Goal: Book appointment/travel/reservation

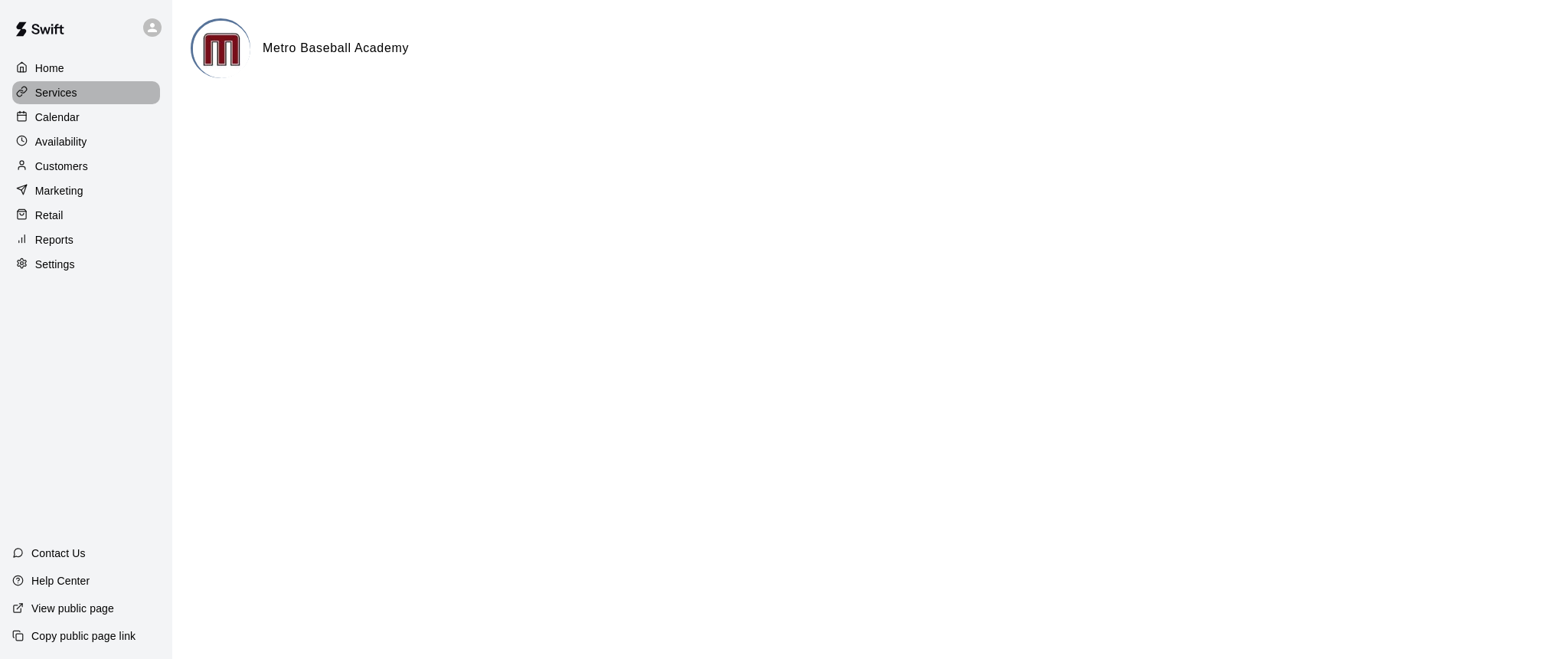
click at [58, 90] on p "Services" at bounding box center [57, 93] width 42 height 15
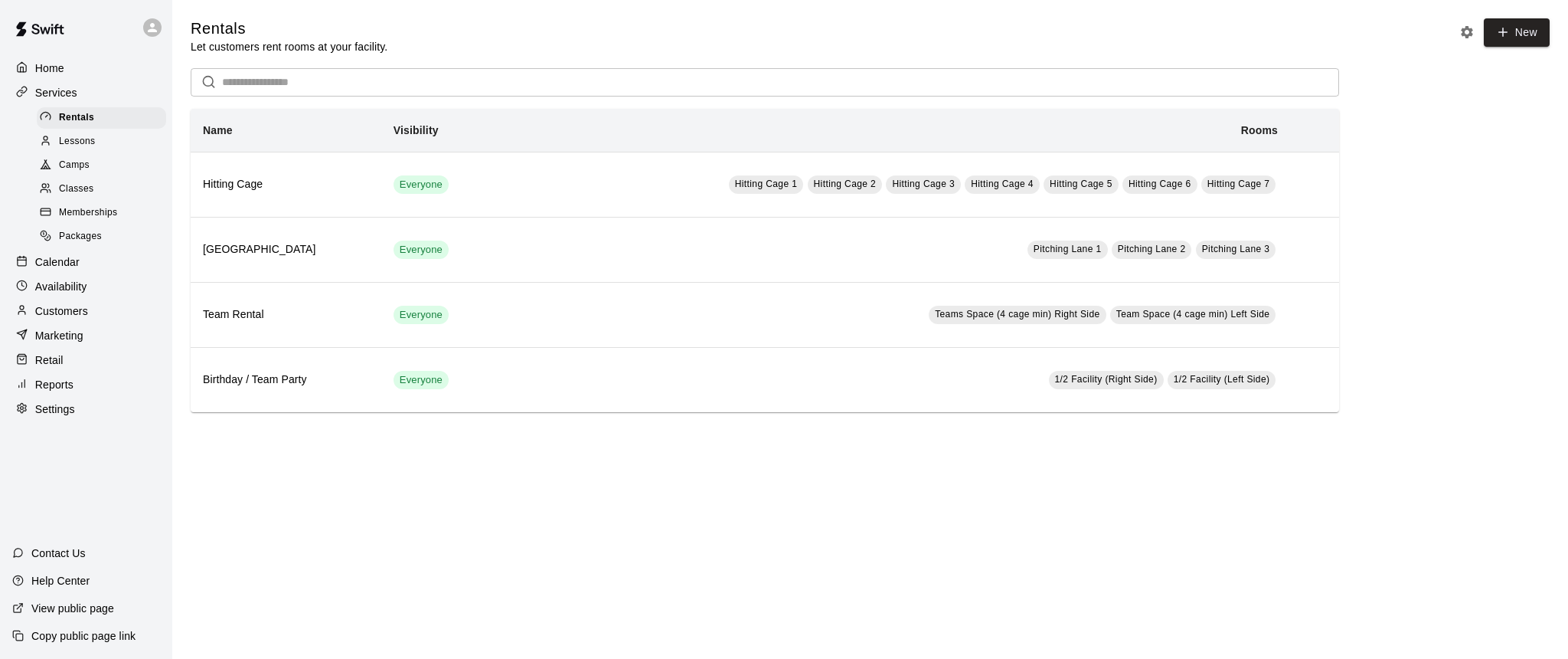
click at [80, 165] on span "Camps" at bounding box center [74, 166] width 30 height 15
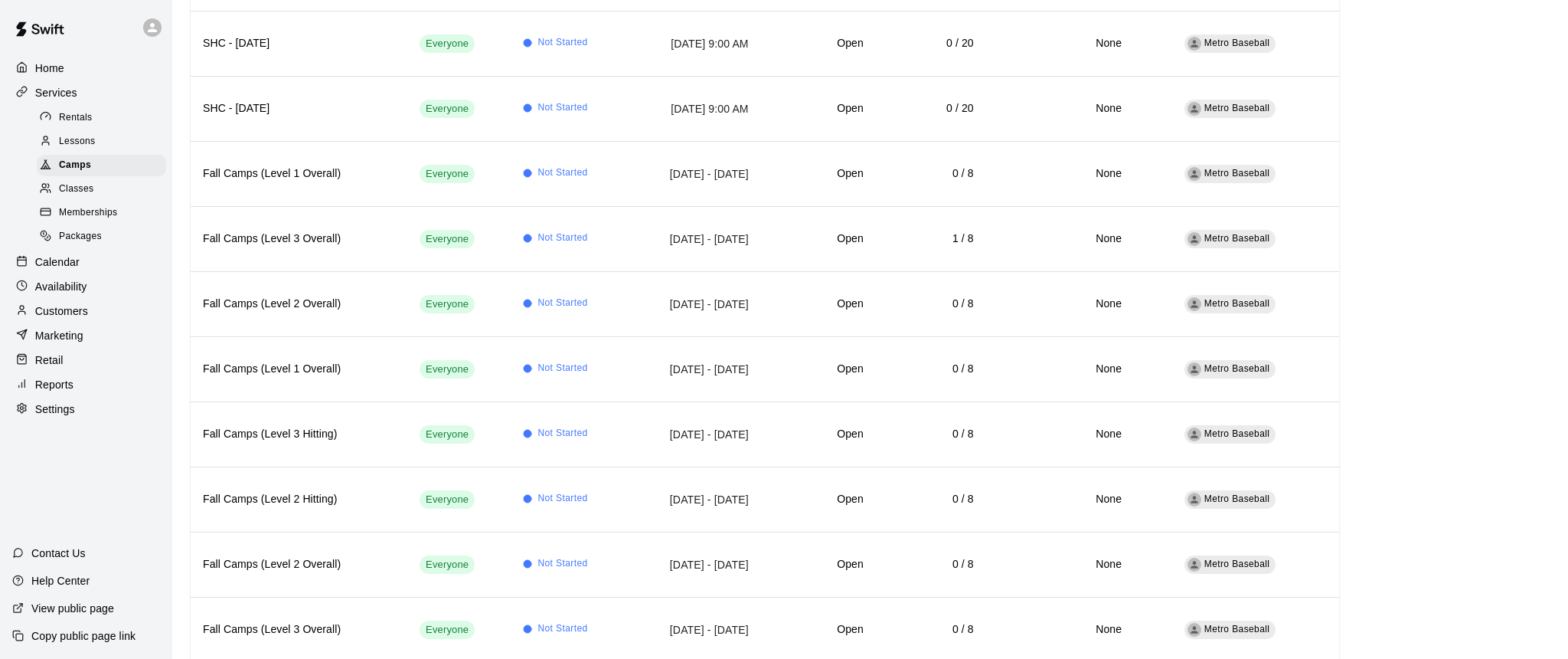
scroll to position [579, 0]
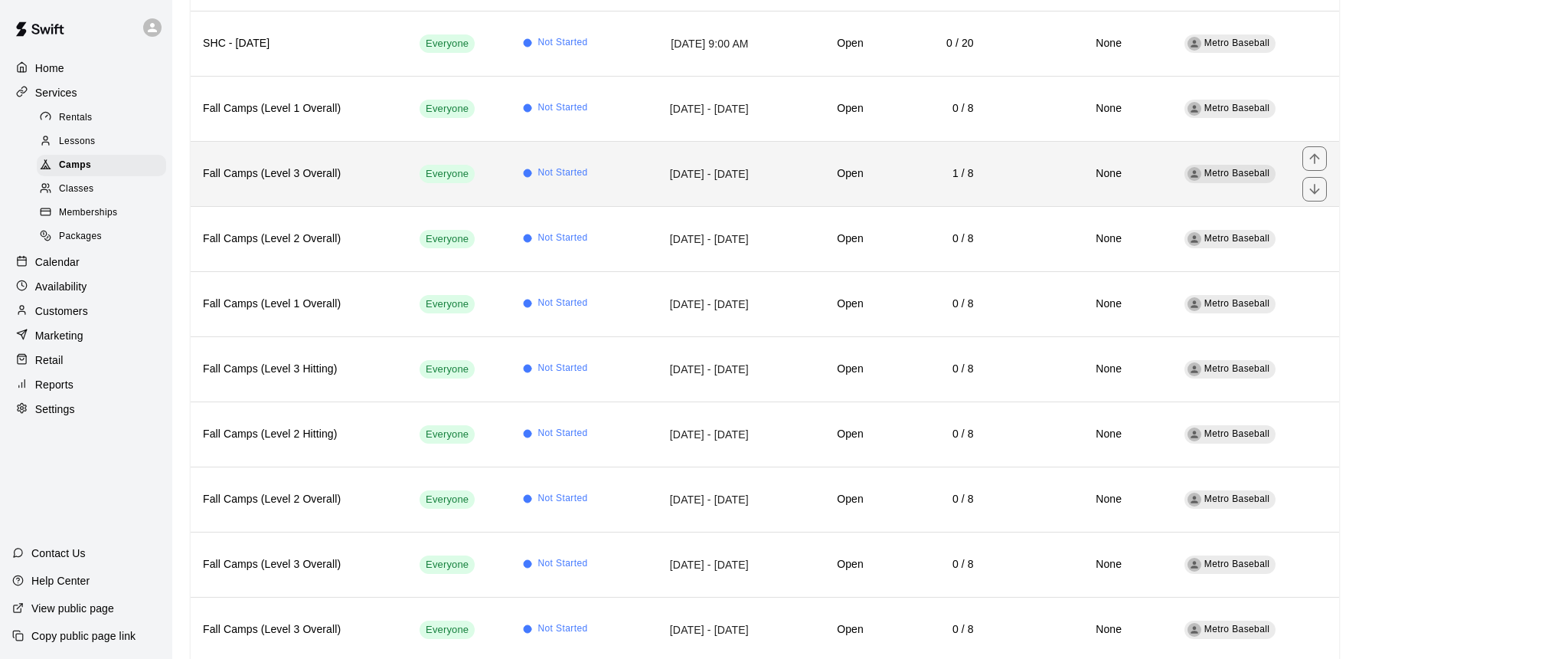
click at [358, 178] on h6 "Fall Camps (Level 3 Overall)" at bounding box center [299, 174] width 192 height 17
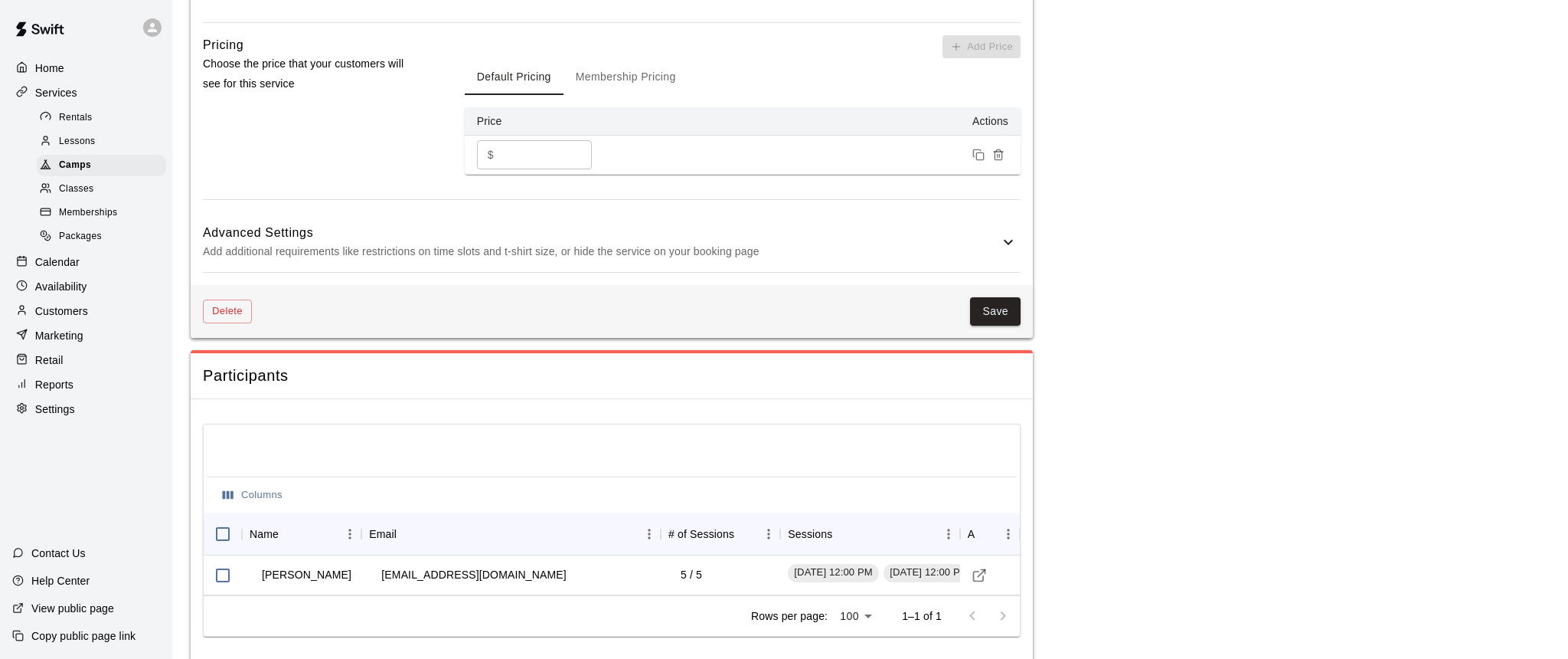
scroll to position [1142, 0]
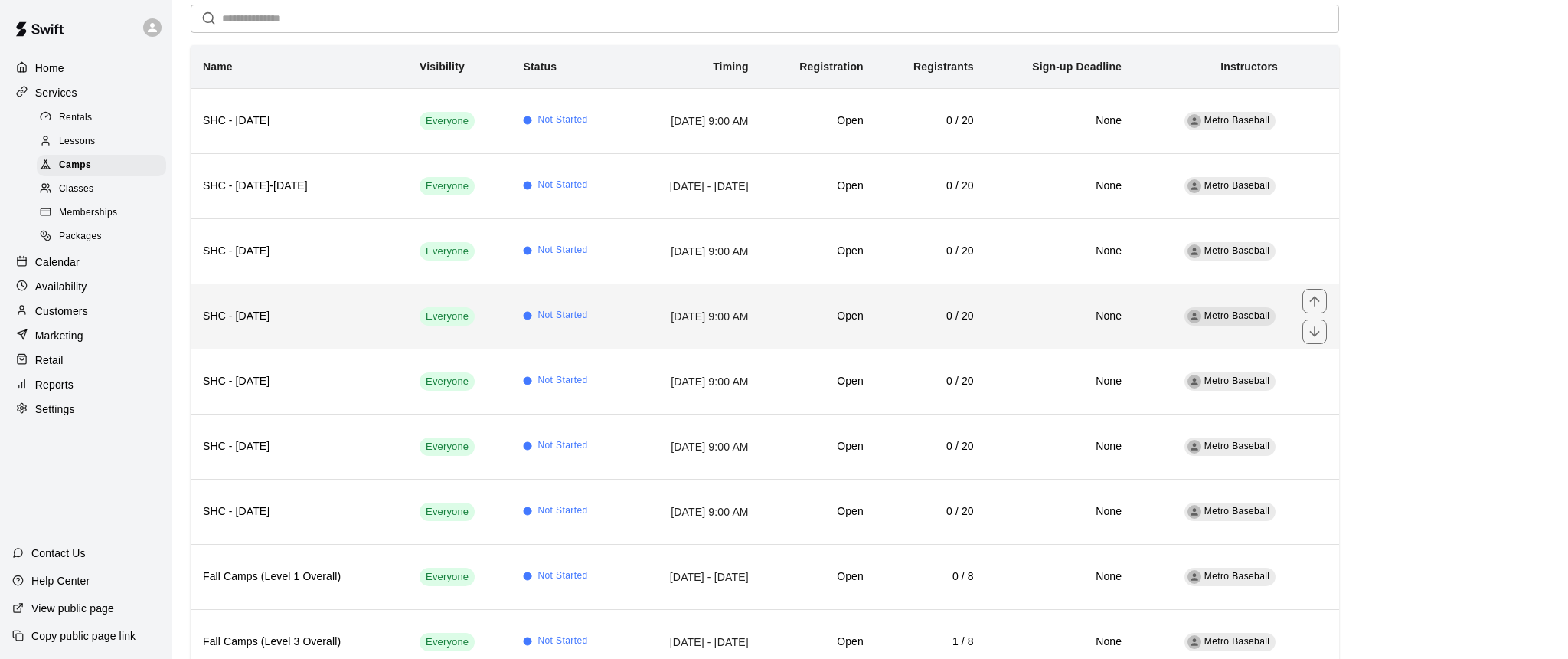
scroll to position [128, 0]
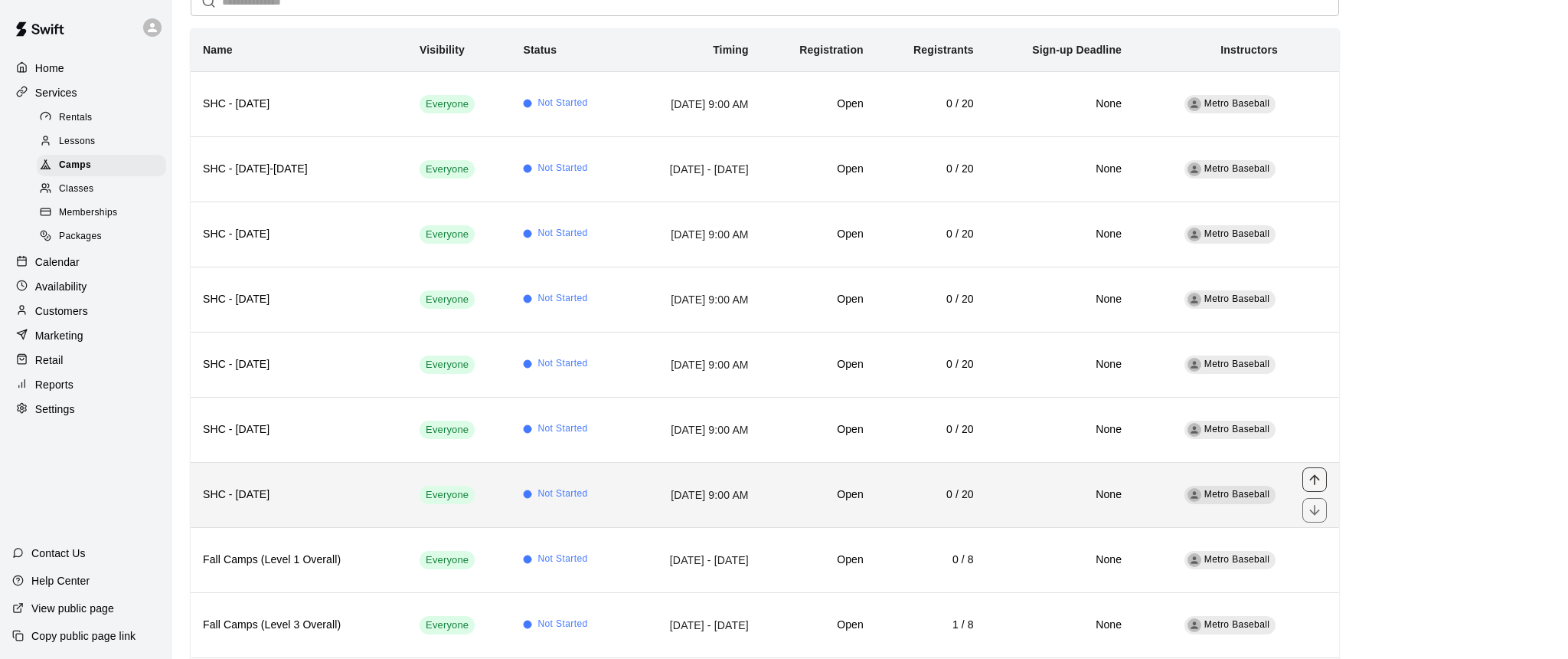
click at [1314, 479] on icon "move item up" at bounding box center [1315, 480] width 15 height 15
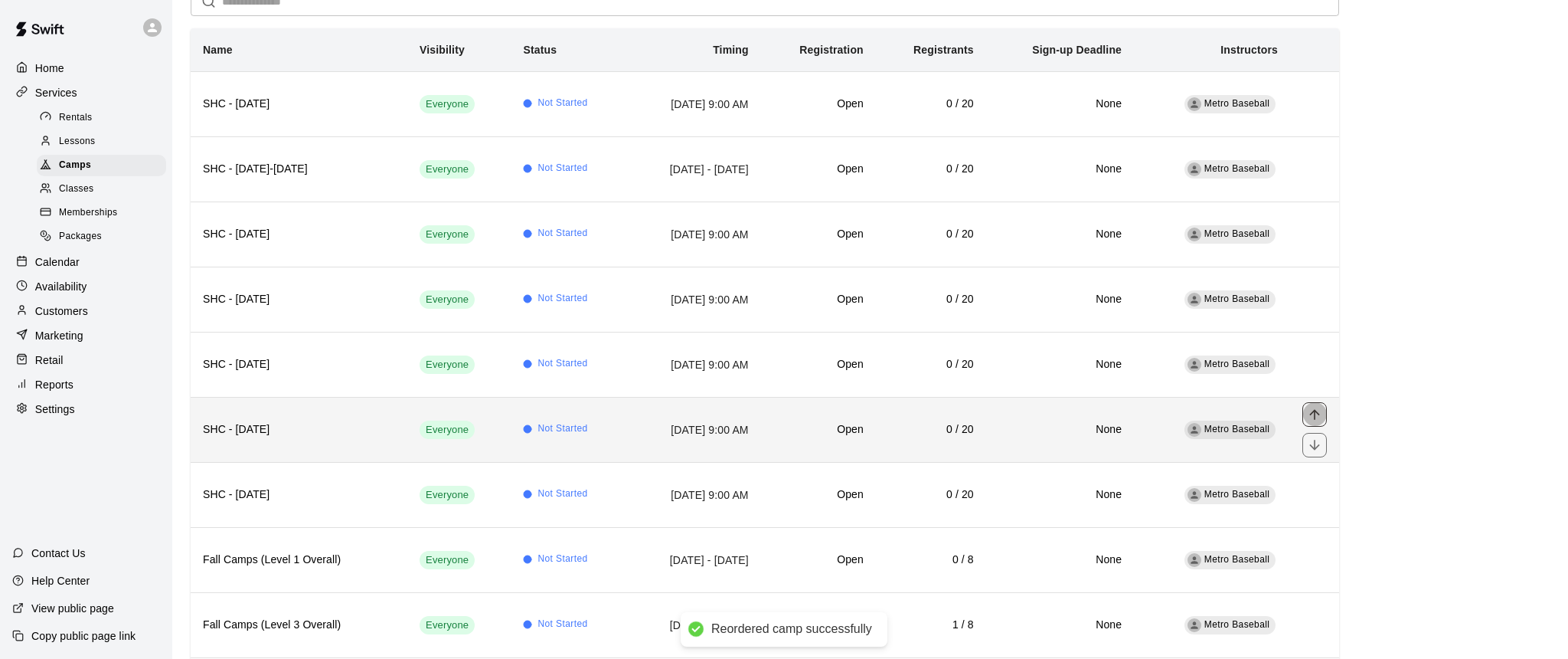
click at [1313, 411] on icon "move item up" at bounding box center [1314, 415] width 10 height 10
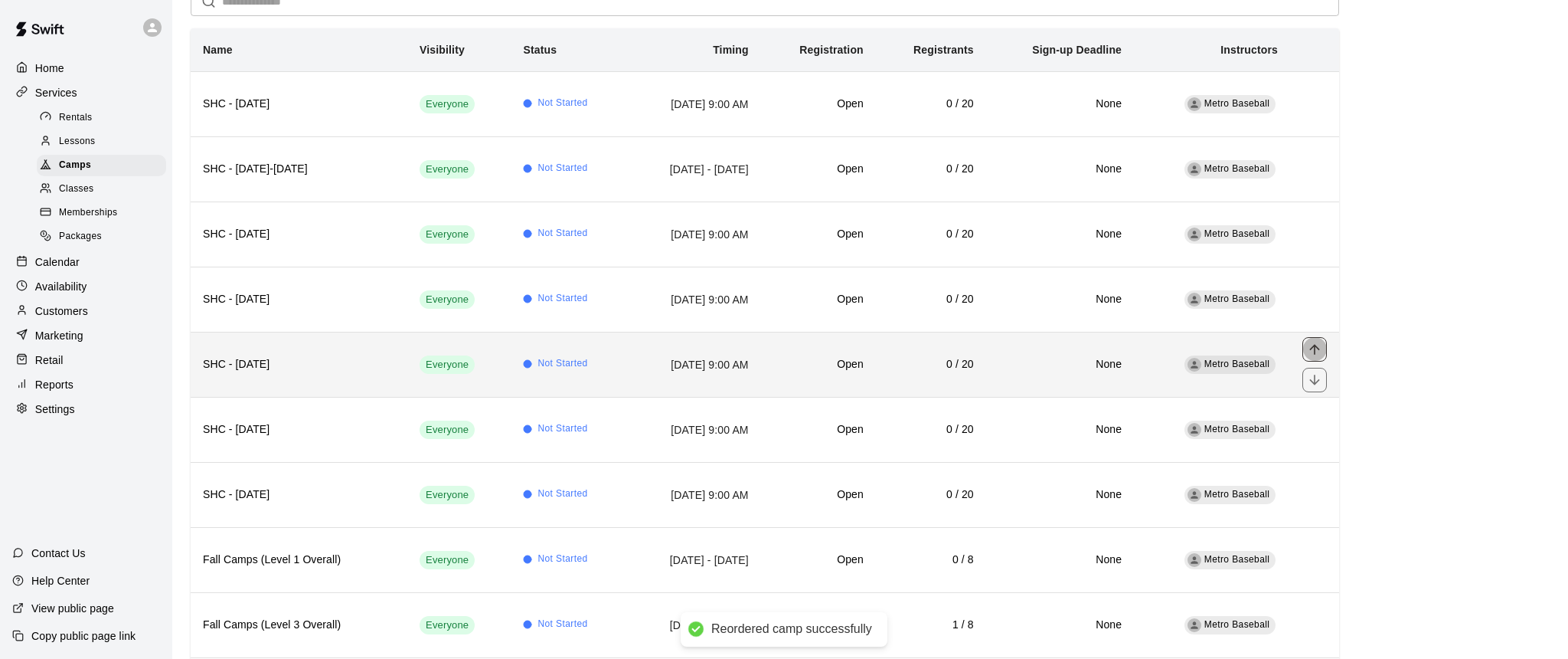
click at [1314, 351] on icon "move item up" at bounding box center [1315, 349] width 15 height 15
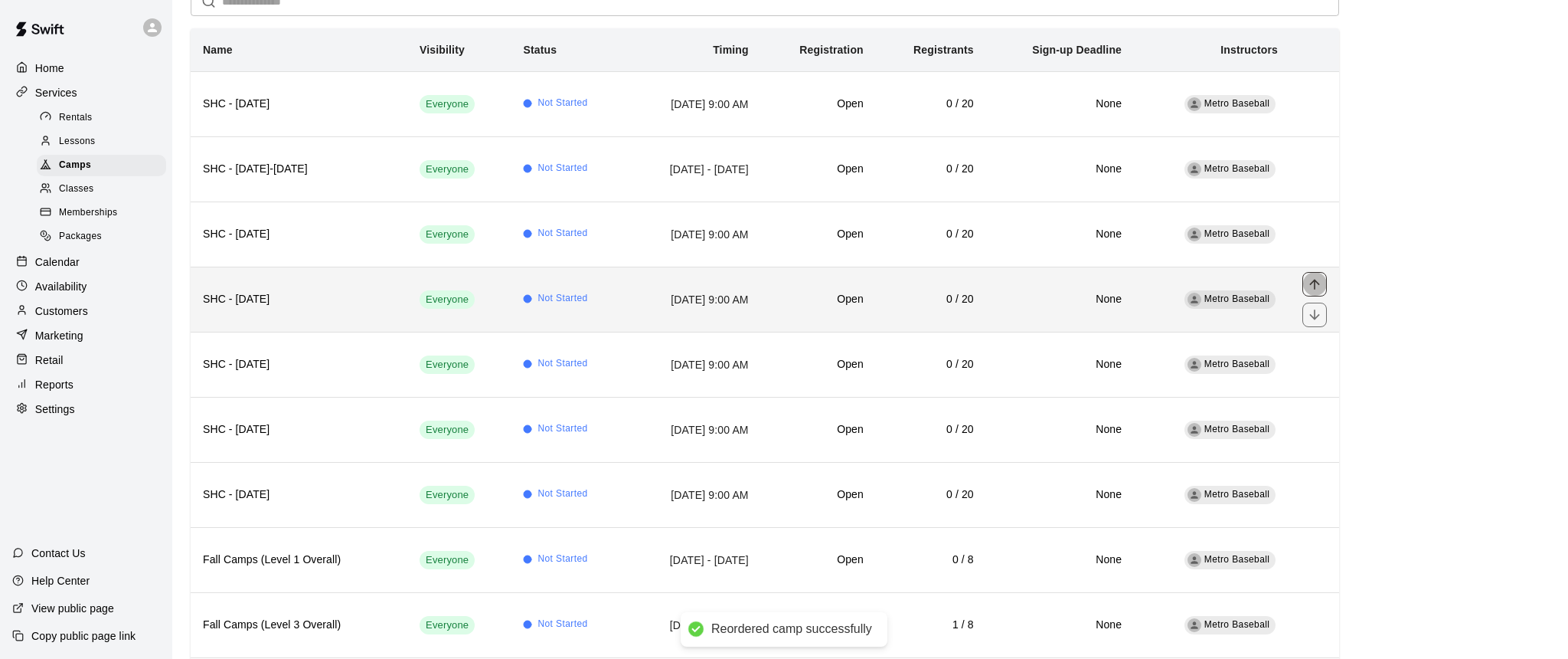
click at [1313, 284] on icon "move item up" at bounding box center [1315, 284] width 15 height 15
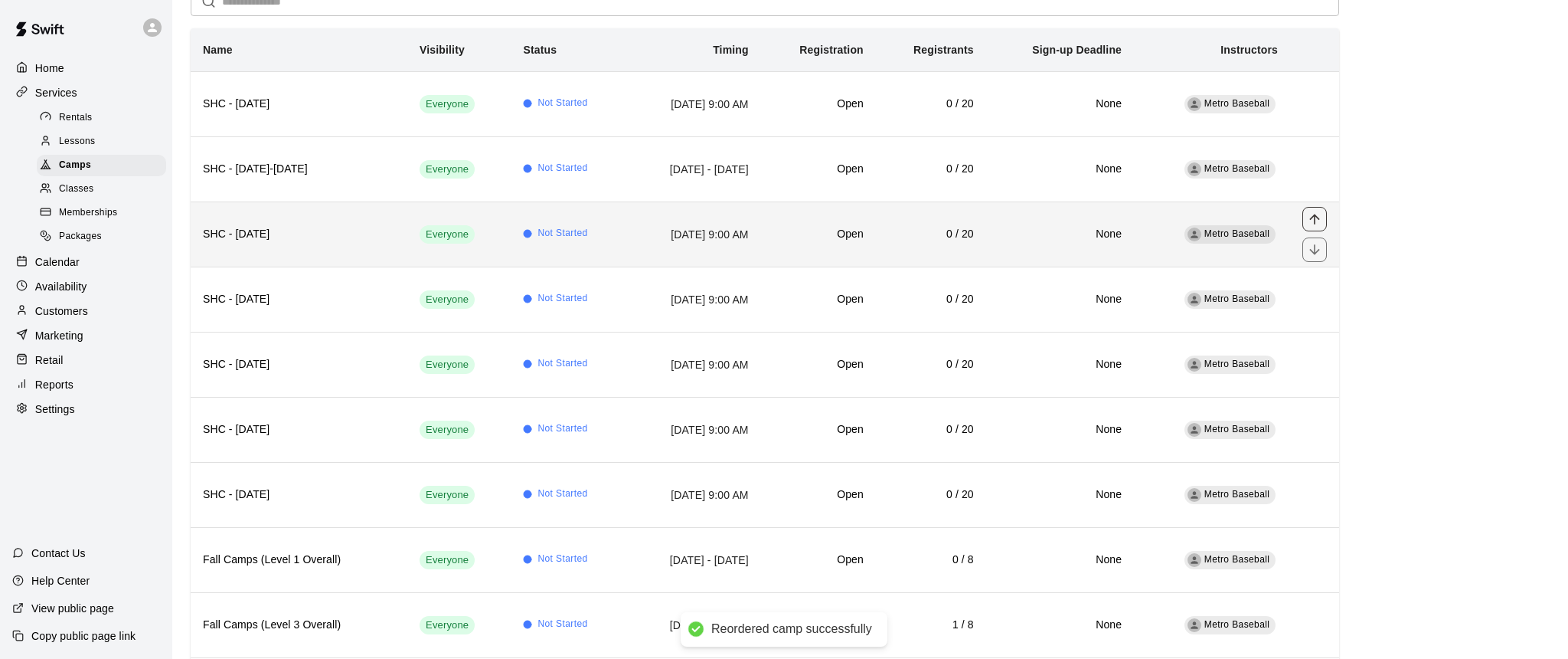
click at [1317, 219] on icon "move item up" at bounding box center [1315, 219] width 15 height 15
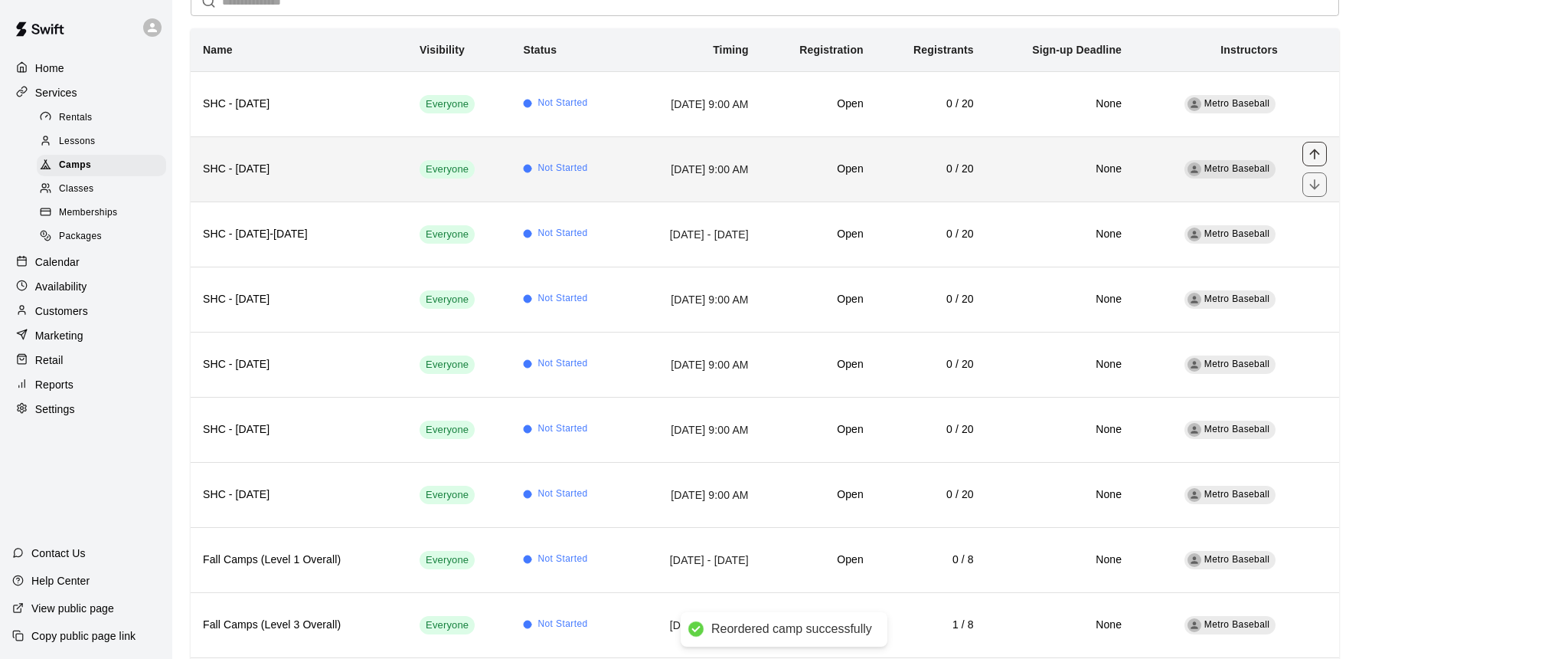
click at [1314, 154] on icon "move item up" at bounding box center [1315, 154] width 15 height 15
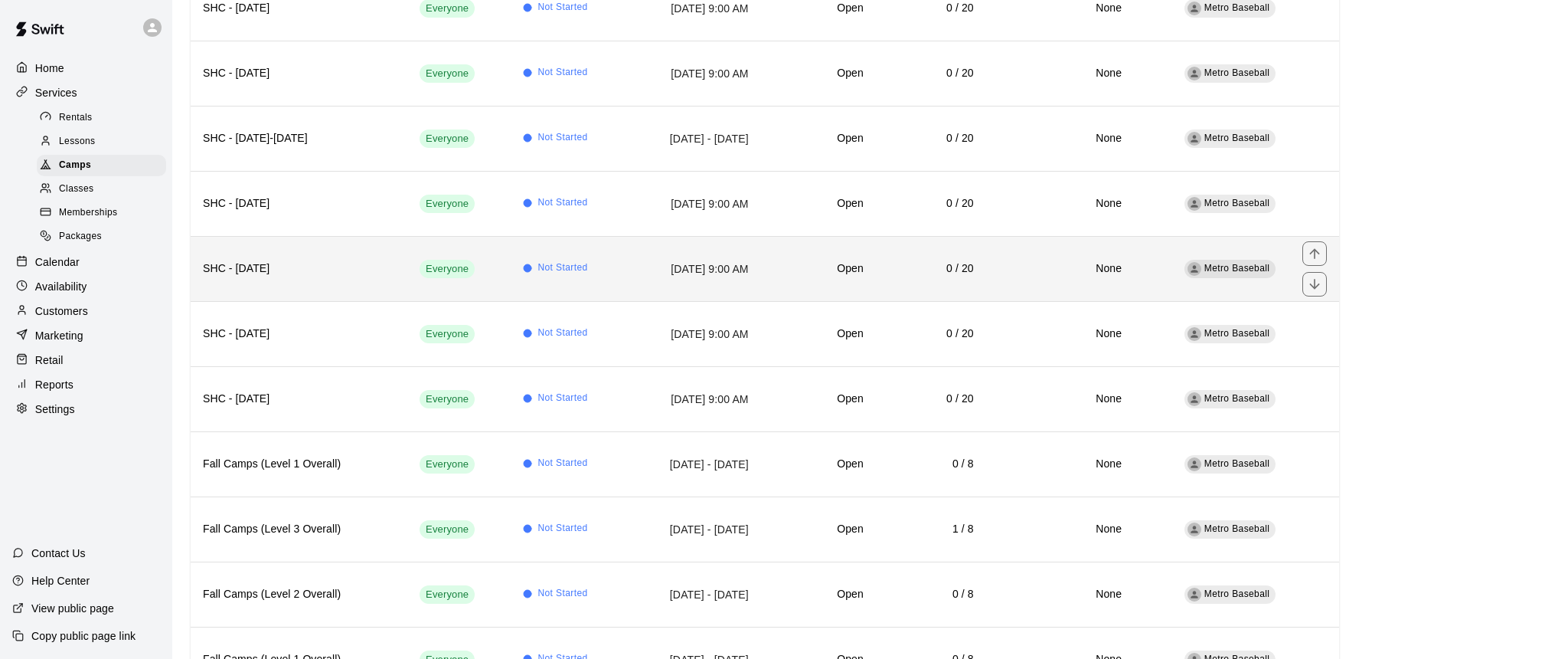
scroll to position [227, 0]
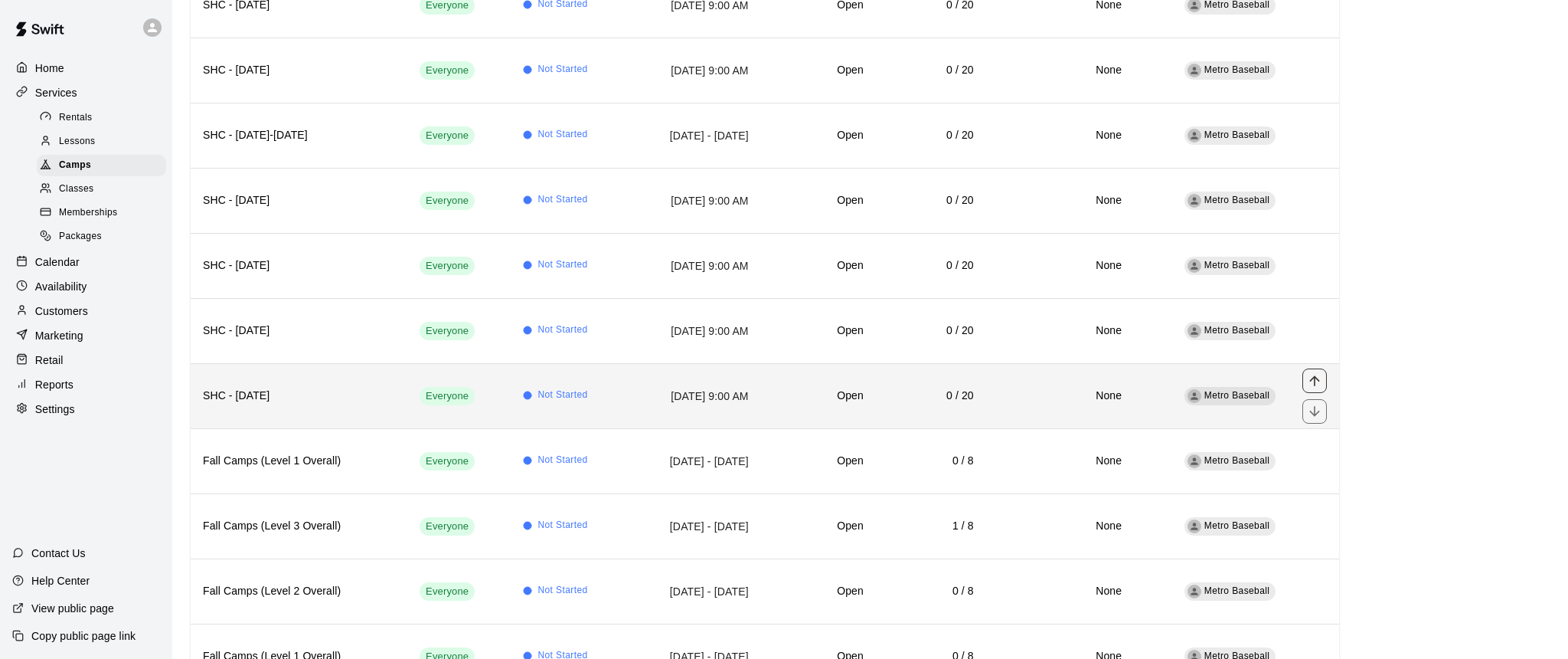
click at [1313, 378] on icon "move item up" at bounding box center [1315, 381] width 15 height 15
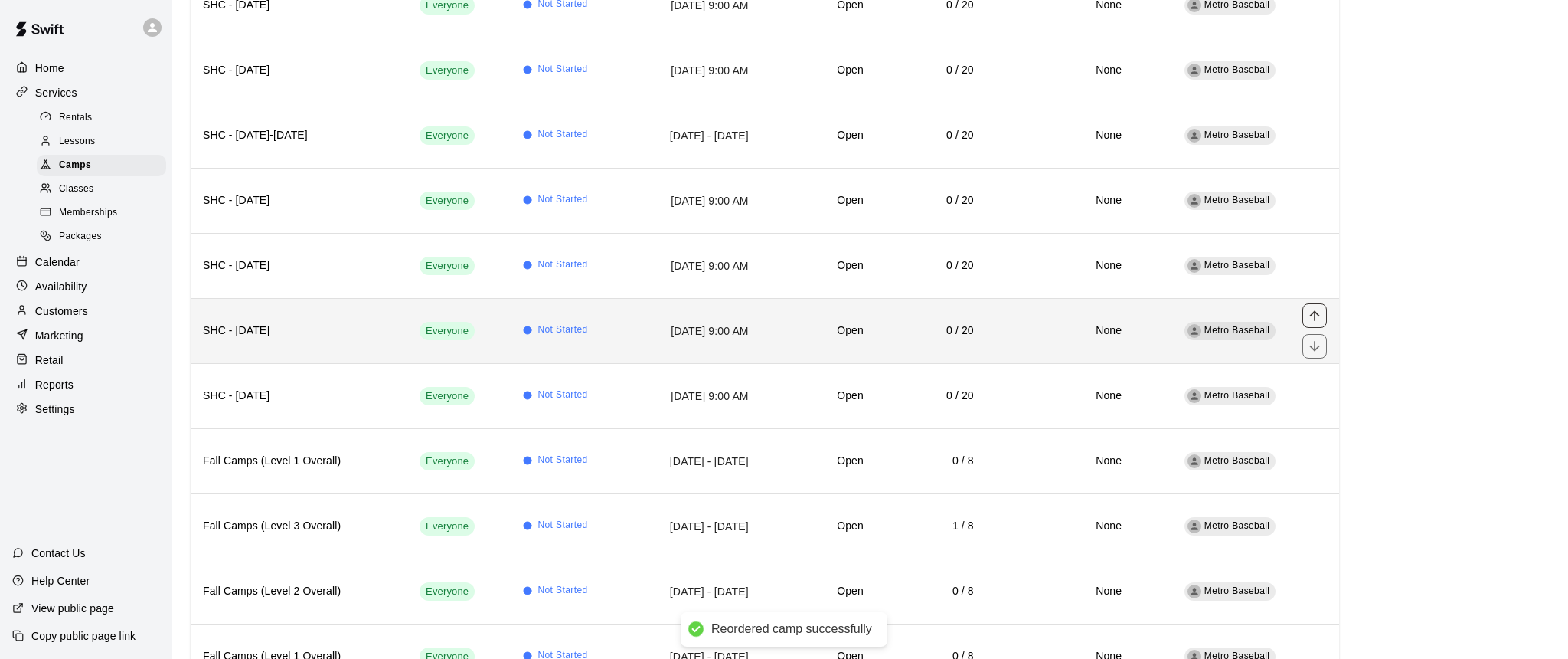
click at [1312, 310] on icon "move item up" at bounding box center [1315, 316] width 15 height 15
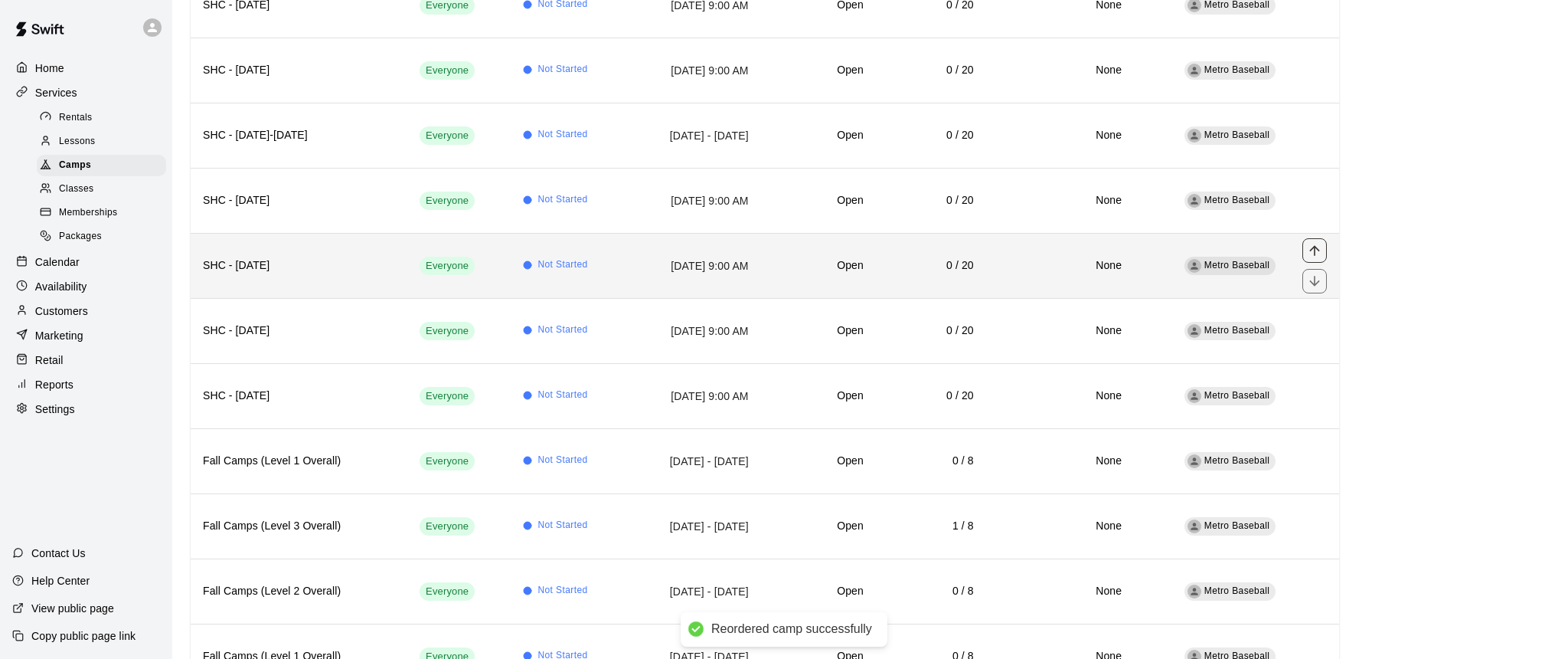
click at [1318, 247] on icon "move item up" at bounding box center [1315, 250] width 15 height 15
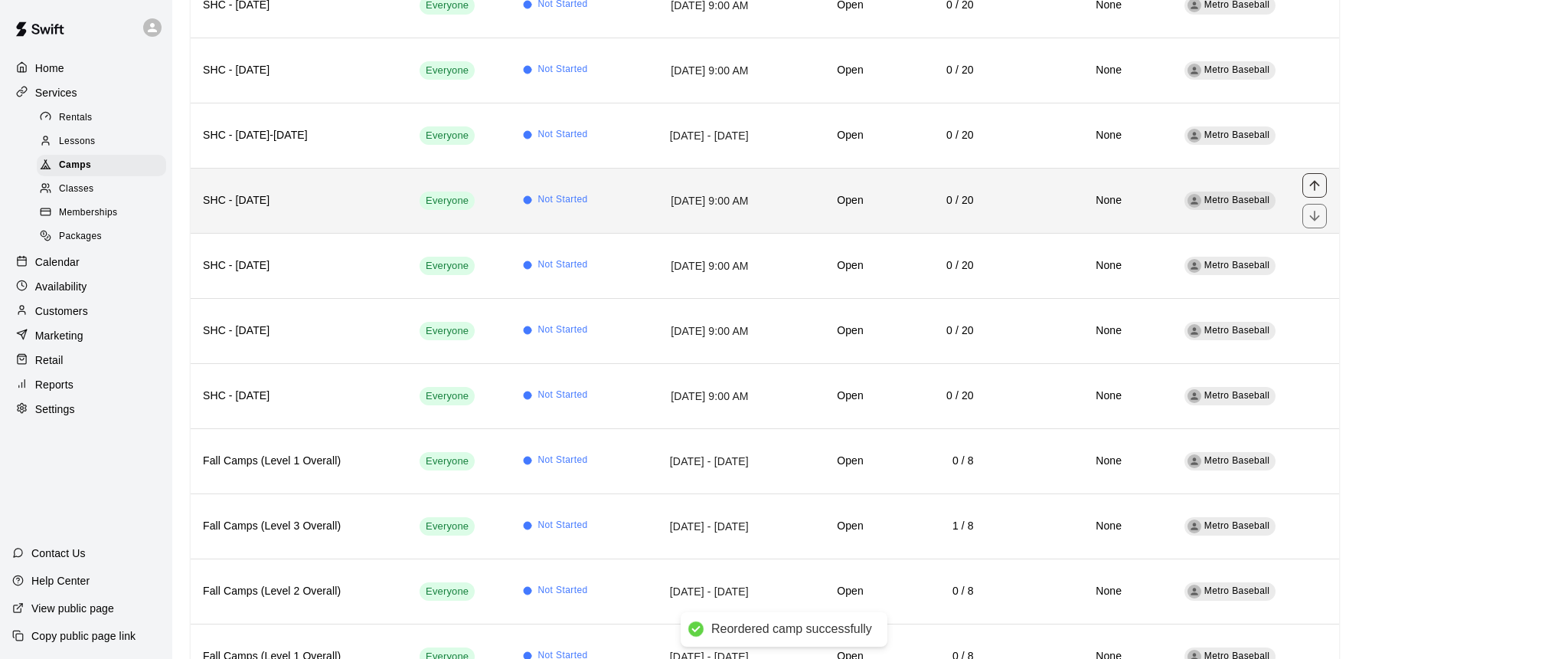
click at [1314, 187] on icon "move item up" at bounding box center [1315, 185] width 15 height 15
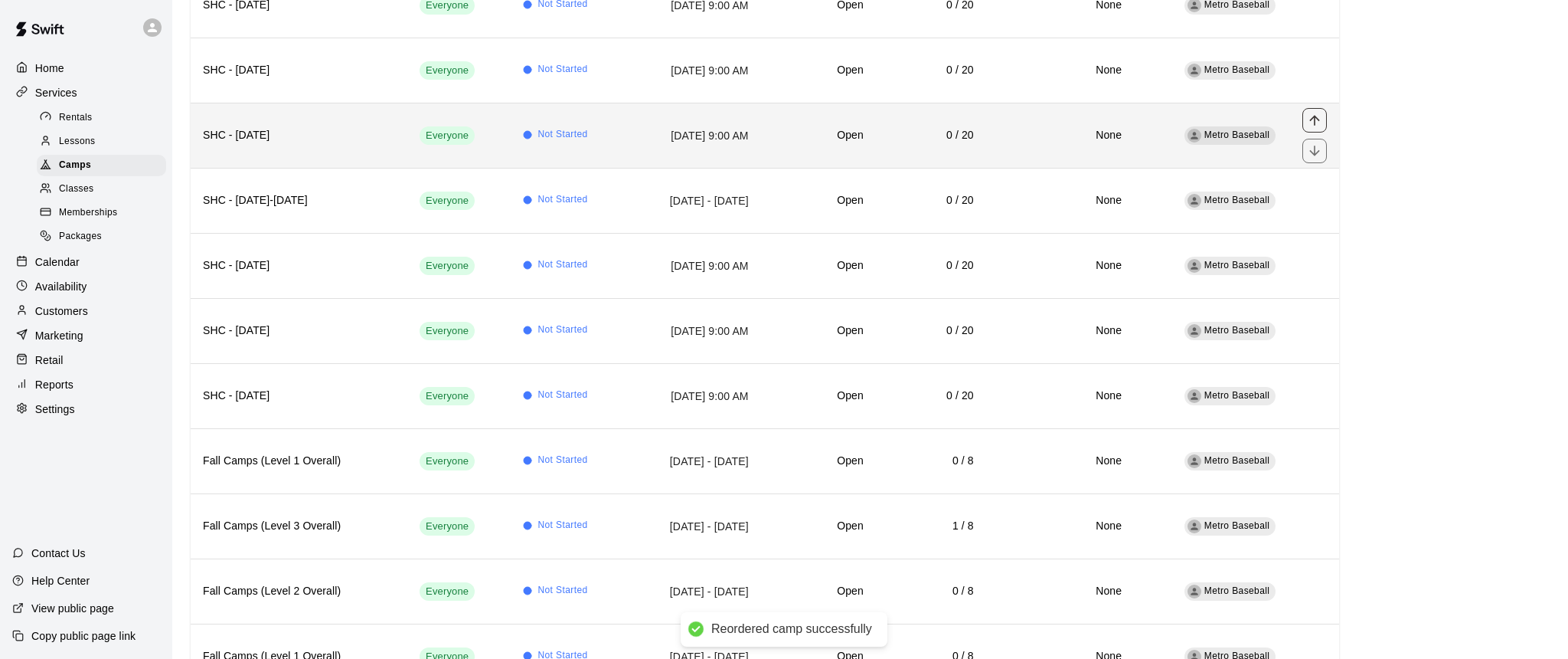
click at [1317, 121] on icon "move item up" at bounding box center [1315, 120] width 15 height 15
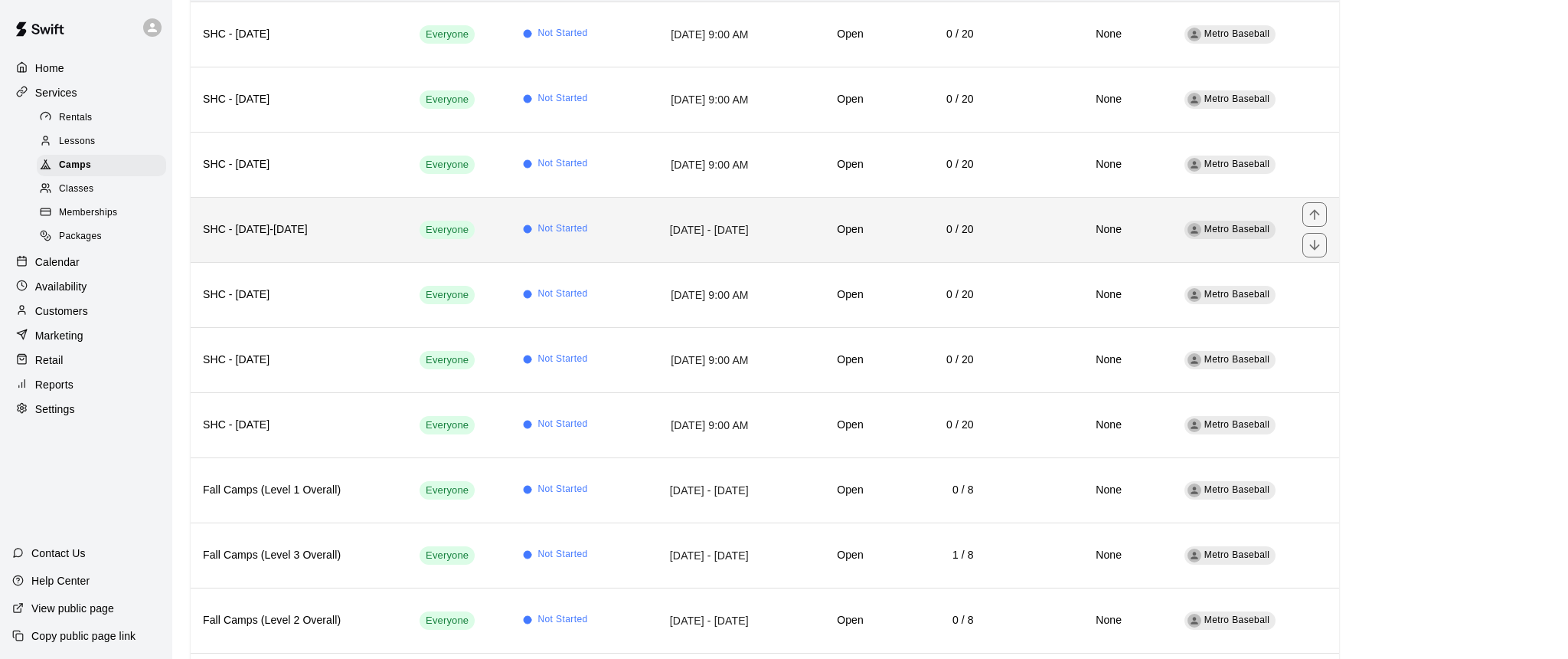
scroll to position [200, 0]
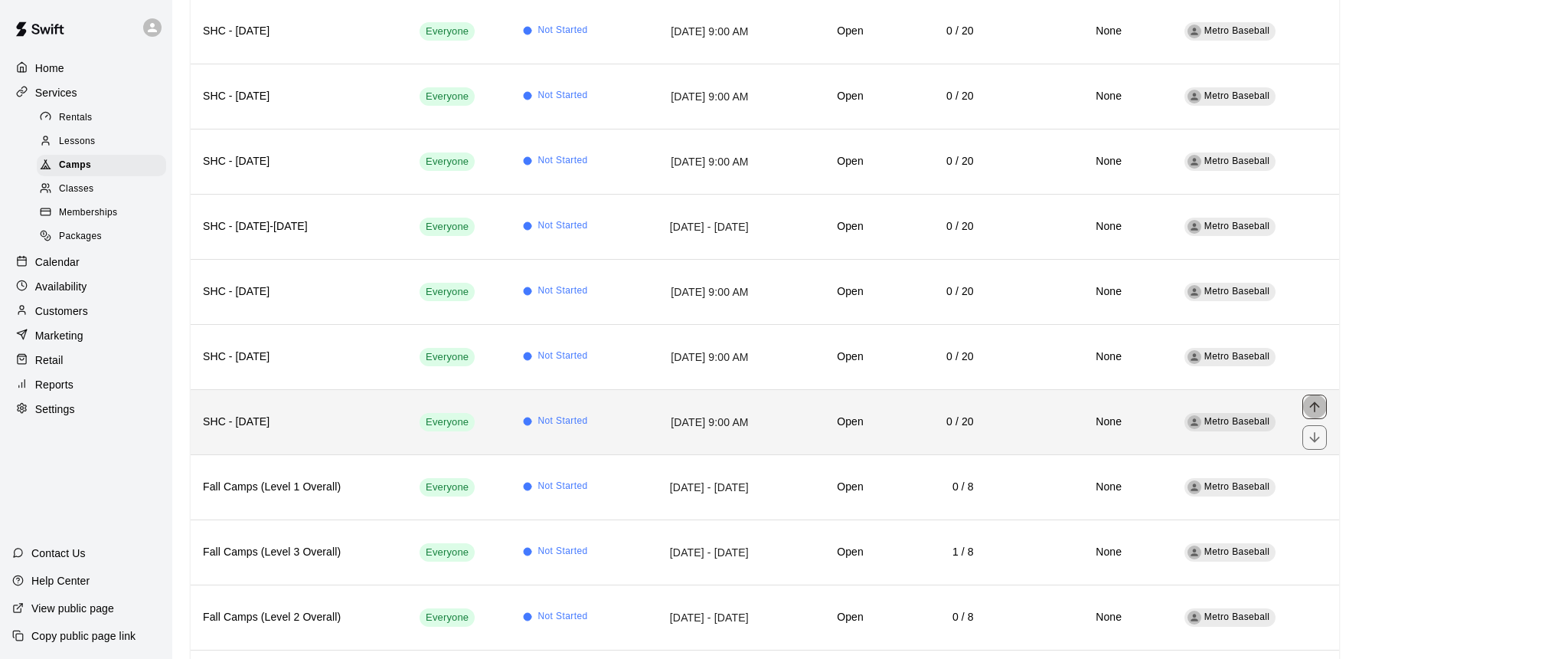
click at [1317, 402] on icon "move item up" at bounding box center [1315, 407] width 15 height 15
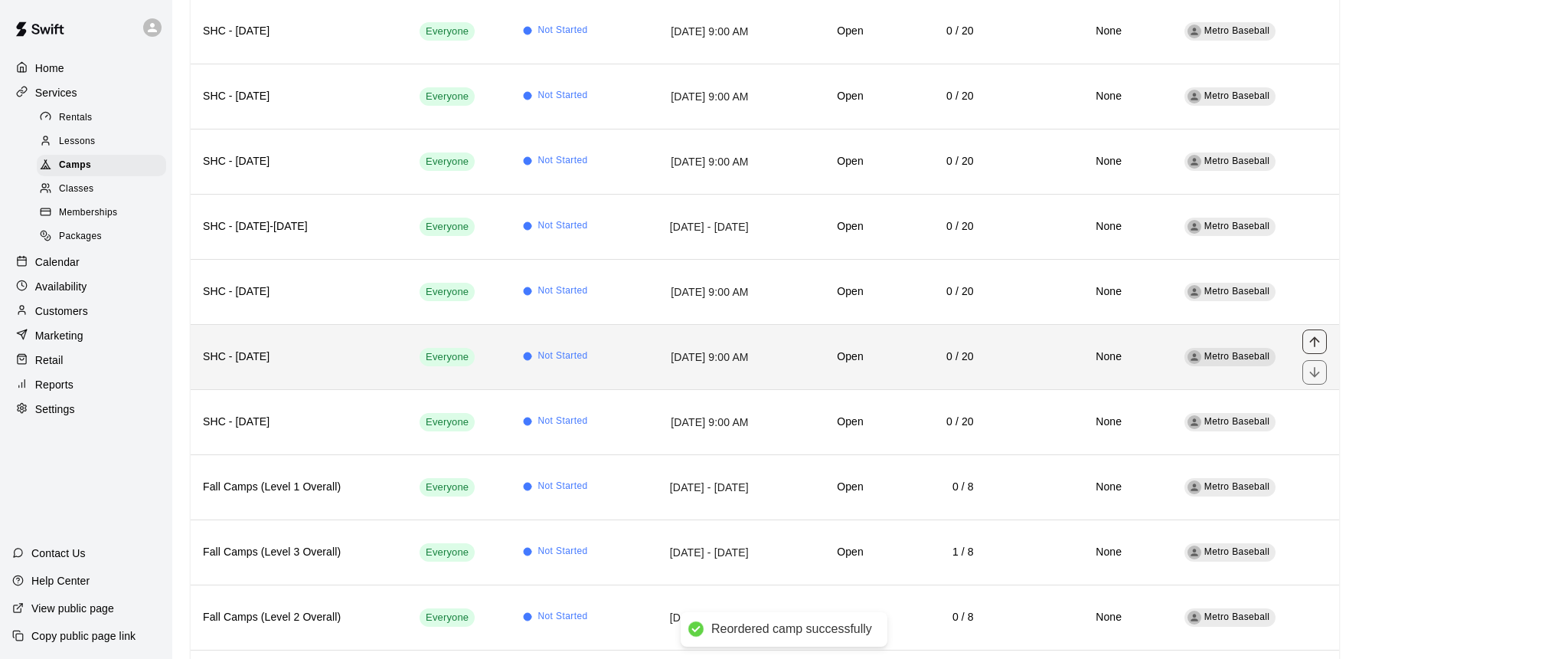
click at [1316, 343] on icon "move item up" at bounding box center [1315, 342] width 15 height 15
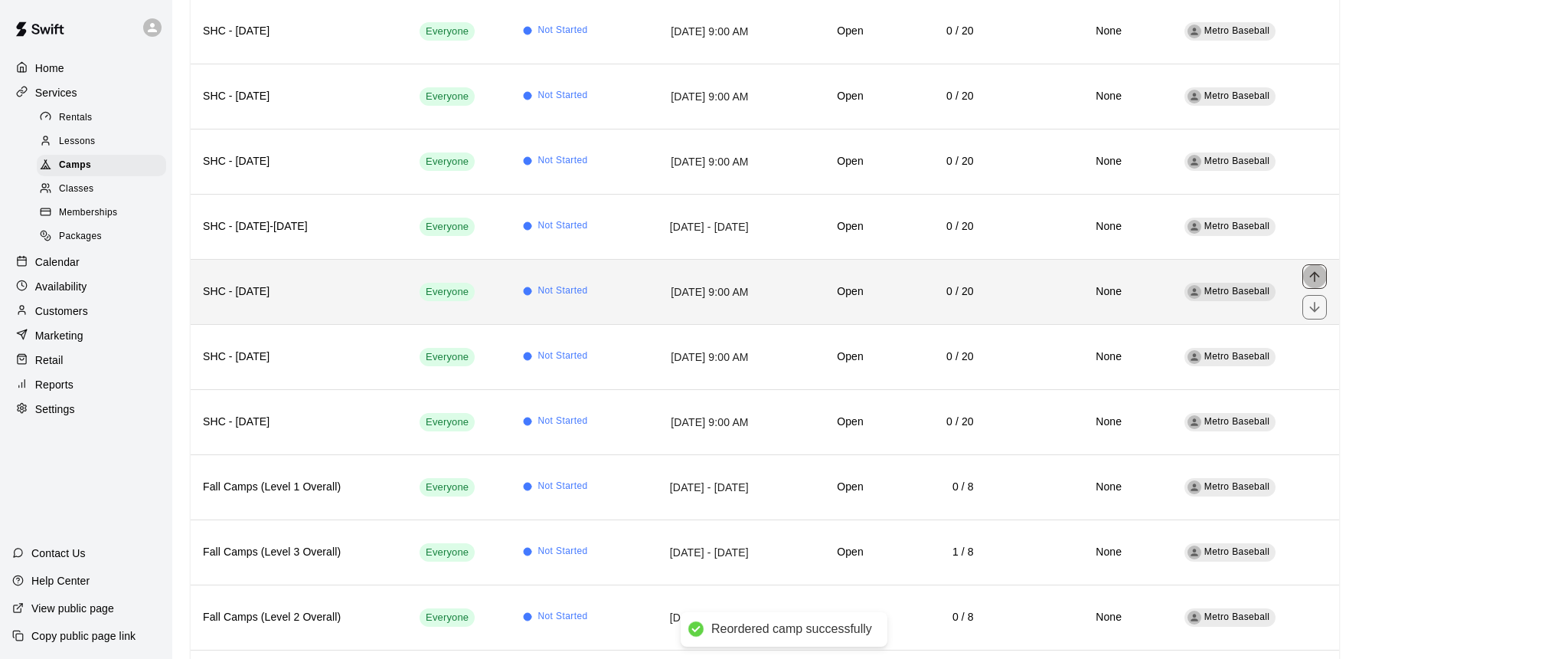
click at [1314, 279] on icon "move item up" at bounding box center [1315, 277] width 15 height 15
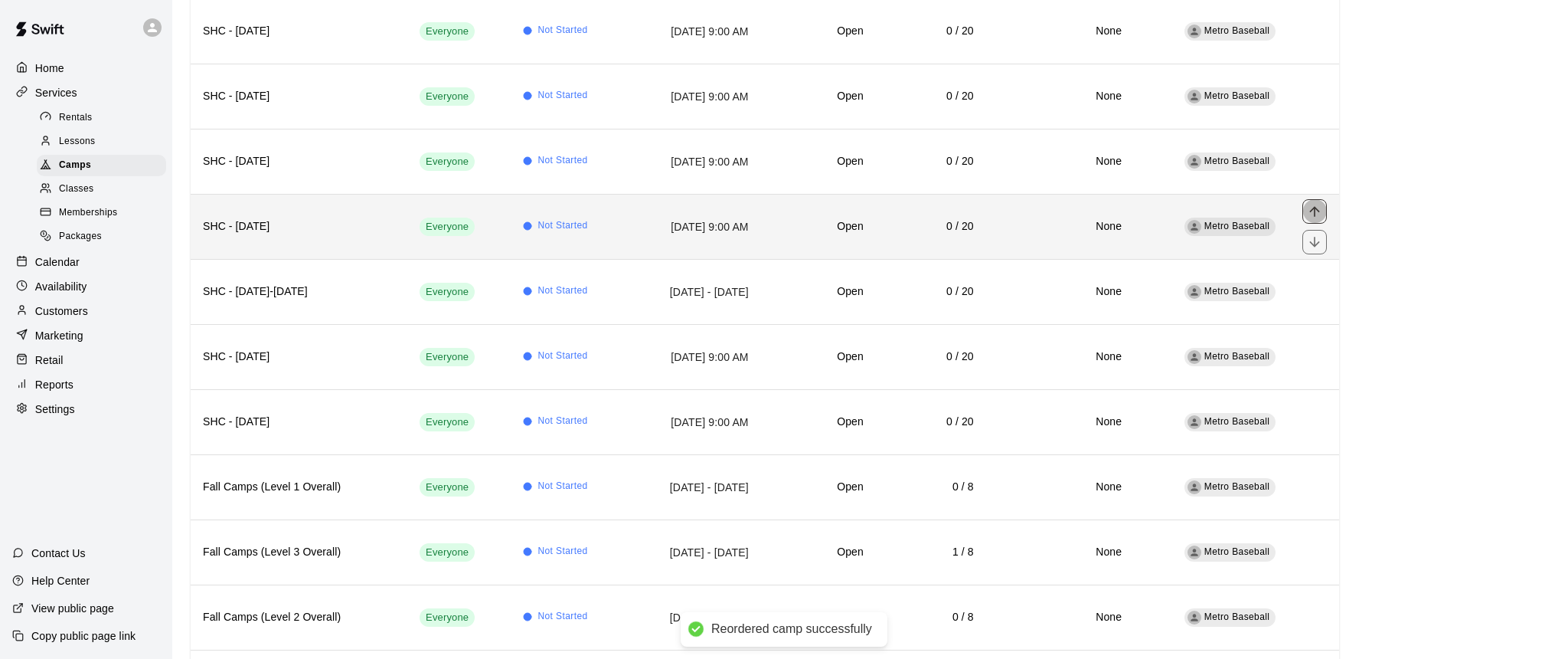
click at [1313, 211] on icon "move item up" at bounding box center [1315, 211] width 15 height 15
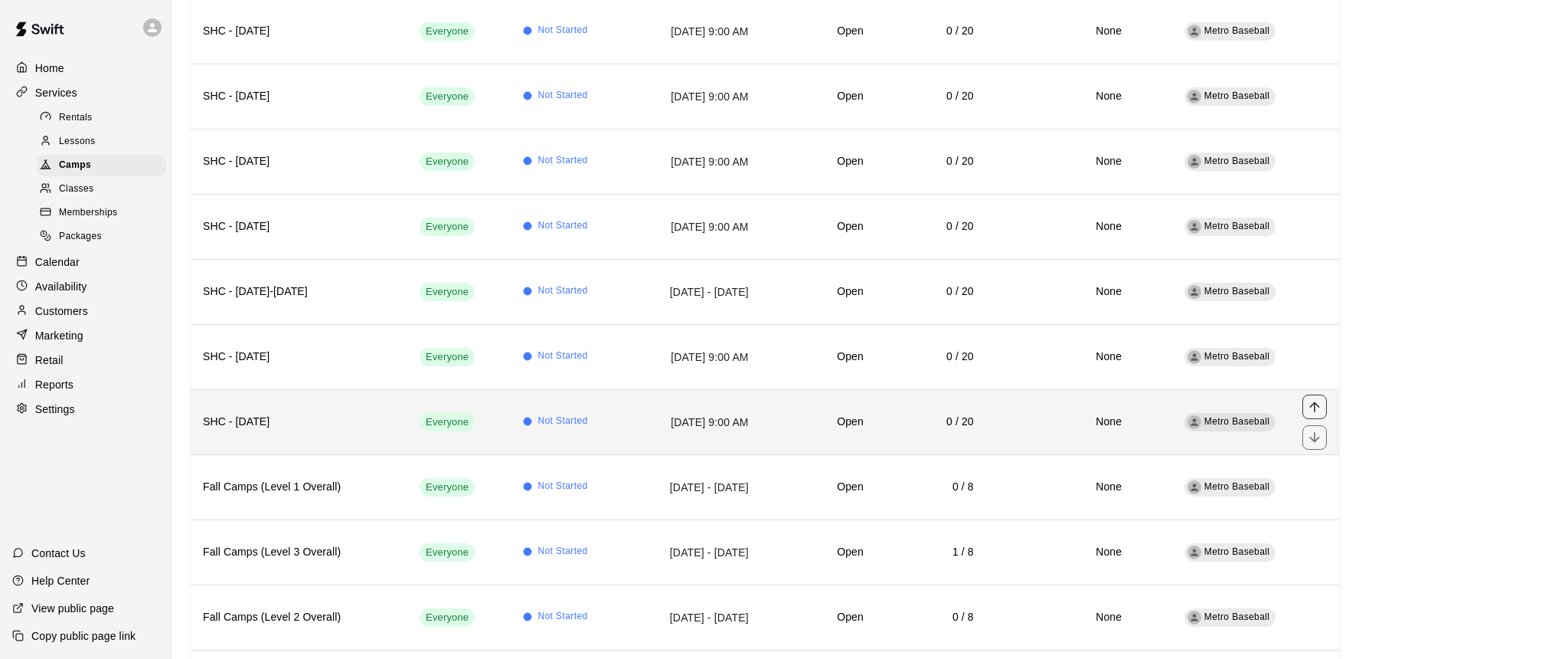
click at [1321, 404] on icon "move item up" at bounding box center [1315, 407] width 15 height 15
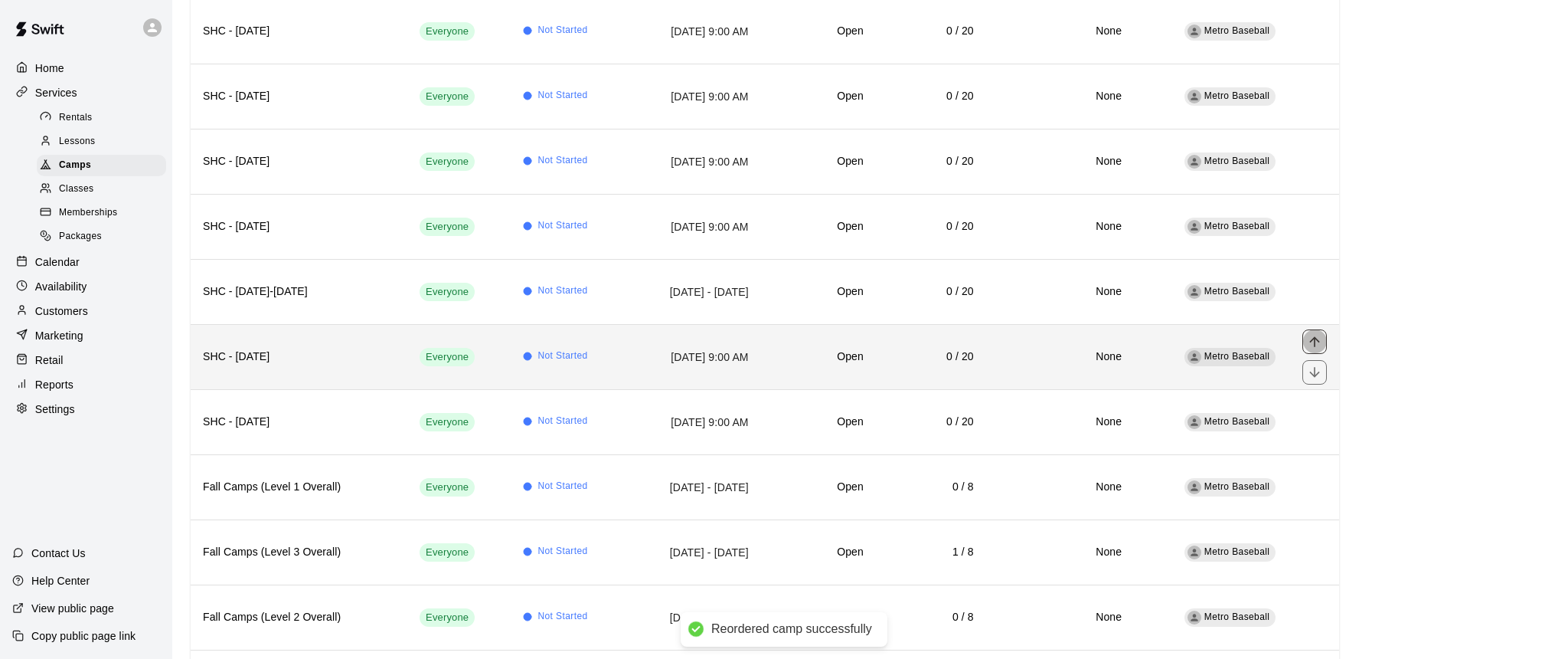
click at [1315, 341] on icon "move item up" at bounding box center [1314, 342] width 10 height 10
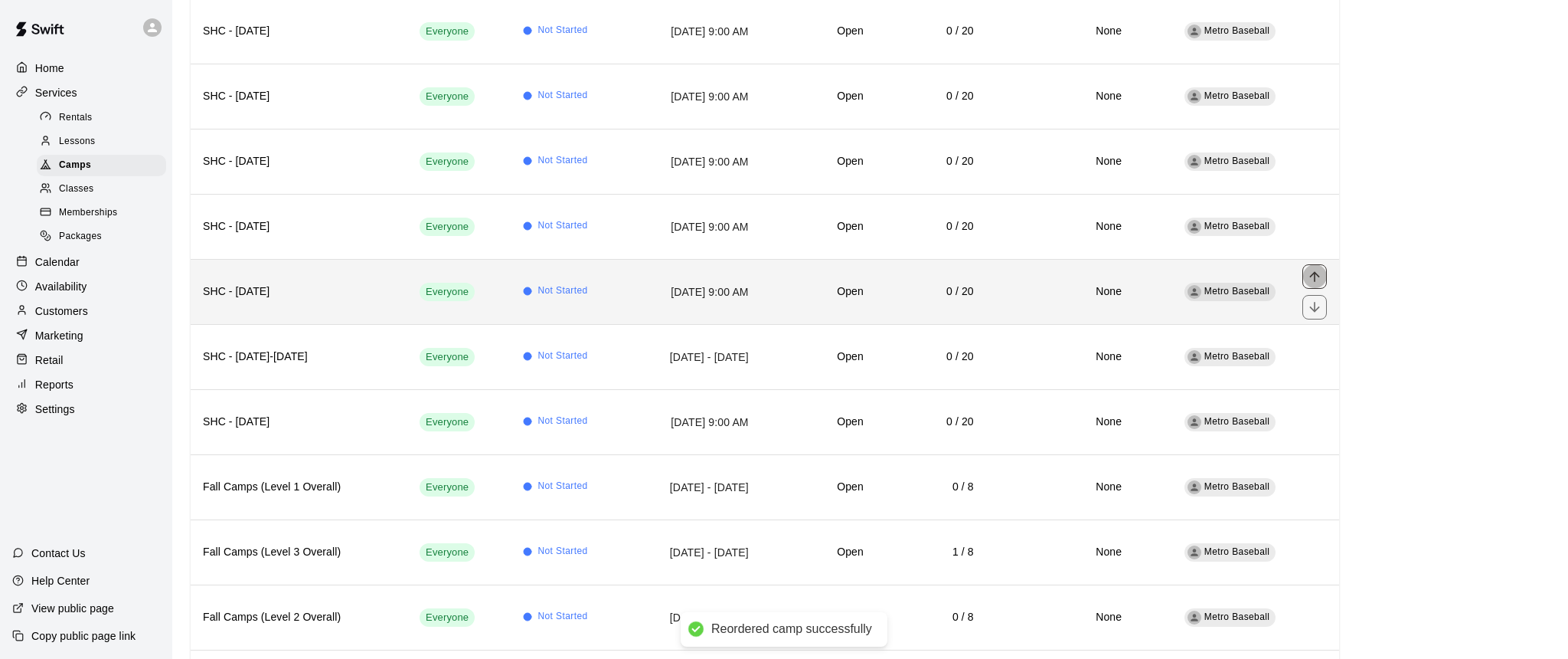
click at [1315, 281] on icon "move item up" at bounding box center [1315, 277] width 15 height 15
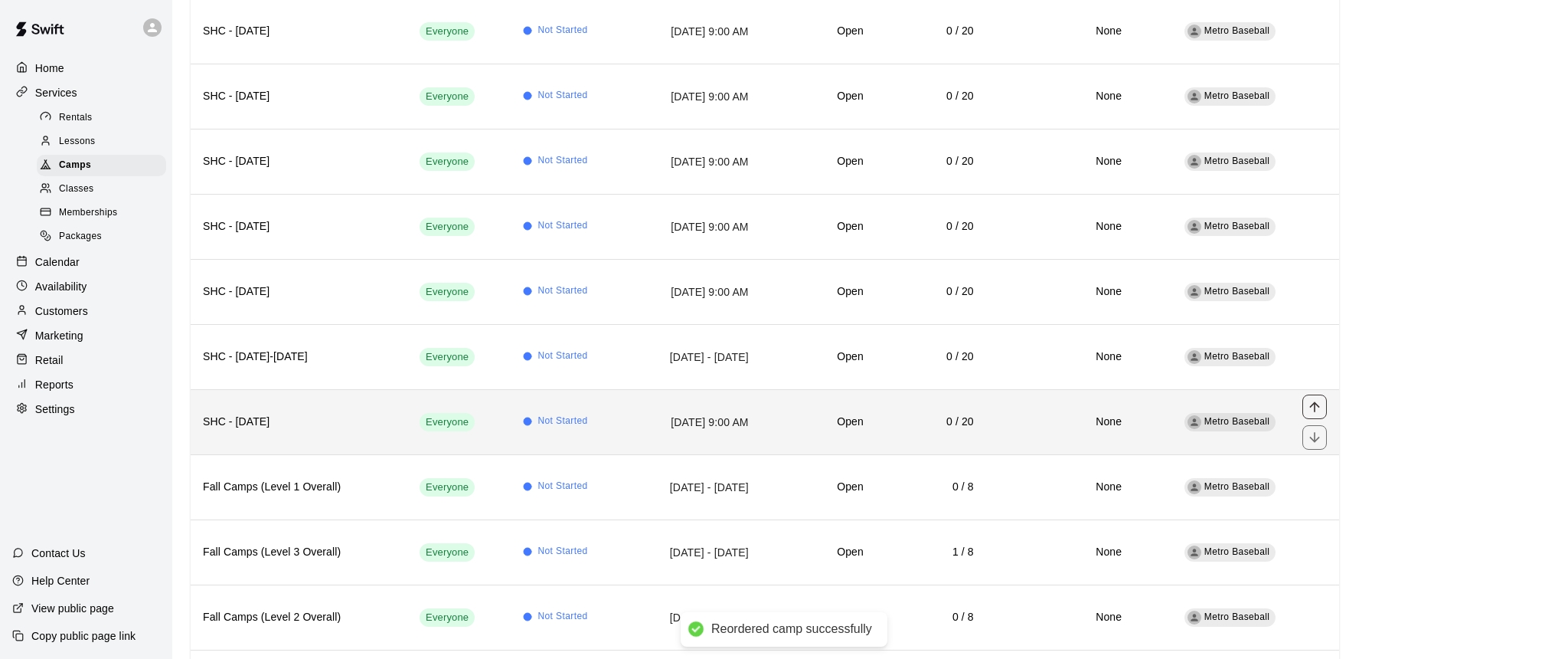
click at [1313, 409] on icon "move item up" at bounding box center [1315, 407] width 15 height 15
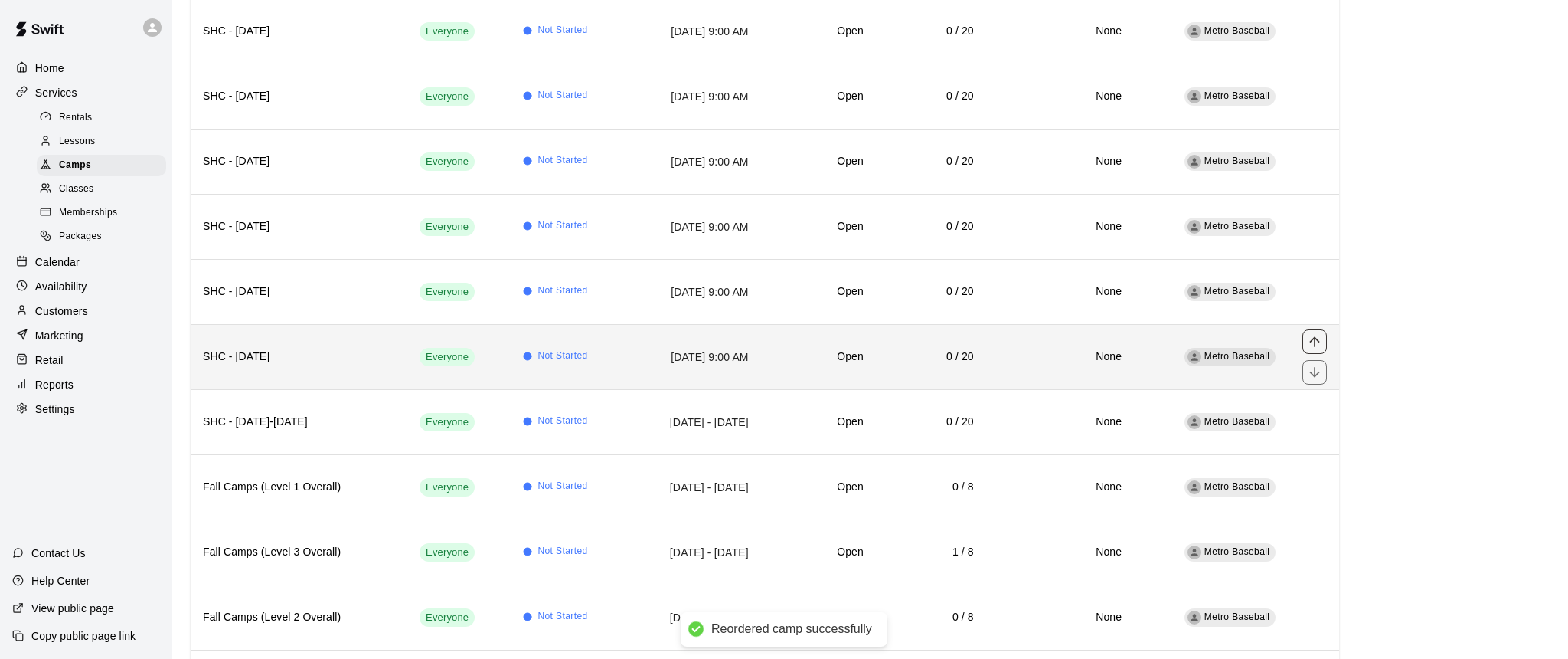
click at [1313, 344] on icon "move item up" at bounding box center [1315, 342] width 15 height 15
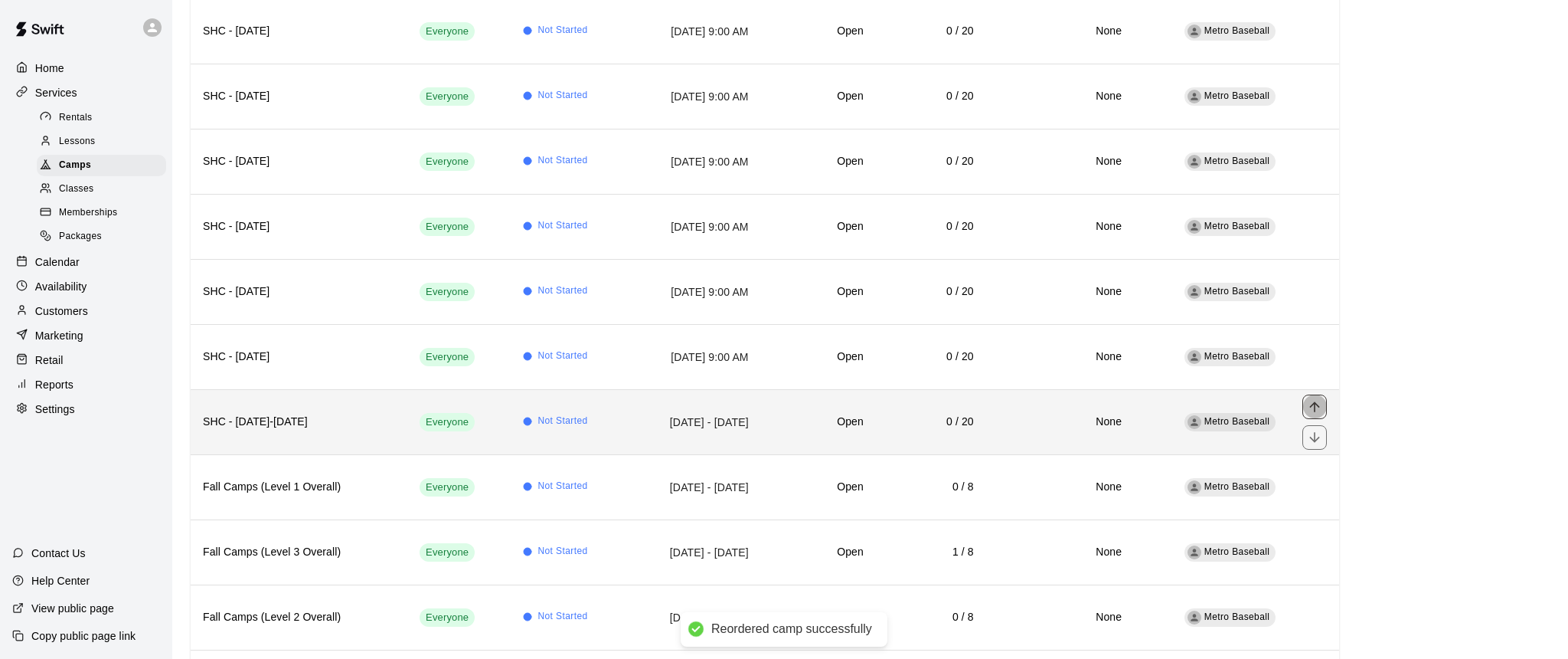
click at [1317, 407] on icon "move item up" at bounding box center [1315, 407] width 15 height 15
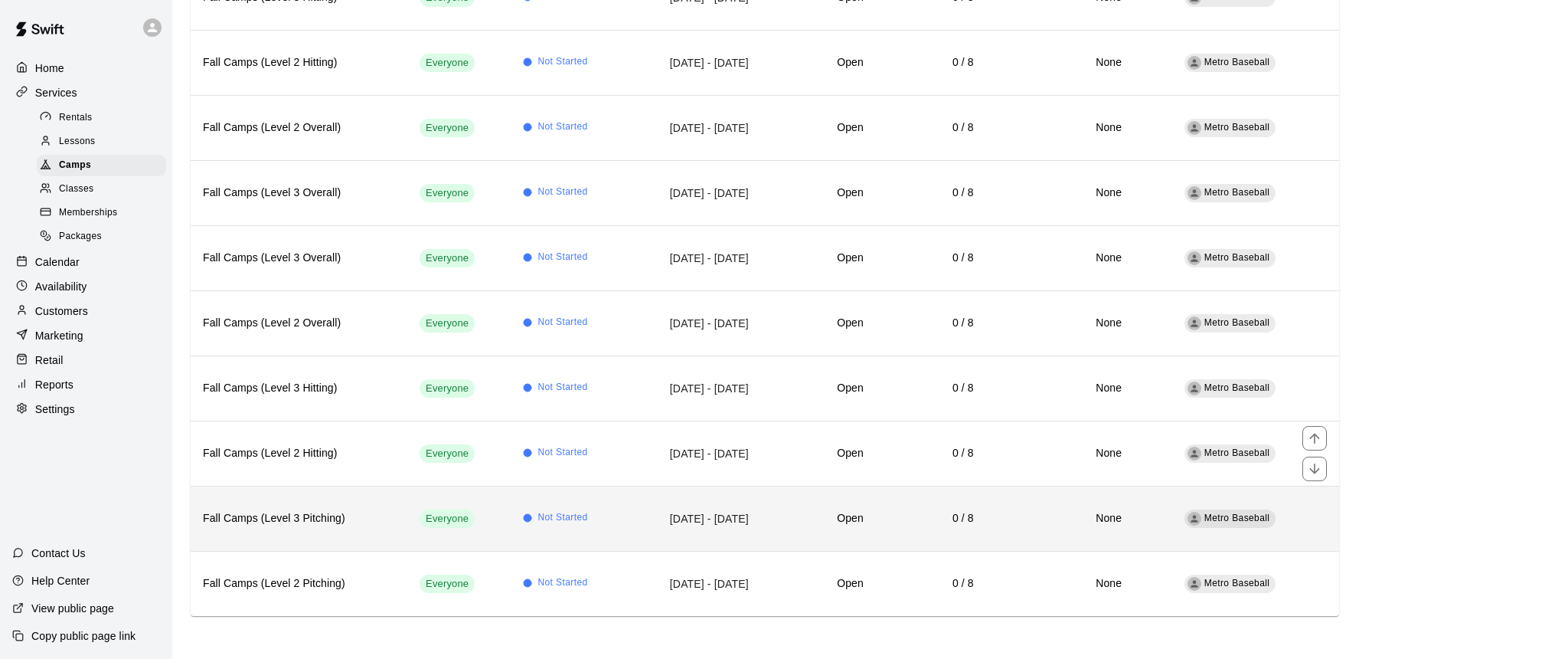
scroll to position [950, 0]
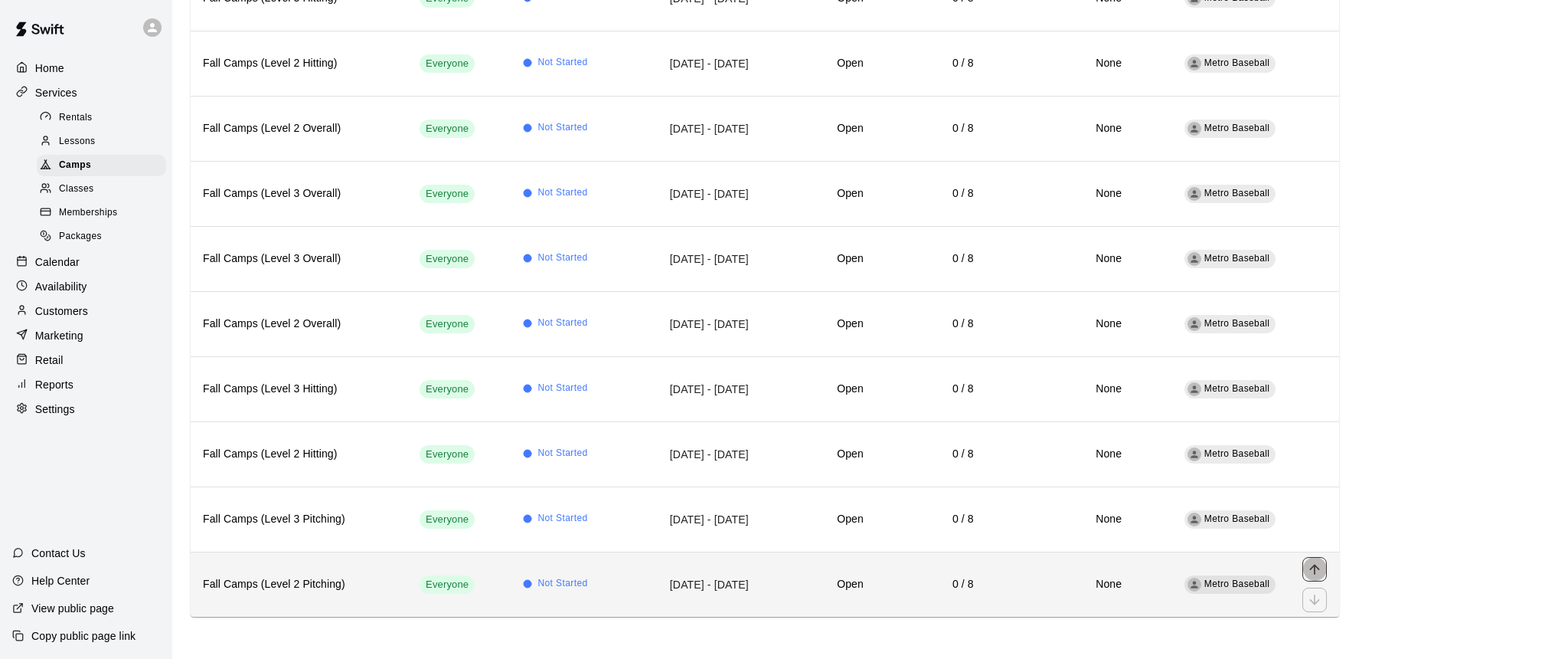
click at [1316, 569] on icon "move item up" at bounding box center [1315, 569] width 15 height 15
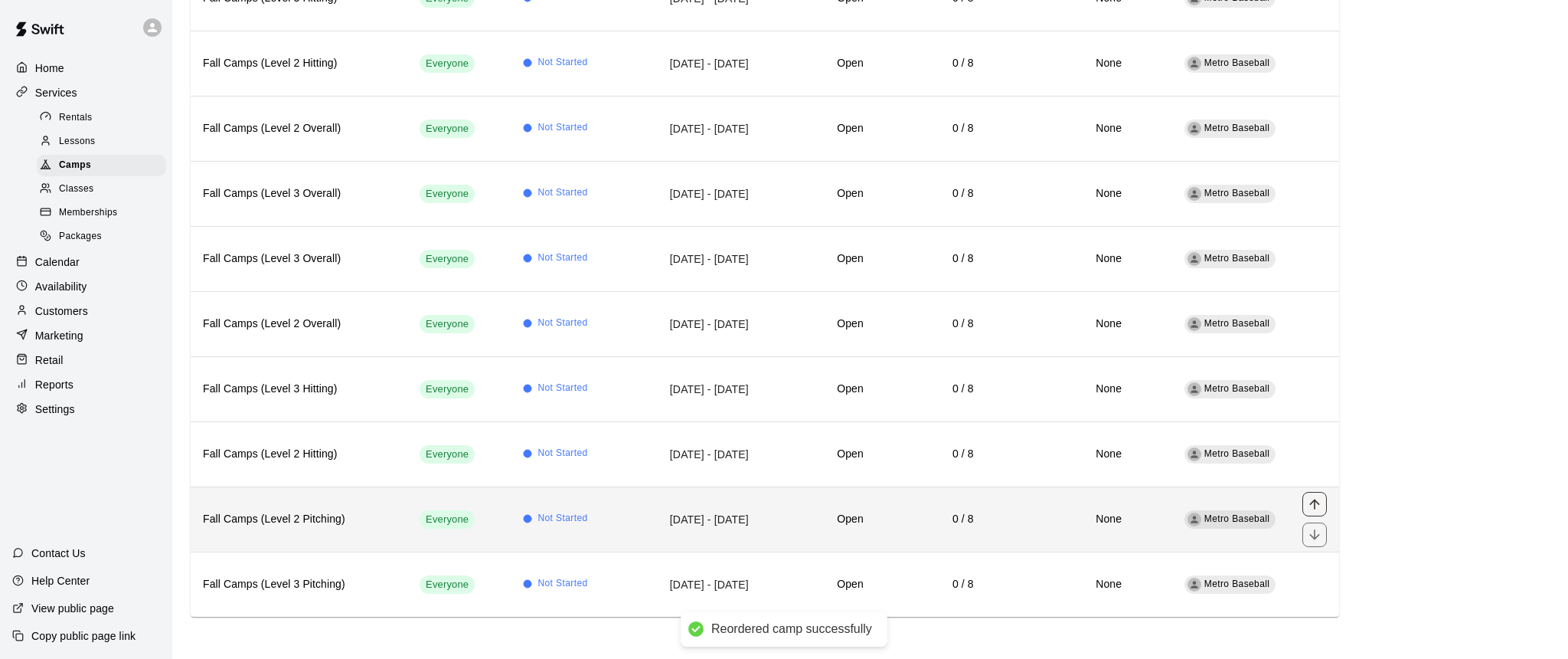
click at [1317, 502] on icon "move item up" at bounding box center [1315, 504] width 15 height 15
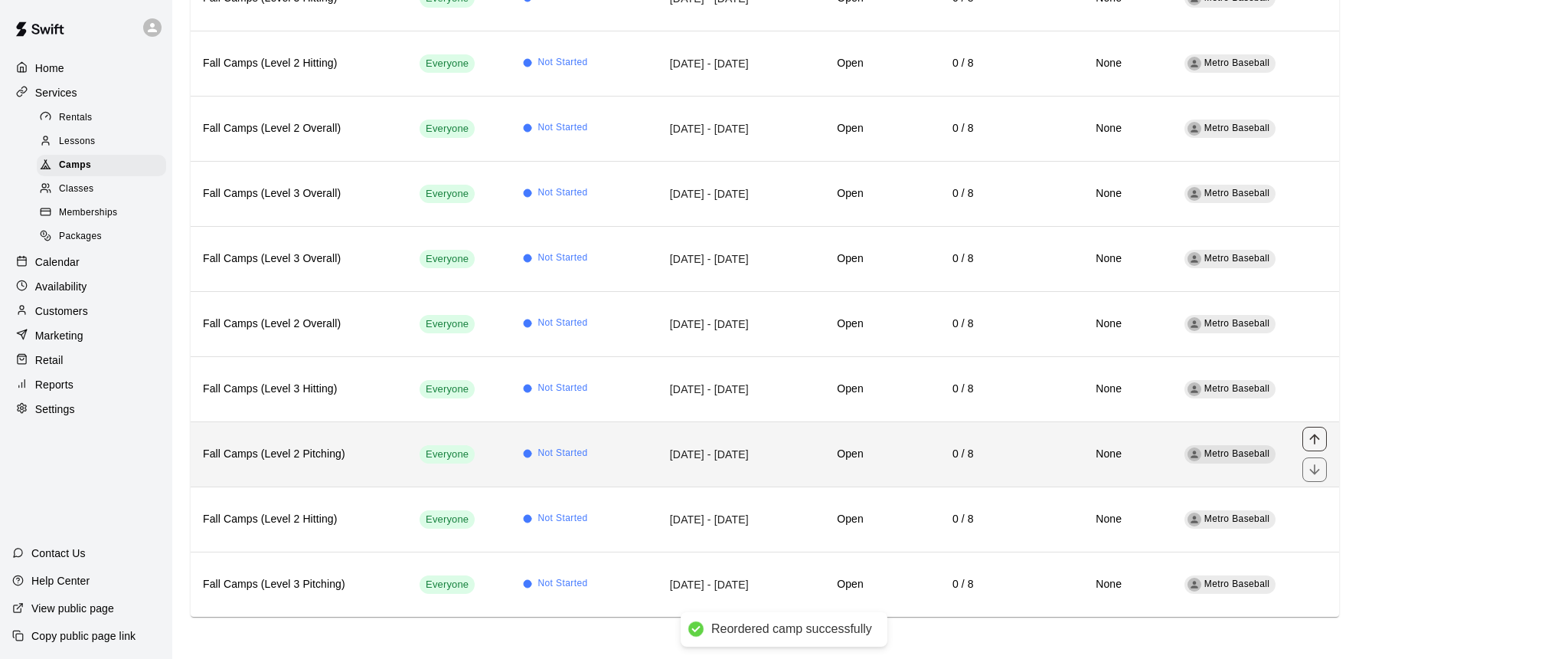
click at [1313, 442] on icon "move item up" at bounding box center [1315, 439] width 15 height 15
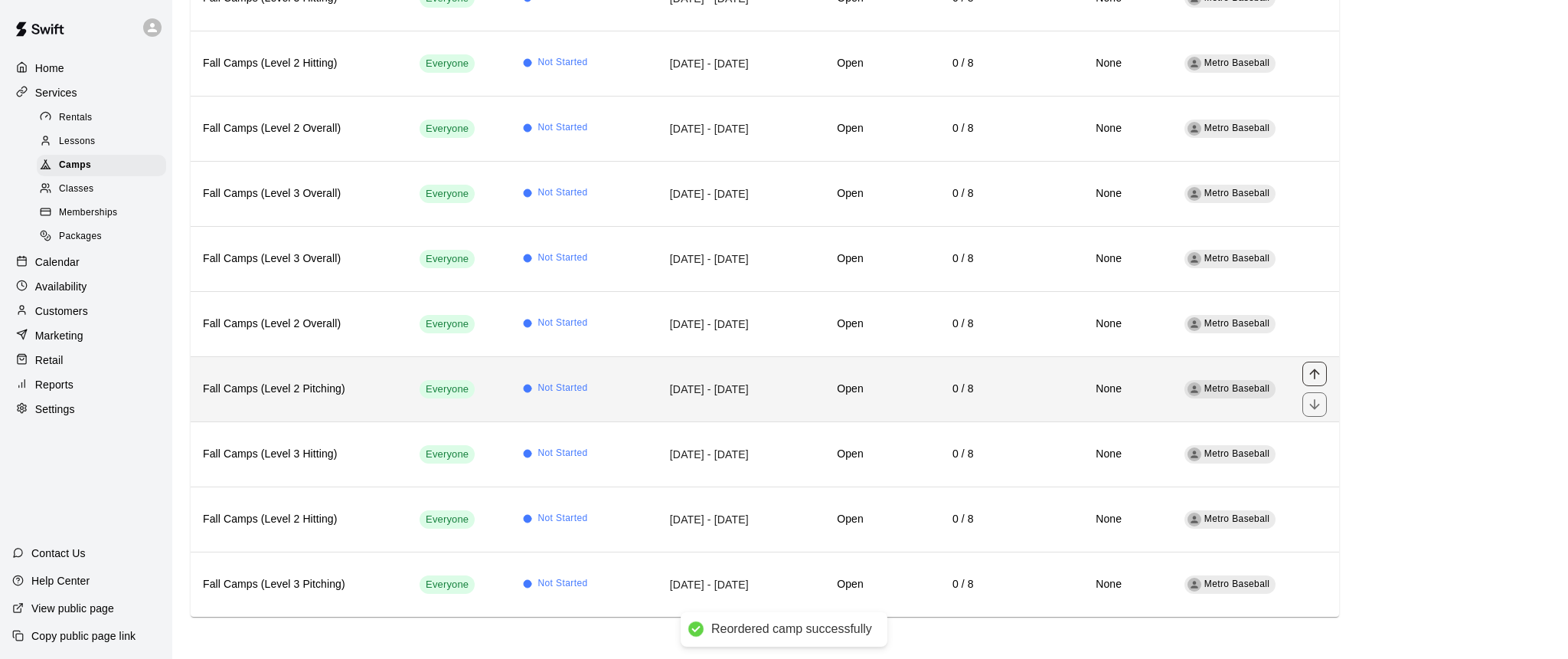
click at [1319, 377] on icon "move item up" at bounding box center [1315, 374] width 15 height 15
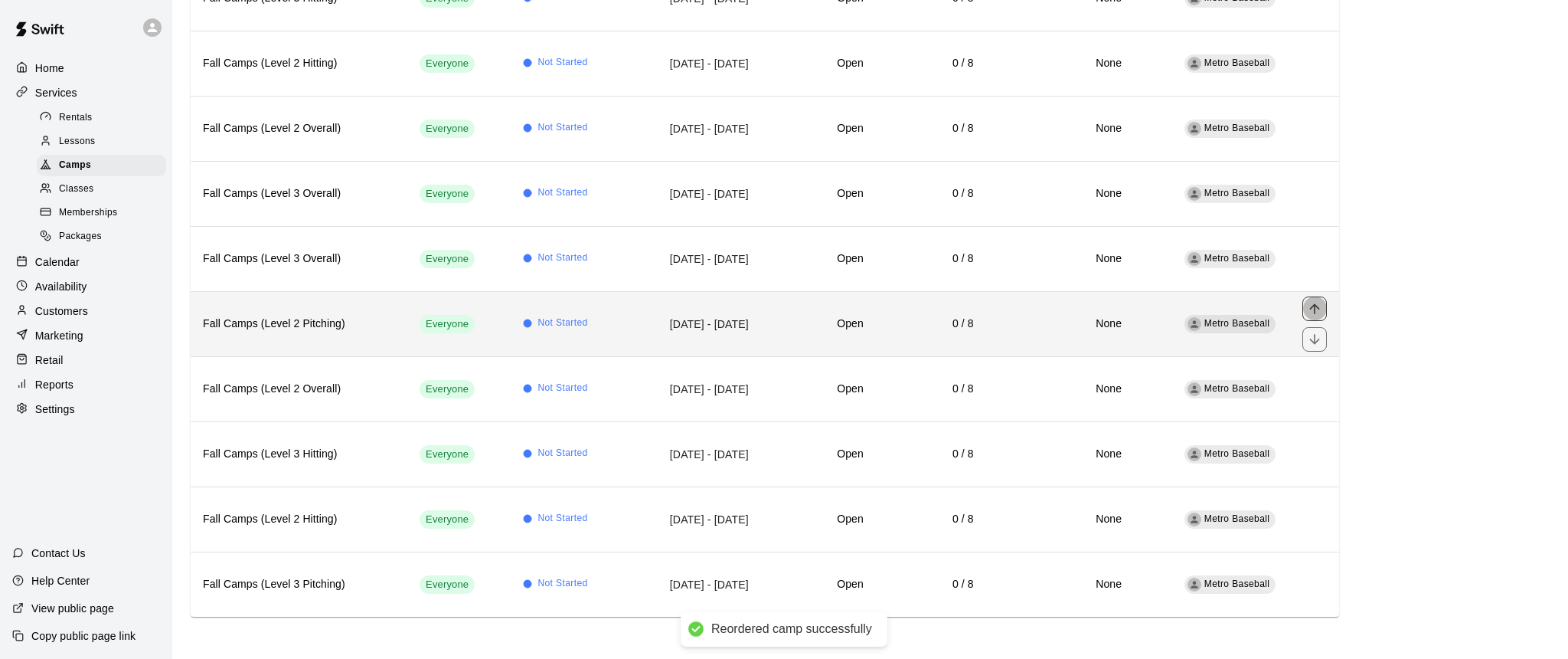
click at [1317, 312] on icon "move item up" at bounding box center [1315, 309] width 15 height 15
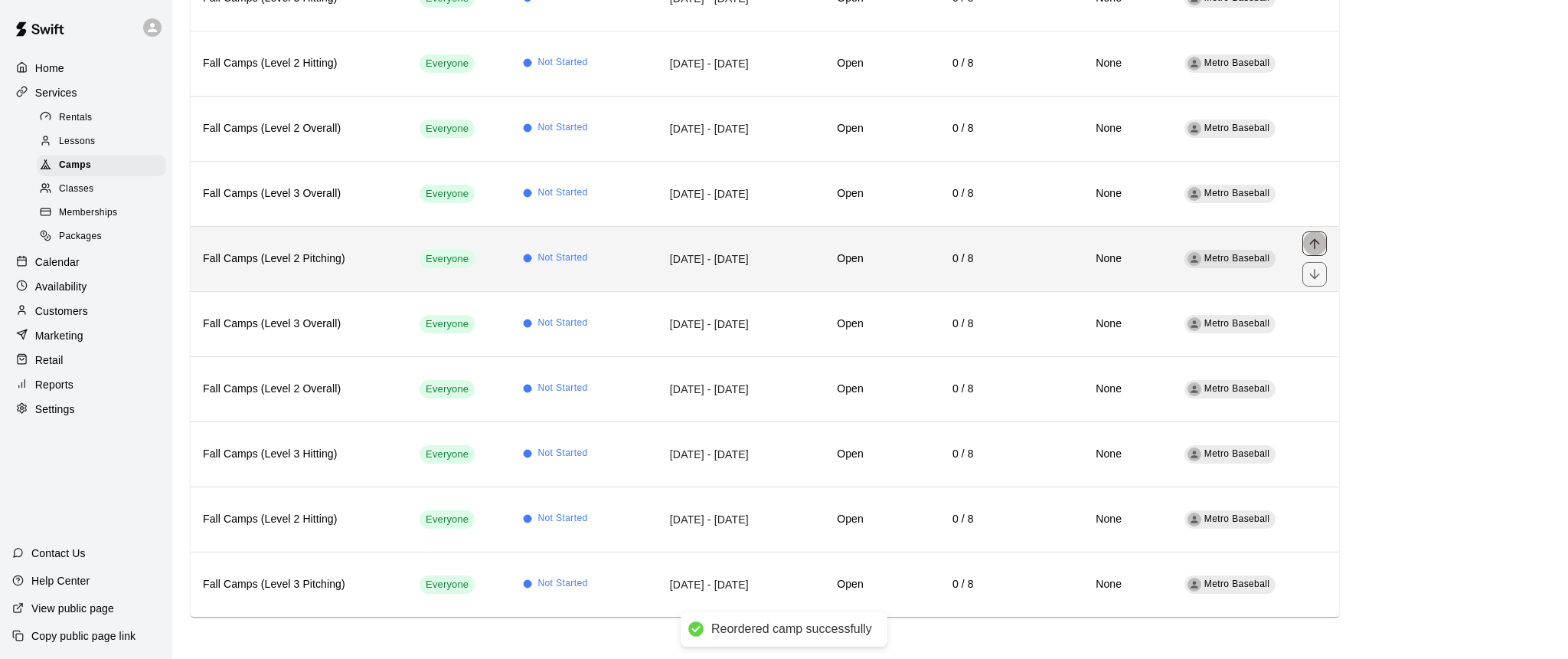
click at [1312, 245] on icon "move item up" at bounding box center [1315, 244] width 15 height 15
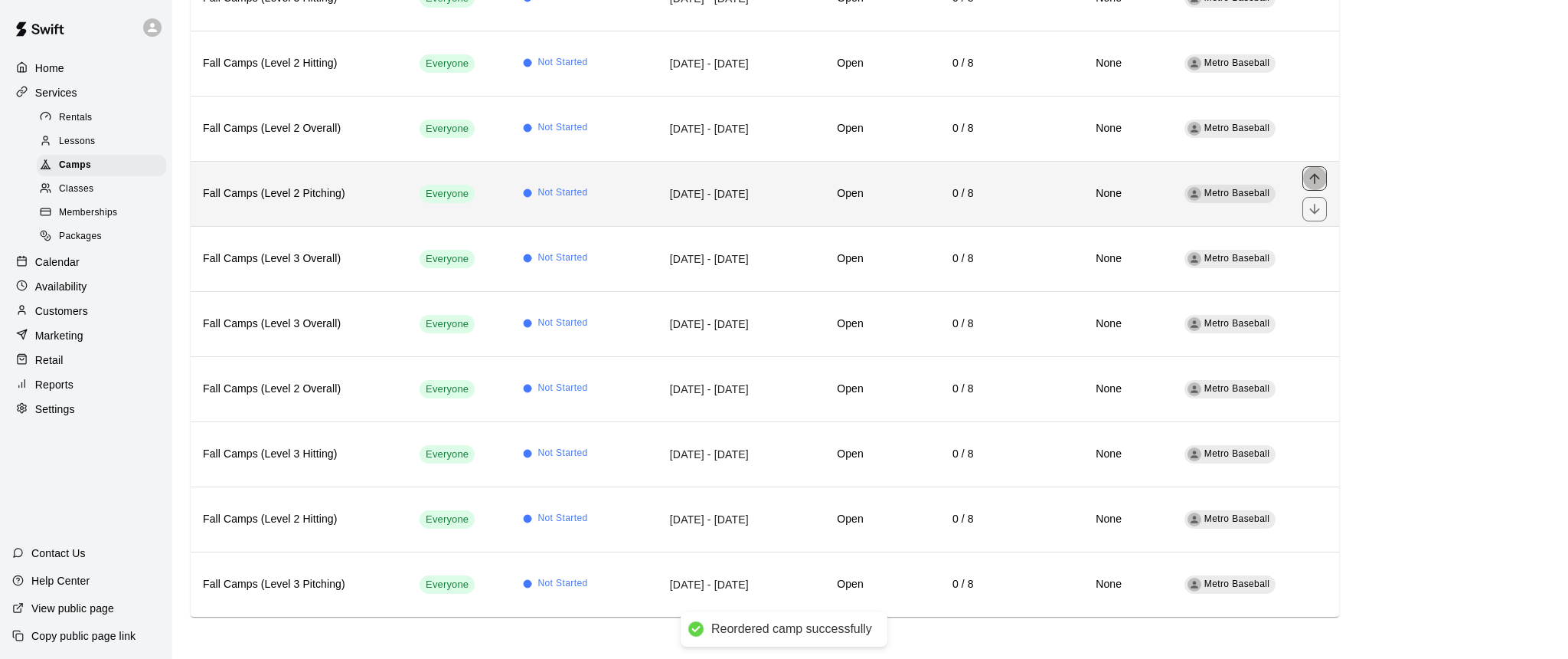
click at [1316, 175] on icon "move item up" at bounding box center [1315, 178] width 15 height 15
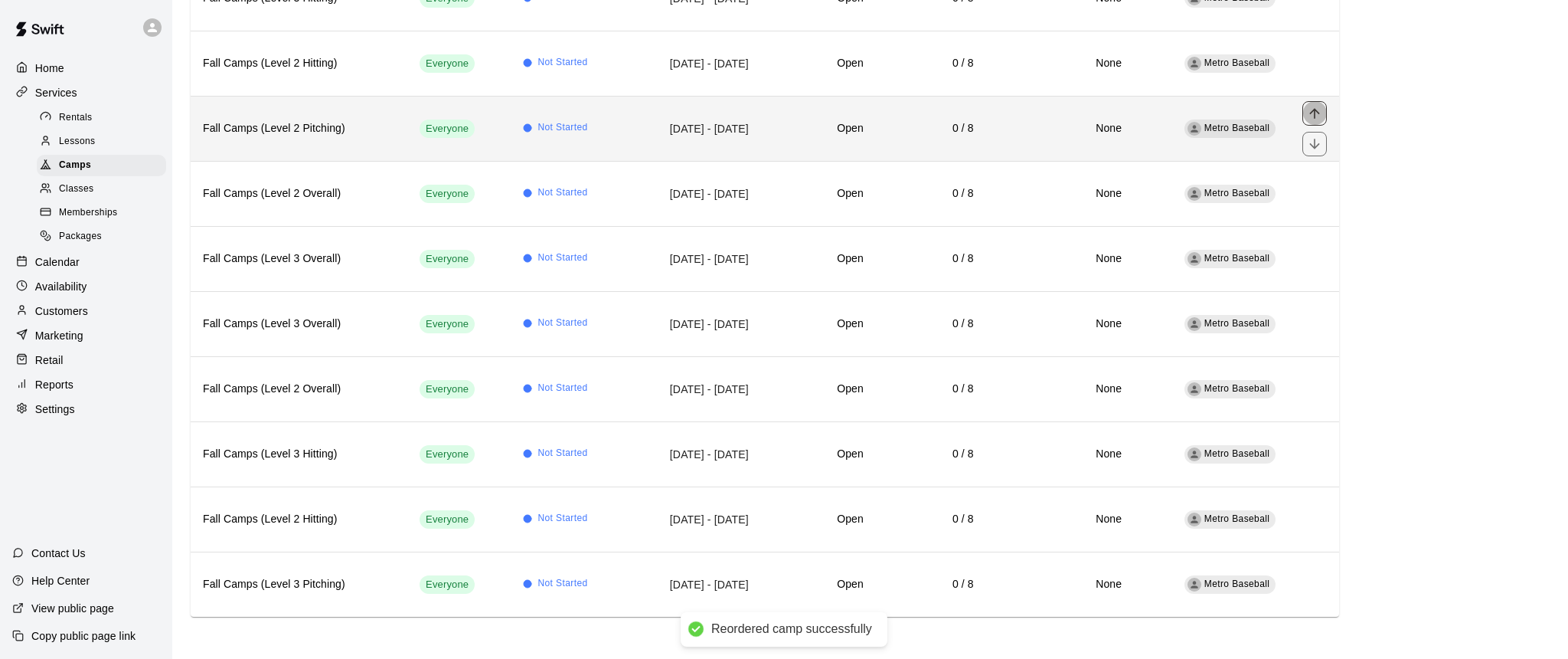
click at [1314, 118] on icon "move item up" at bounding box center [1315, 113] width 15 height 15
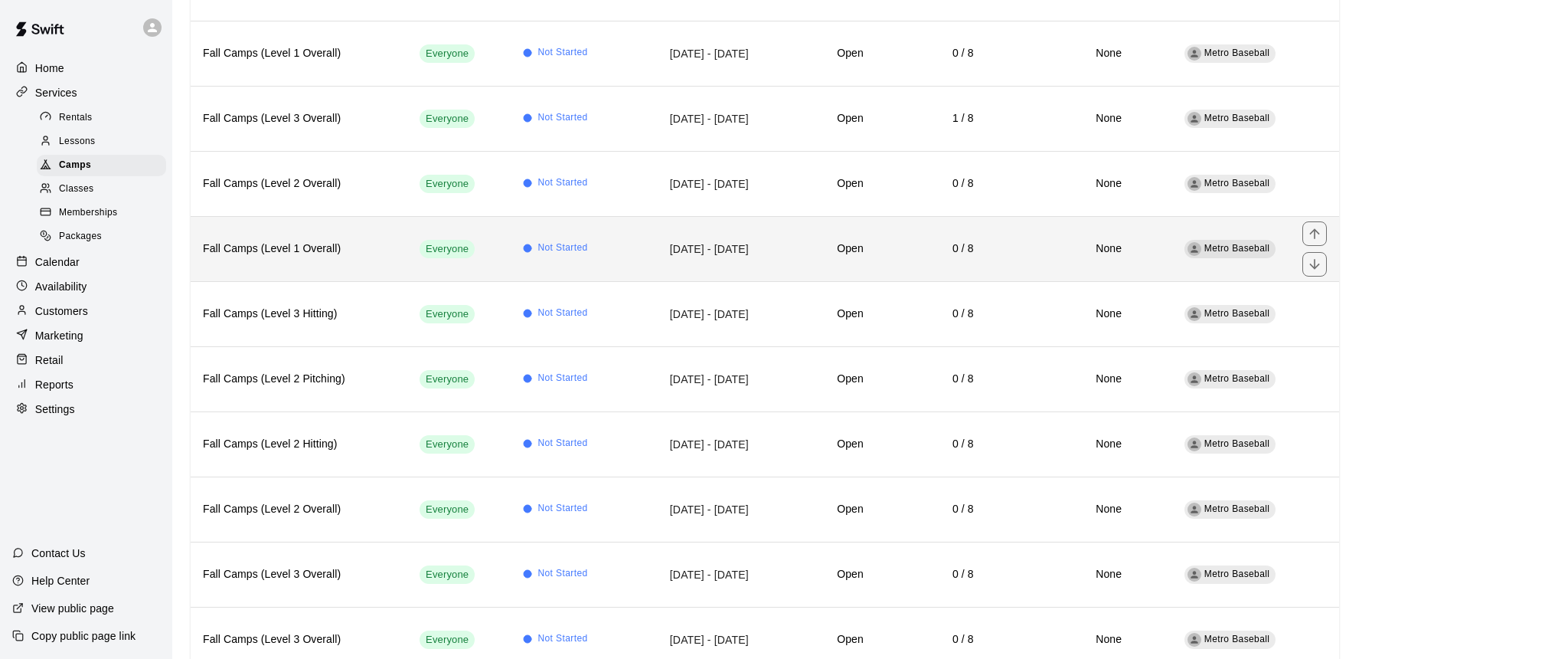
scroll to position [629, 0]
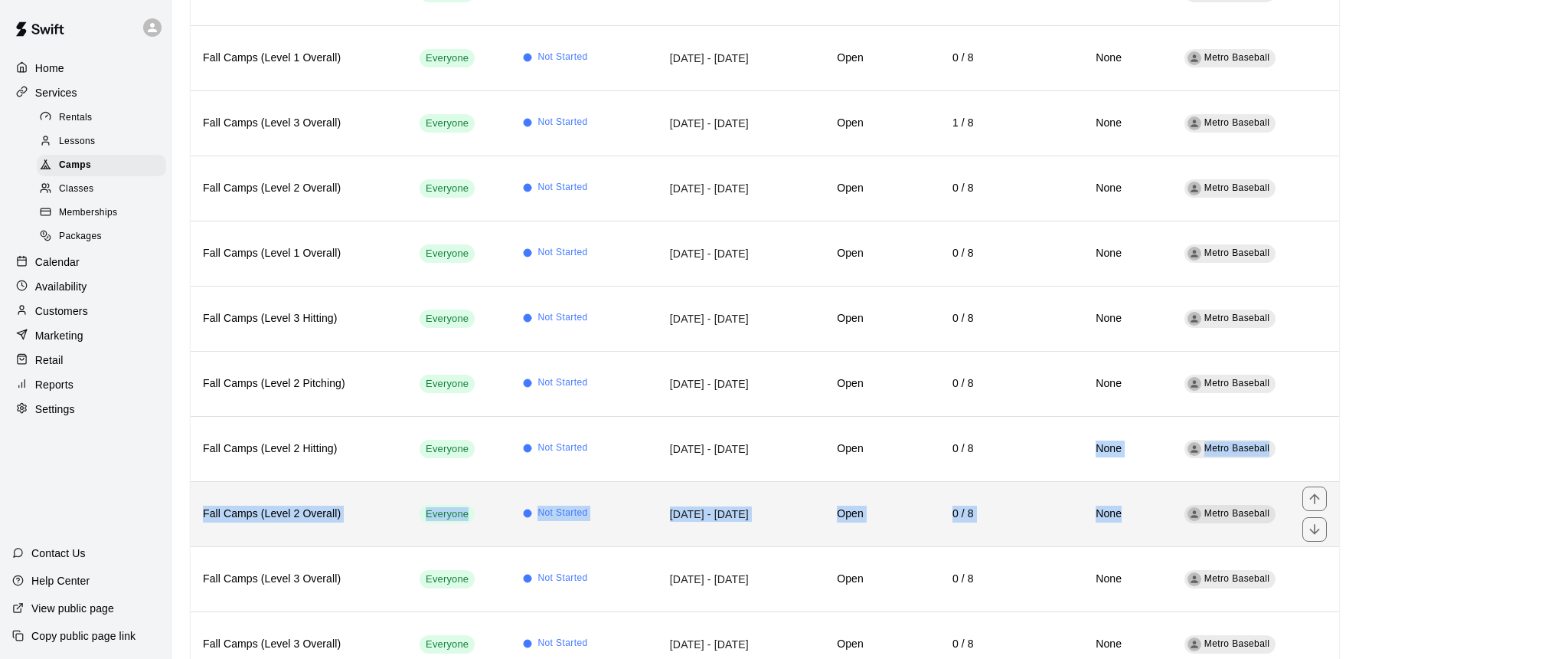
drag, startPoint x: 1054, startPoint y: 452, endPoint x: 1066, endPoint y: 523, distance: 72.0
click at [1066, 523] on tbody "SHC - [DATE] Everyone Not Started [DATE] 9:00 AM Open 0 / 20 None Metro Basebal…" at bounding box center [765, 253] width 1149 height 1367
click at [1052, 535] on td "None" at bounding box center [1060, 513] width 148 height 65
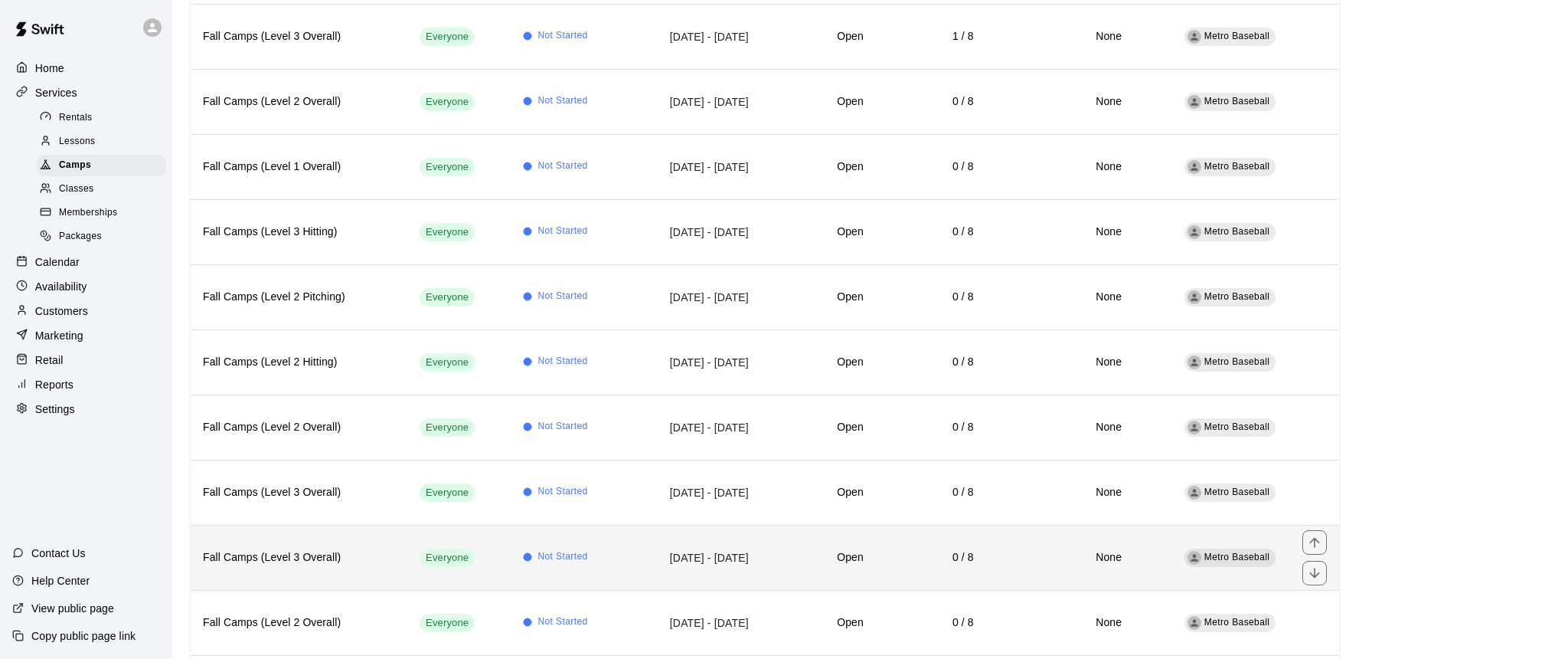
scroll to position [711, 0]
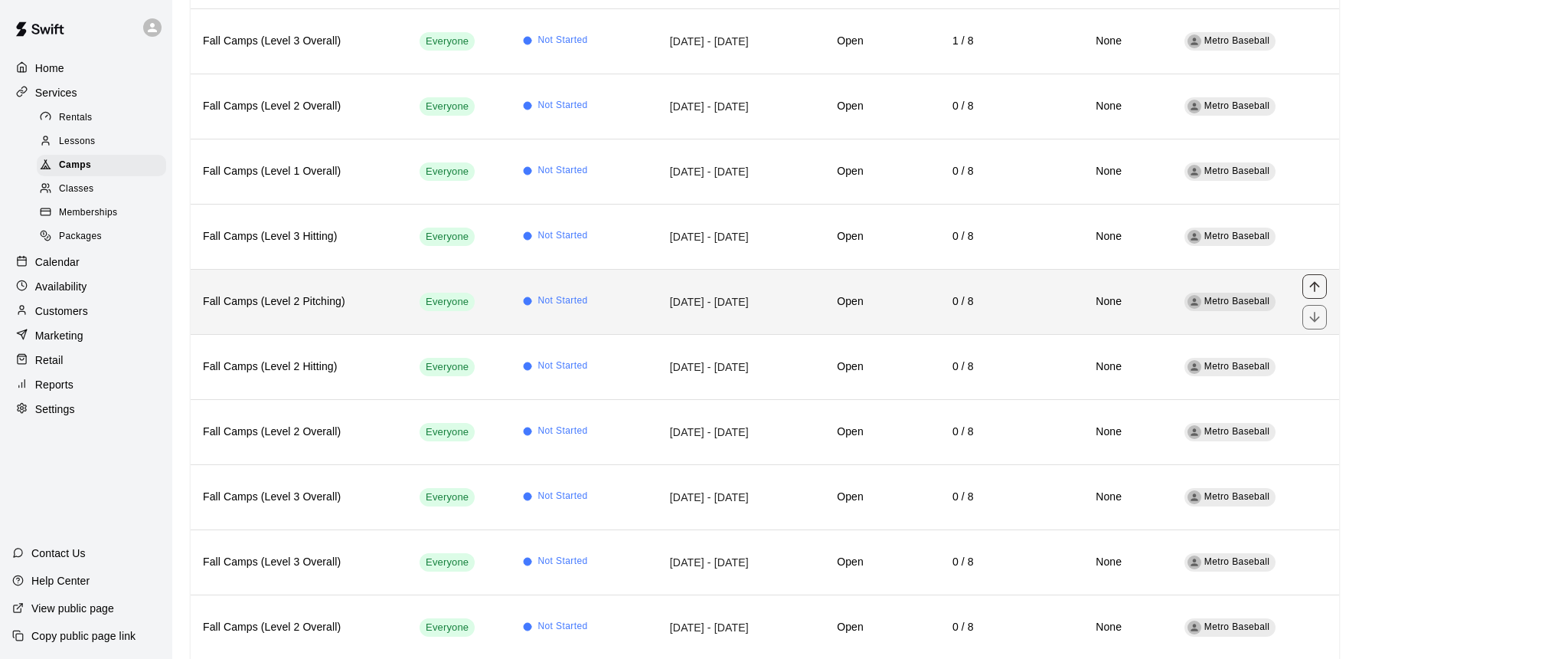
click at [1317, 286] on icon "move item up" at bounding box center [1315, 287] width 15 height 15
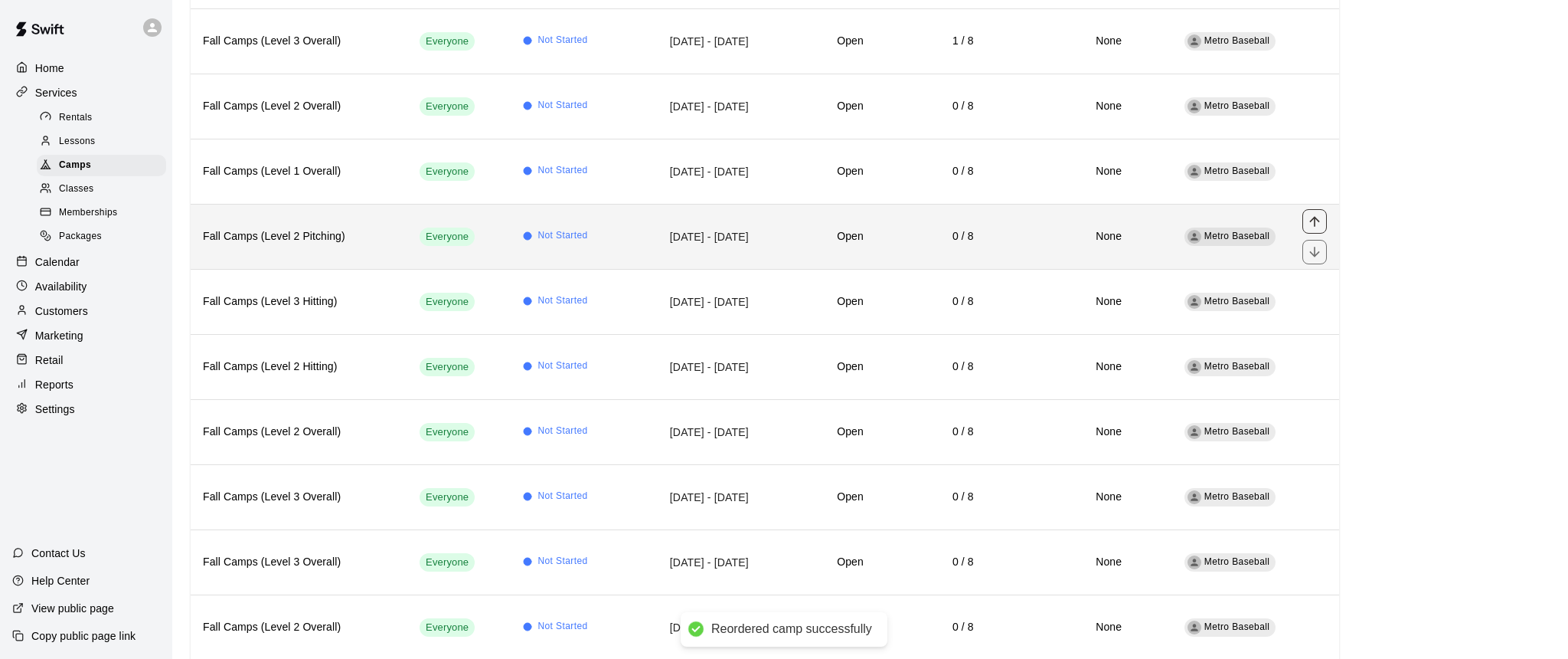
click at [1314, 217] on icon "move item up" at bounding box center [1314, 221] width 10 height 10
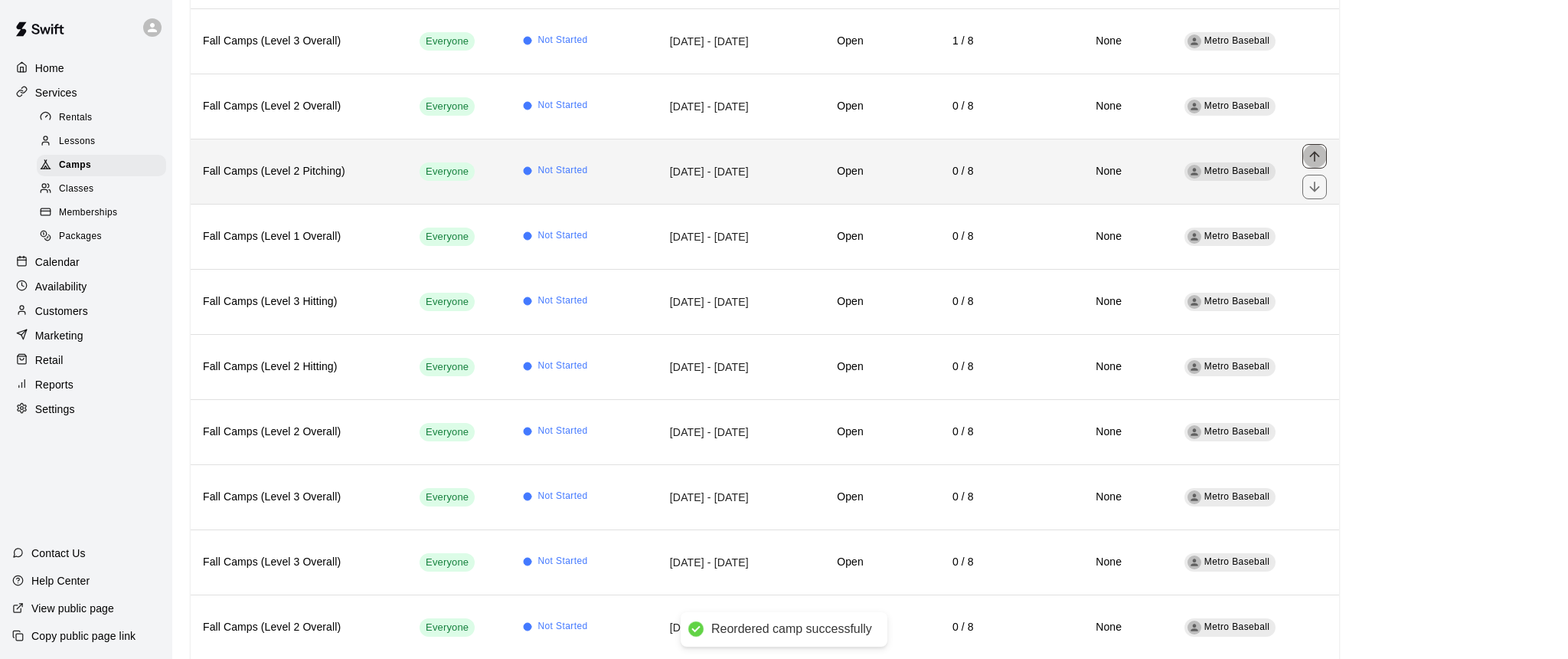
click at [1317, 157] on icon "move item up" at bounding box center [1315, 157] width 15 height 15
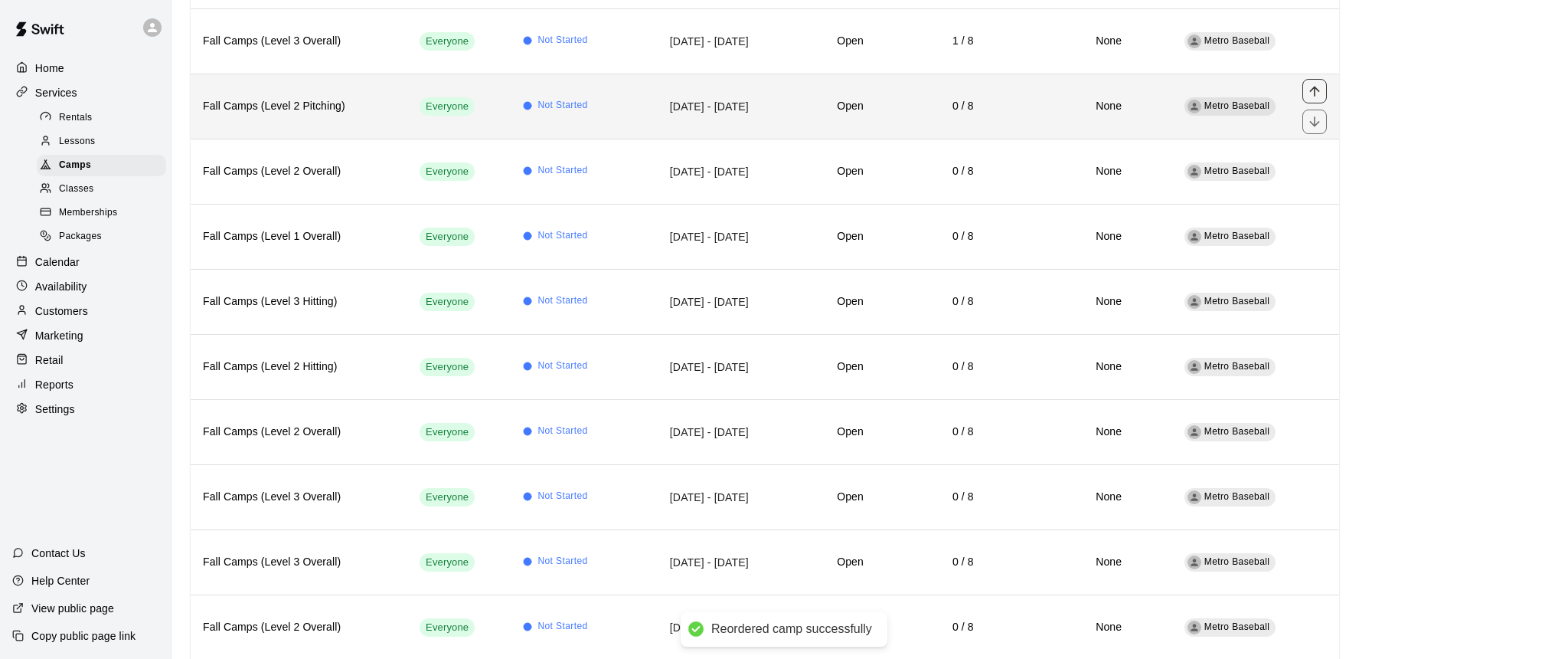
click at [1309, 95] on icon "move item up" at bounding box center [1315, 91] width 15 height 15
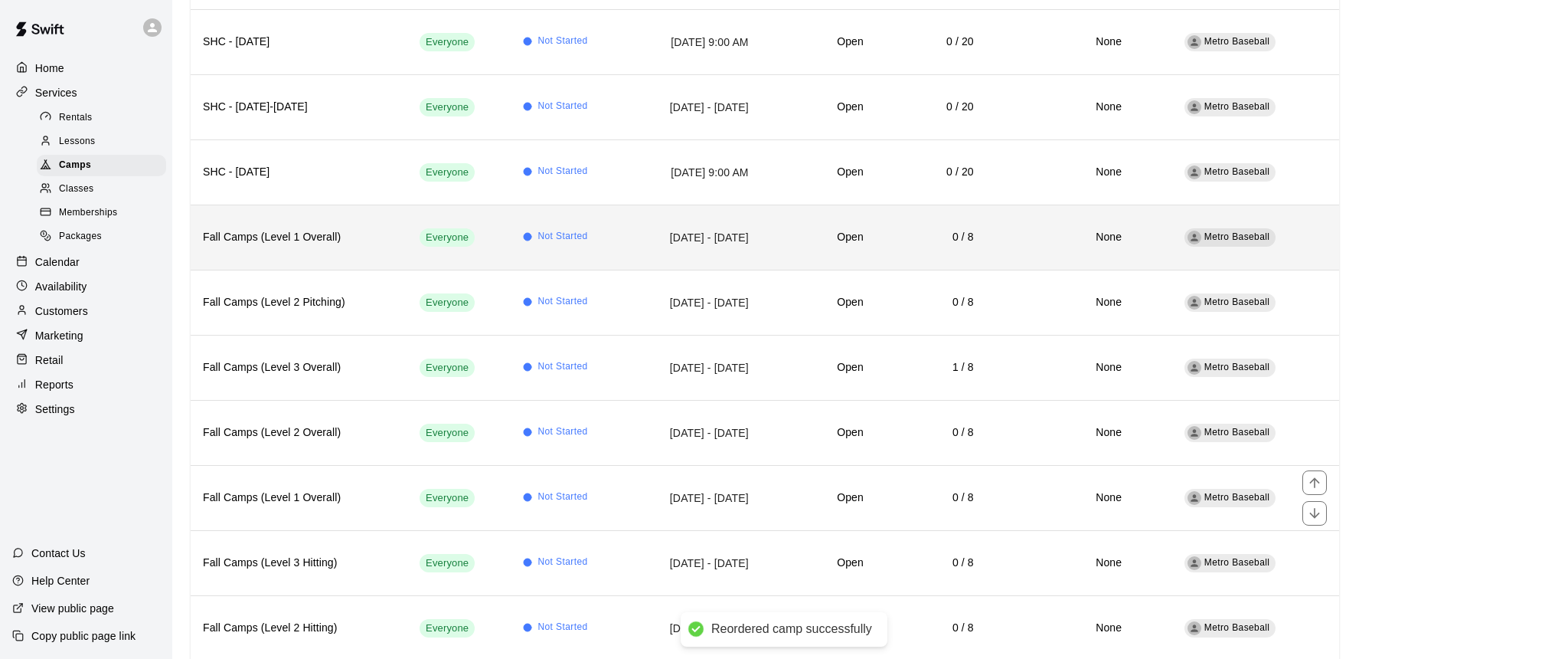
scroll to position [450, 0]
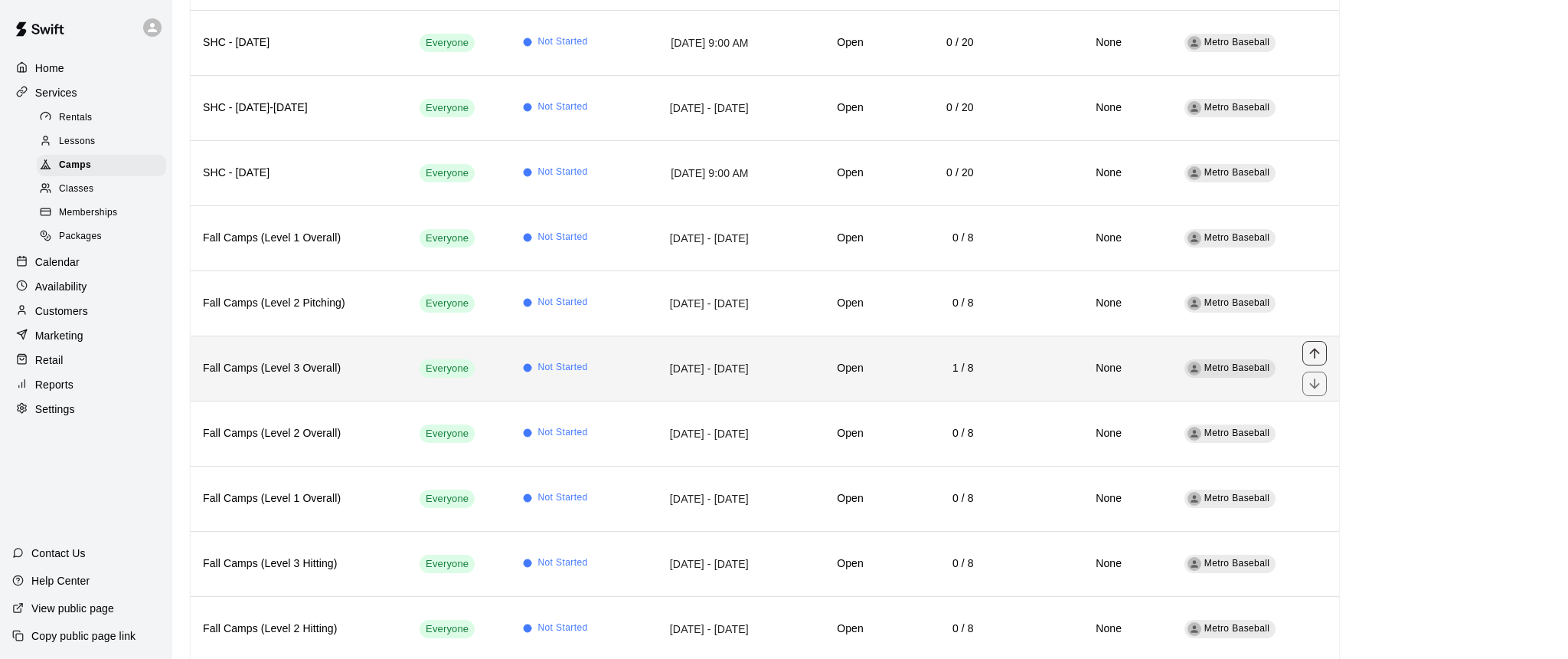
click at [1315, 349] on icon "move item up" at bounding box center [1314, 353] width 10 height 10
click at [1316, 354] on icon "move item up" at bounding box center [1315, 353] width 15 height 15
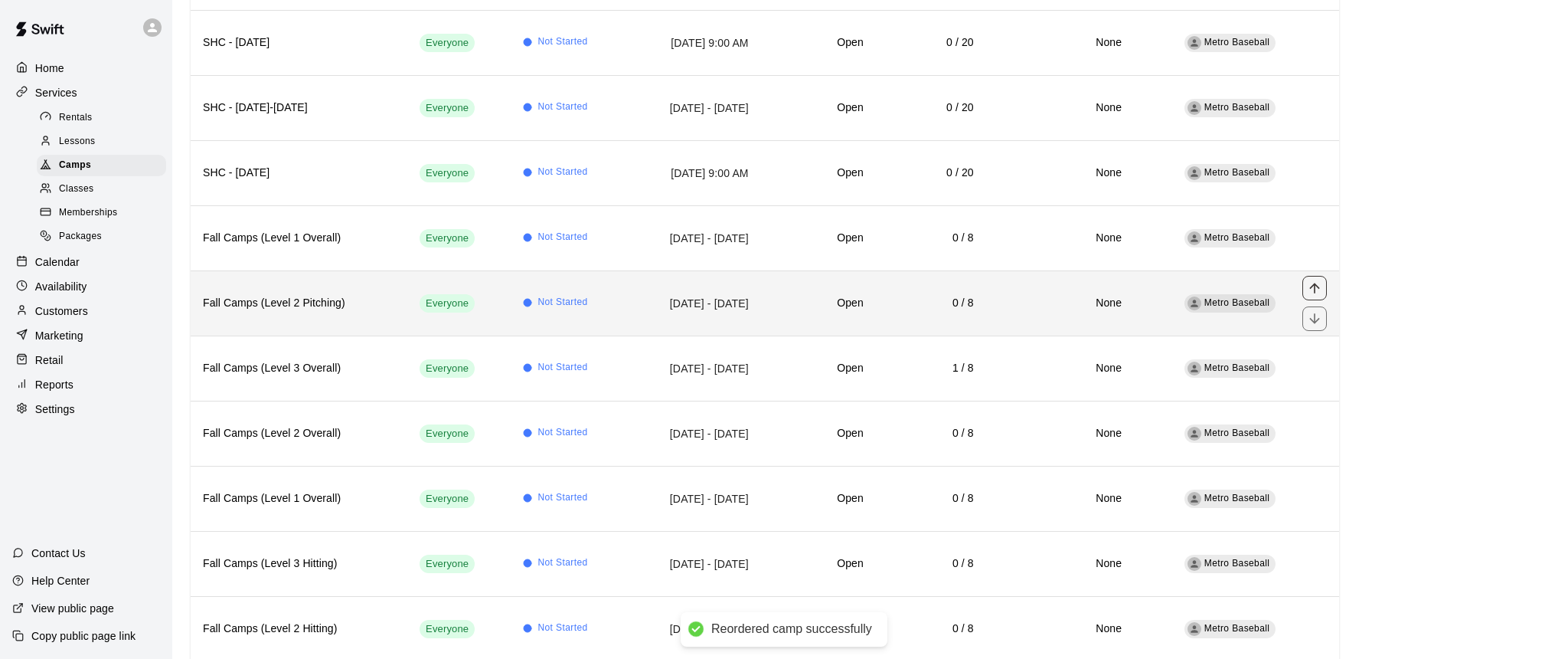
click at [1316, 288] on icon "move item up" at bounding box center [1315, 288] width 15 height 15
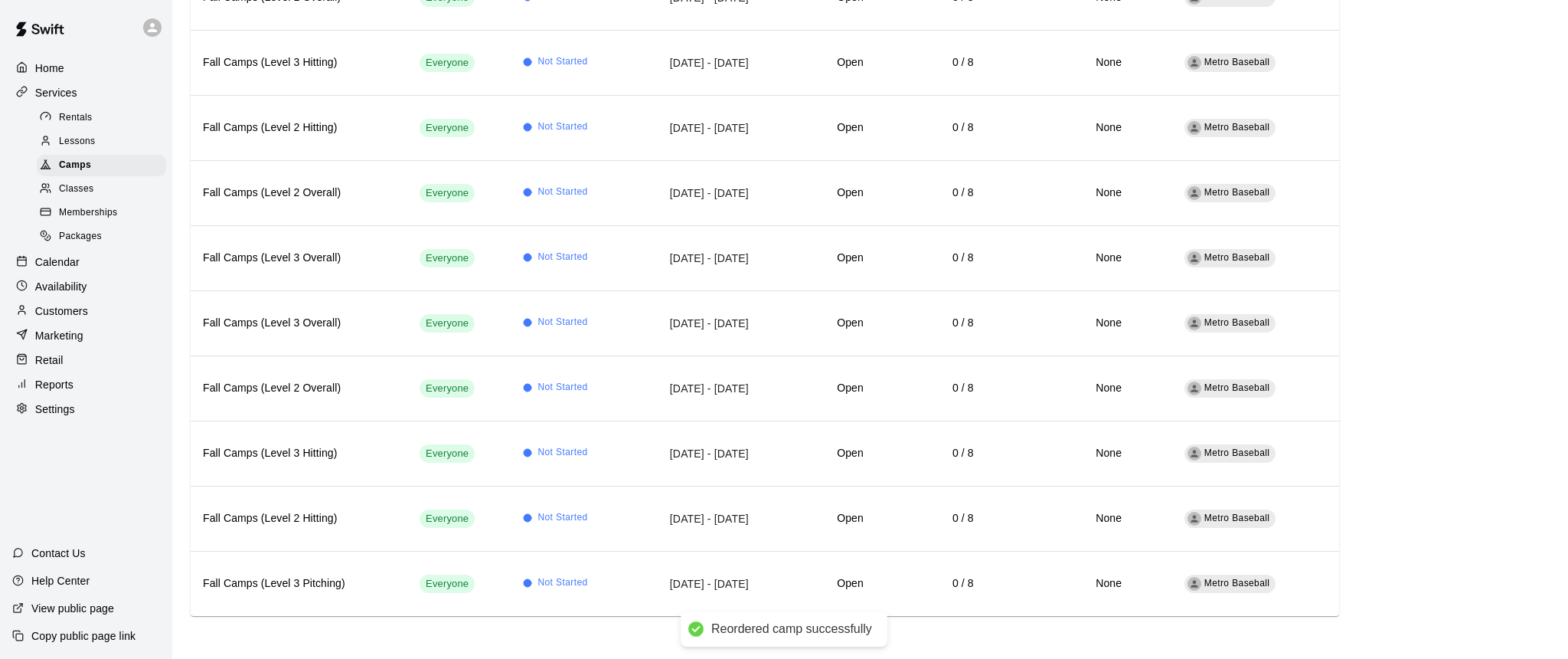
scroll to position [950, 0]
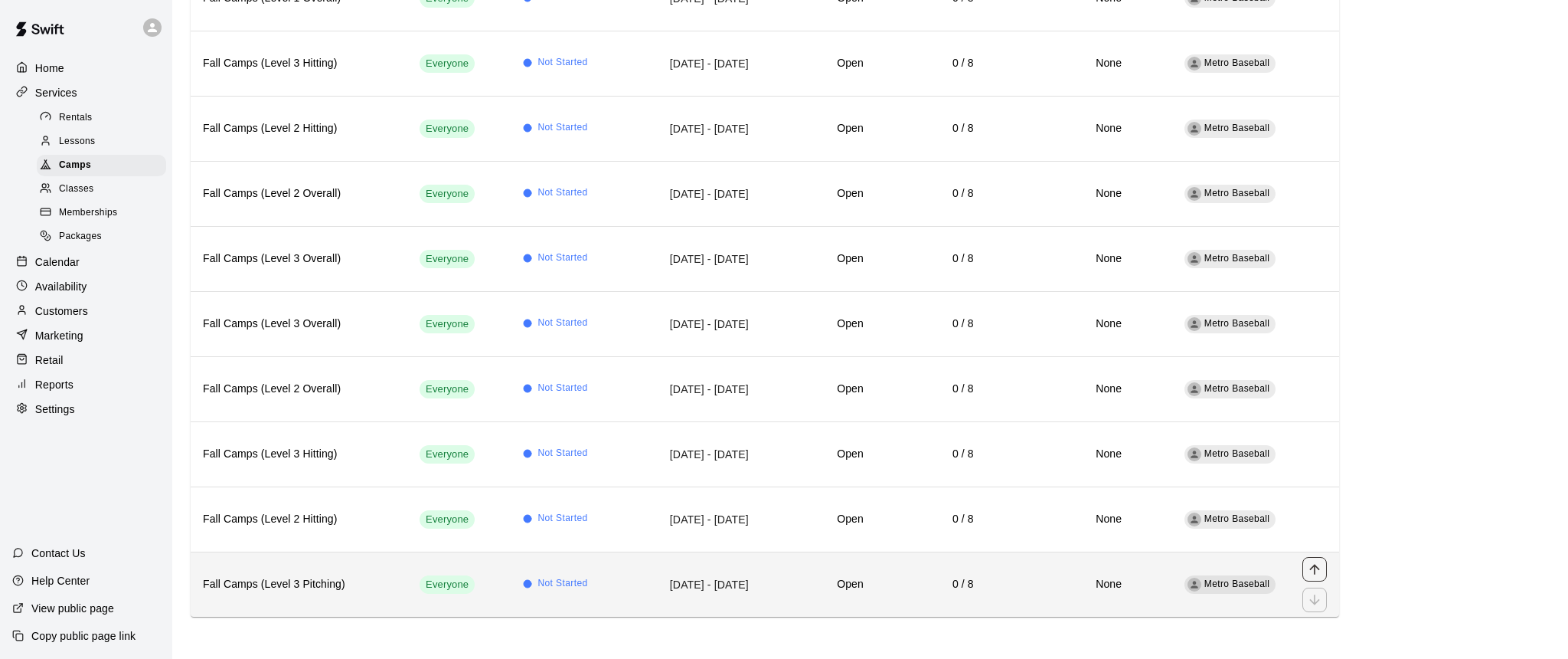
click at [1317, 570] on icon "move item up" at bounding box center [1315, 569] width 15 height 15
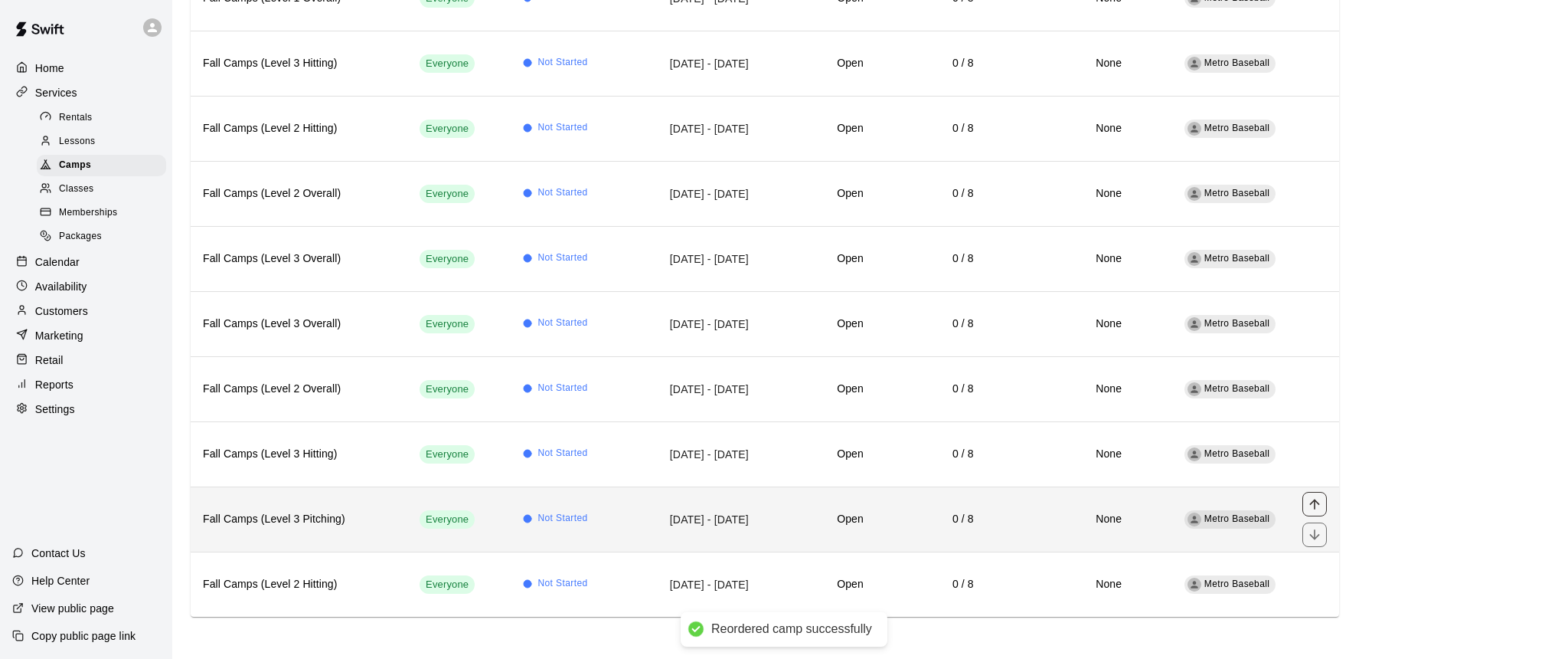
click at [1316, 506] on icon "move item up" at bounding box center [1315, 504] width 15 height 15
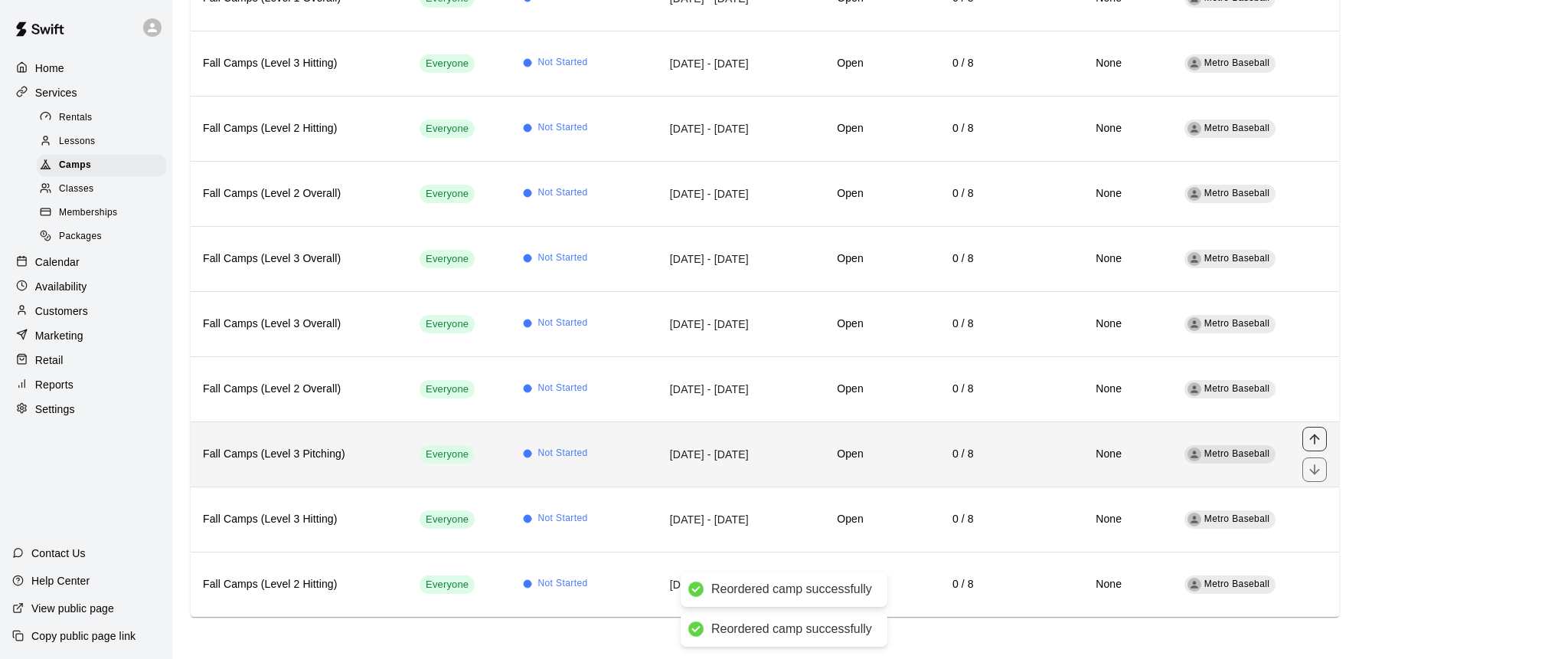
click at [1317, 442] on icon "move item up" at bounding box center [1315, 439] width 15 height 15
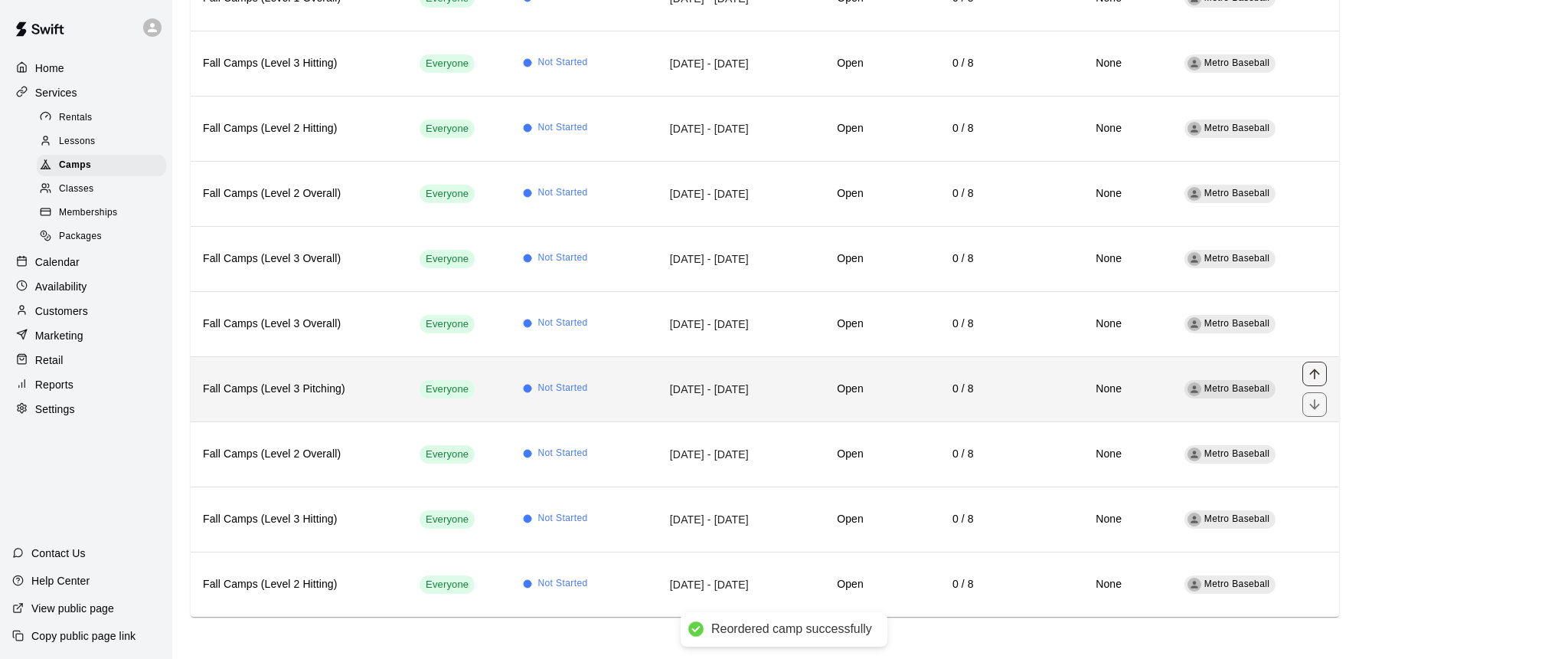
click at [1314, 374] on icon "move item up" at bounding box center [1315, 374] width 15 height 15
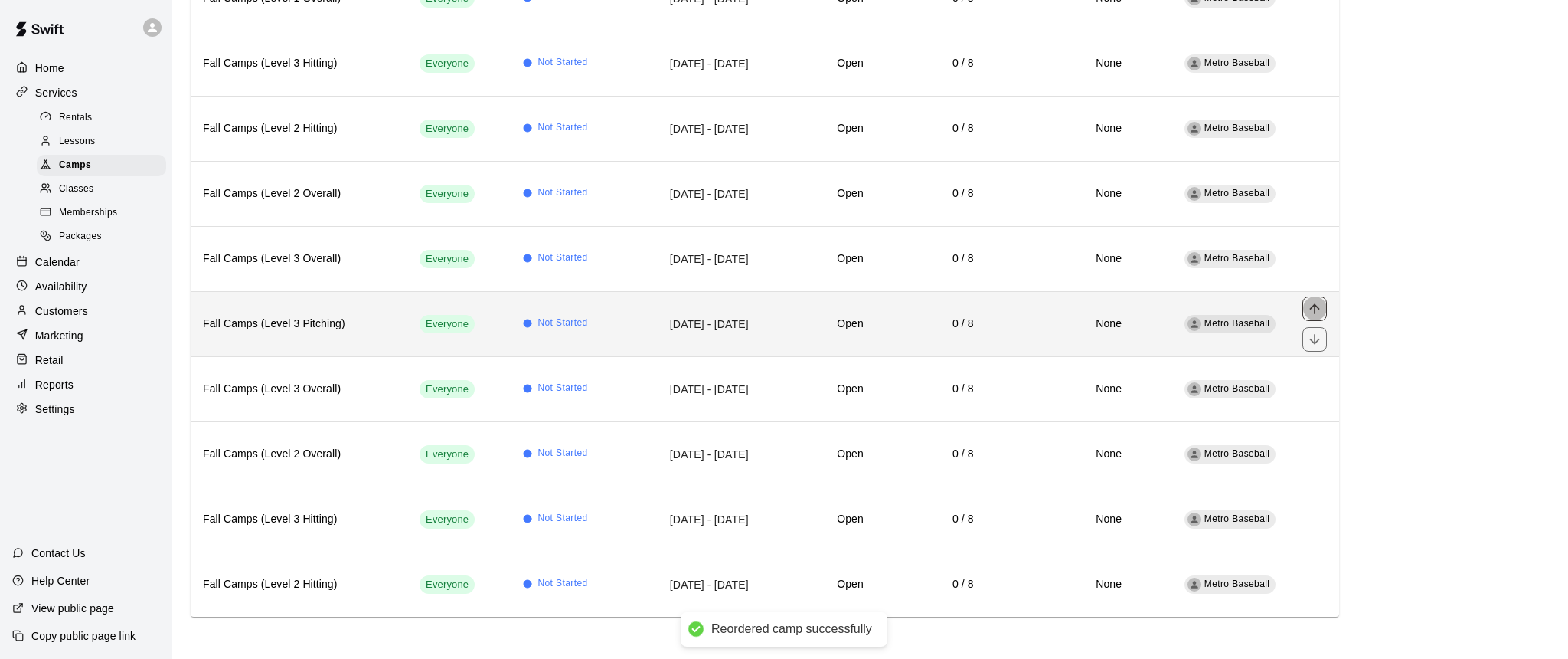
click at [1317, 308] on icon "move item up" at bounding box center [1315, 309] width 15 height 15
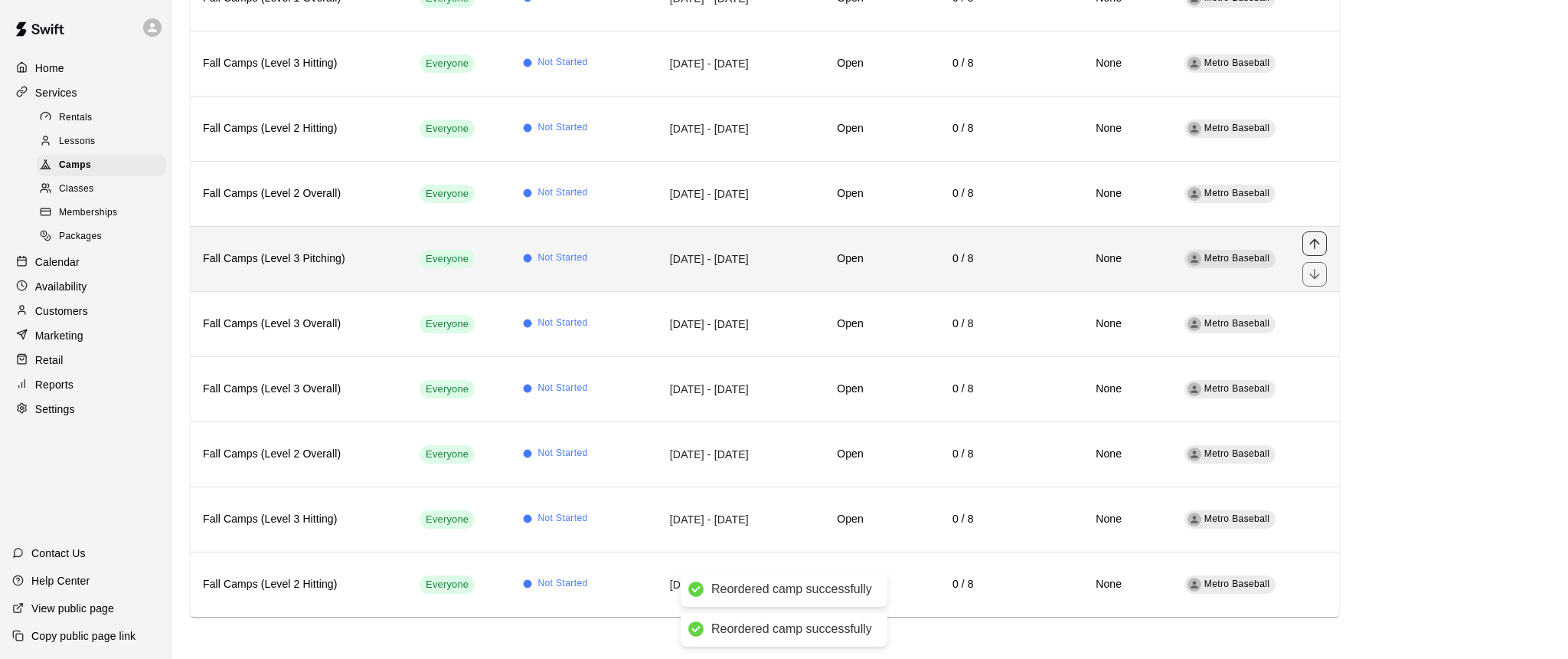
click at [1313, 244] on icon "move item up" at bounding box center [1315, 244] width 15 height 15
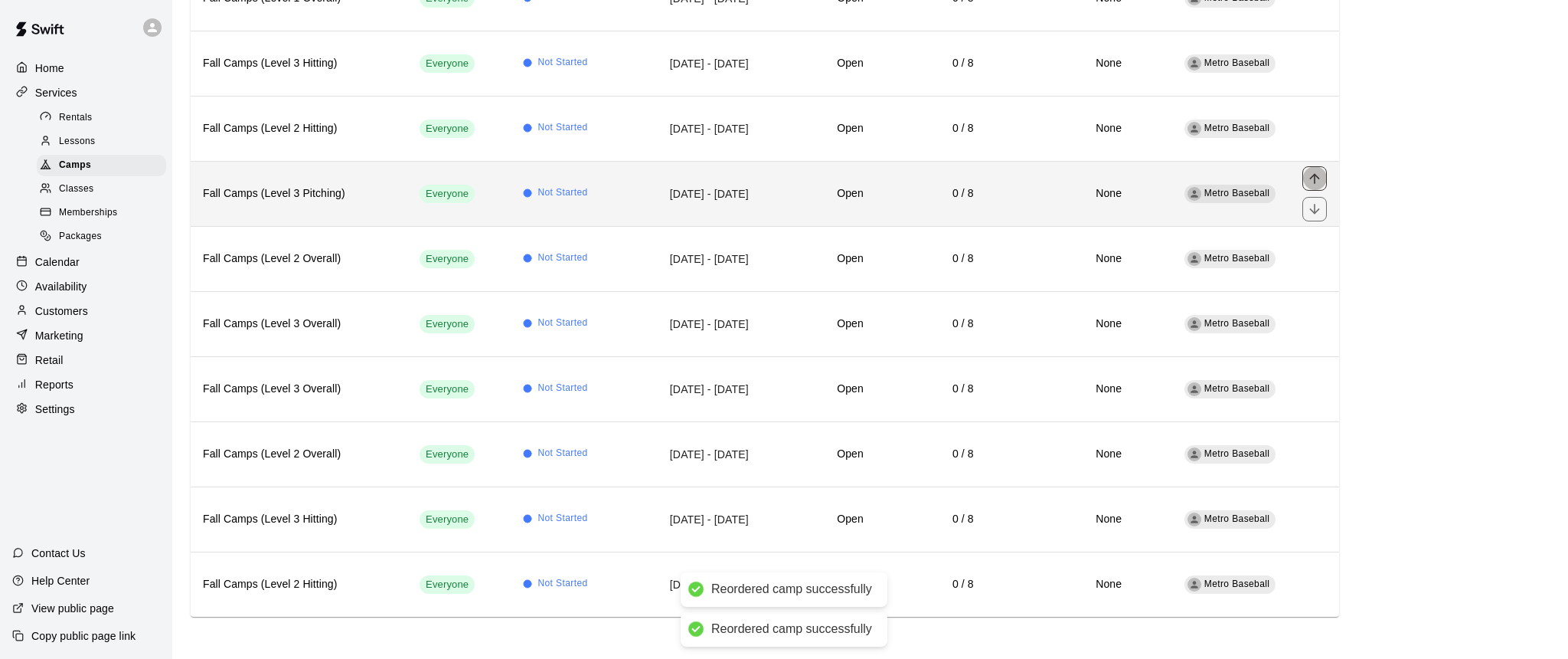
click at [1314, 183] on icon "move item up" at bounding box center [1315, 178] width 15 height 15
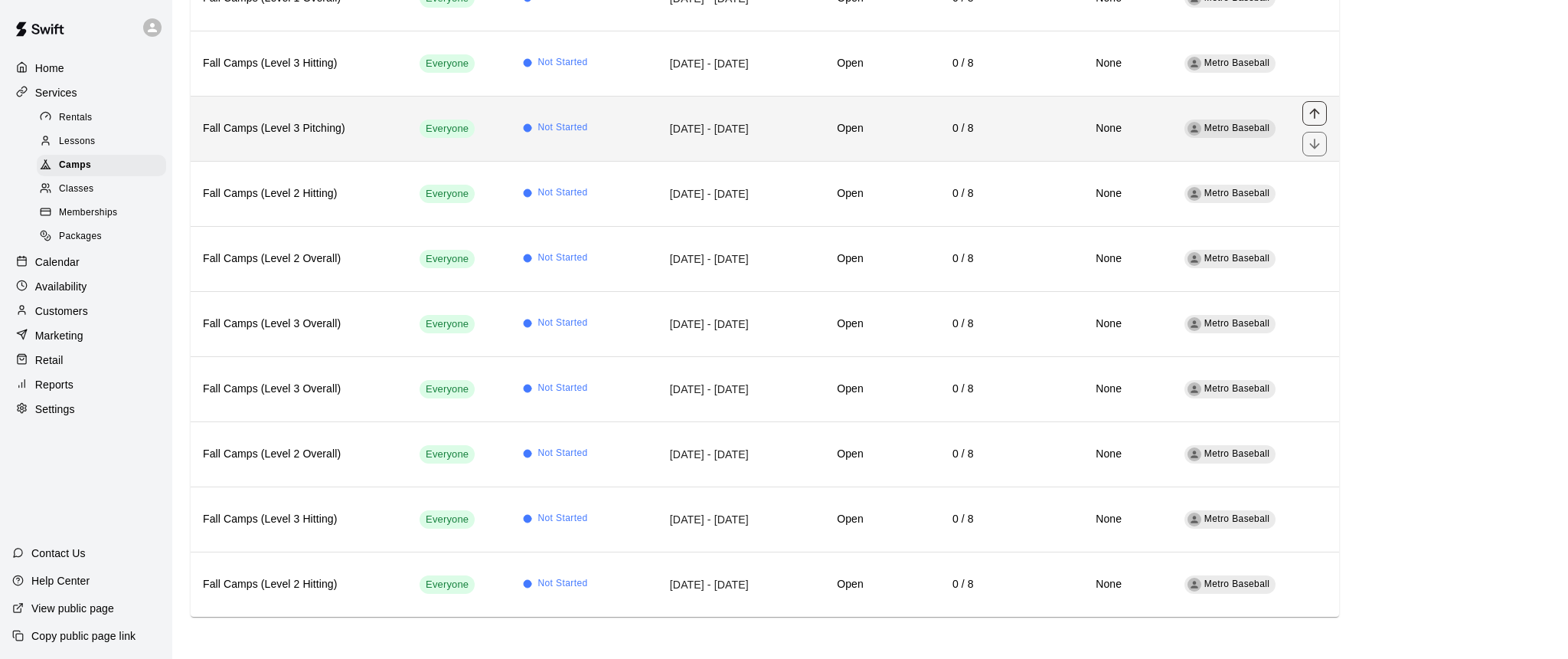
click at [1313, 112] on icon "move item up" at bounding box center [1315, 113] width 15 height 15
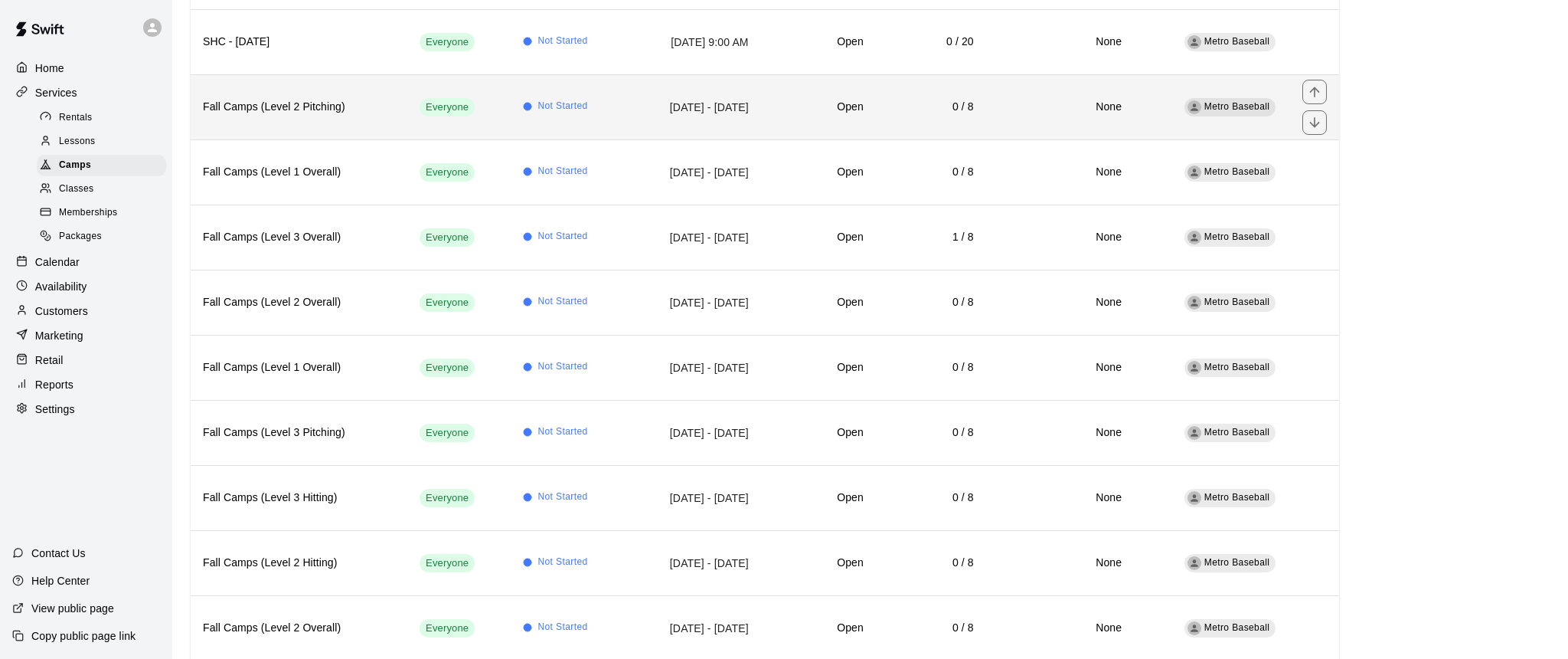
scroll to position [590, 0]
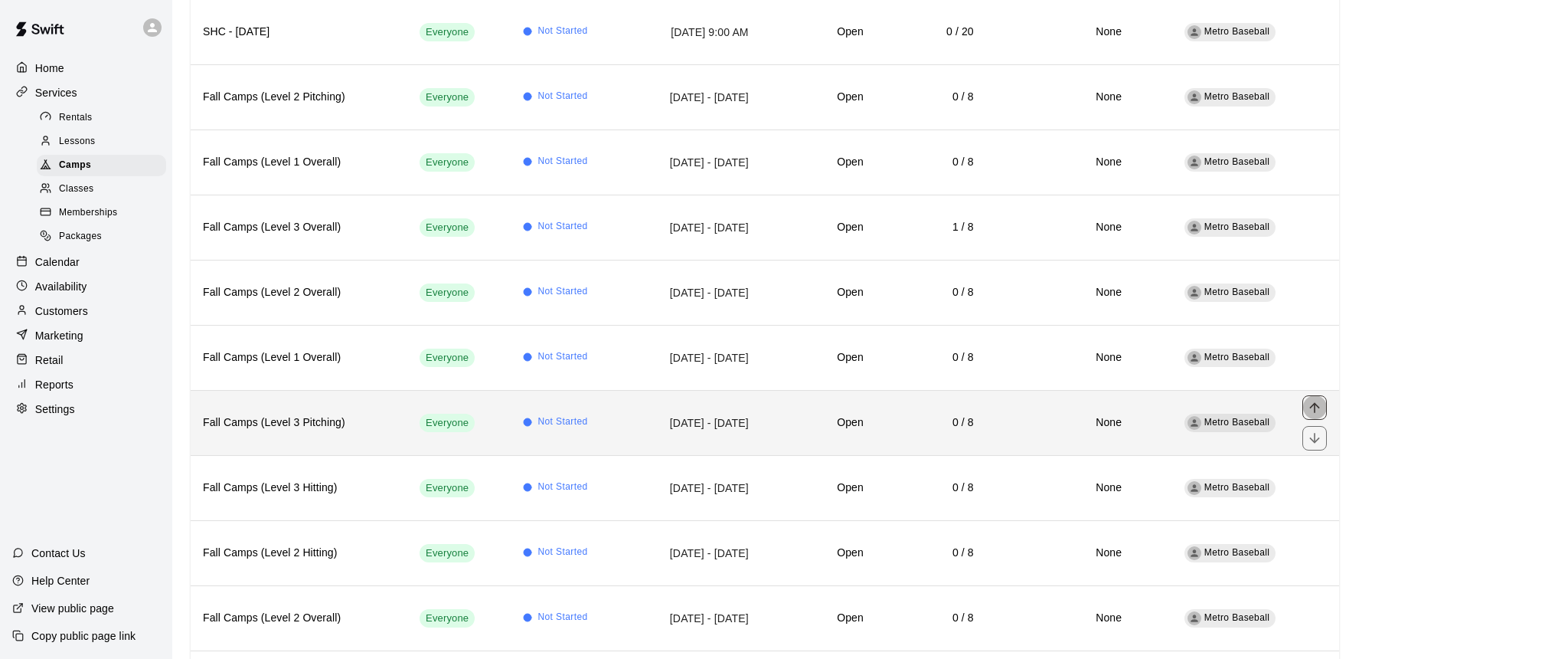
click at [1313, 409] on icon "move item up" at bounding box center [1315, 408] width 15 height 15
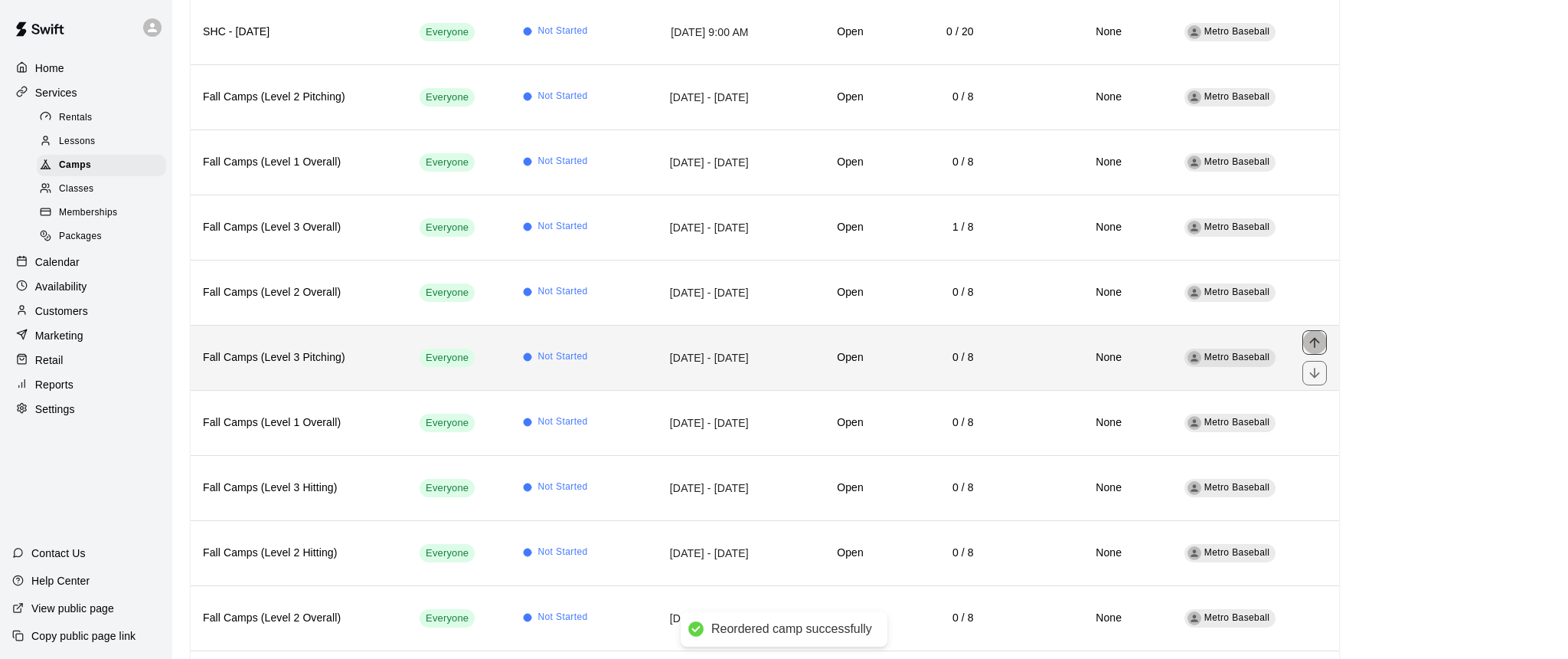
click at [1314, 343] on icon "move item up" at bounding box center [1315, 343] width 15 height 15
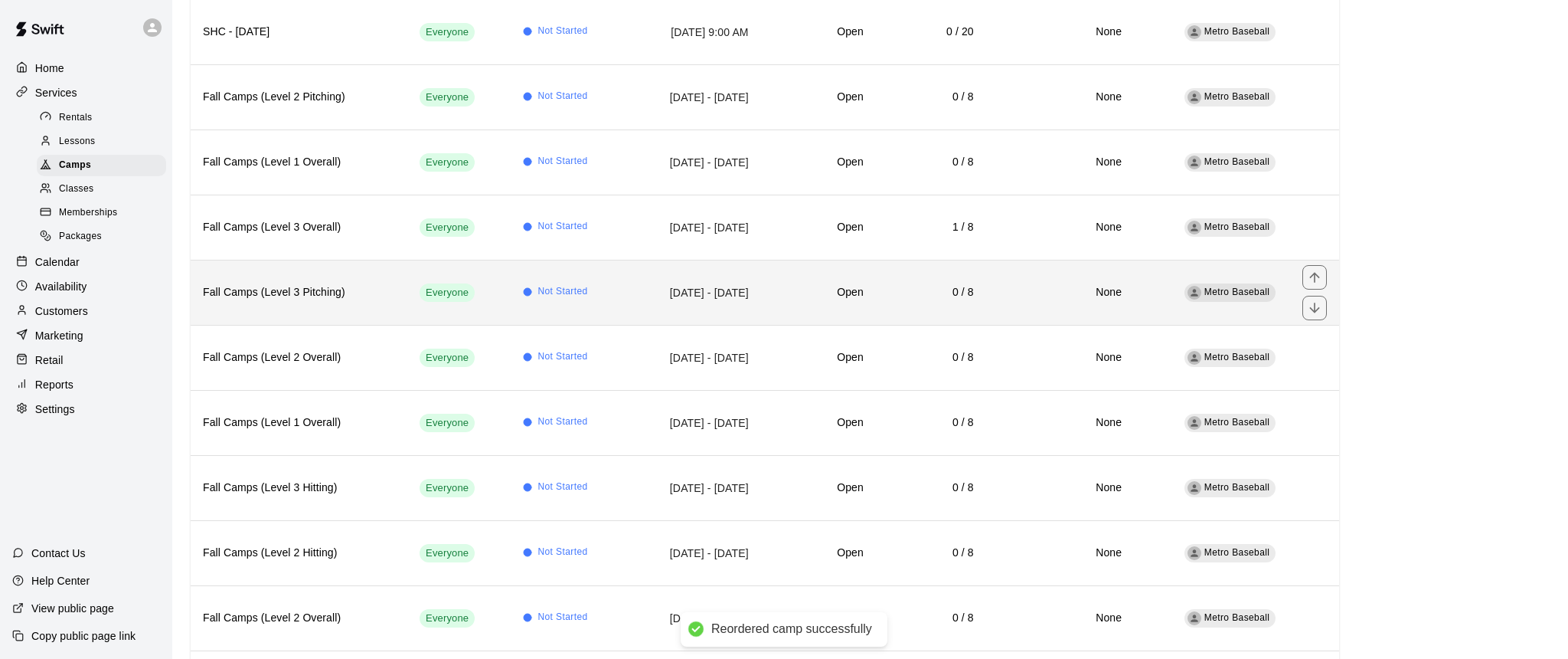
click at [1312, 274] on icon "move item up" at bounding box center [1315, 277] width 15 height 15
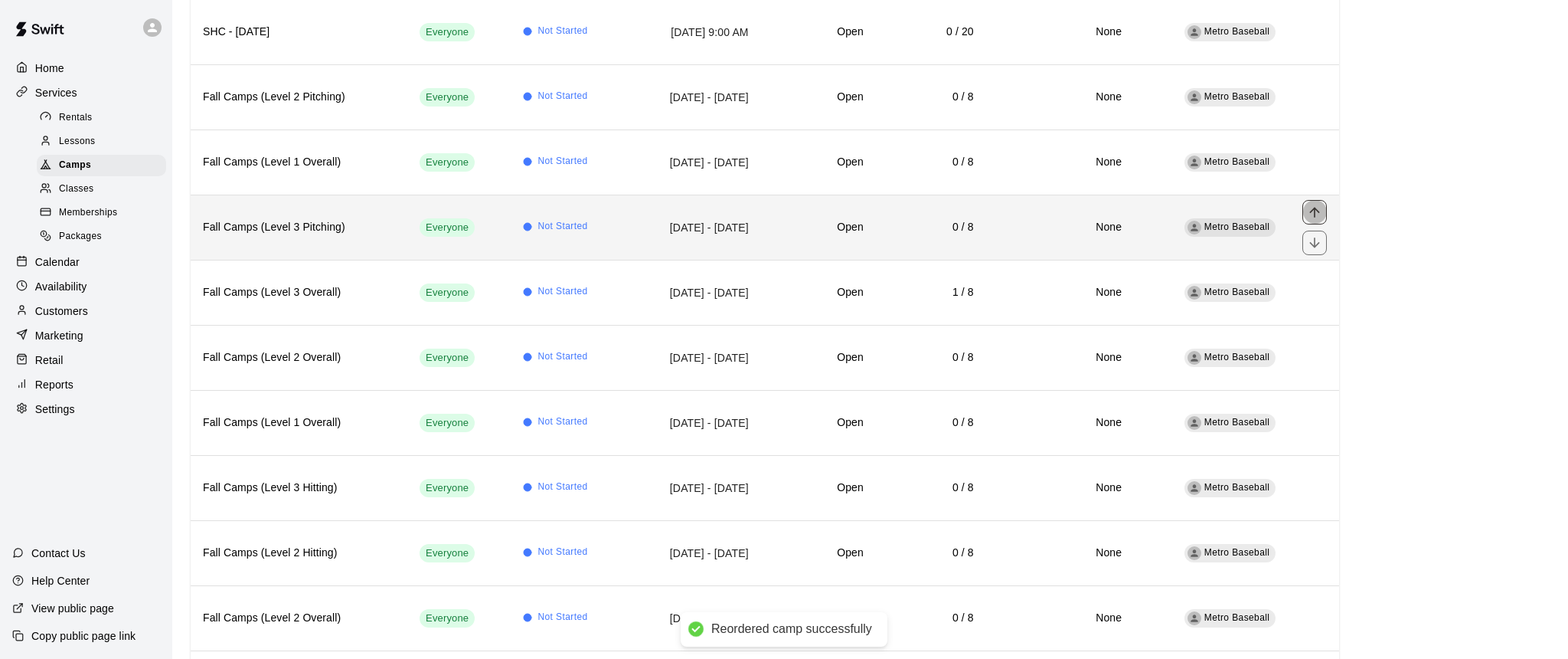
click at [1316, 211] on icon "move item up" at bounding box center [1315, 212] width 15 height 15
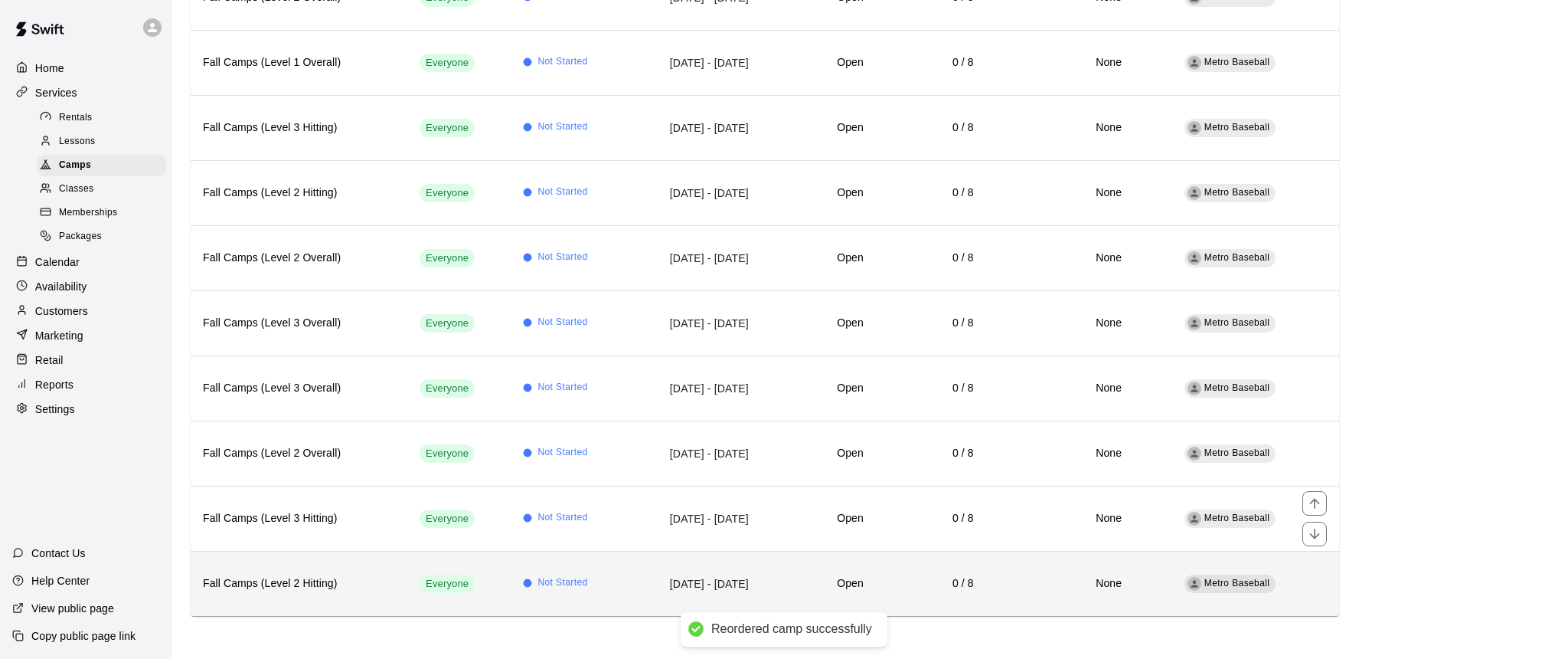
scroll to position [950, 0]
click at [1317, 567] on icon "move item up" at bounding box center [1315, 569] width 15 height 15
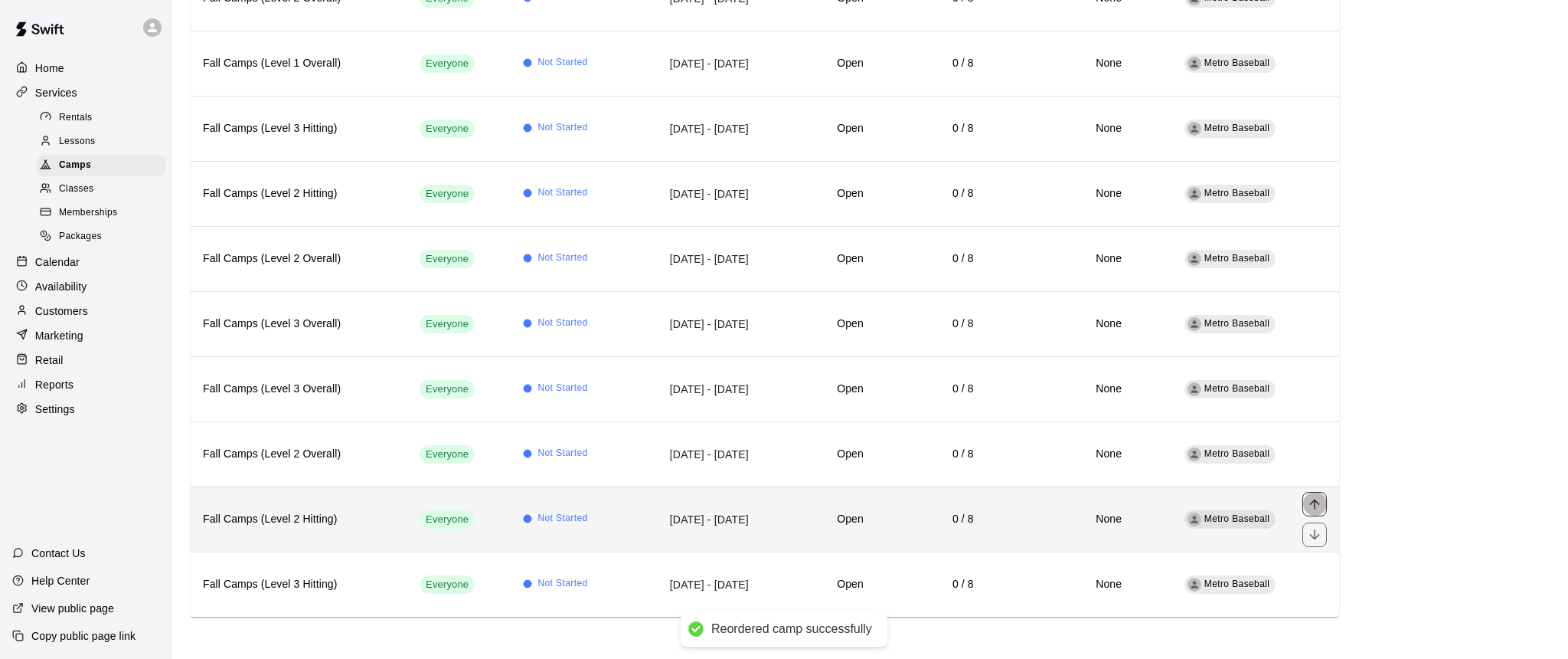
click at [1317, 502] on icon "move item up" at bounding box center [1315, 504] width 15 height 15
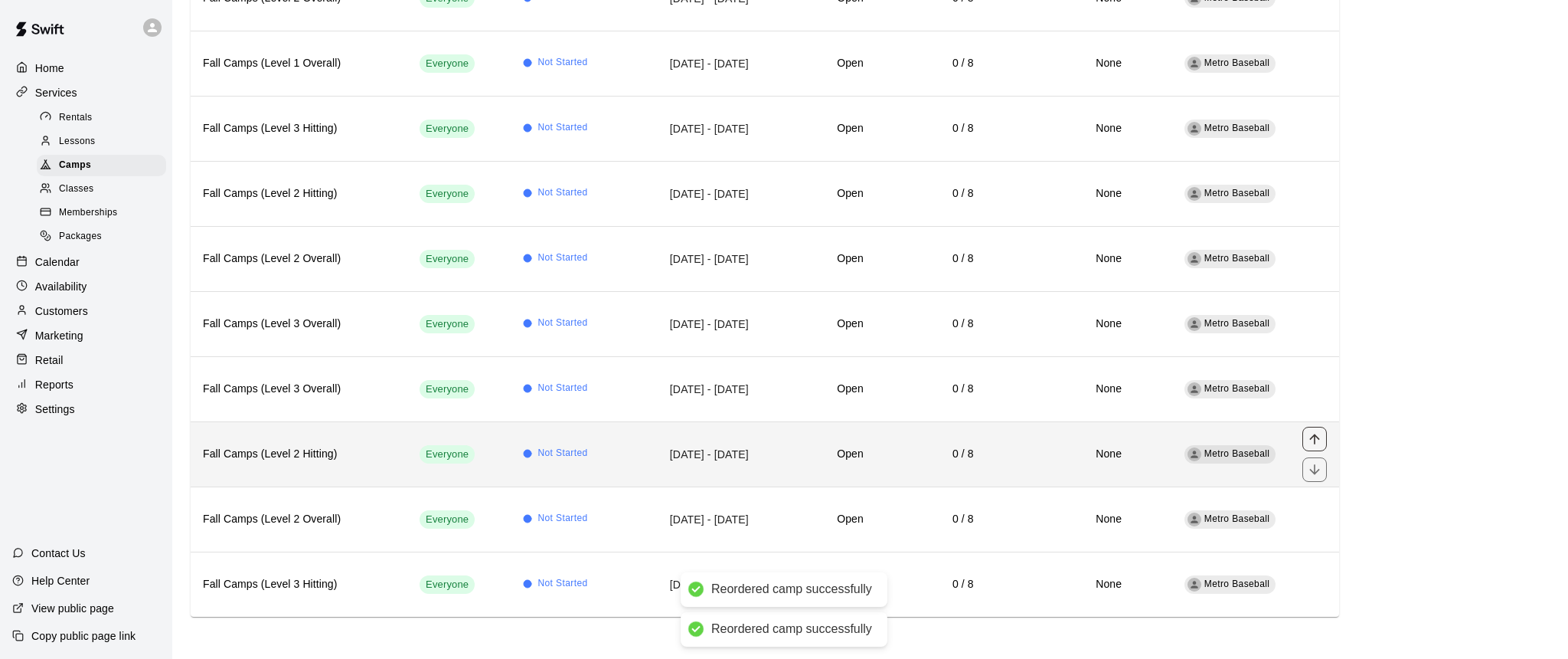
click at [1314, 434] on icon "move item up" at bounding box center [1314, 439] width 10 height 10
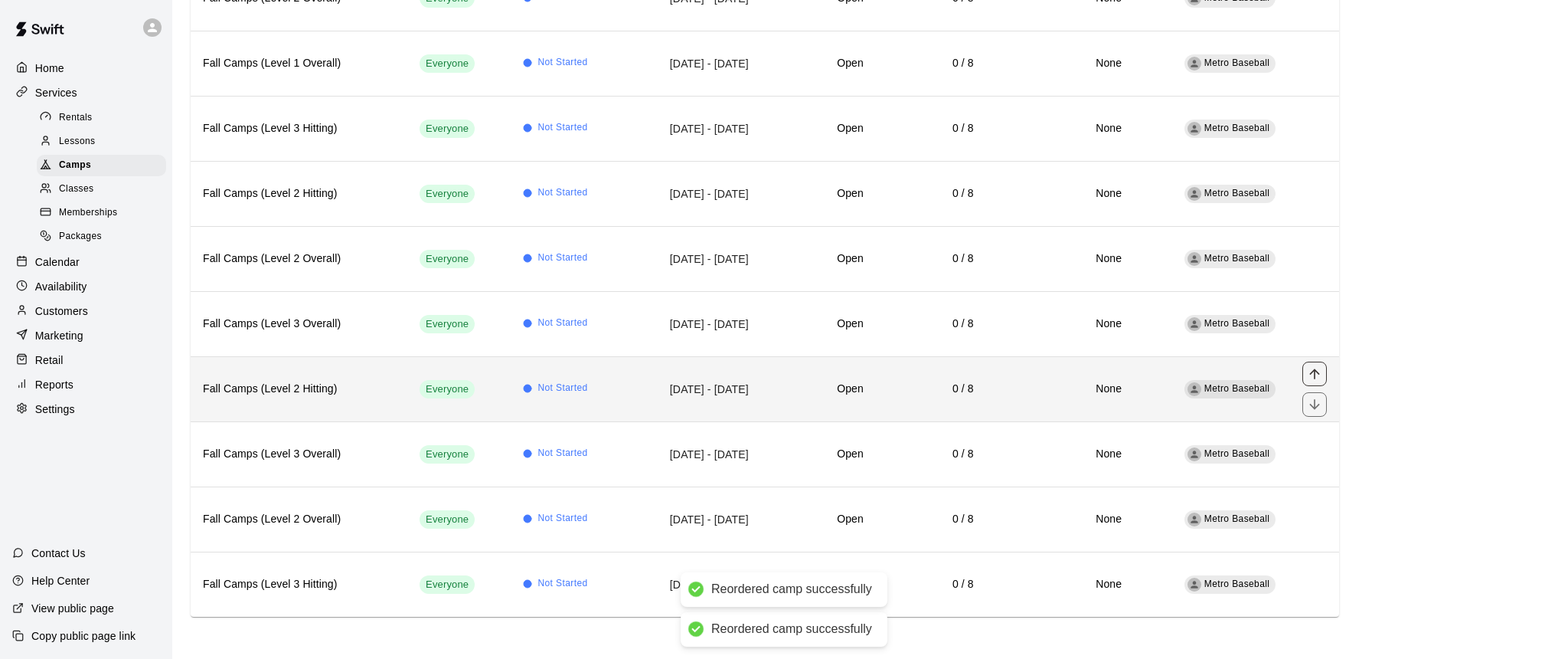
click at [1314, 374] on icon "move item up" at bounding box center [1315, 374] width 15 height 15
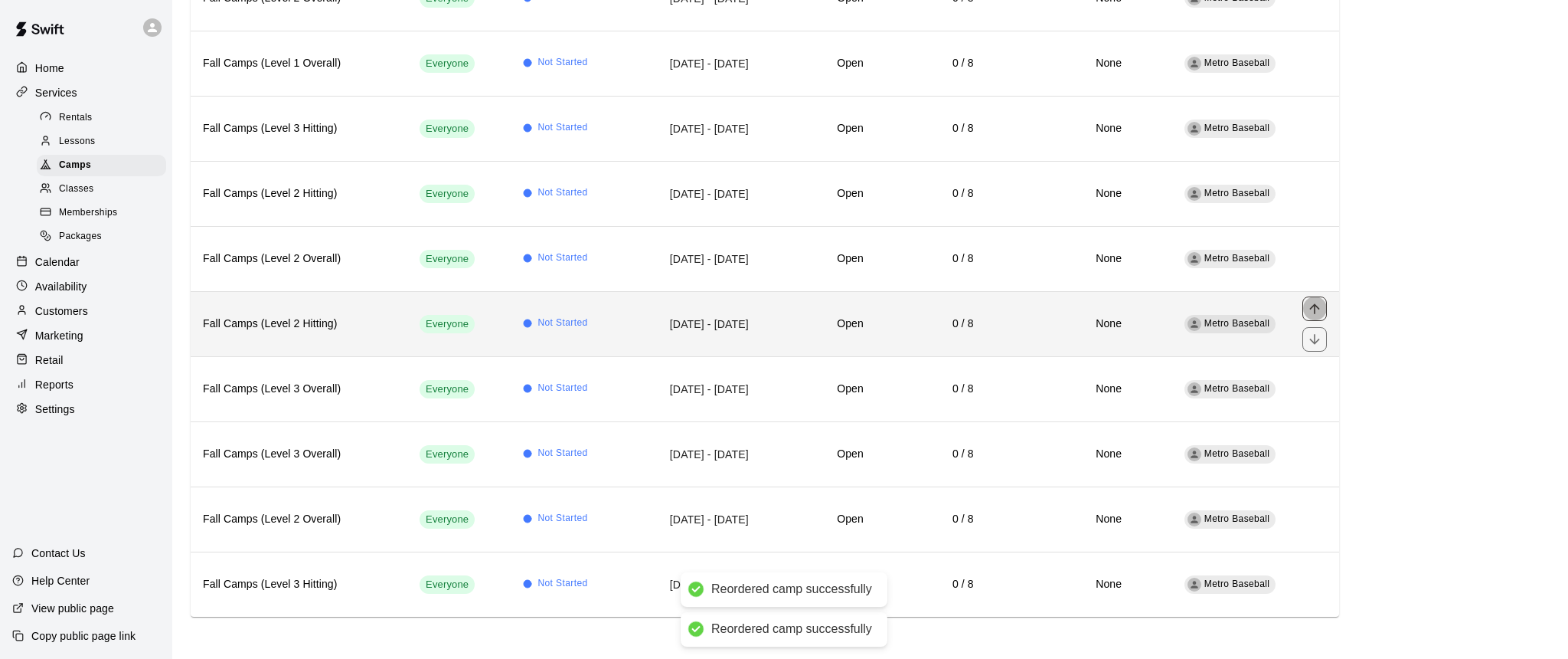
click at [1316, 305] on icon "move item up" at bounding box center [1315, 309] width 15 height 15
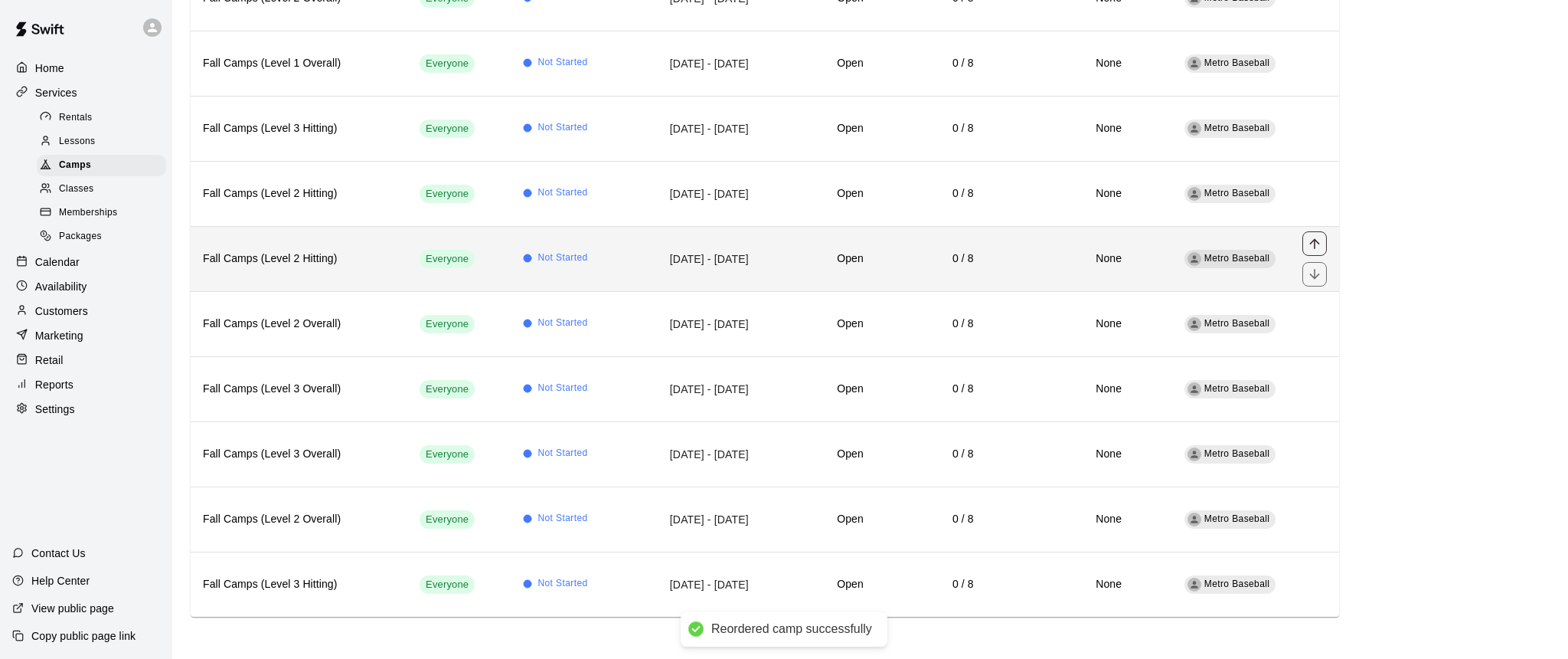
click at [1321, 243] on icon "move item up" at bounding box center [1315, 244] width 15 height 15
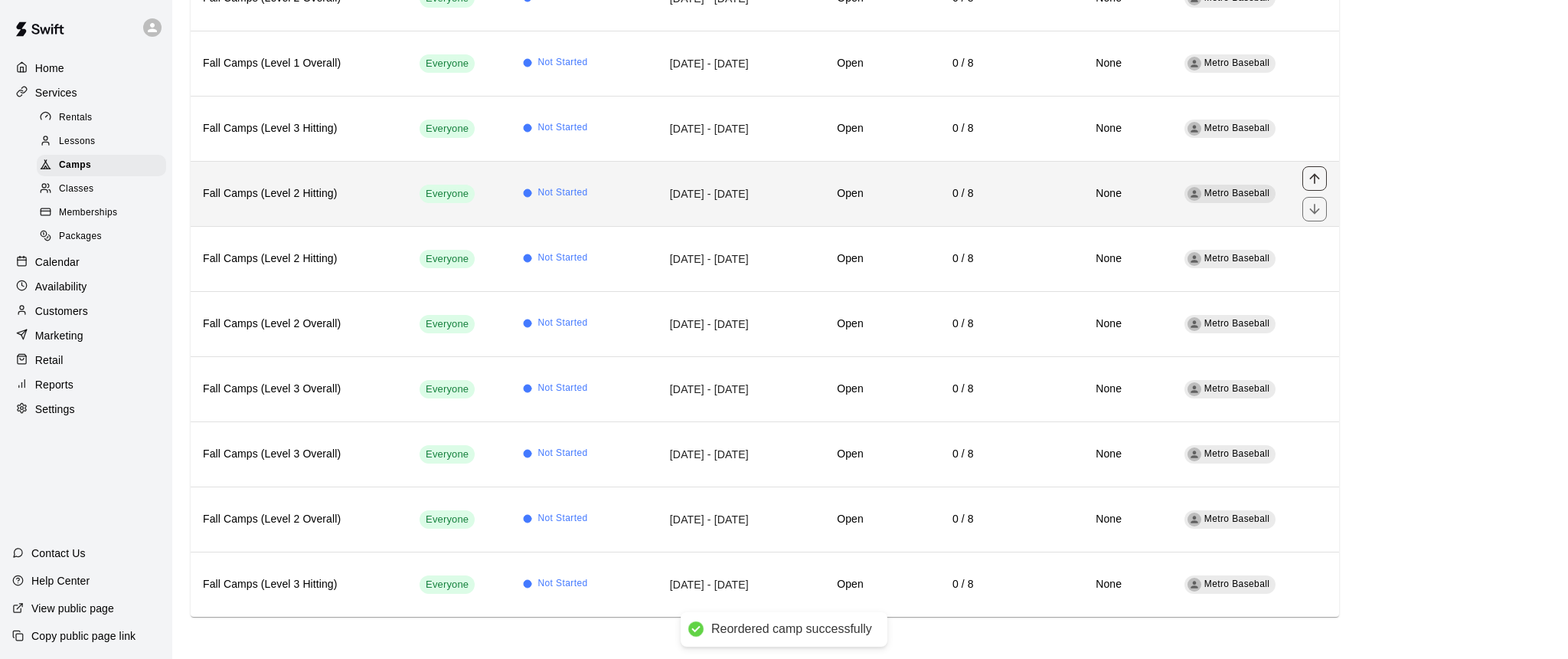
click at [1317, 179] on icon "move item up" at bounding box center [1315, 178] width 15 height 15
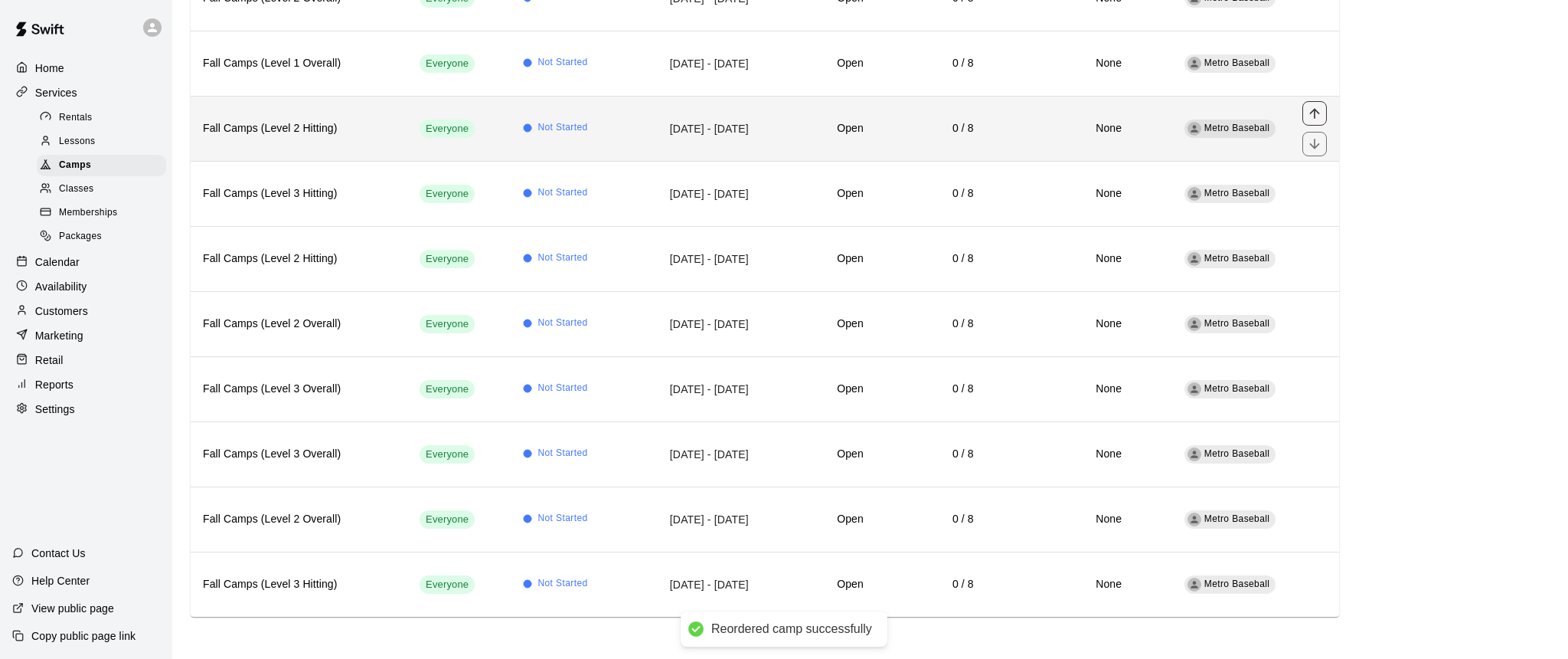
click at [1314, 116] on icon "move item up" at bounding box center [1315, 113] width 15 height 15
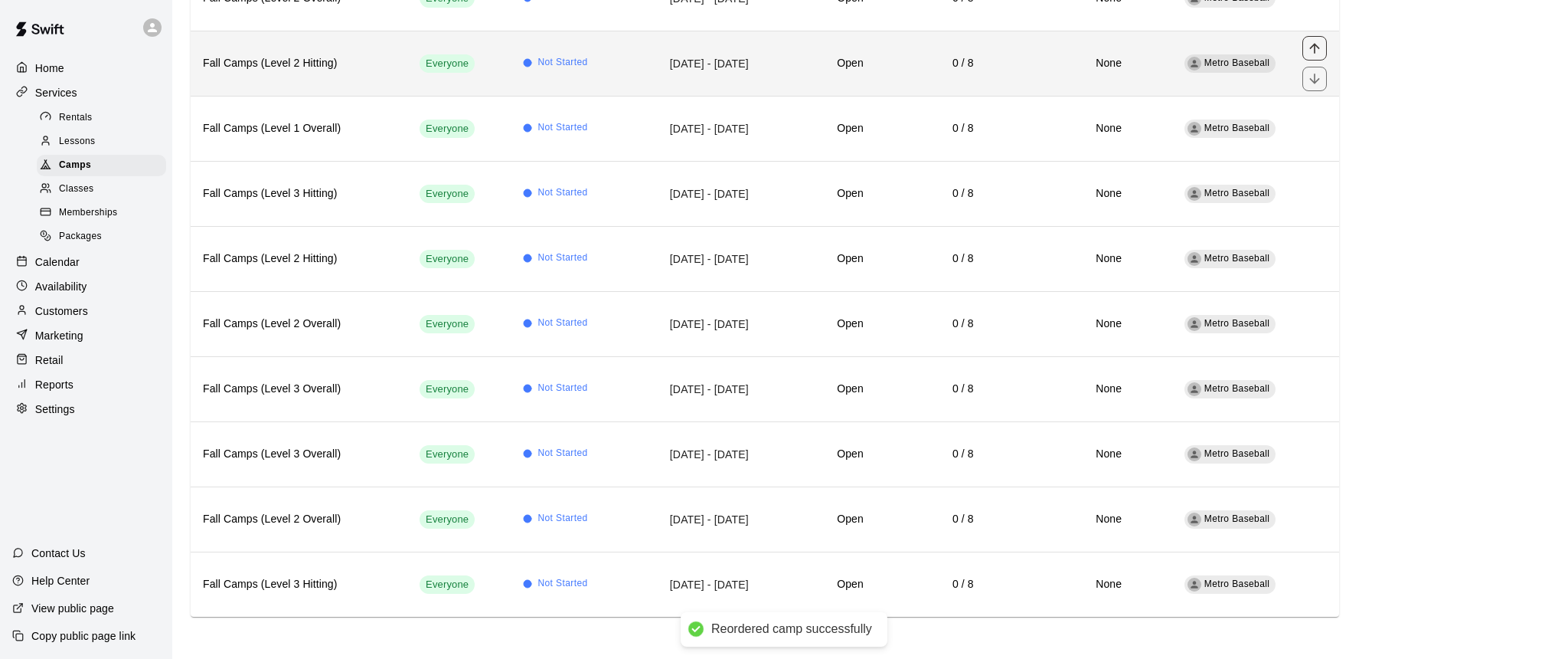
click at [1316, 52] on icon "move item up" at bounding box center [1315, 48] width 15 height 15
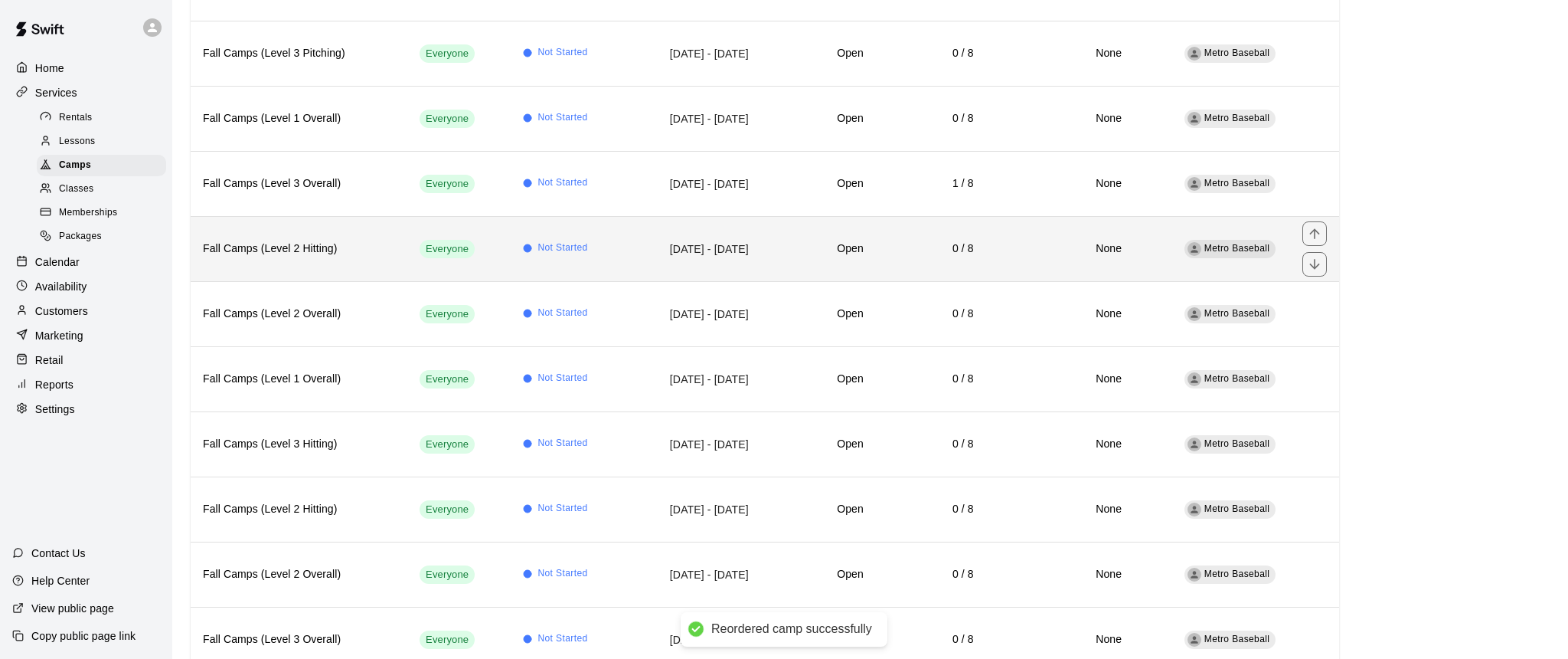
scroll to position [689, 0]
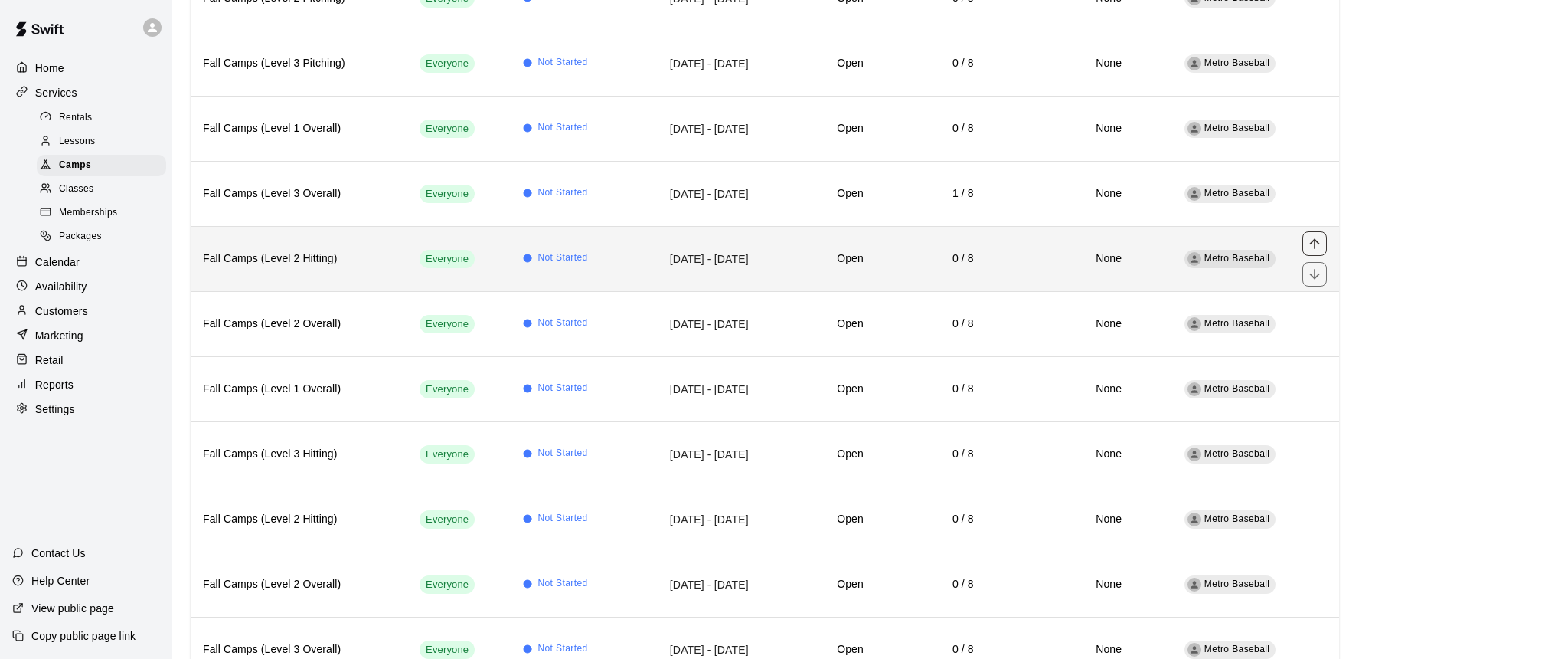
click at [1317, 245] on icon "move item up" at bounding box center [1315, 244] width 15 height 15
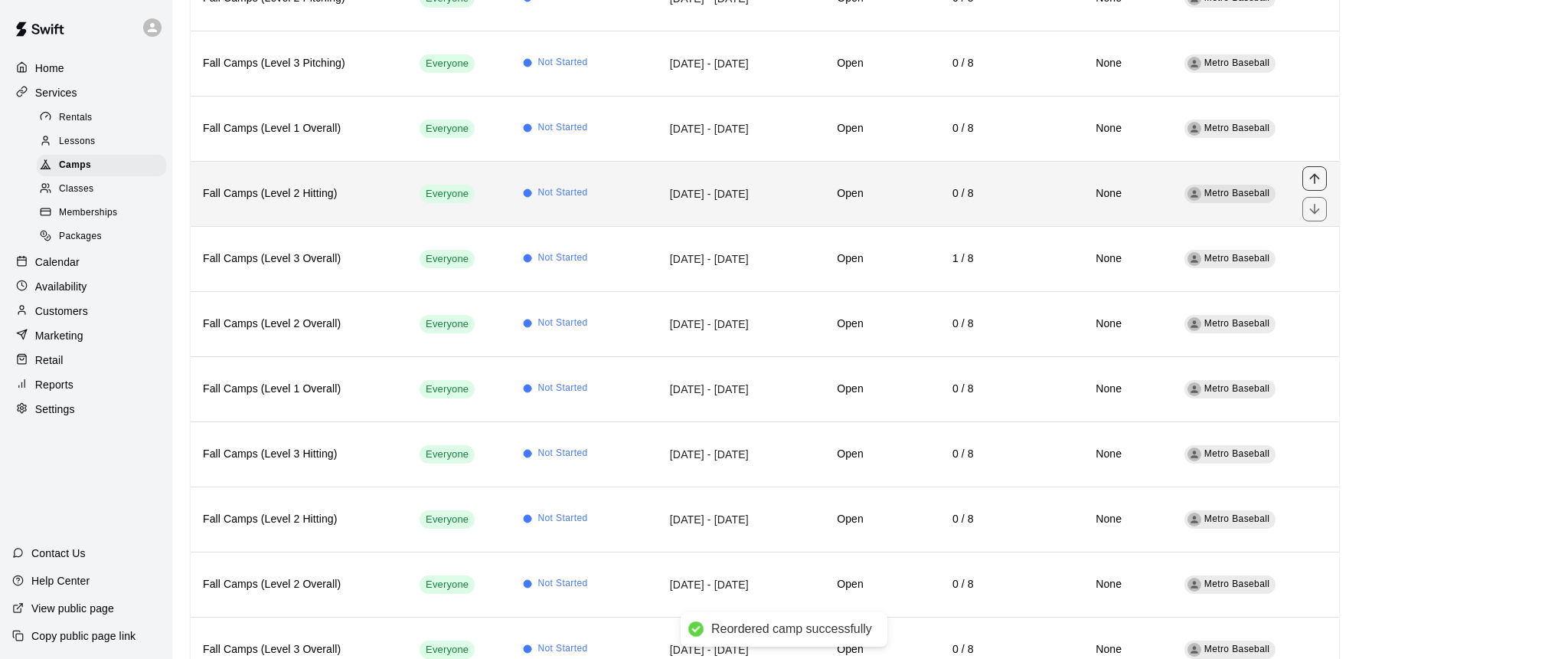
click at [1316, 178] on icon "move item up" at bounding box center [1315, 178] width 15 height 15
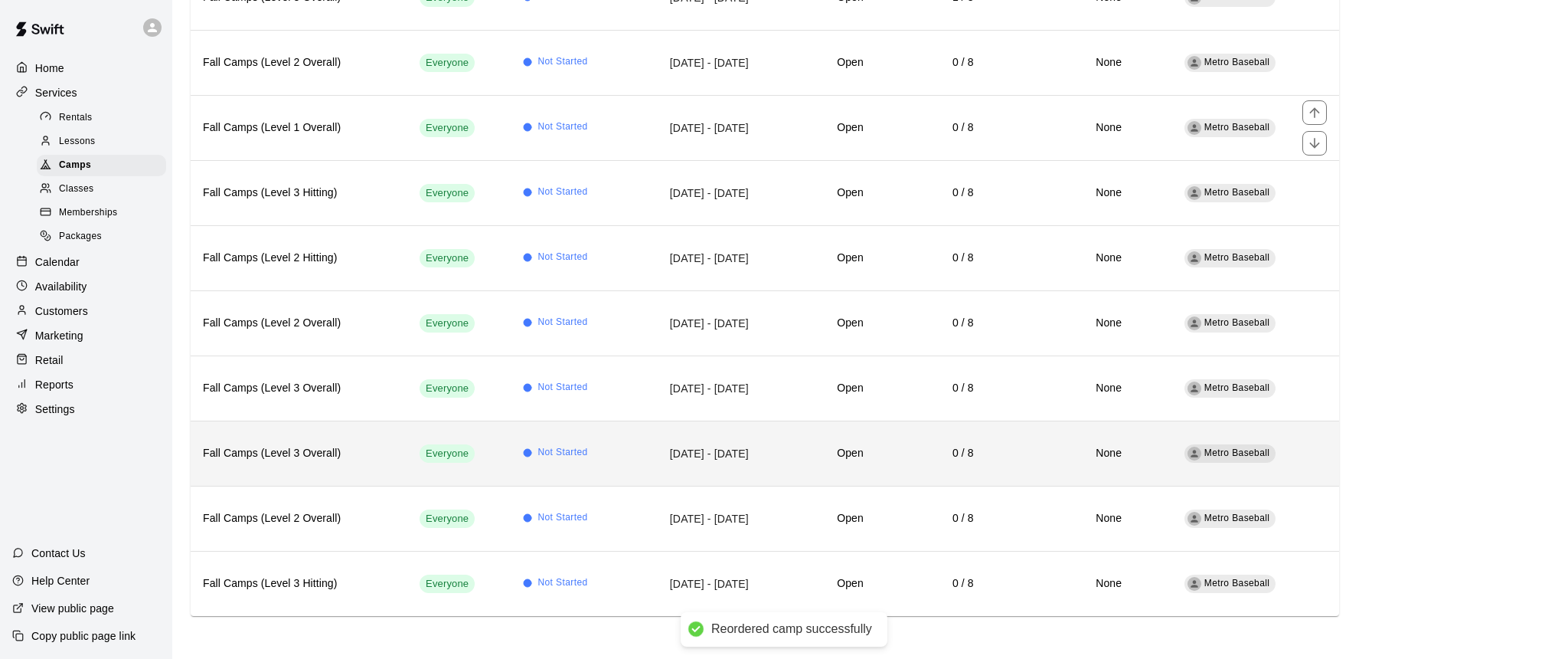
scroll to position [950, 0]
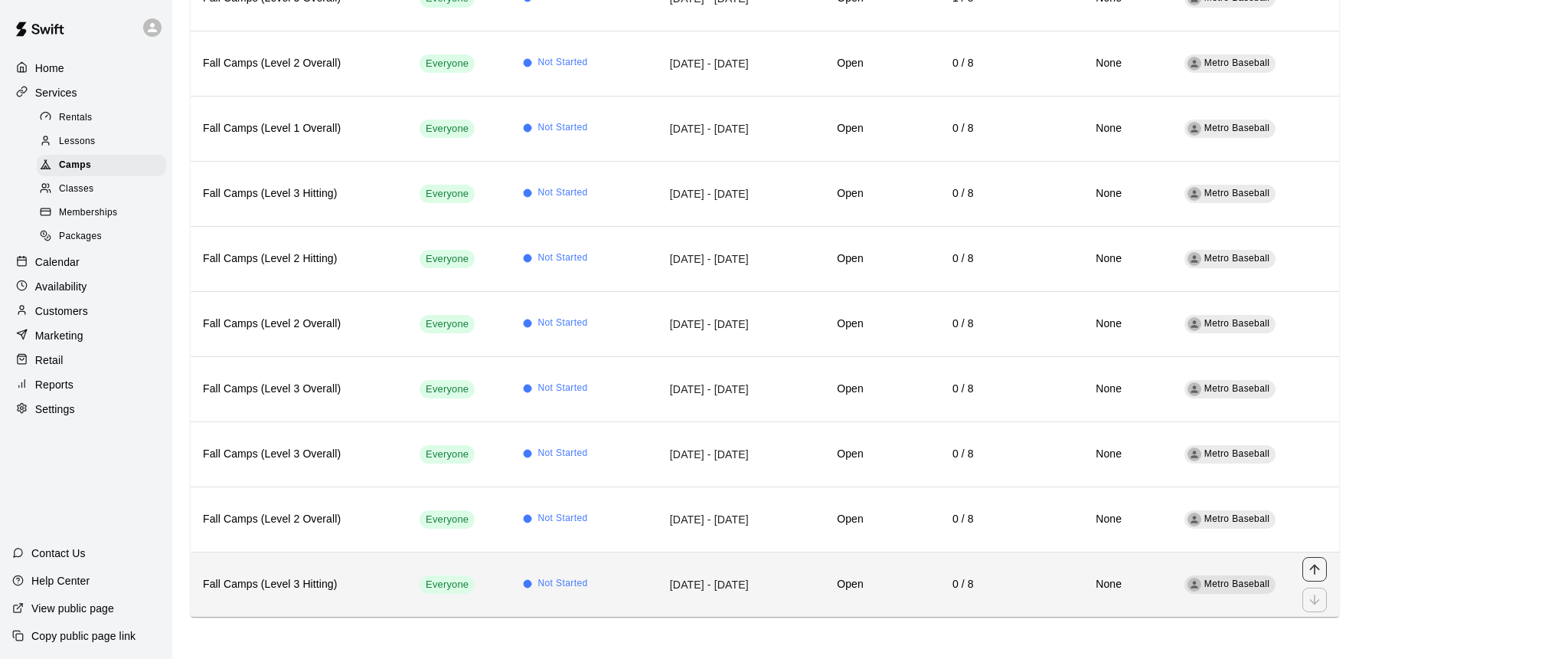
click at [1319, 570] on icon "move item up" at bounding box center [1315, 569] width 15 height 15
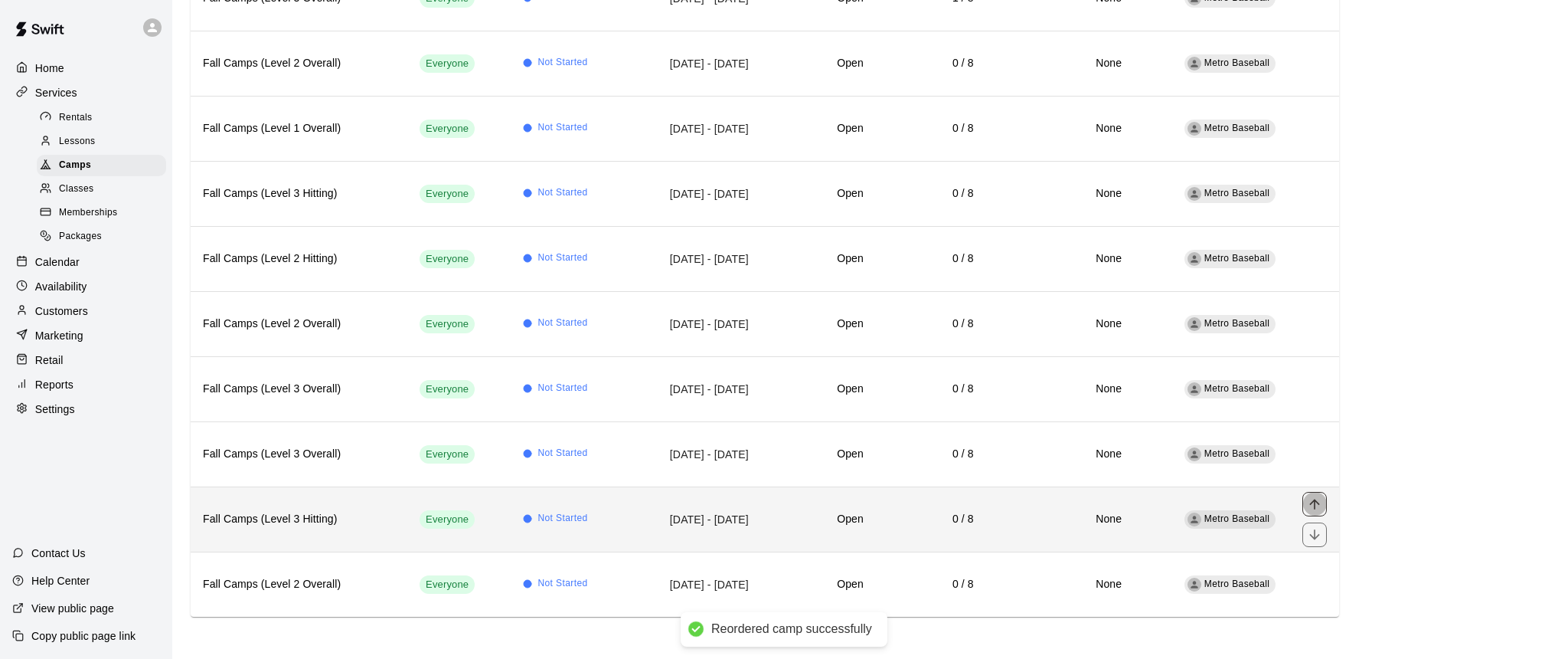
click at [1321, 504] on icon "move item up" at bounding box center [1315, 504] width 15 height 15
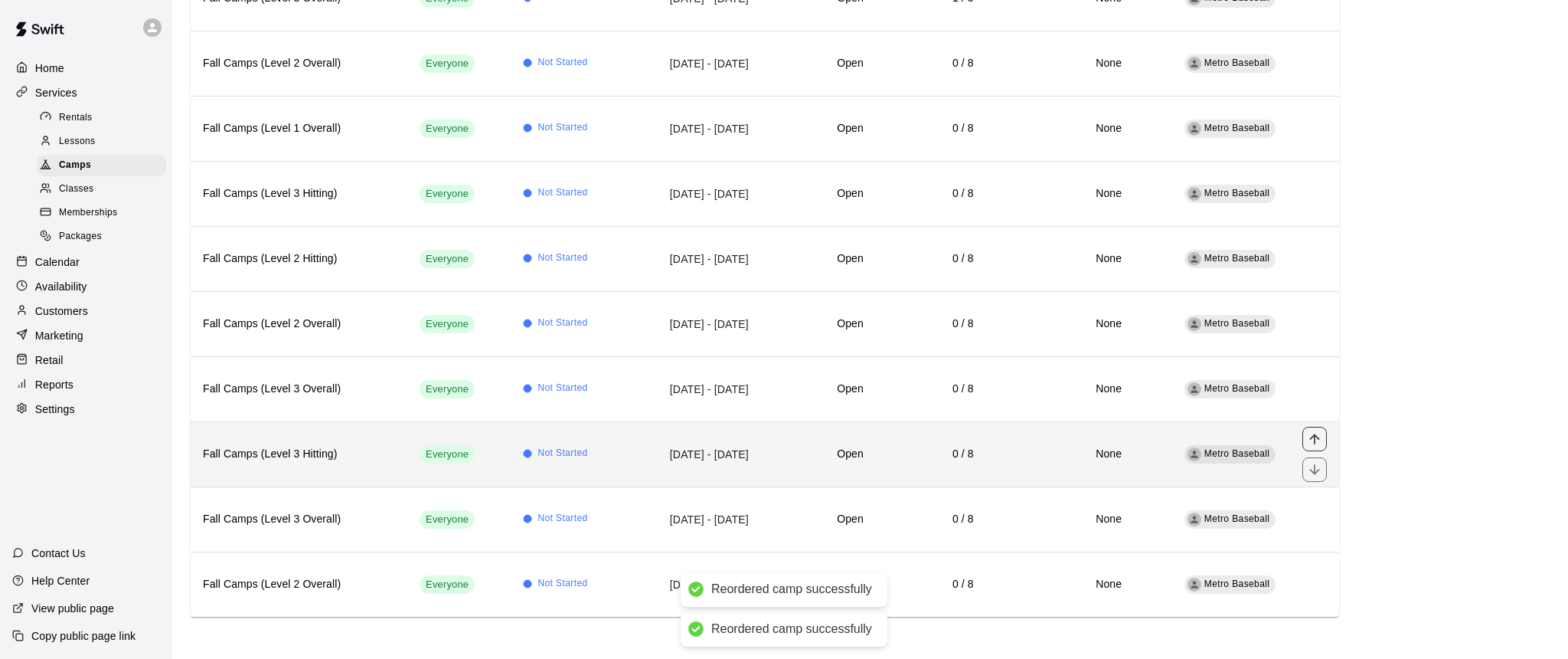
click at [1317, 439] on icon "move item up" at bounding box center [1315, 439] width 15 height 15
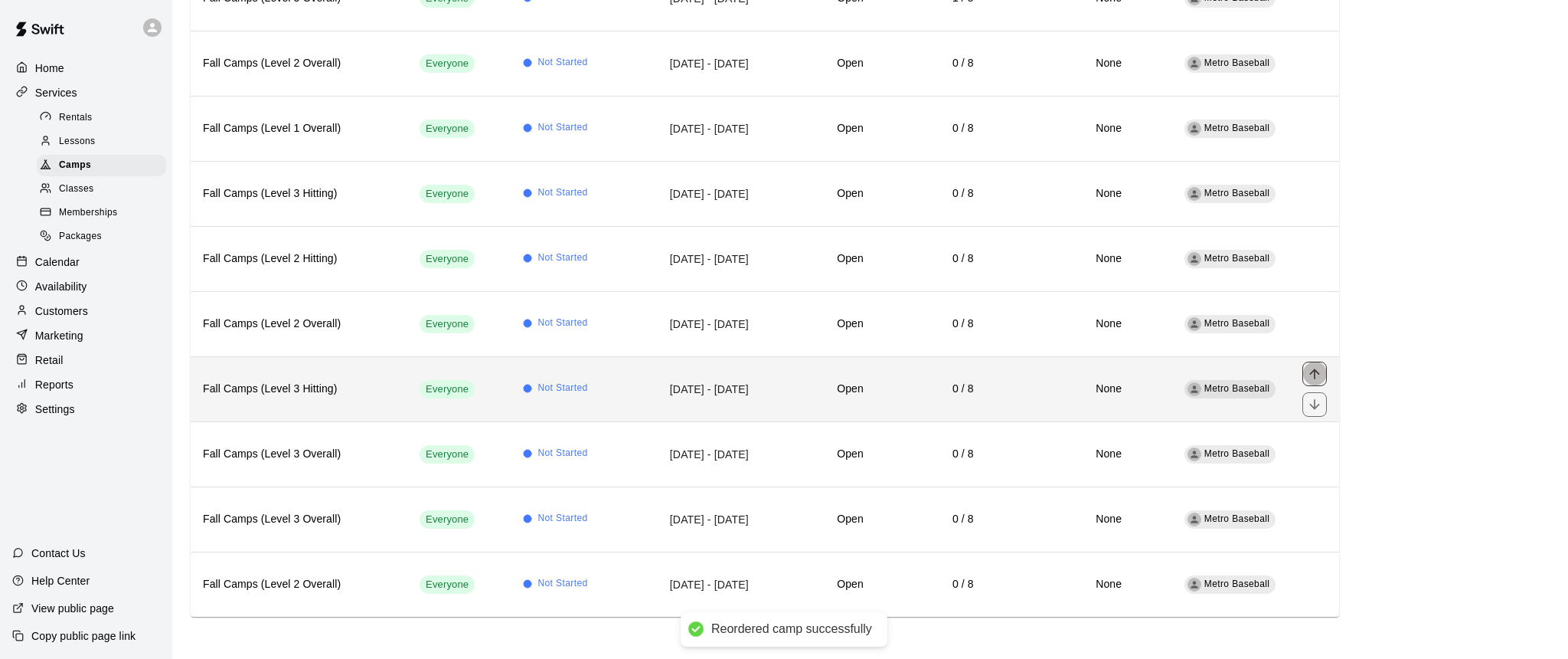
click at [1313, 373] on icon "move item up" at bounding box center [1315, 374] width 15 height 15
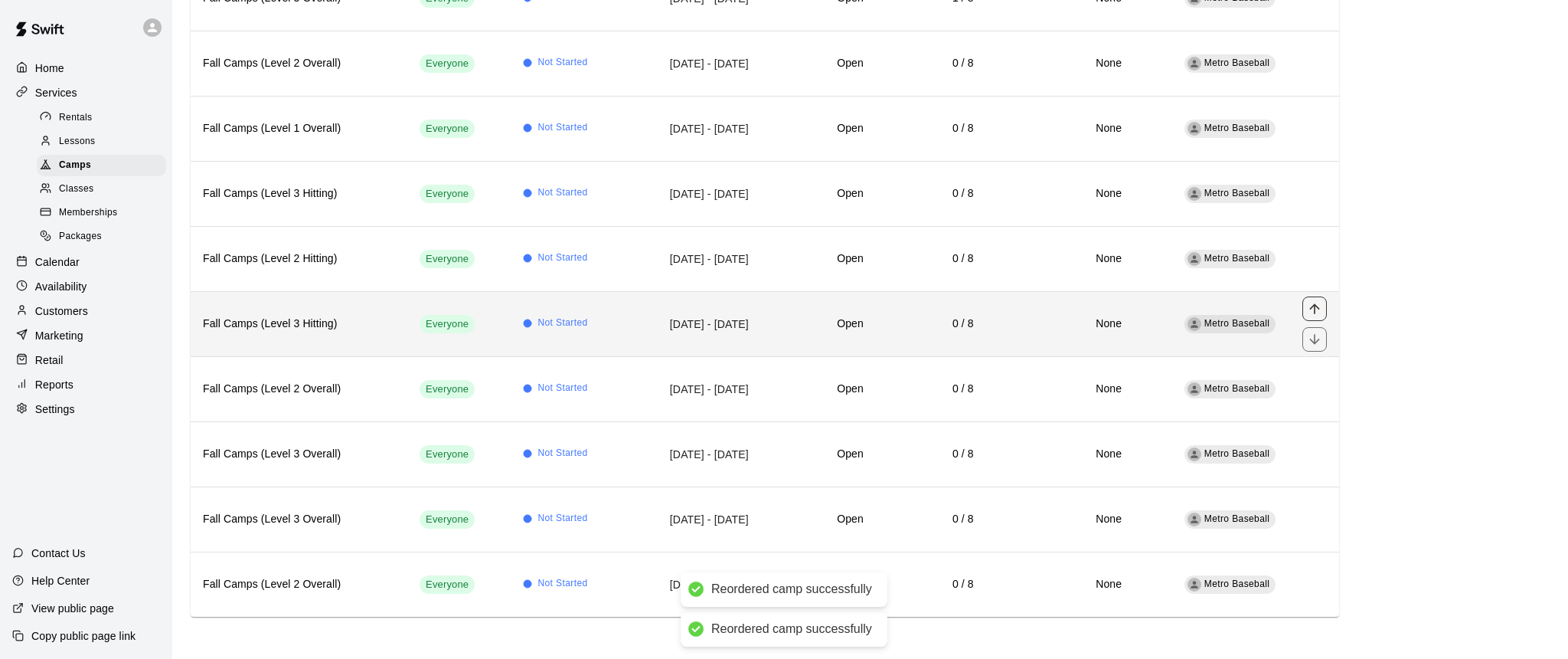
click at [1317, 308] on icon "move item up" at bounding box center [1315, 309] width 15 height 15
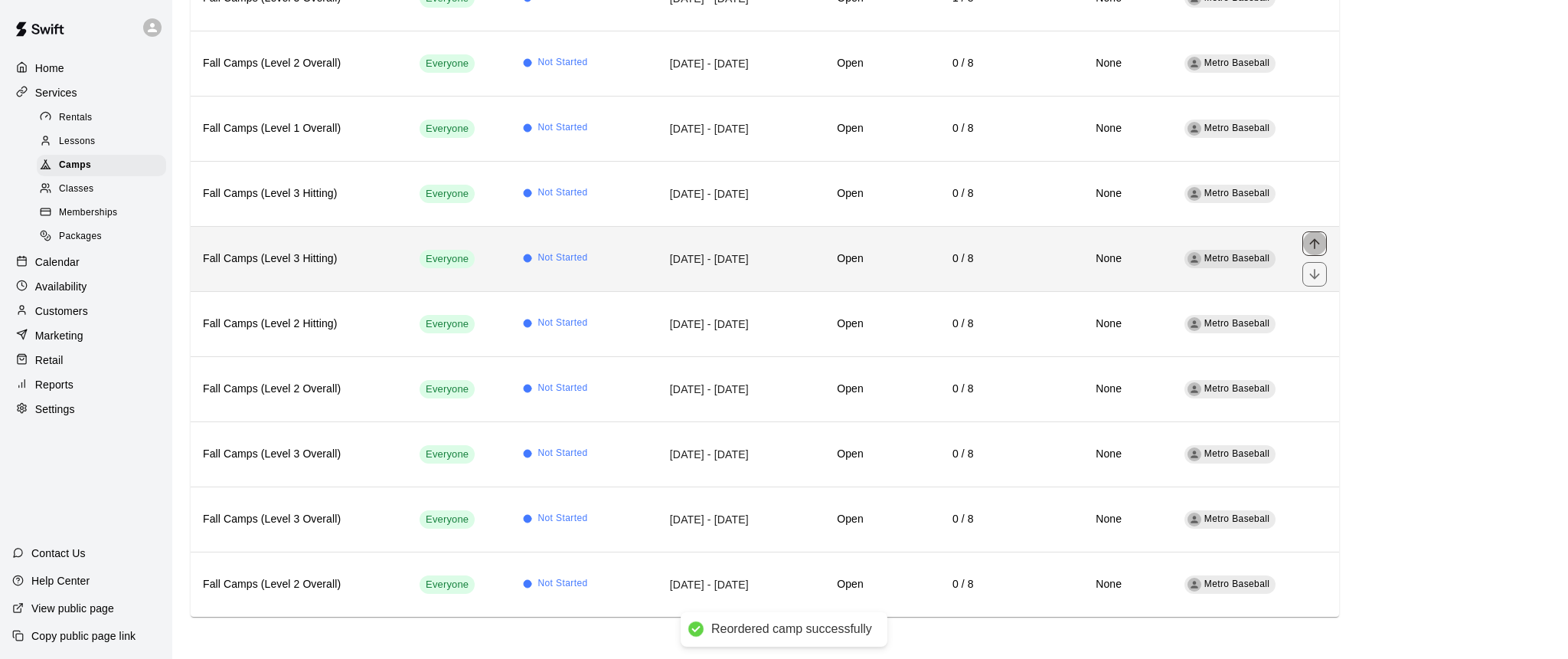
click at [1318, 247] on icon "move item up" at bounding box center [1315, 244] width 15 height 15
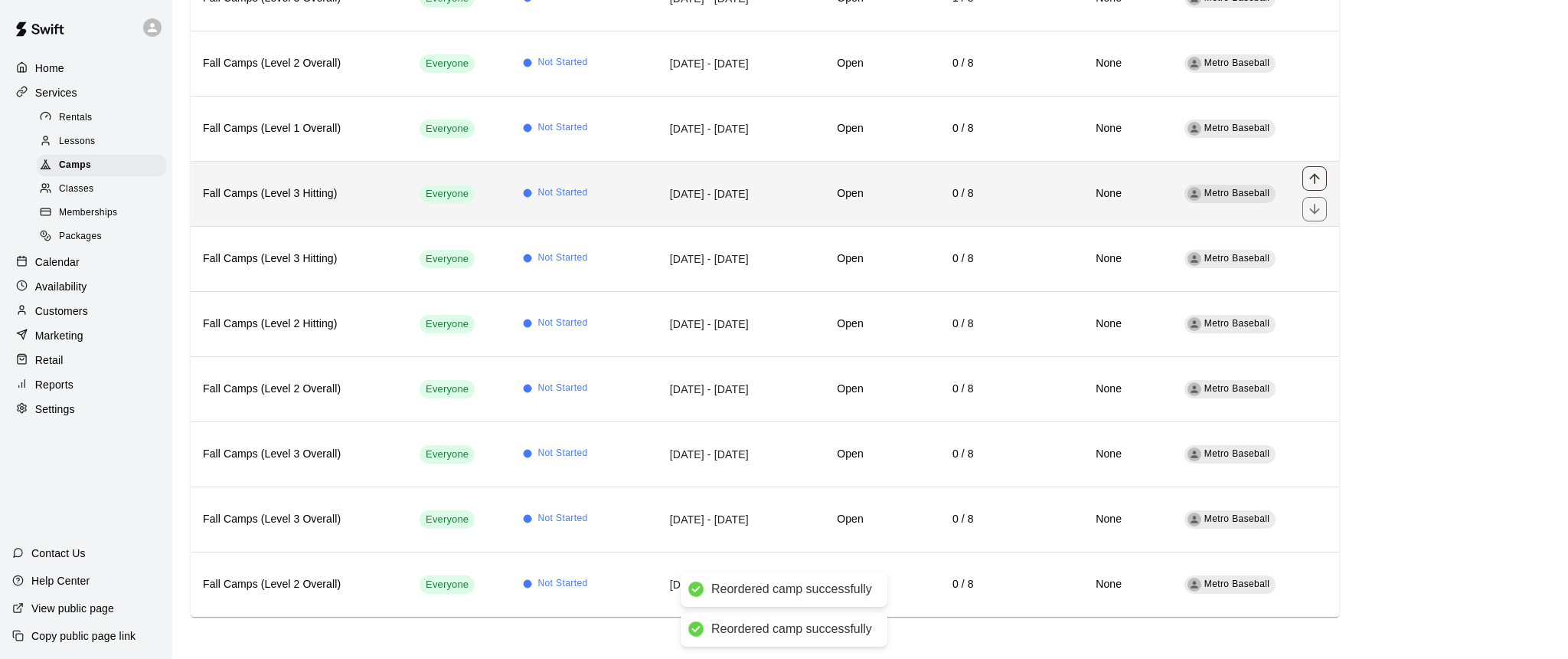
click at [1316, 179] on icon "move item up" at bounding box center [1315, 178] width 15 height 15
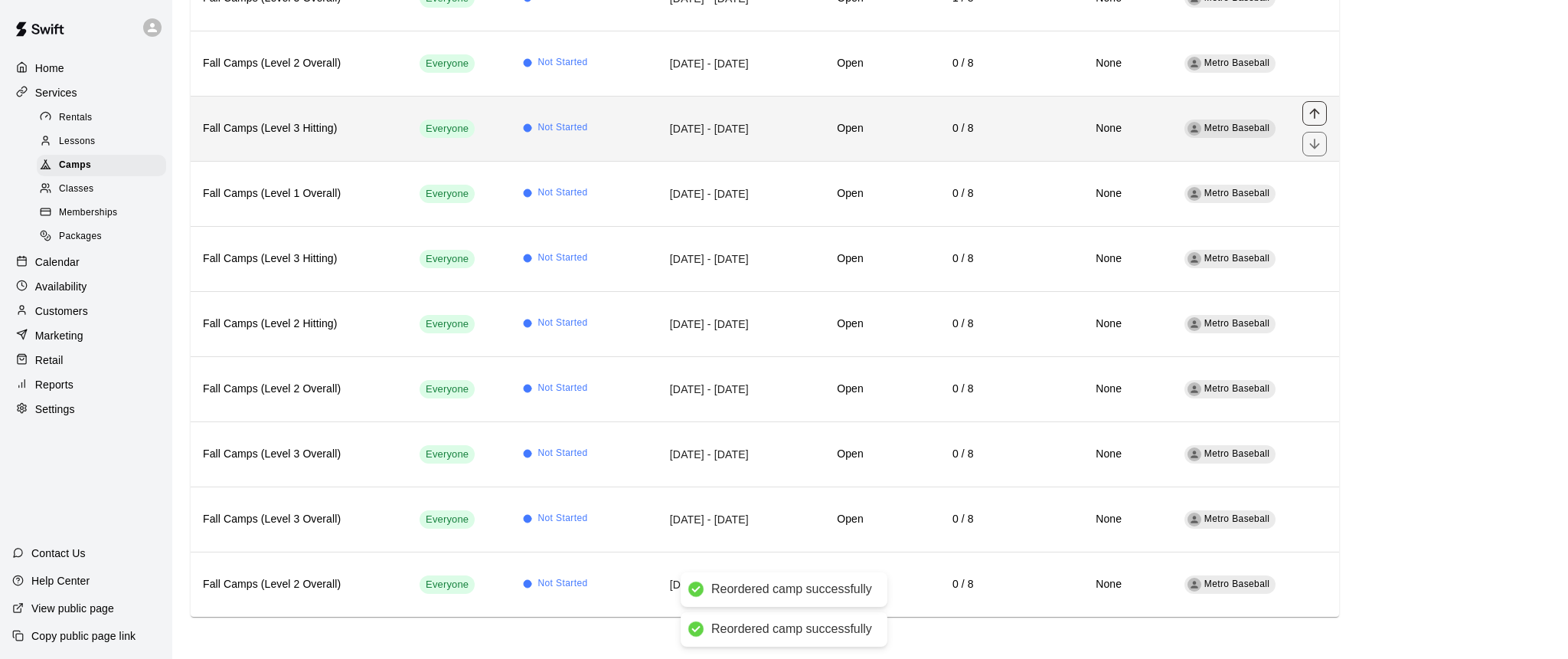
click at [1313, 118] on icon "move item up" at bounding box center [1315, 113] width 15 height 15
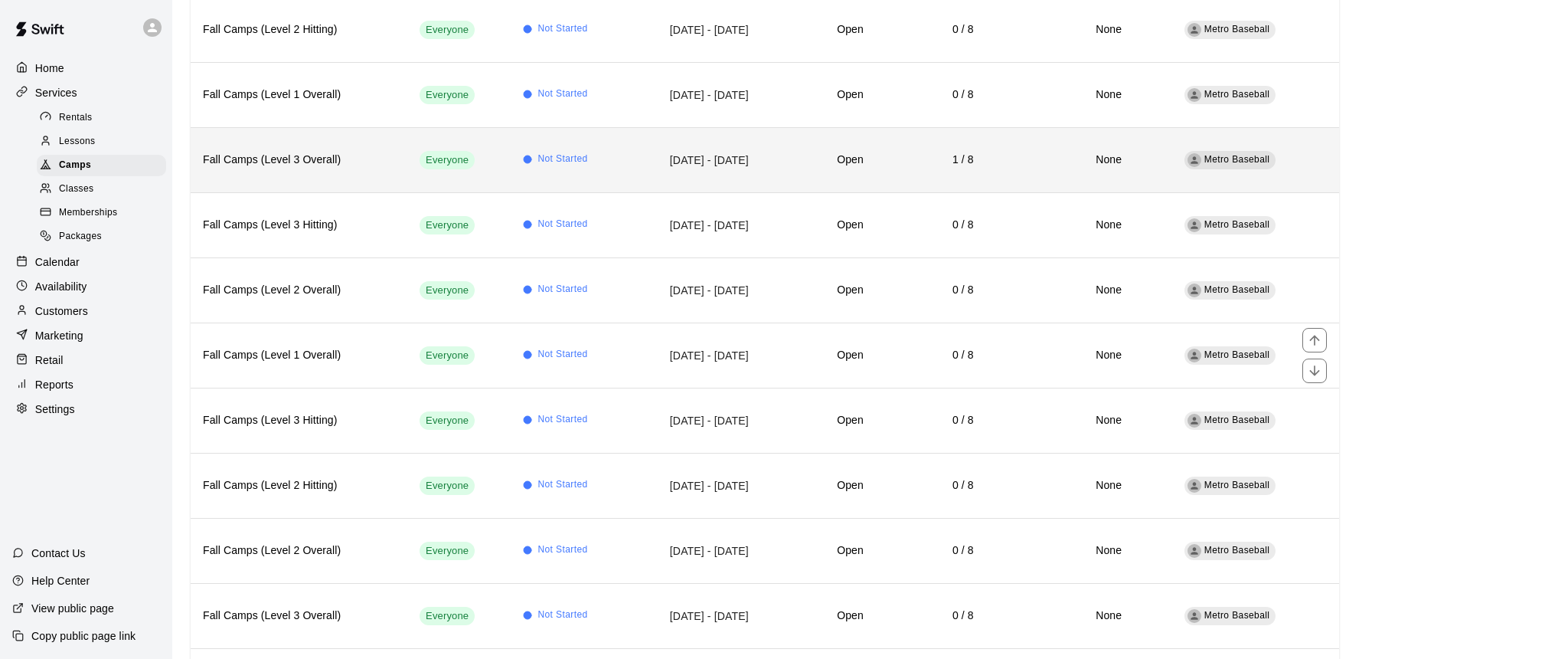
scroll to position [788, 0]
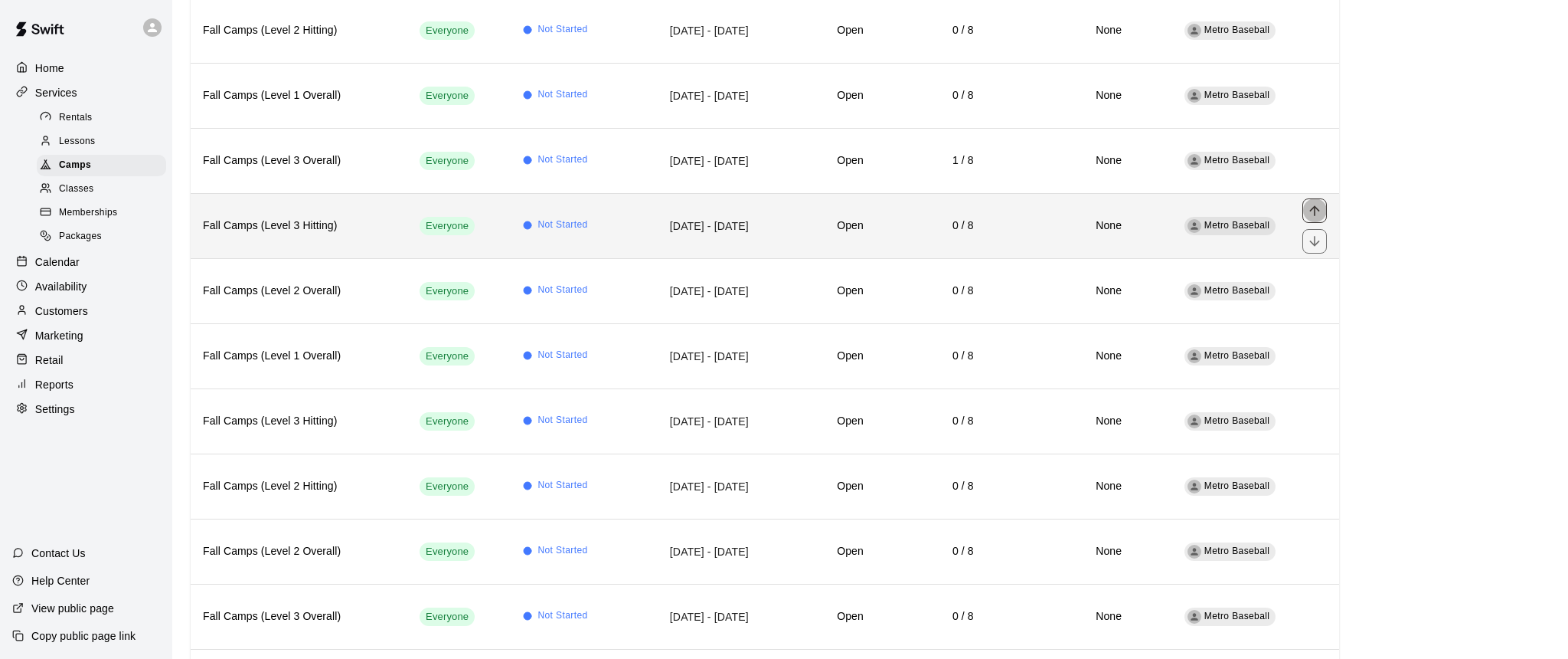
click at [1314, 211] on icon "move item up" at bounding box center [1315, 211] width 15 height 15
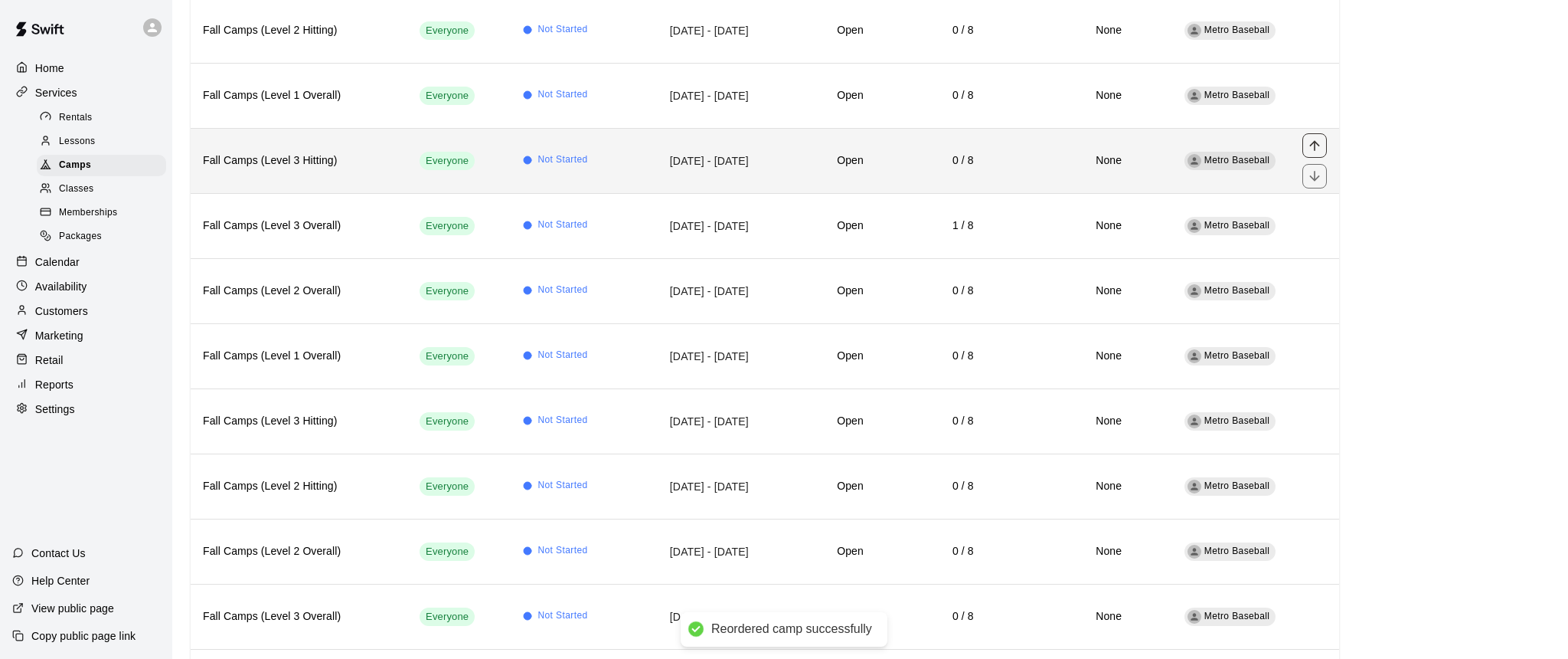
click at [1319, 142] on icon "move item up" at bounding box center [1315, 146] width 15 height 15
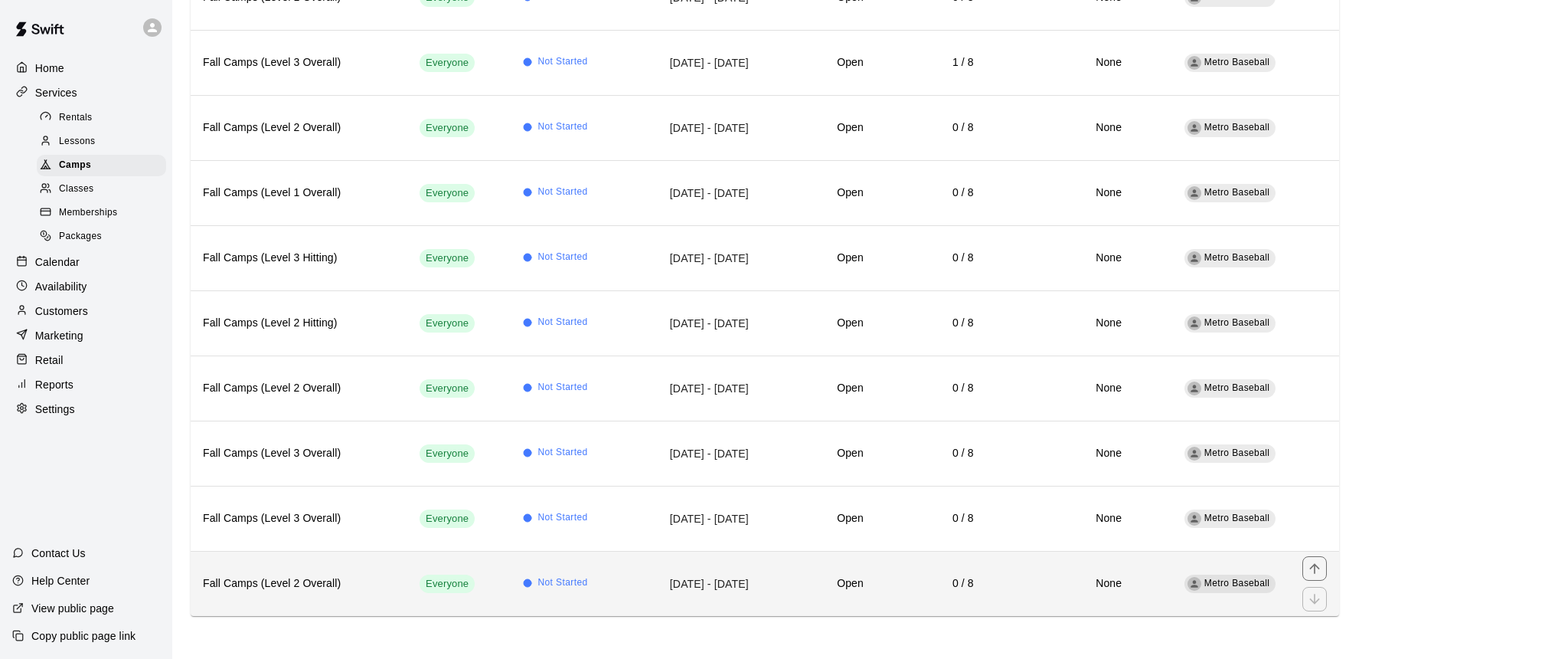
scroll to position [950, 0]
click at [1318, 570] on icon "move item up" at bounding box center [1315, 569] width 15 height 15
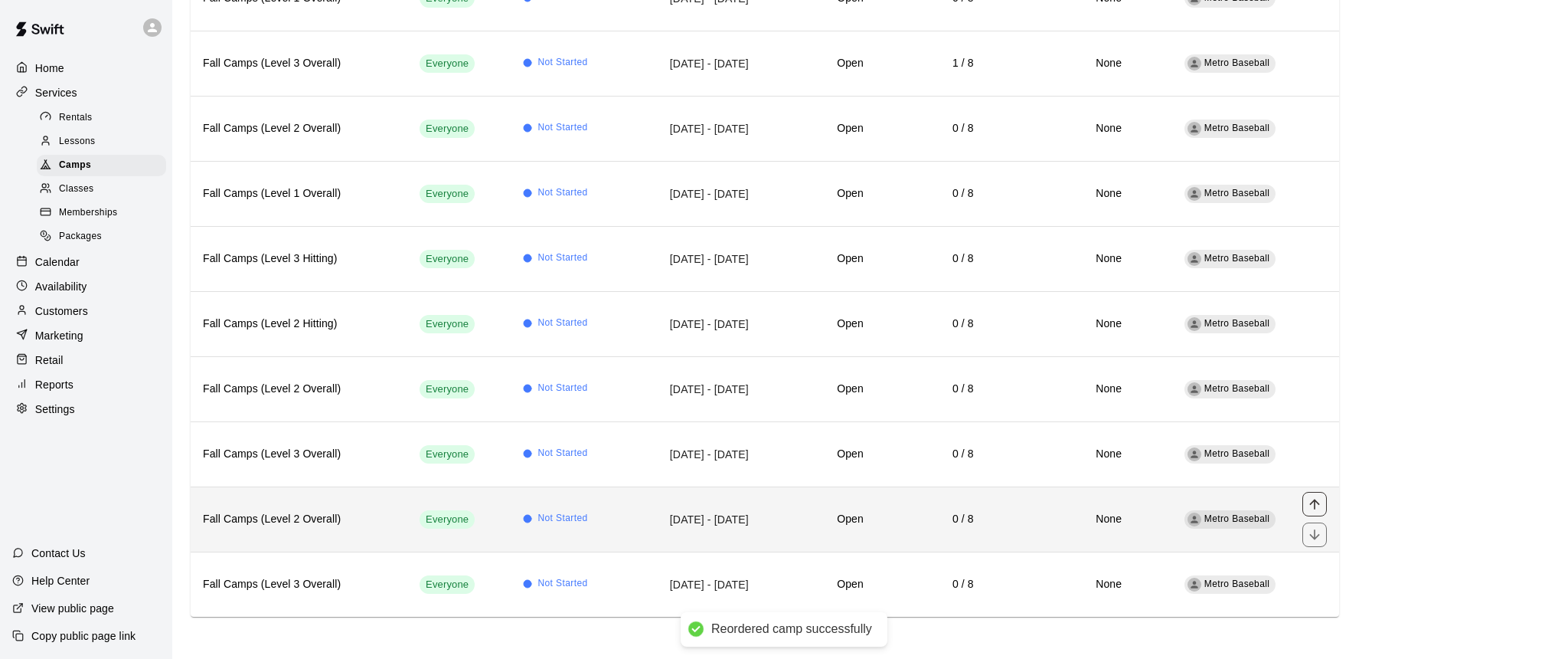
click at [1315, 503] on icon "move item up" at bounding box center [1314, 503] width 10 height 10
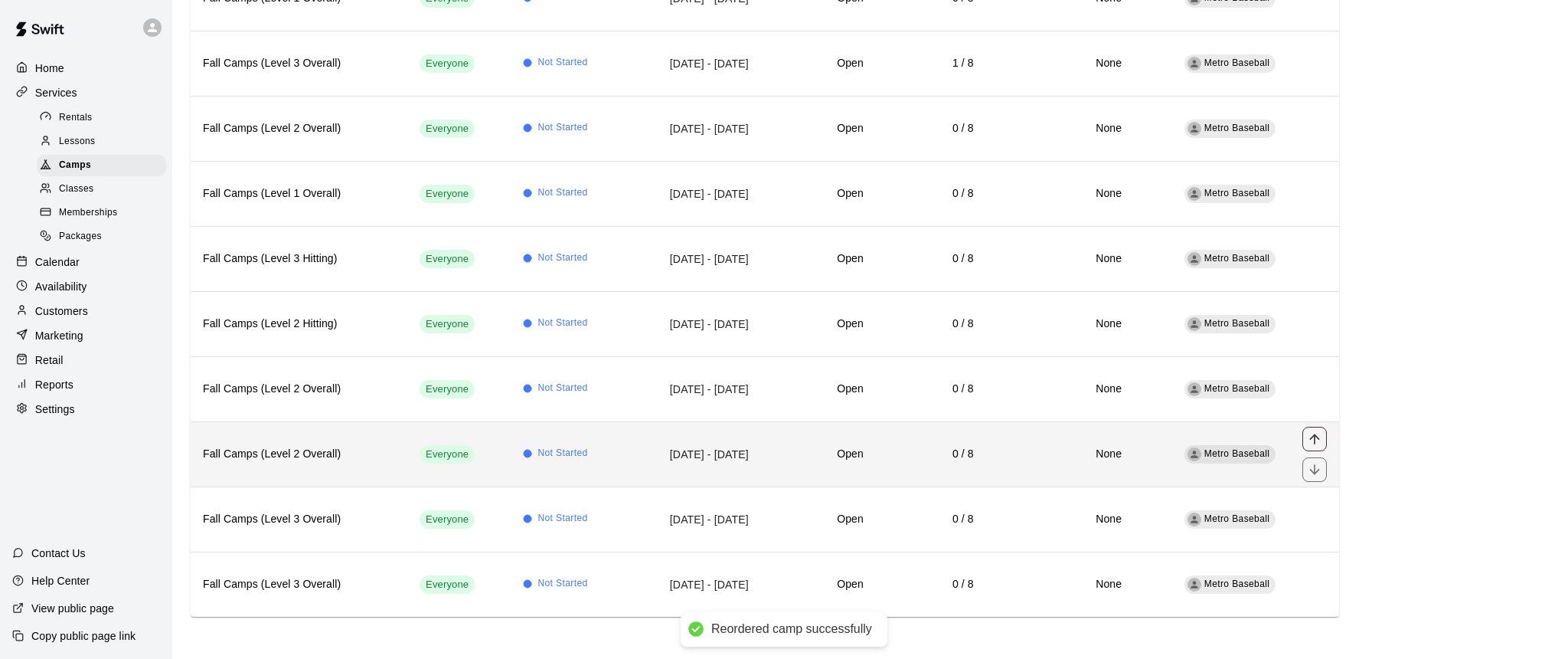
click at [1315, 436] on icon "move item up" at bounding box center [1314, 439] width 10 height 10
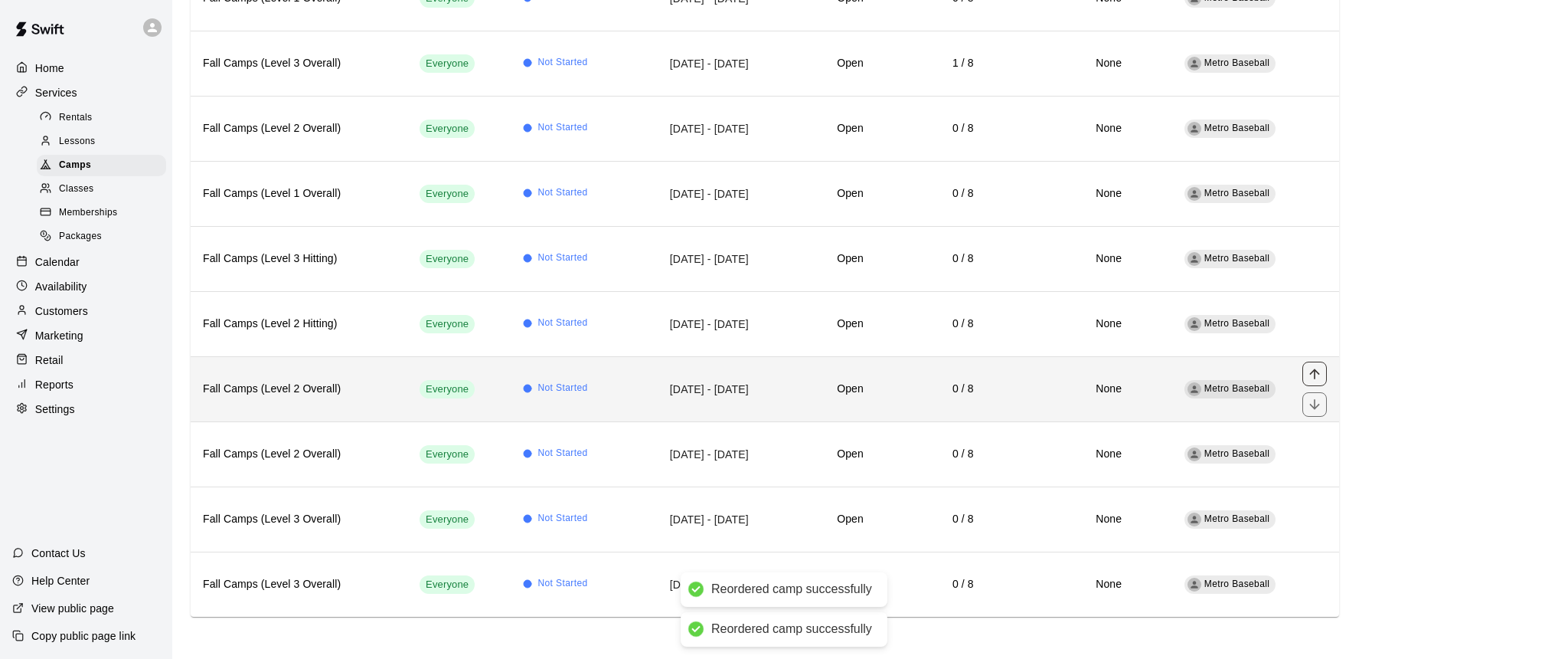
click at [1316, 371] on icon "move item up" at bounding box center [1315, 374] width 15 height 15
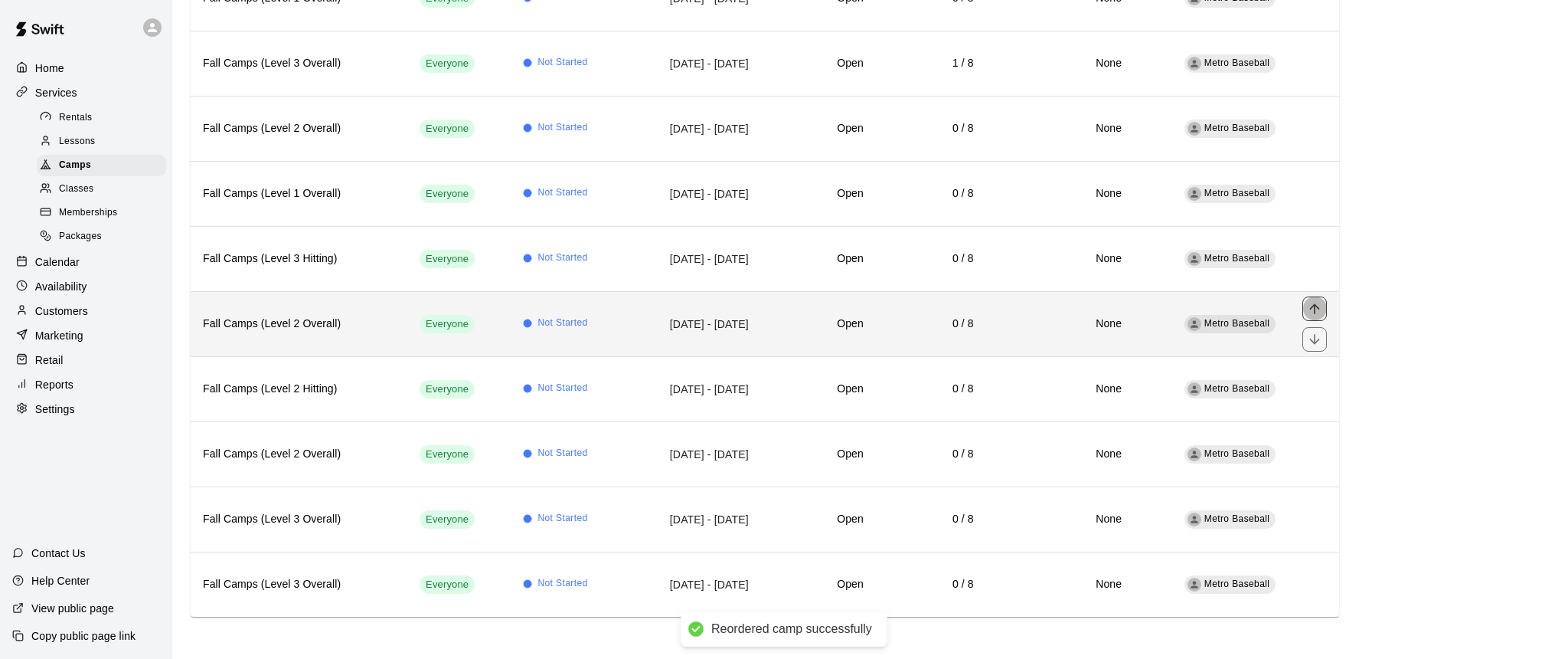
click at [1318, 309] on icon "move item up" at bounding box center [1315, 309] width 15 height 15
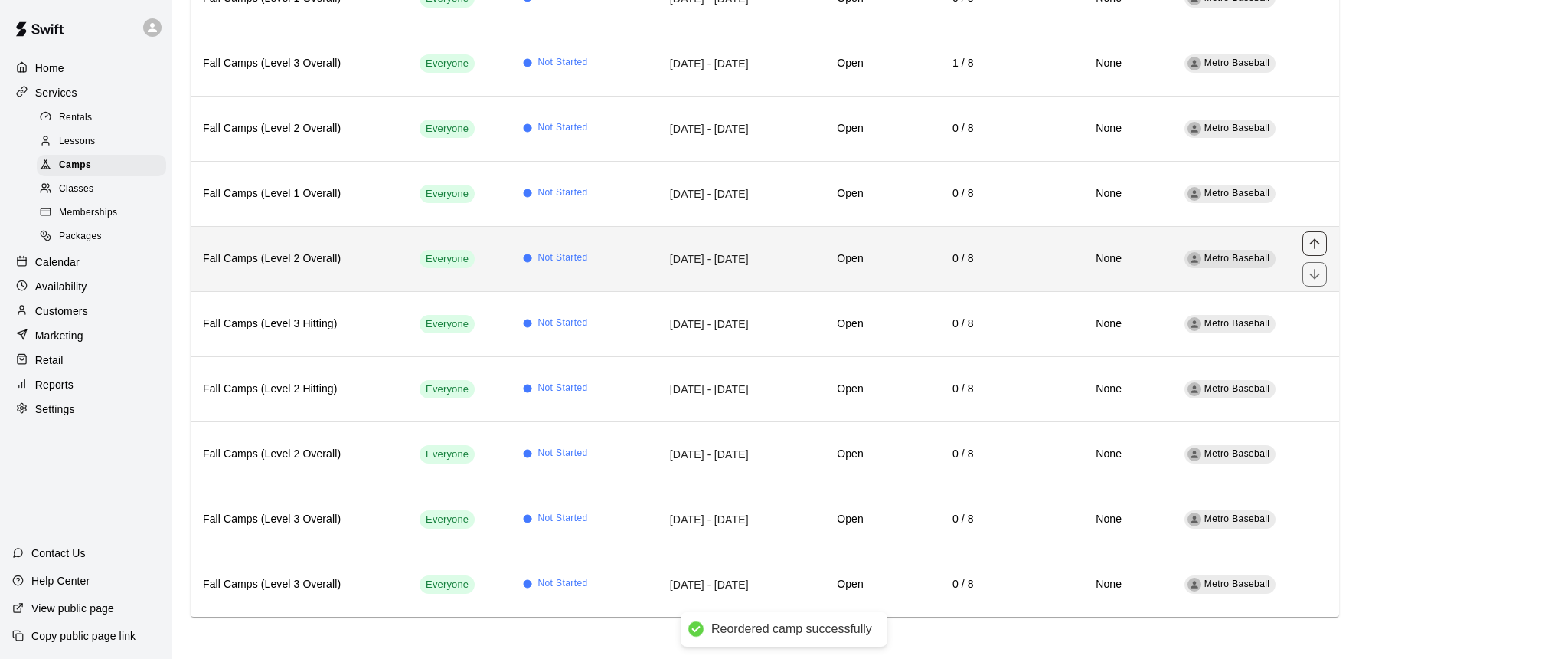
click at [1316, 246] on icon "move item up" at bounding box center [1315, 244] width 15 height 15
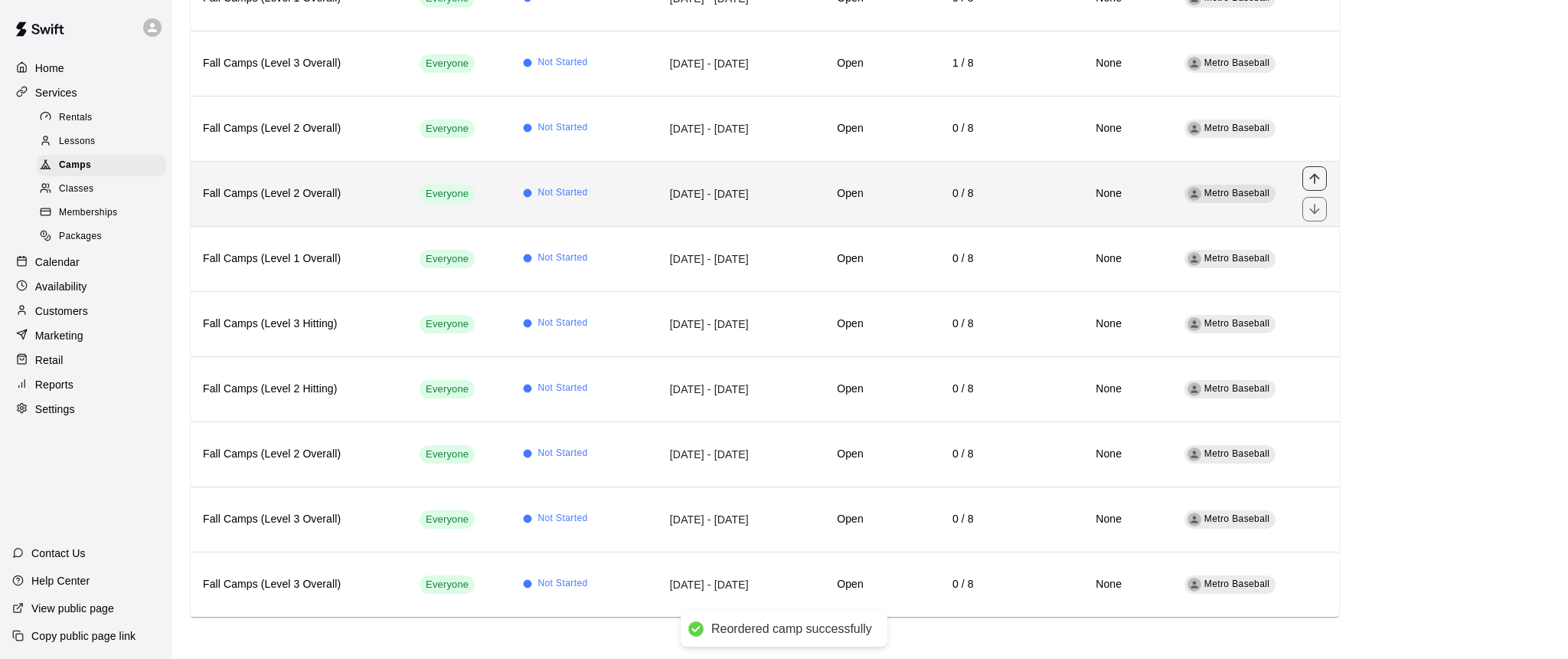
click at [1315, 180] on icon "move item up" at bounding box center [1314, 178] width 10 height 10
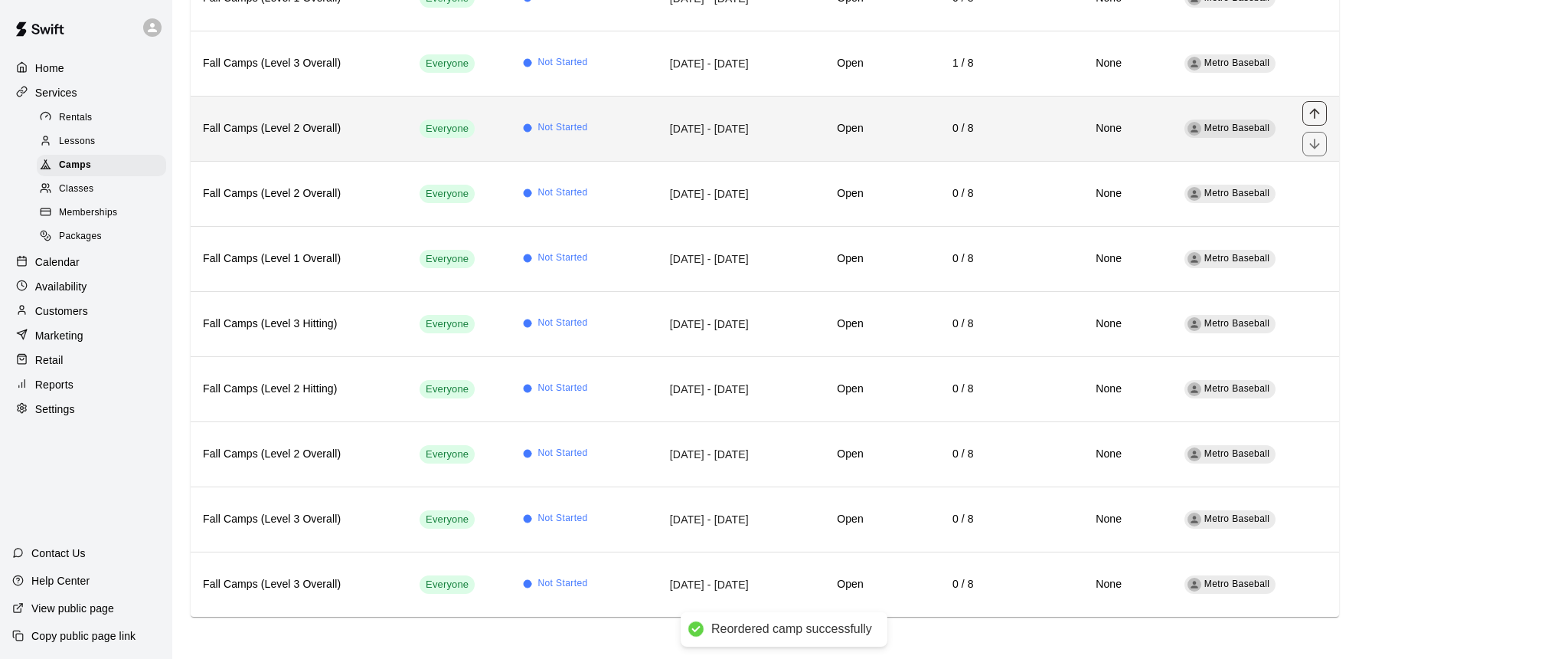
click at [1313, 113] on icon "move item up" at bounding box center [1315, 113] width 15 height 15
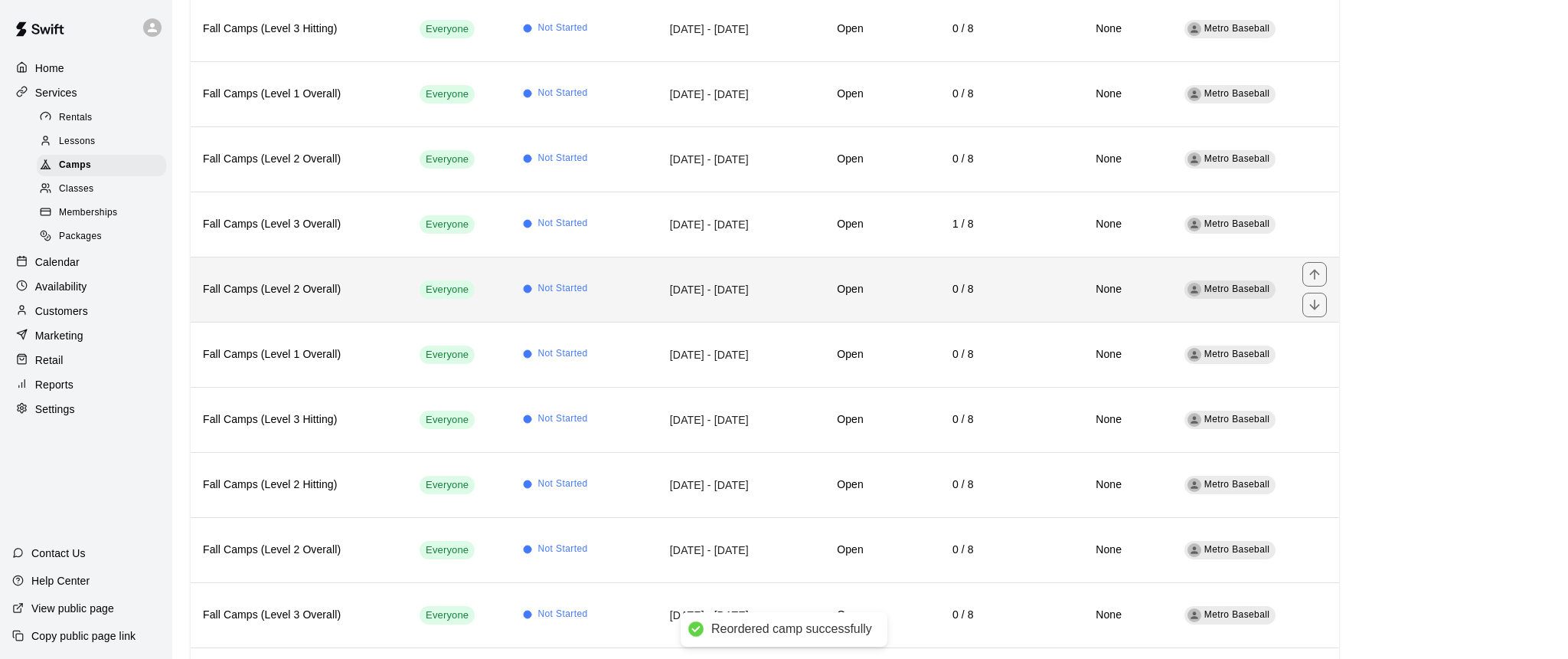
scroll to position [853, 0]
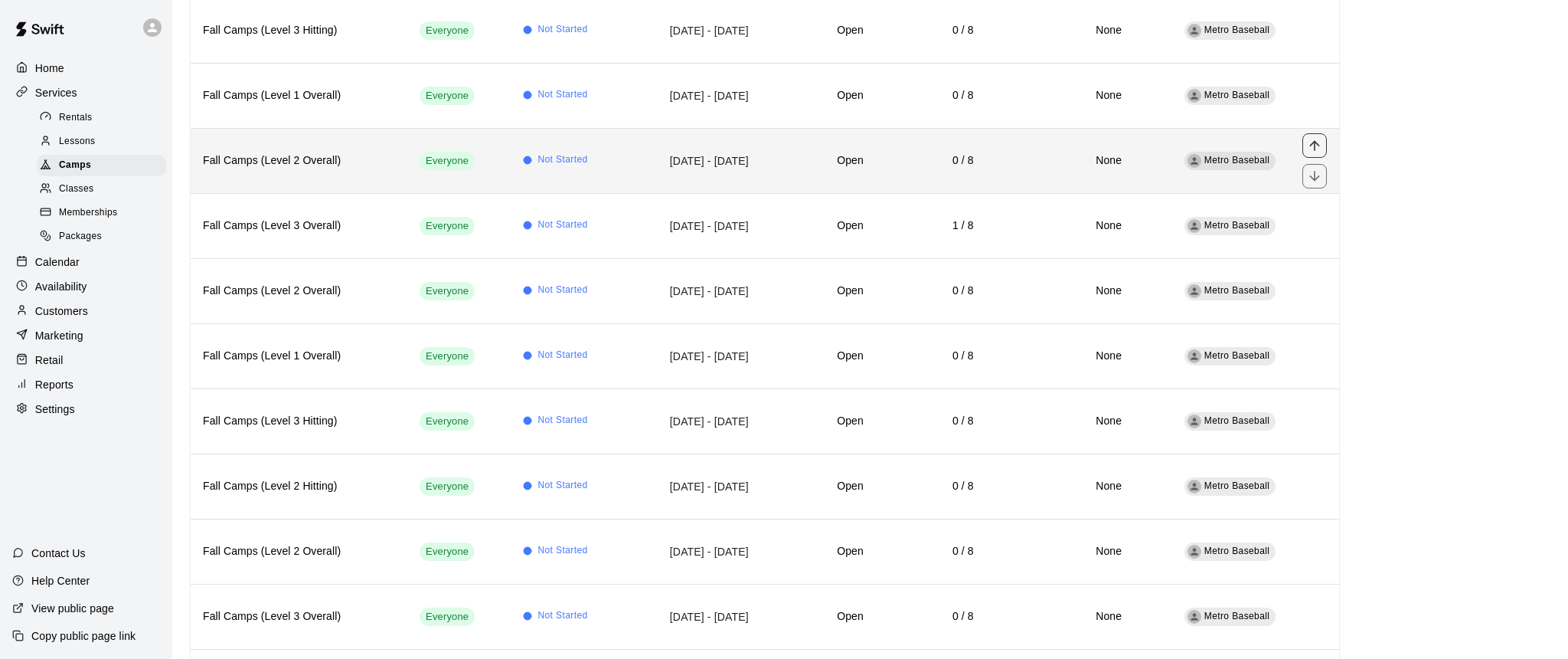
click at [1314, 144] on icon "move item up" at bounding box center [1315, 146] width 15 height 15
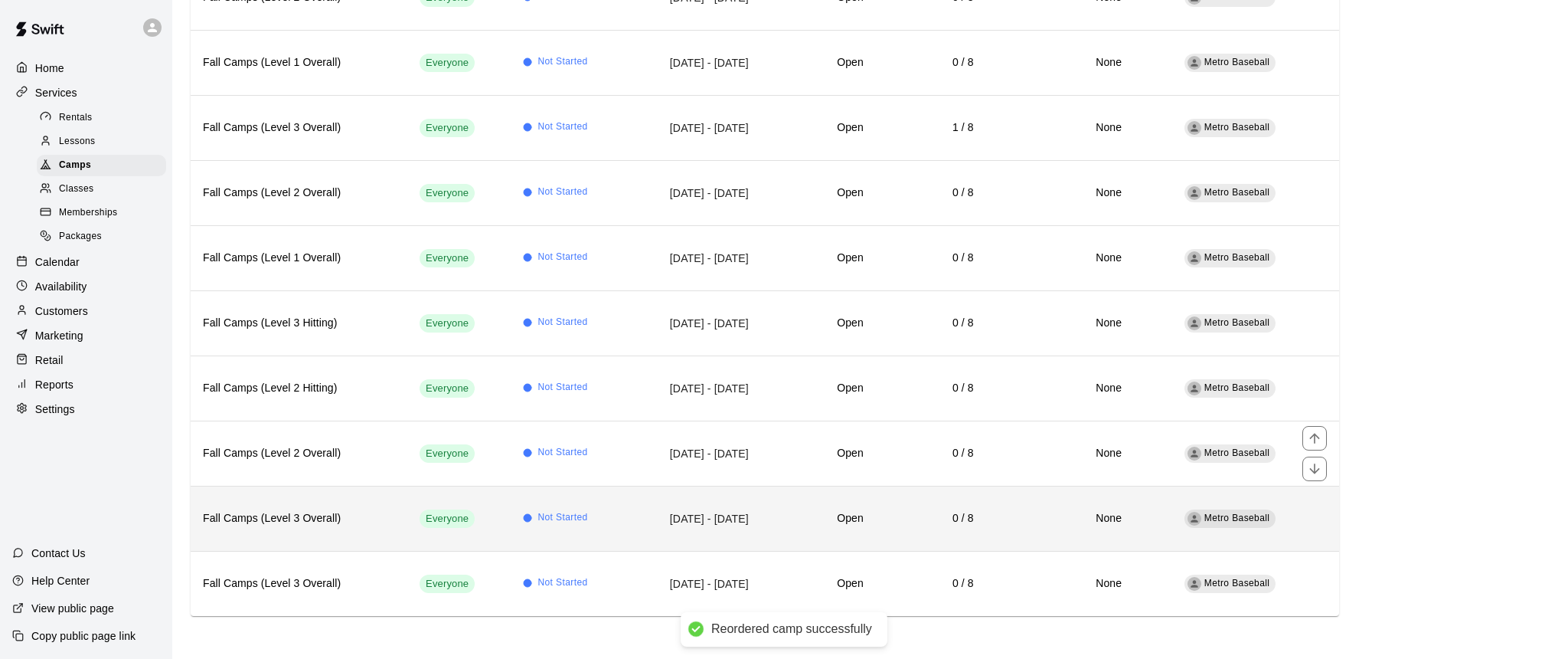
scroll to position [950, 0]
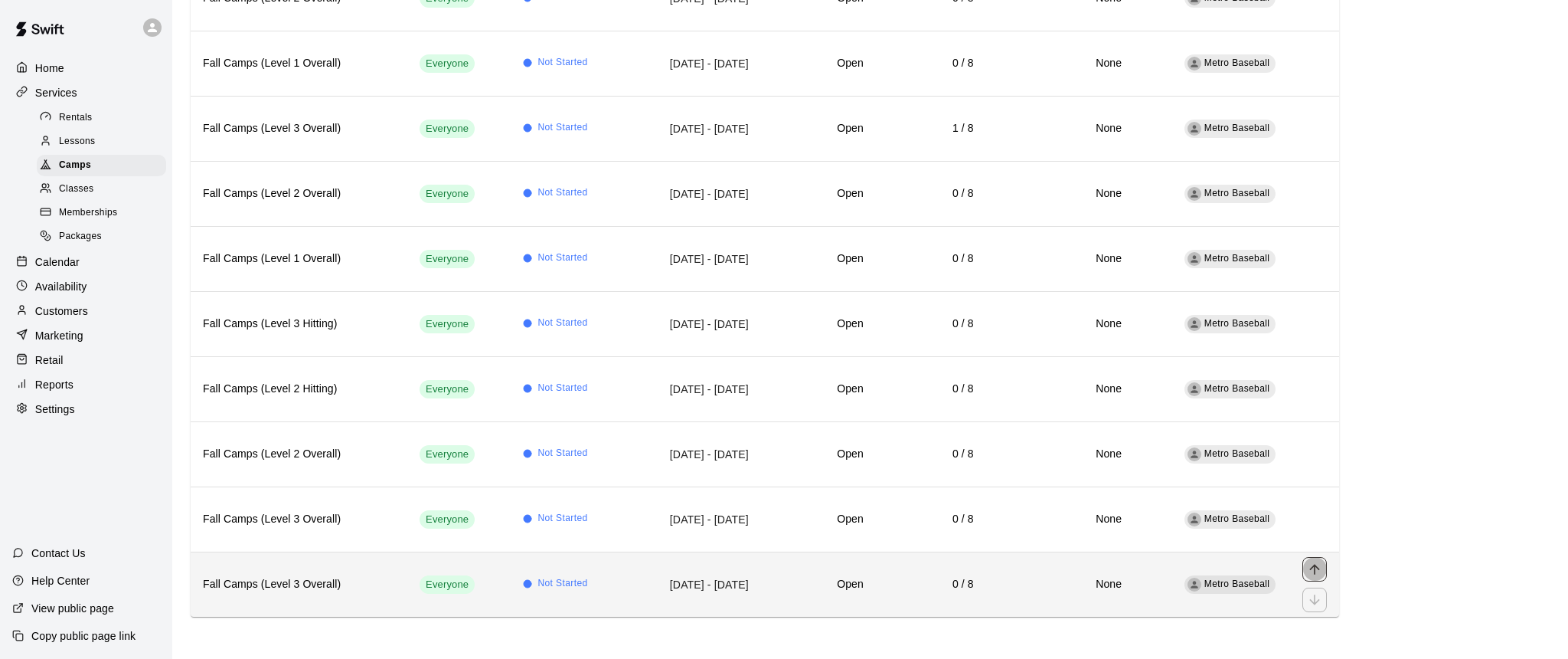
click at [1316, 569] on icon "move item up" at bounding box center [1315, 569] width 15 height 15
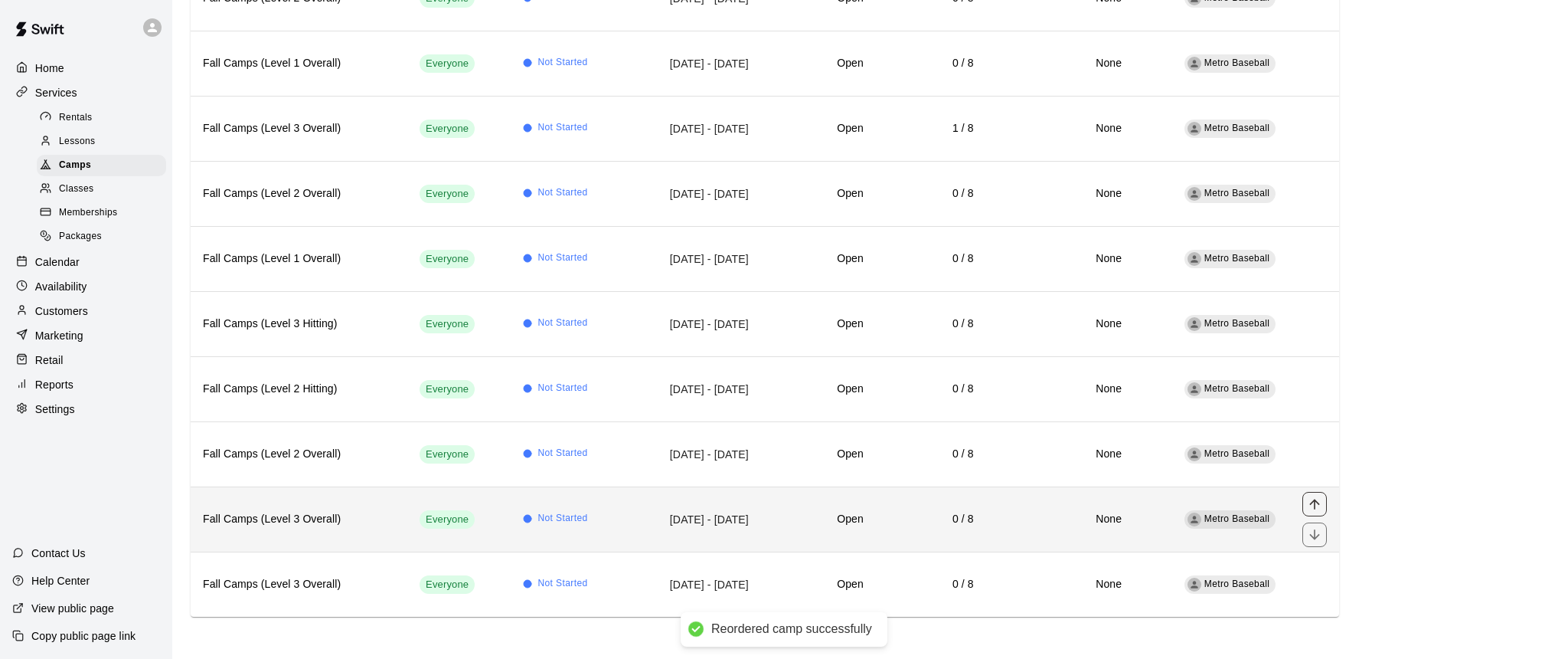
click at [1314, 500] on icon "move item up" at bounding box center [1314, 503] width 10 height 10
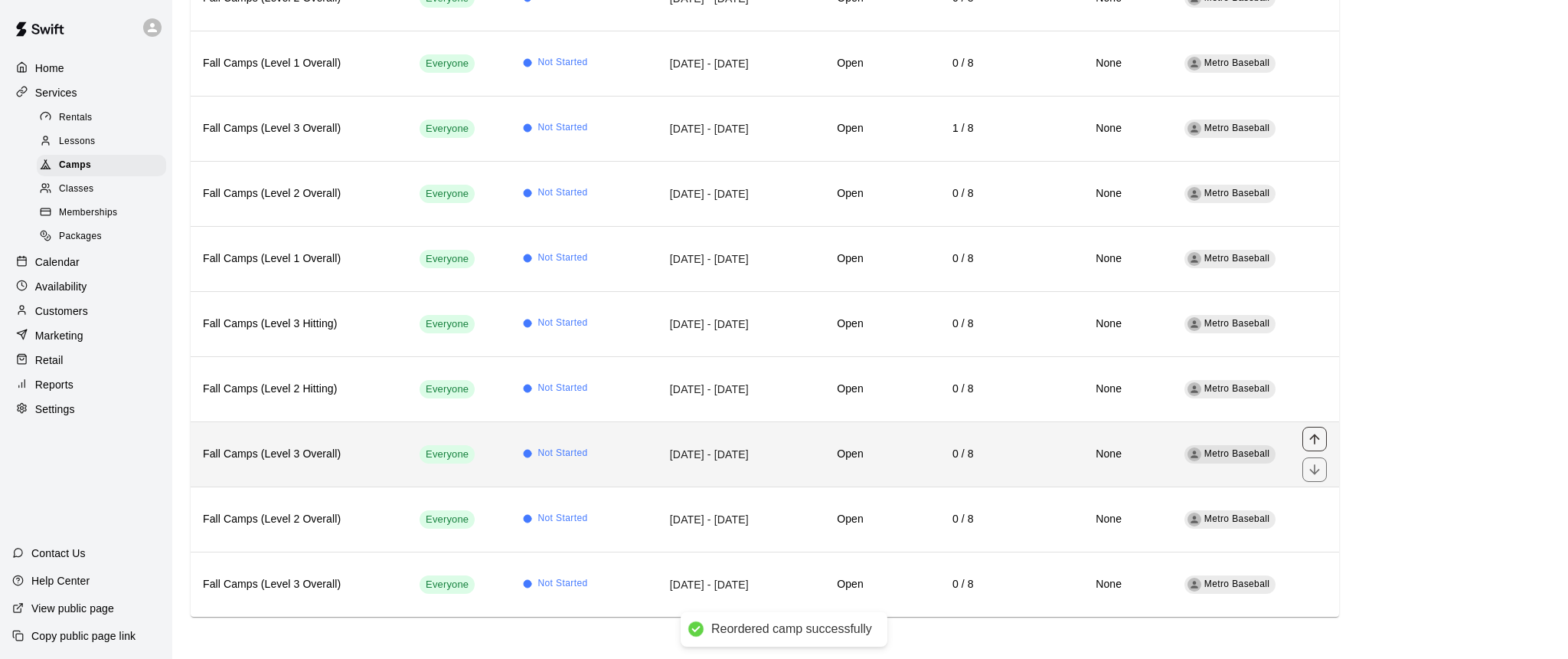
click at [1319, 437] on icon "move item up" at bounding box center [1315, 439] width 15 height 15
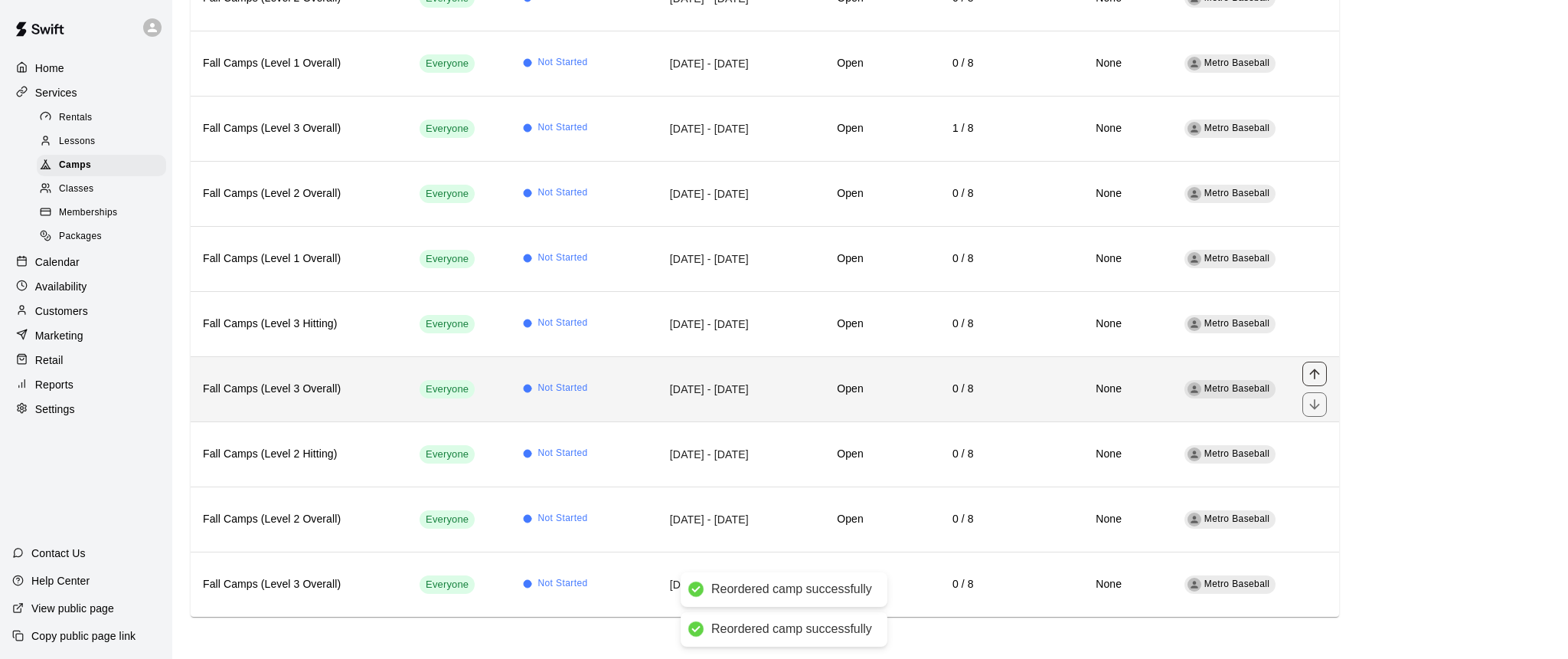
click at [1317, 377] on icon "move item up" at bounding box center [1315, 374] width 15 height 15
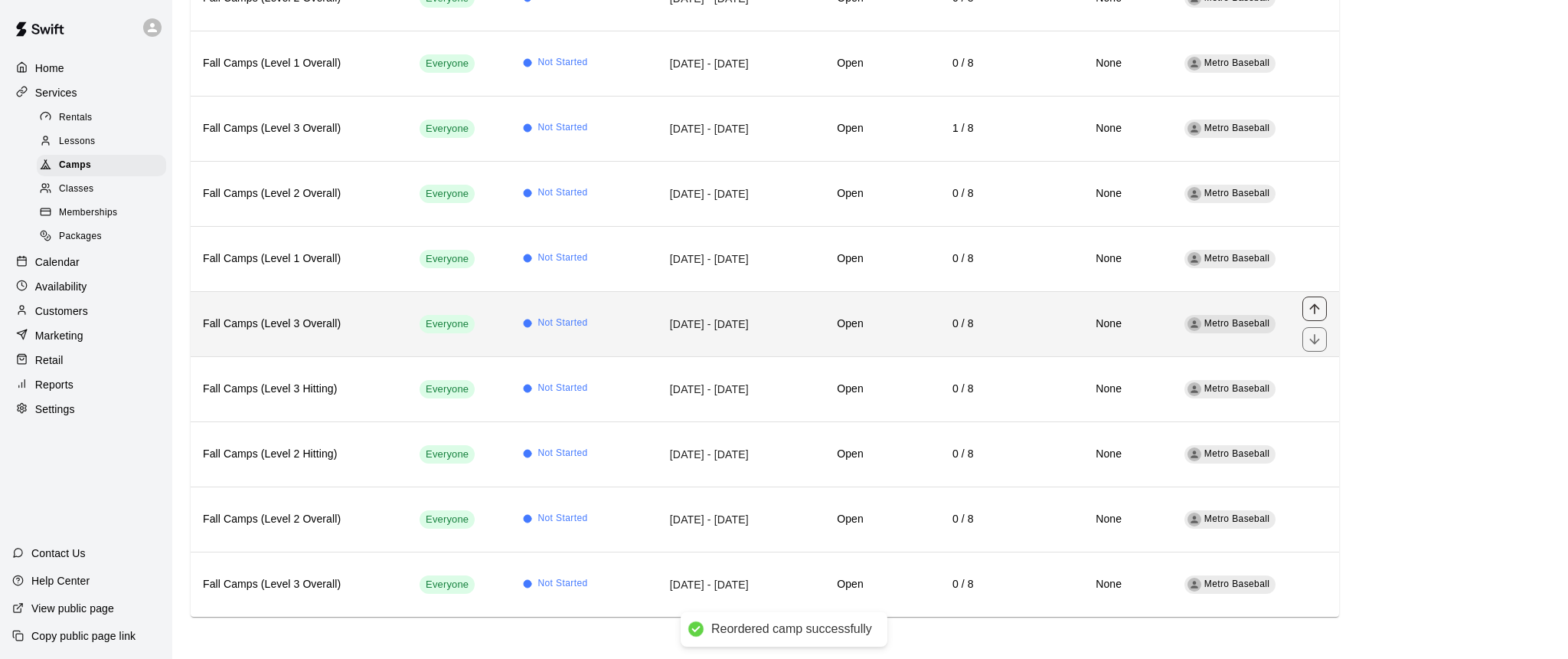
click at [1316, 310] on icon "move item up" at bounding box center [1315, 309] width 15 height 15
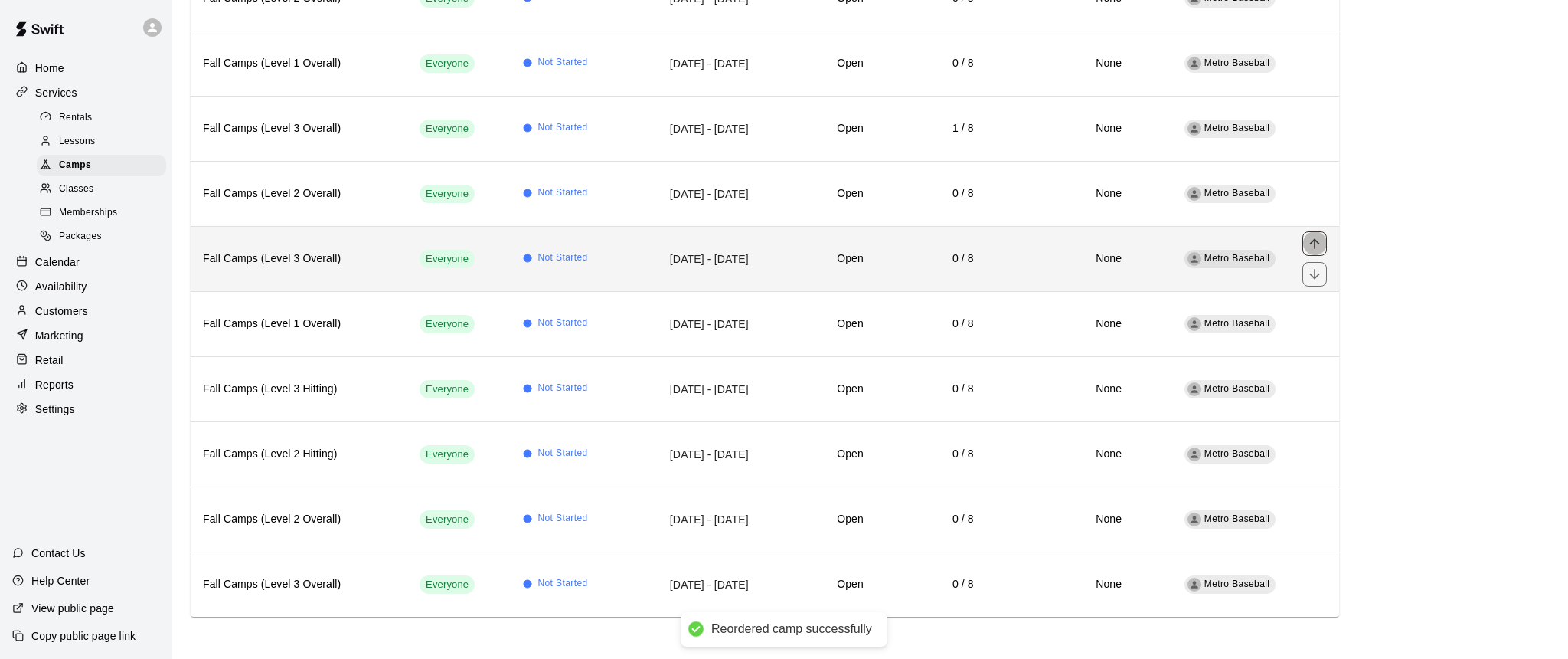
click at [1317, 244] on icon "move item up" at bounding box center [1315, 244] width 15 height 15
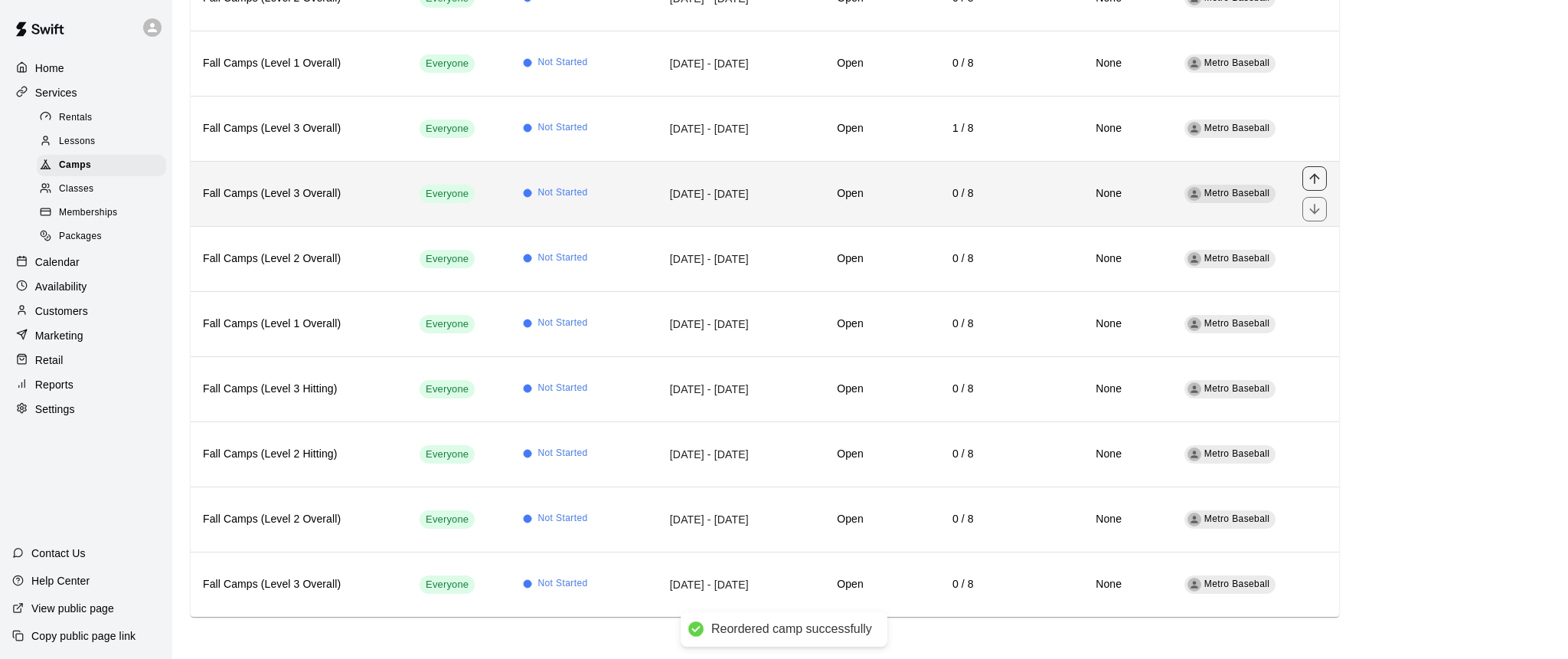
click at [1316, 178] on icon "move item up" at bounding box center [1315, 178] width 15 height 15
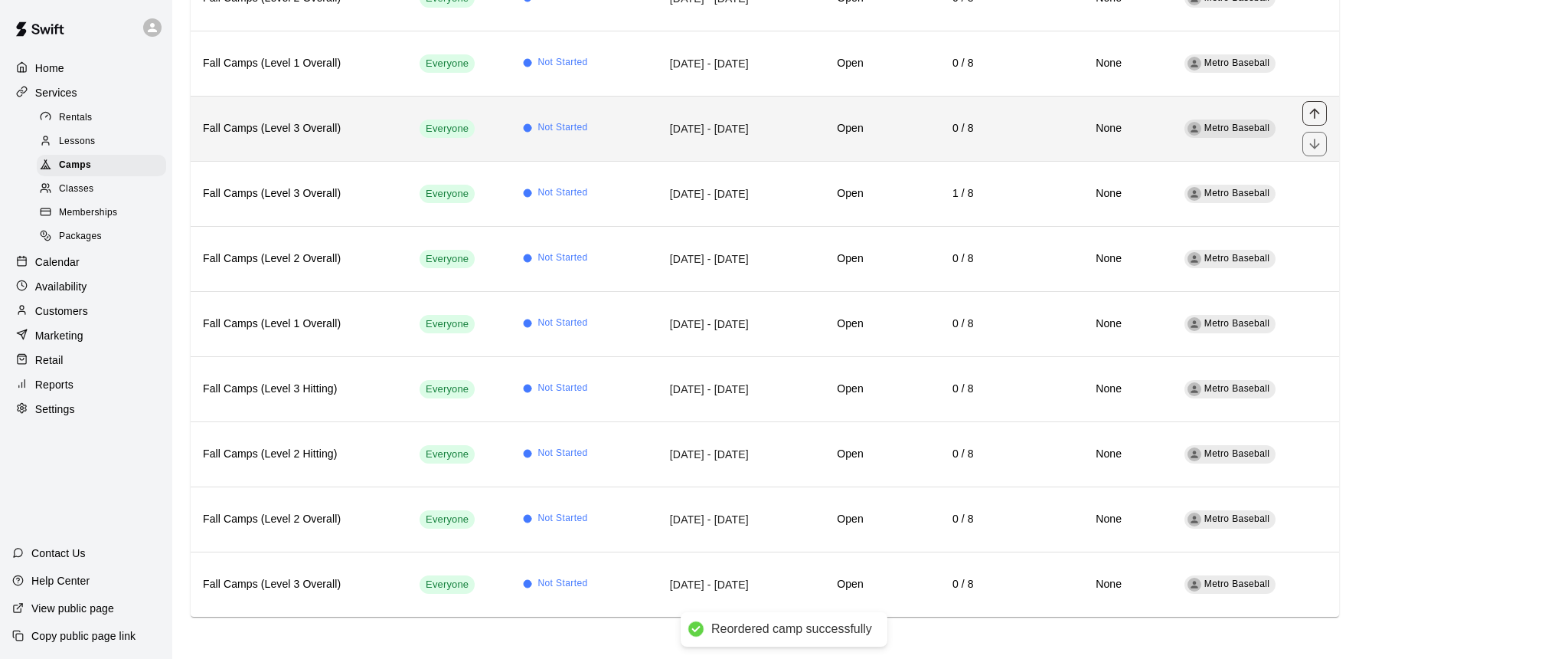
click at [1314, 115] on icon "move item up" at bounding box center [1315, 113] width 15 height 15
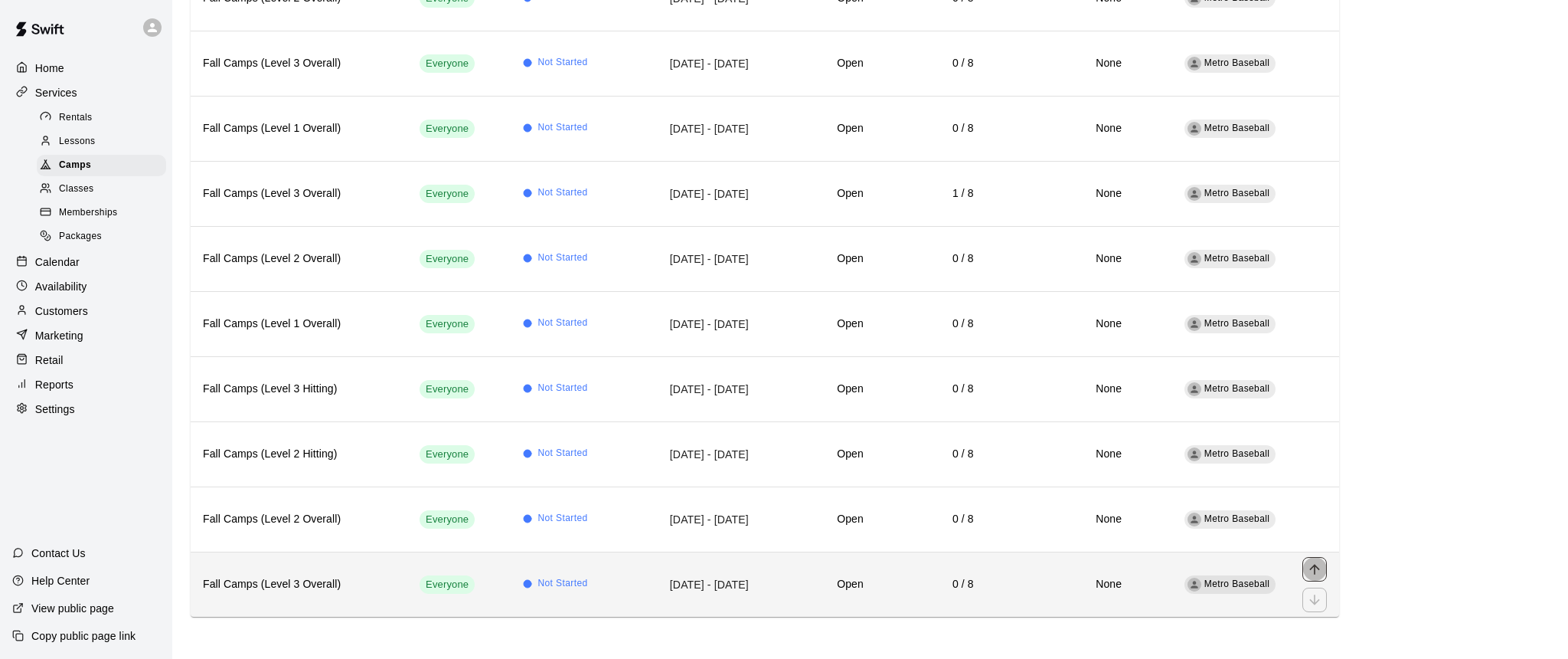
click at [1315, 568] on icon "move item up" at bounding box center [1314, 568] width 10 height 10
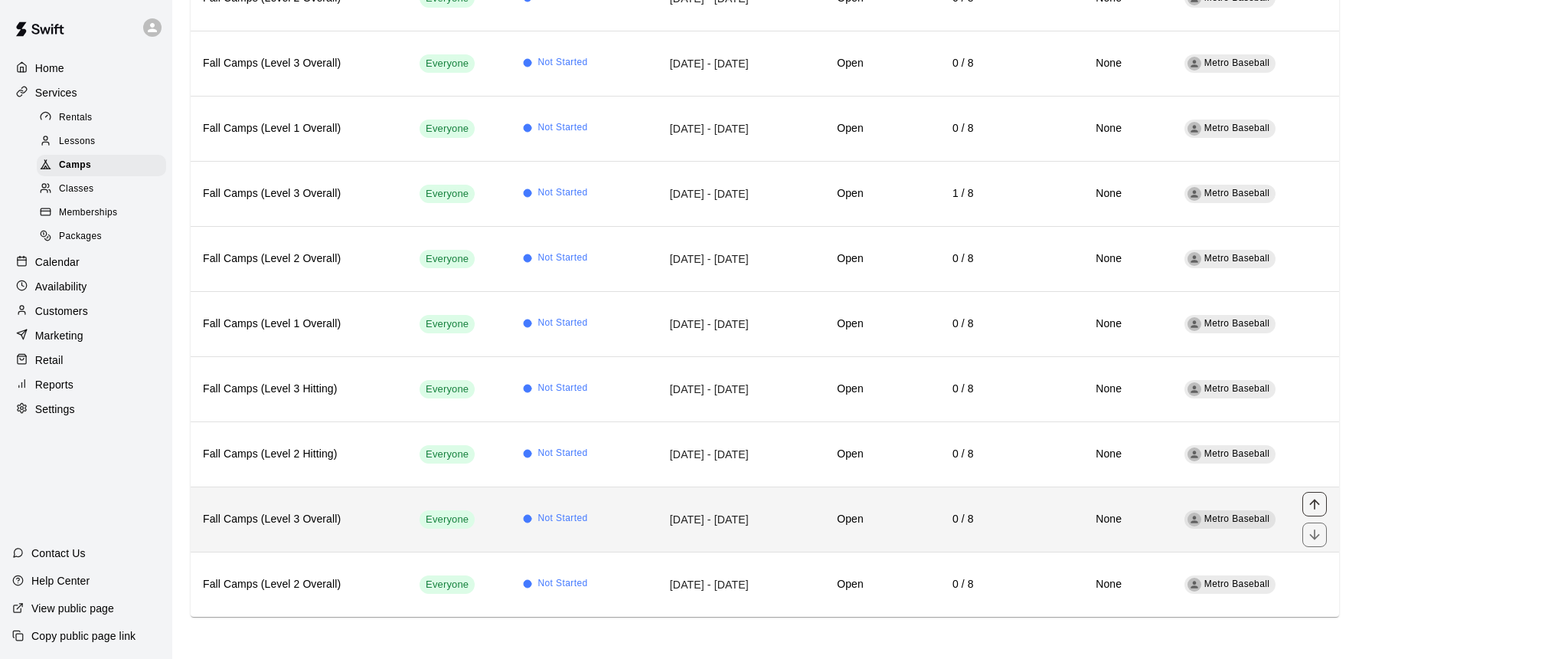
click at [1313, 506] on icon "move item up" at bounding box center [1315, 504] width 15 height 15
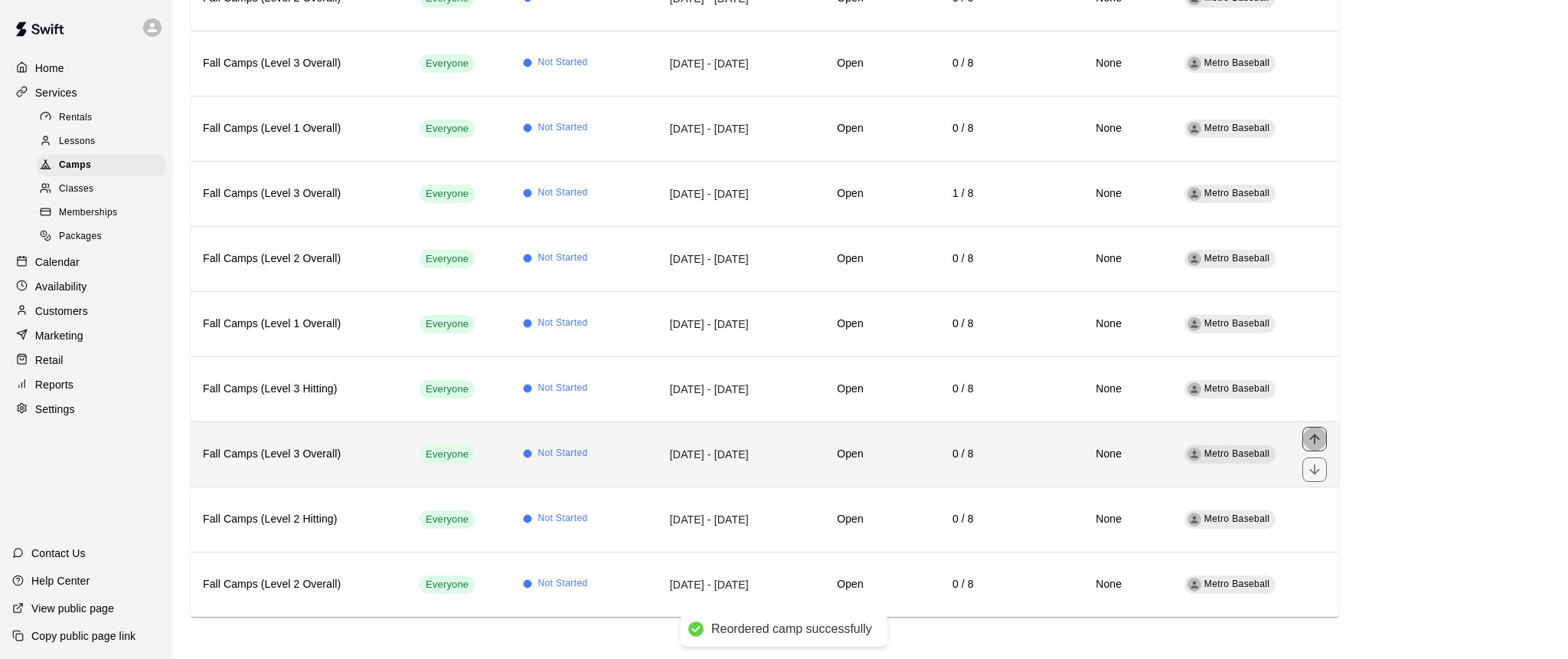
click at [1317, 440] on icon "move item up" at bounding box center [1315, 439] width 15 height 15
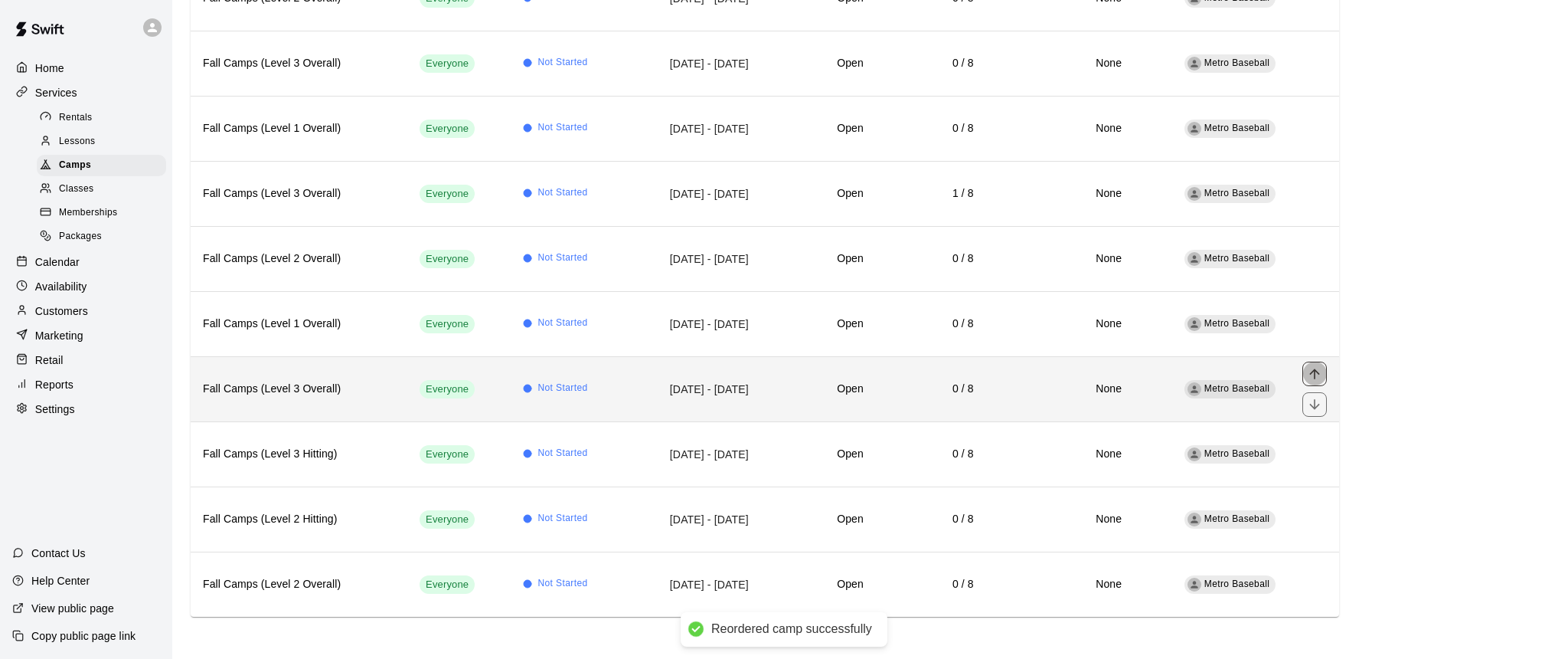
click at [1316, 375] on icon "move item up" at bounding box center [1315, 374] width 15 height 15
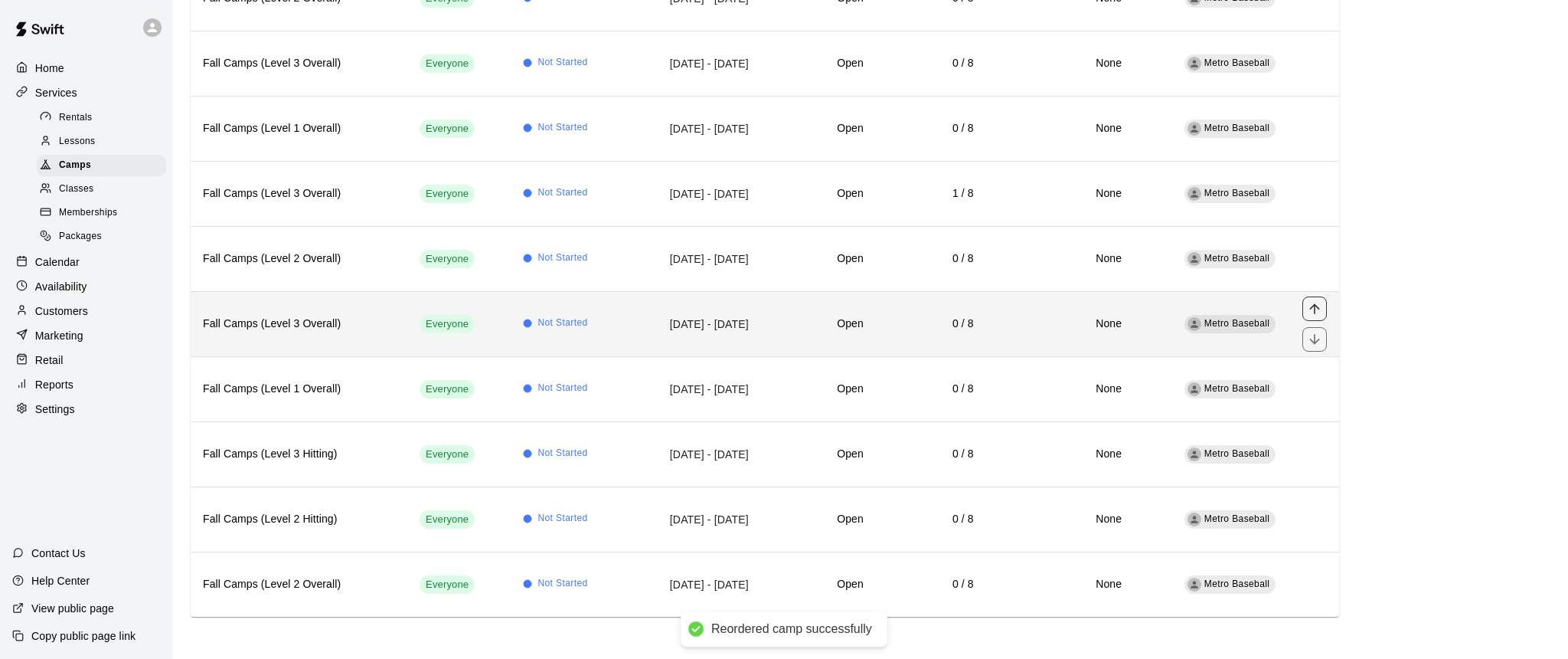
click at [1315, 305] on icon "move item up" at bounding box center [1314, 309] width 10 height 10
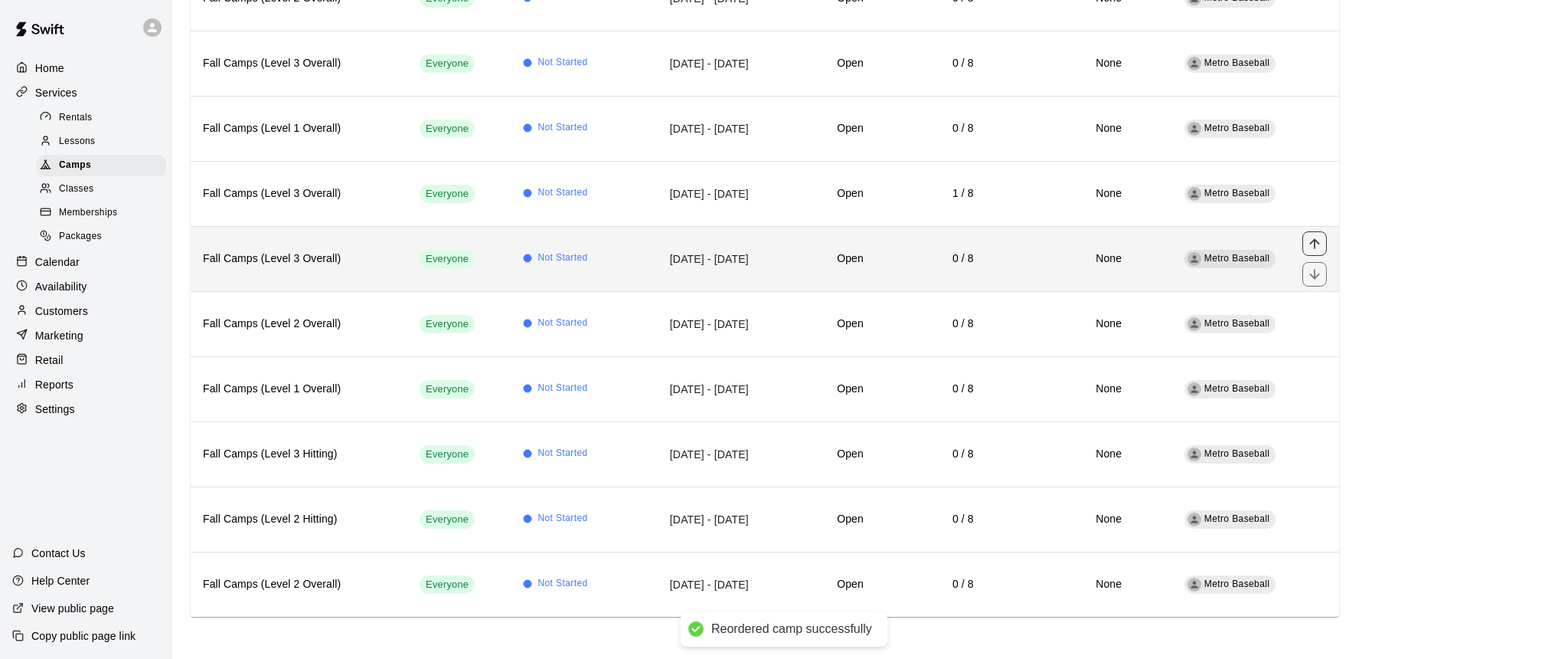
click at [1313, 245] on icon "move item up" at bounding box center [1315, 244] width 15 height 15
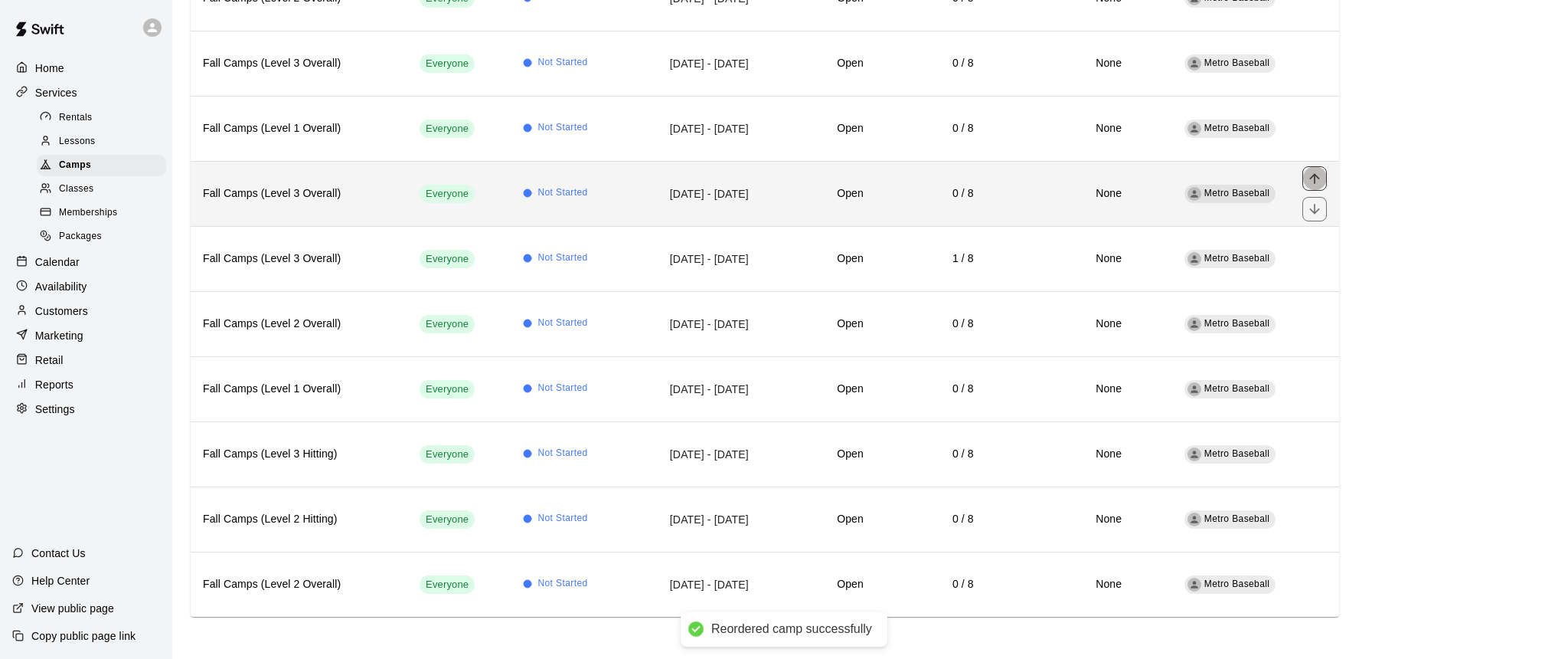
click at [1317, 178] on icon "move item up" at bounding box center [1315, 178] width 15 height 15
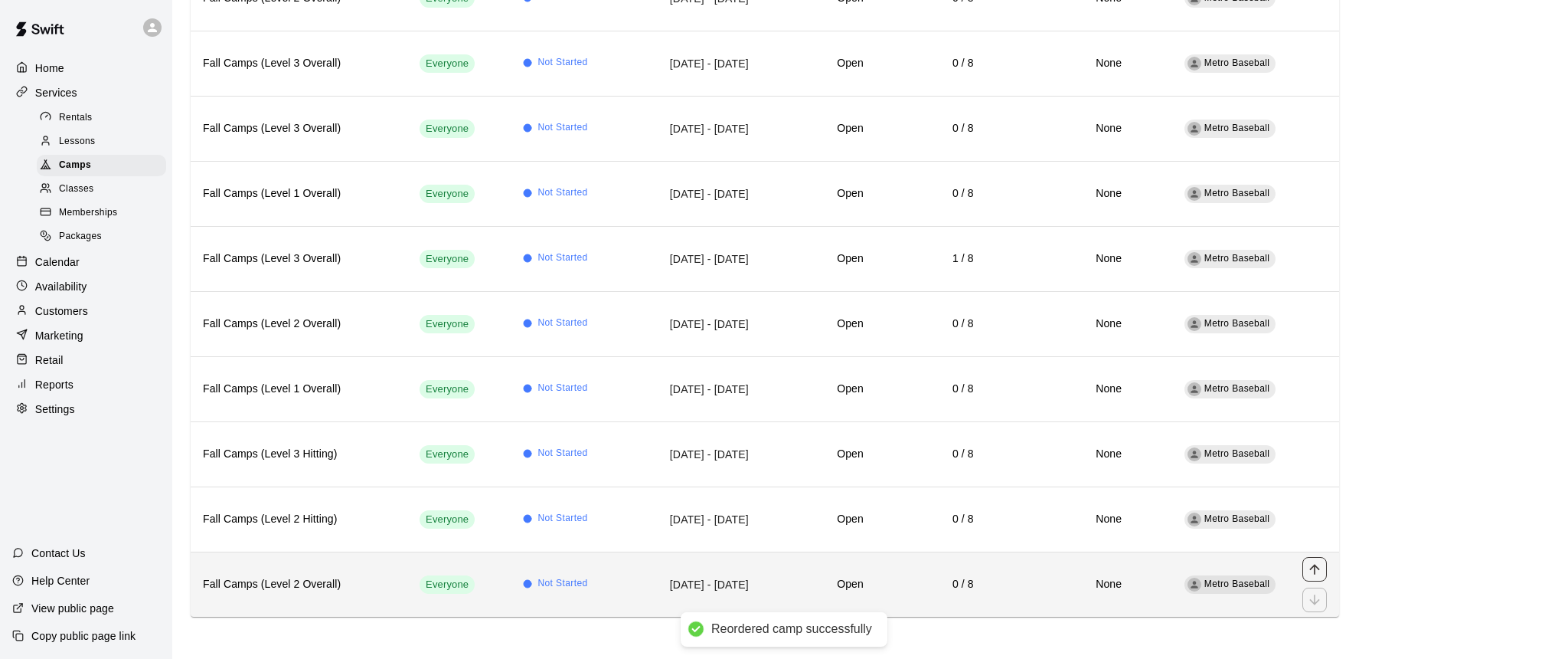
click at [1322, 569] on icon "move item up" at bounding box center [1315, 569] width 15 height 15
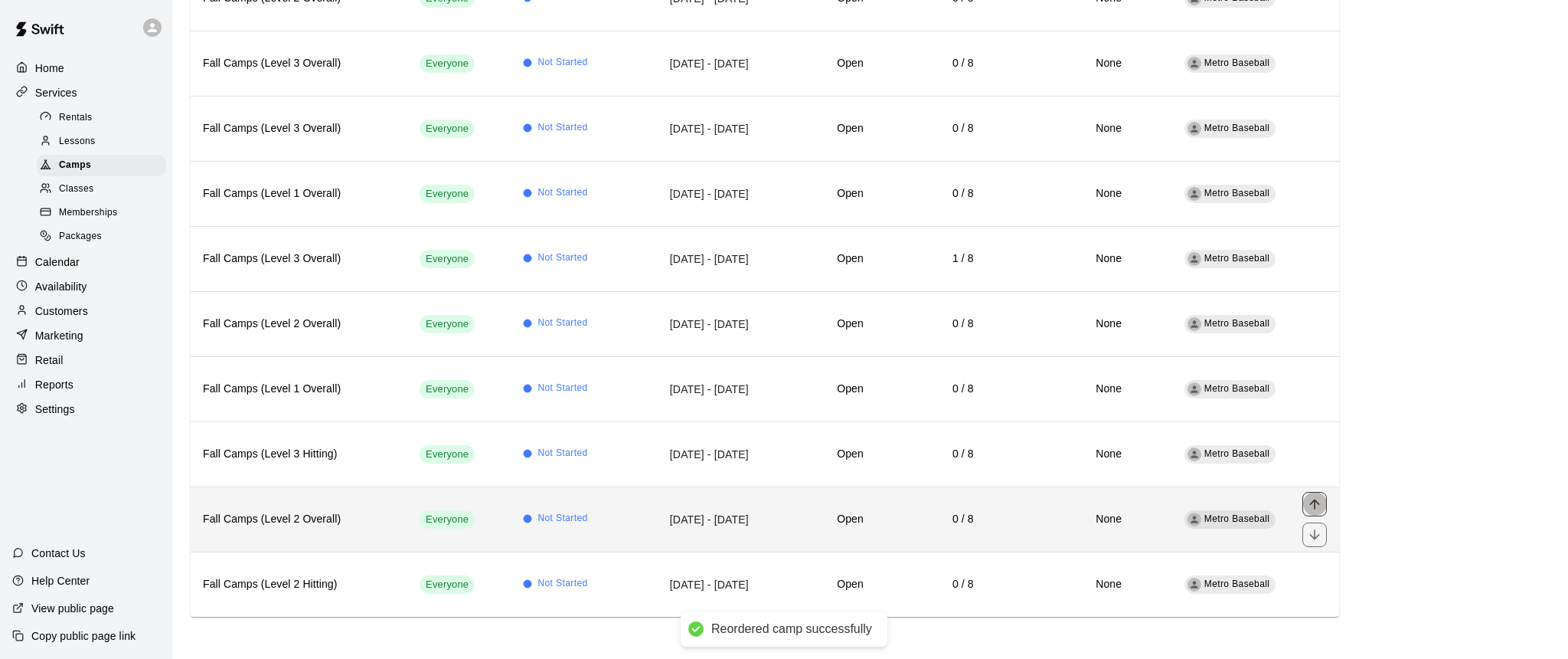
click at [1315, 508] on icon "move item up" at bounding box center [1315, 504] width 15 height 15
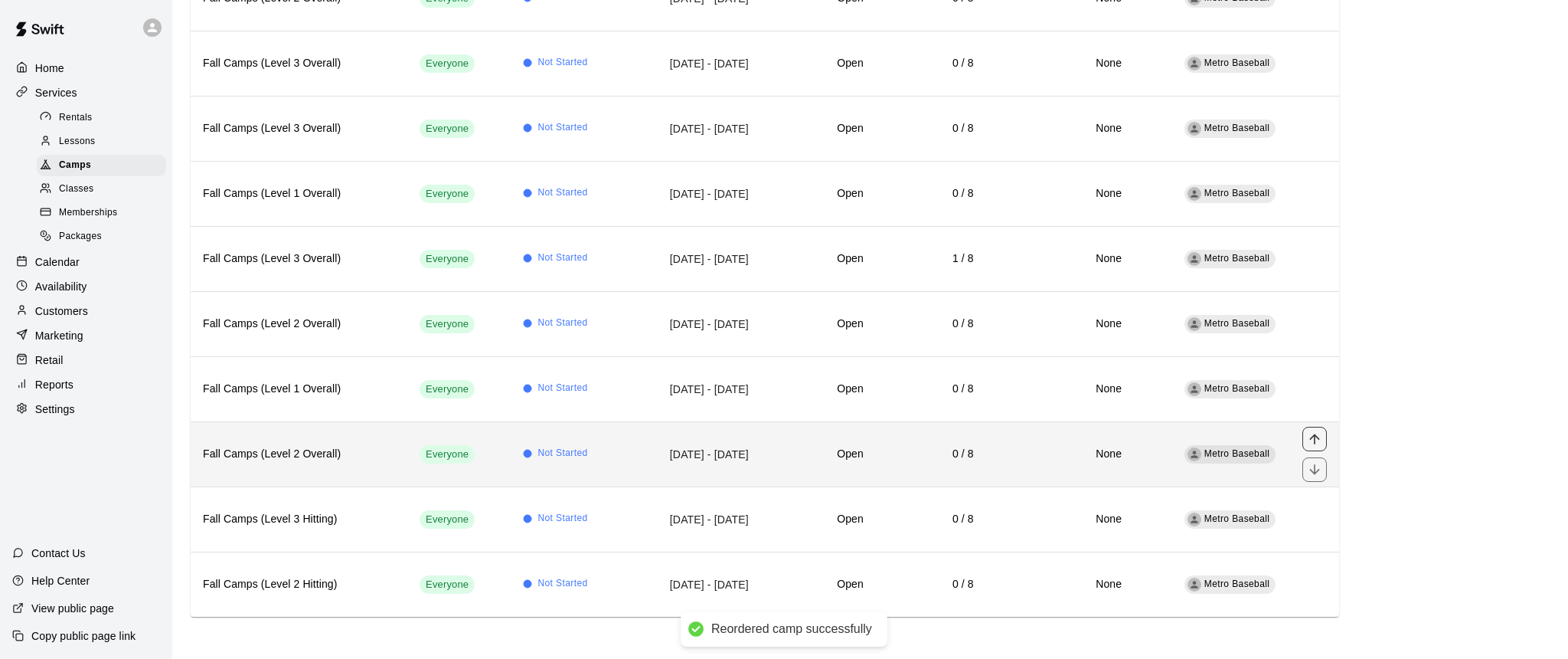
click at [1315, 441] on icon "move item up" at bounding box center [1314, 439] width 10 height 10
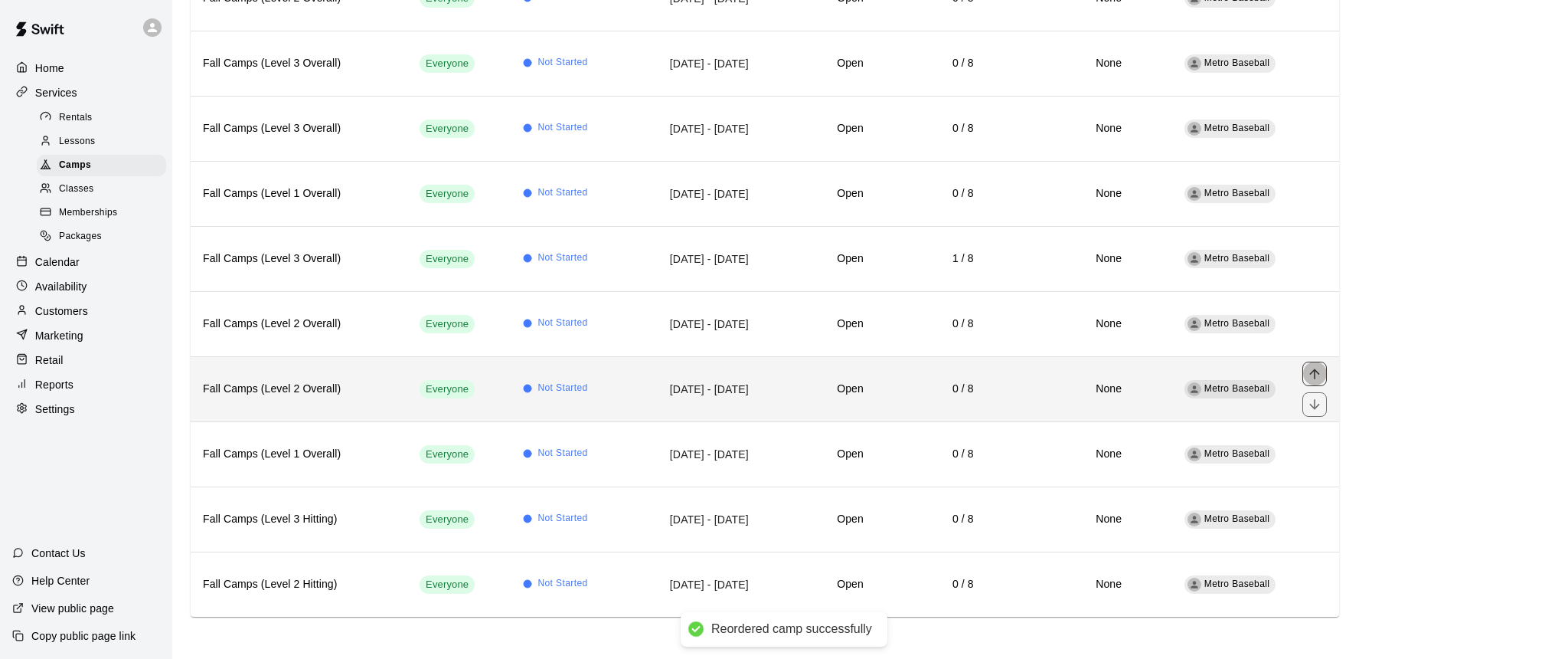
click at [1314, 380] on icon "move item up" at bounding box center [1315, 374] width 15 height 15
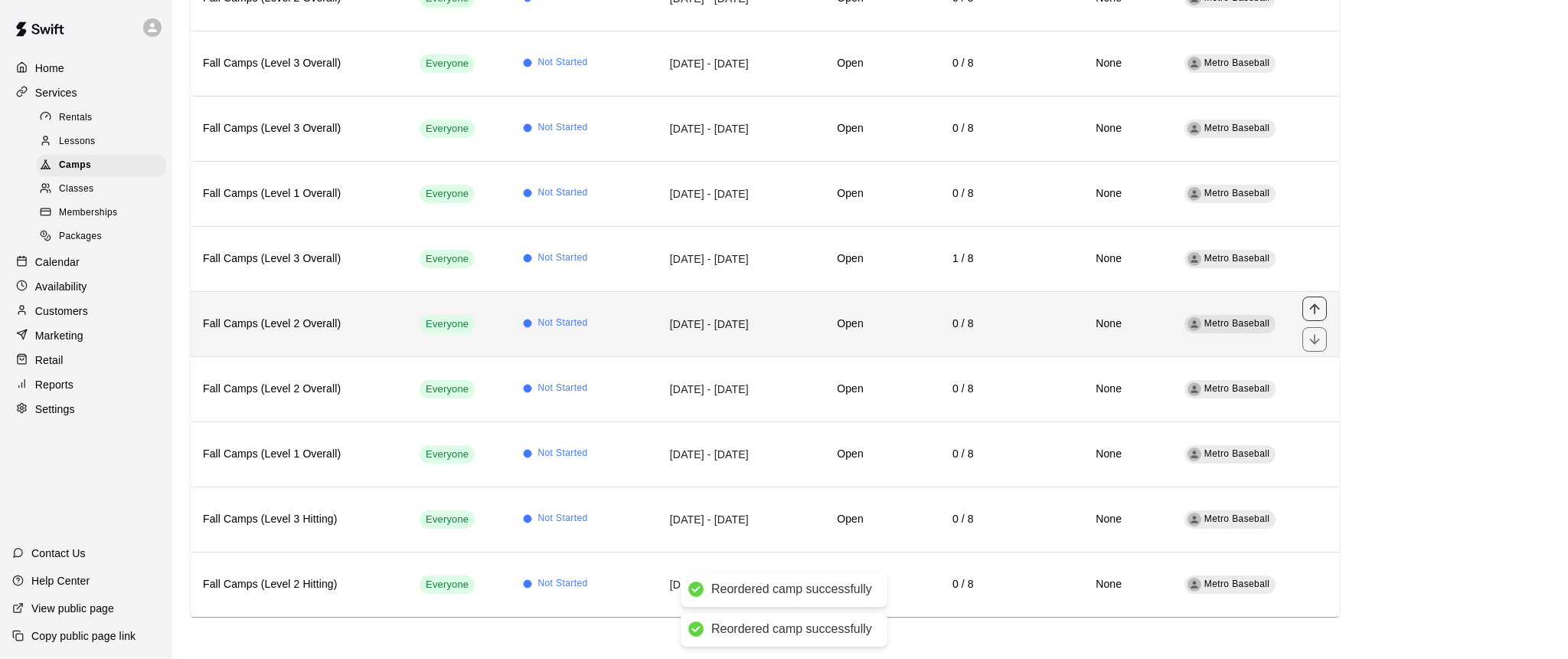
click at [1313, 312] on icon "move item up" at bounding box center [1315, 309] width 15 height 15
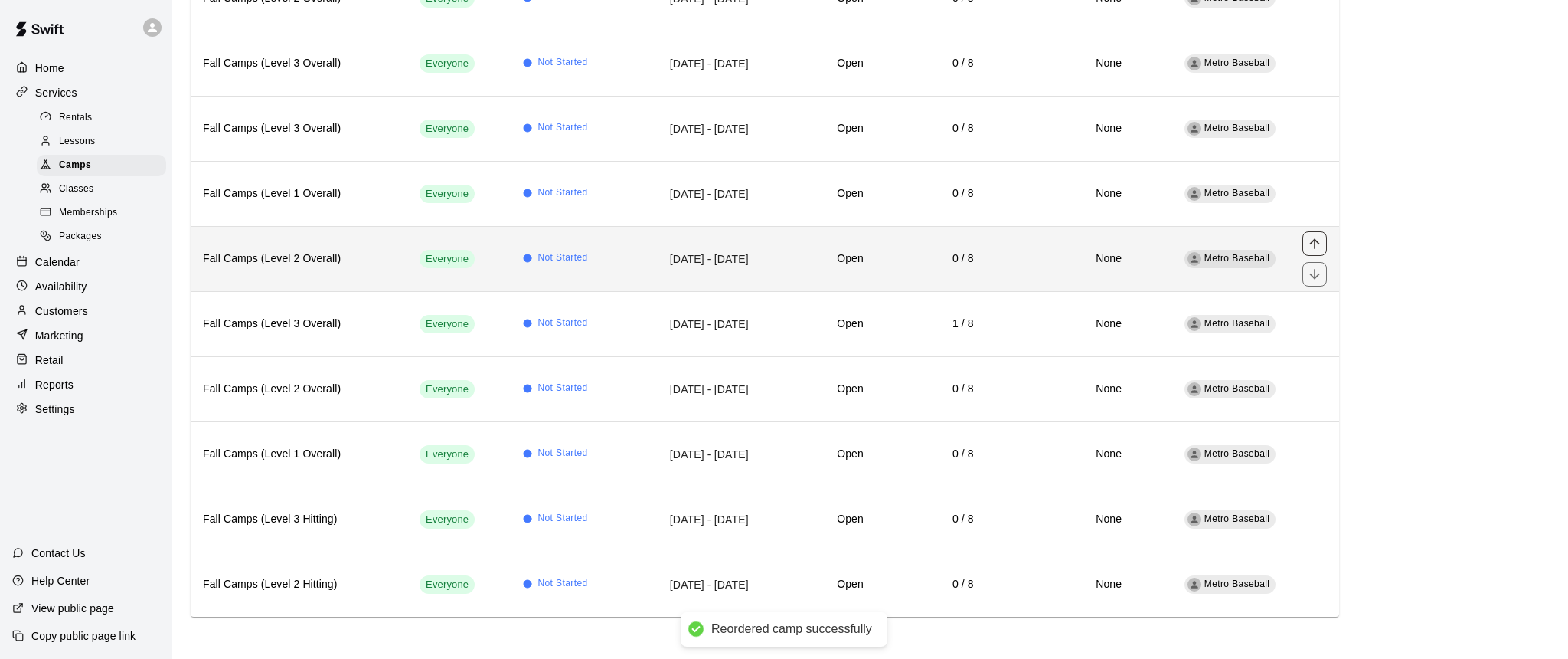
click at [1312, 246] on icon "move item up" at bounding box center [1315, 244] width 15 height 15
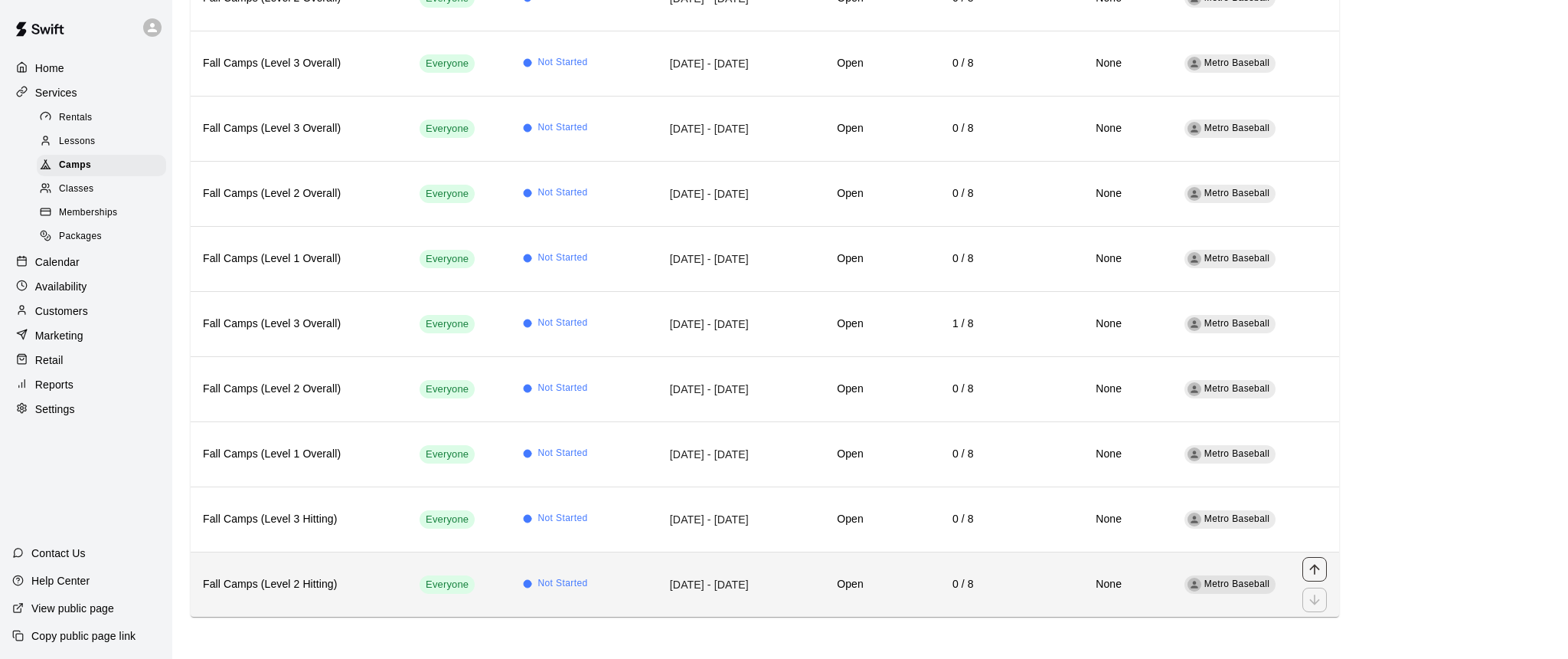
click at [1313, 569] on icon "move item up" at bounding box center [1315, 569] width 15 height 15
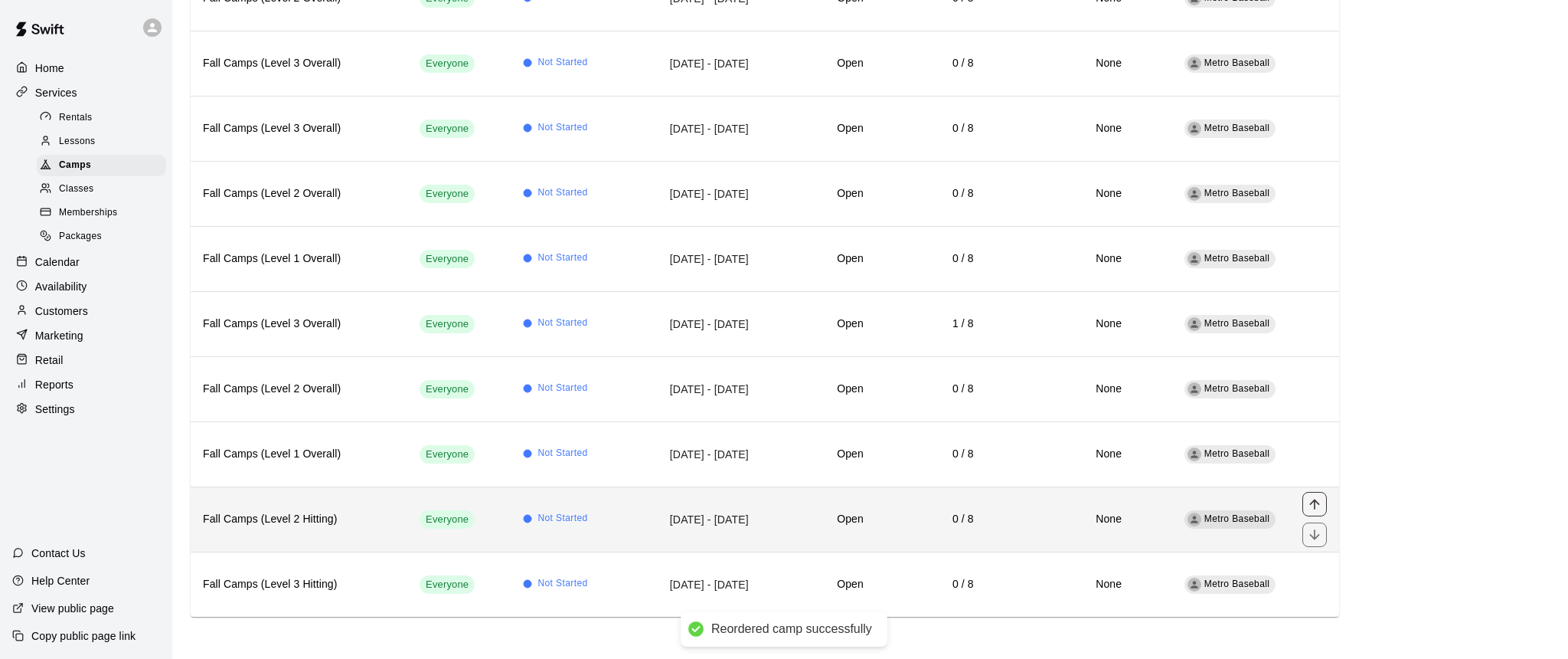
click at [1316, 506] on icon "move item up" at bounding box center [1315, 504] width 15 height 15
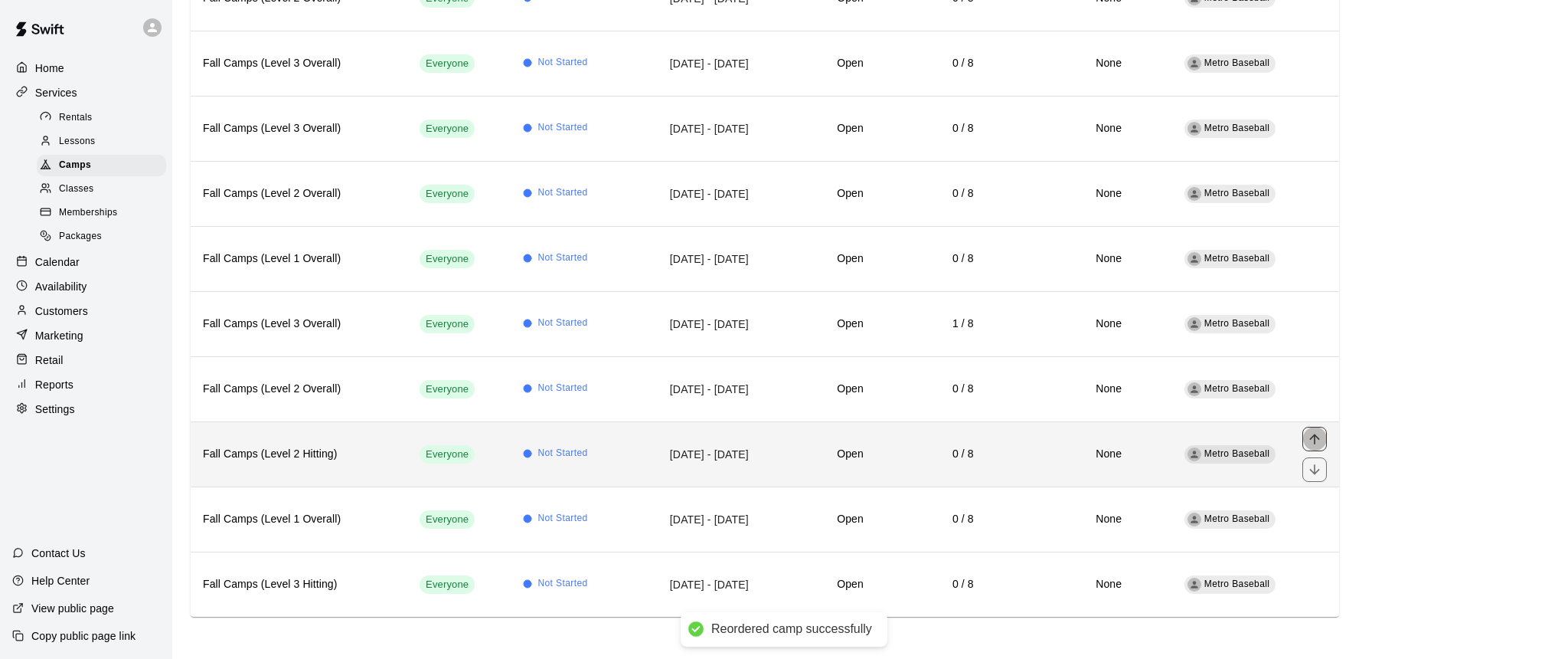
click at [1313, 441] on icon "move item up" at bounding box center [1315, 439] width 15 height 15
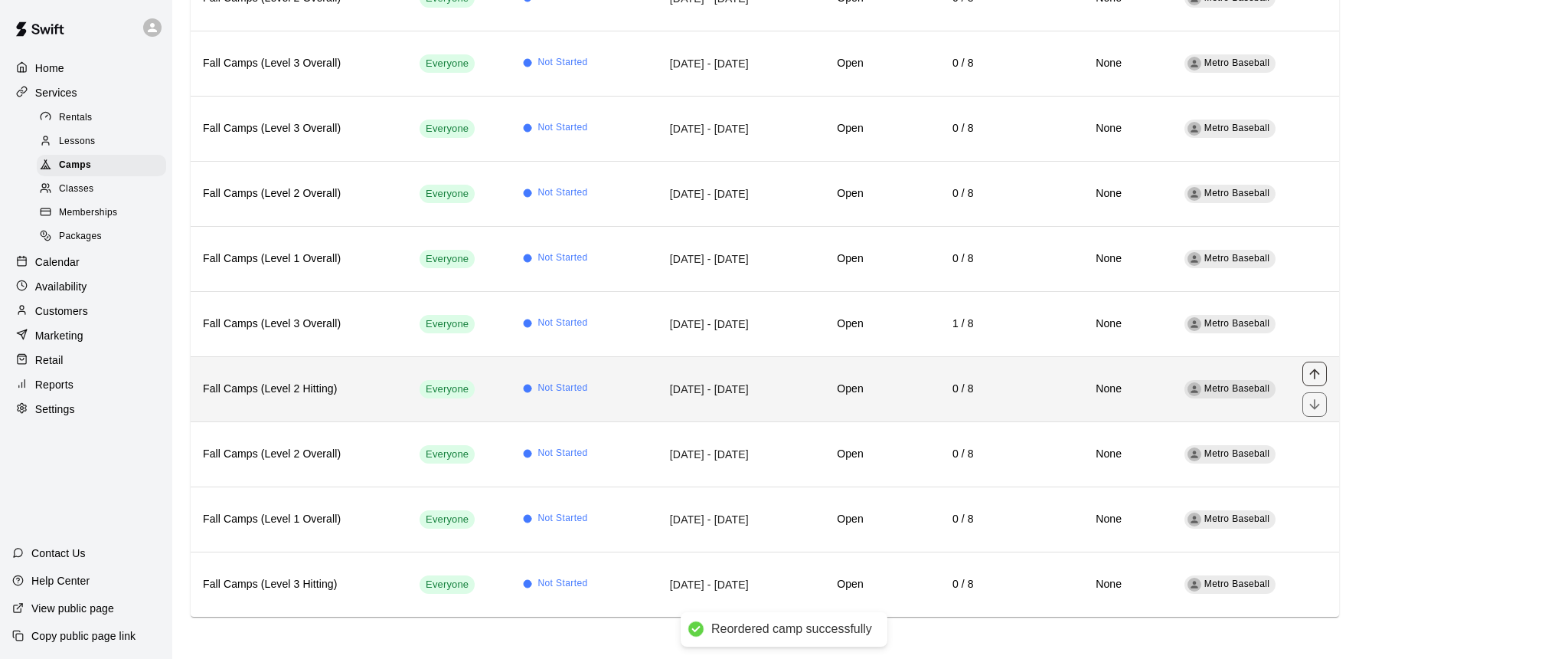
click at [1313, 375] on icon "move item up" at bounding box center [1315, 374] width 15 height 15
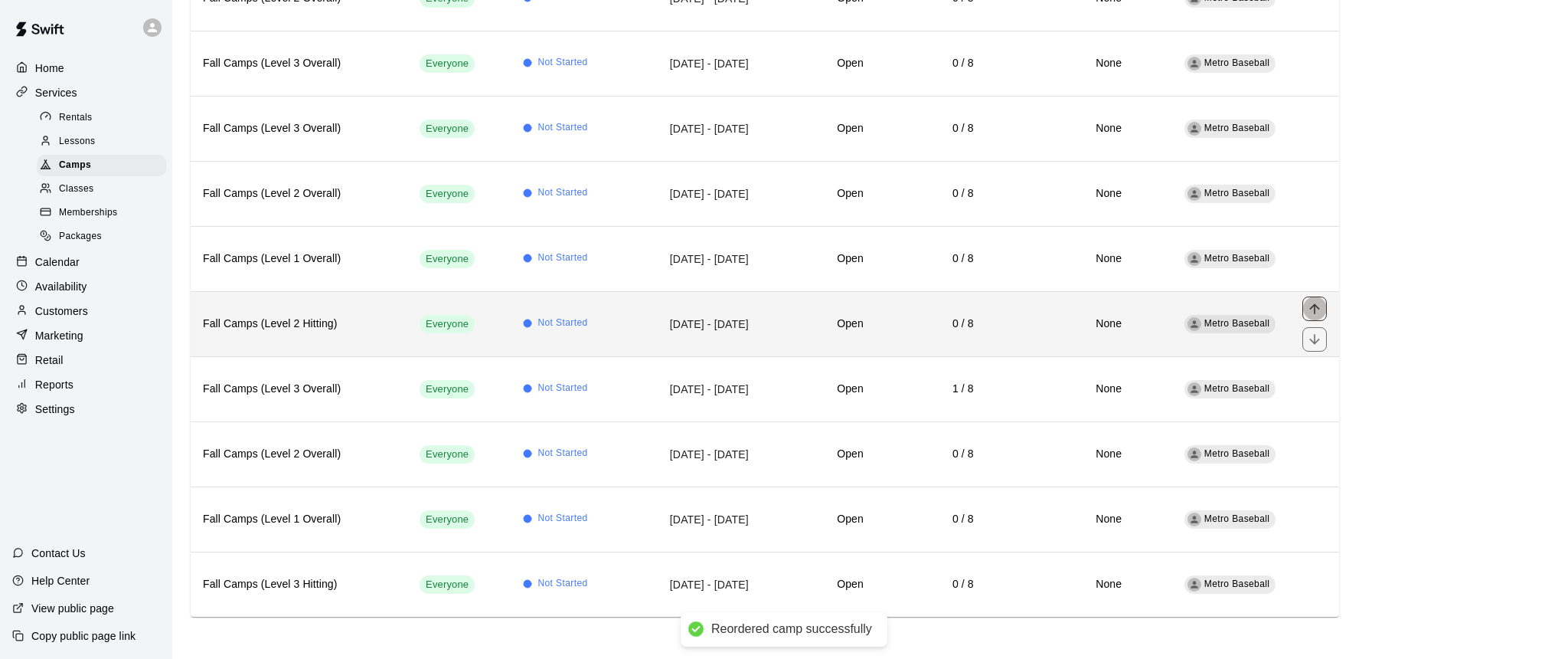
click at [1312, 306] on icon "move item up" at bounding box center [1314, 309] width 10 height 10
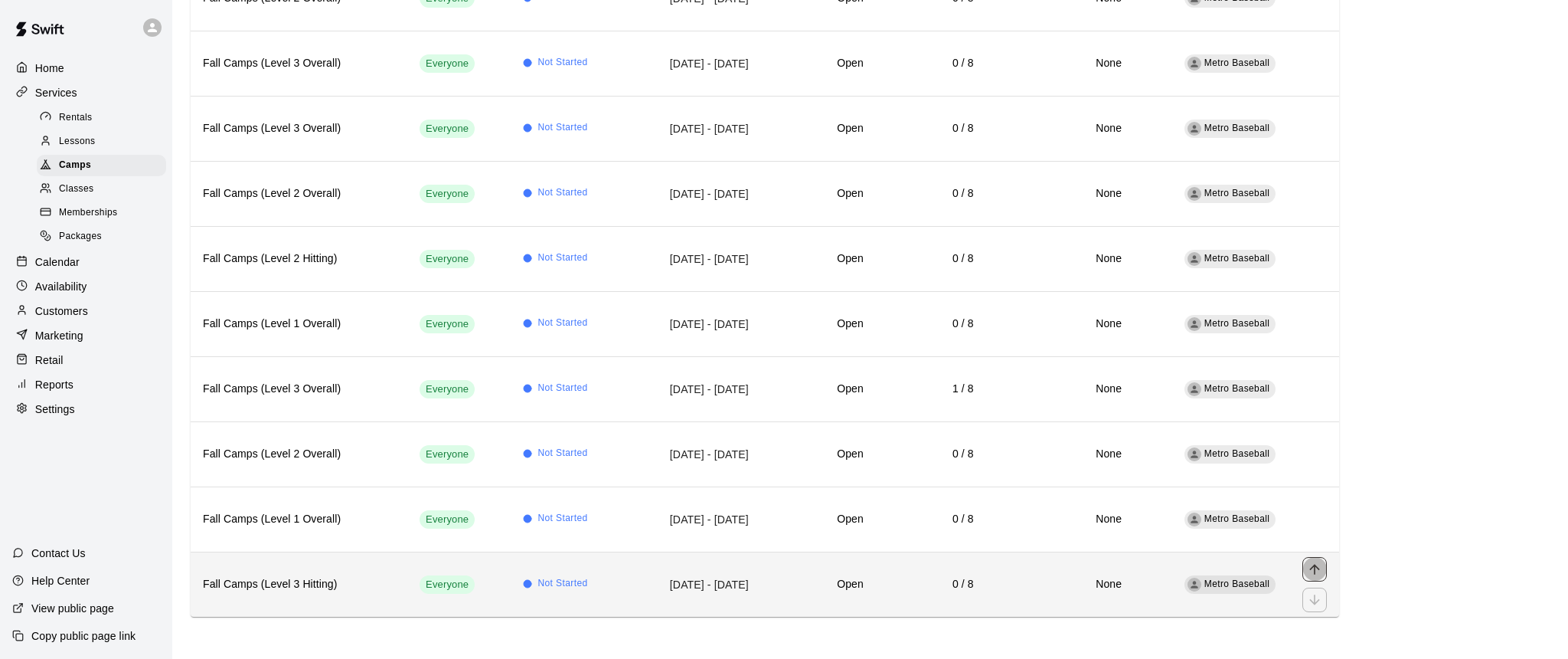
click at [1313, 569] on icon "move item up" at bounding box center [1315, 569] width 15 height 15
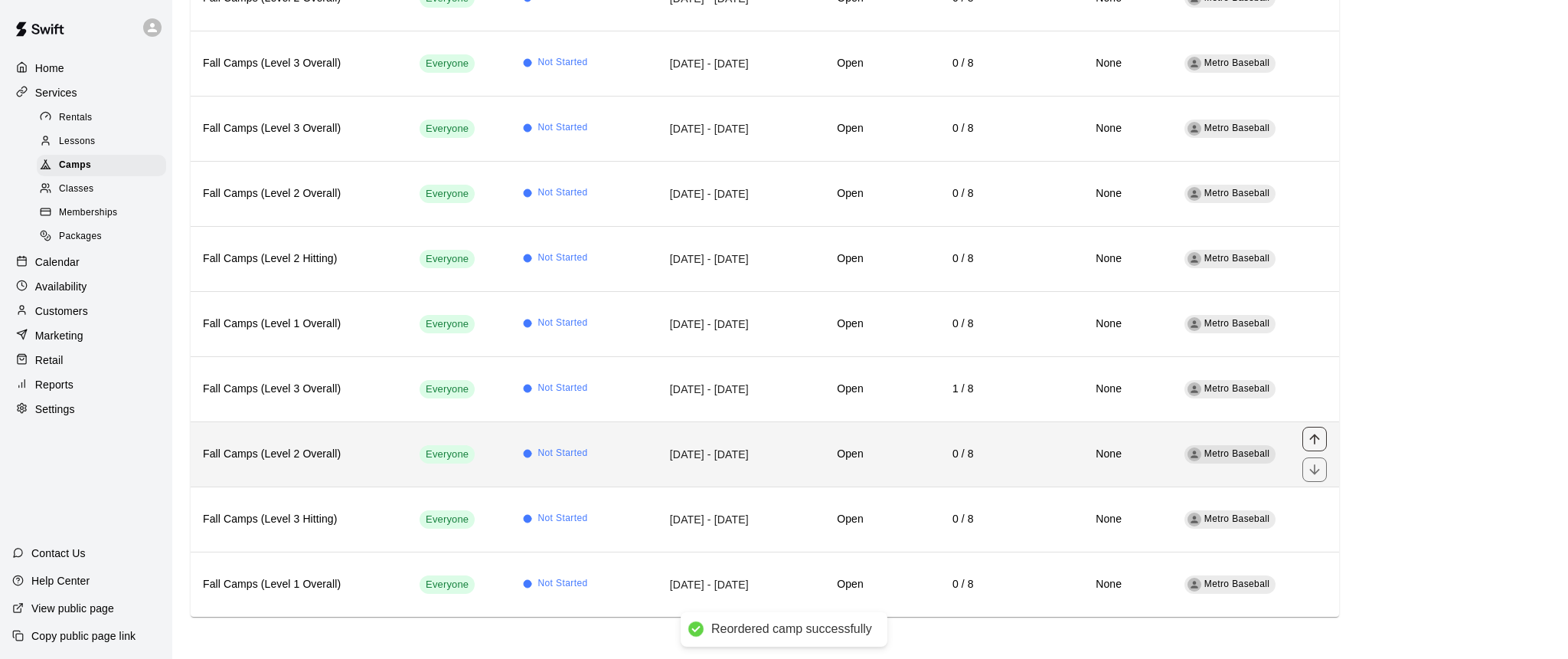
click at [1313, 439] on icon "move item up" at bounding box center [1315, 439] width 15 height 15
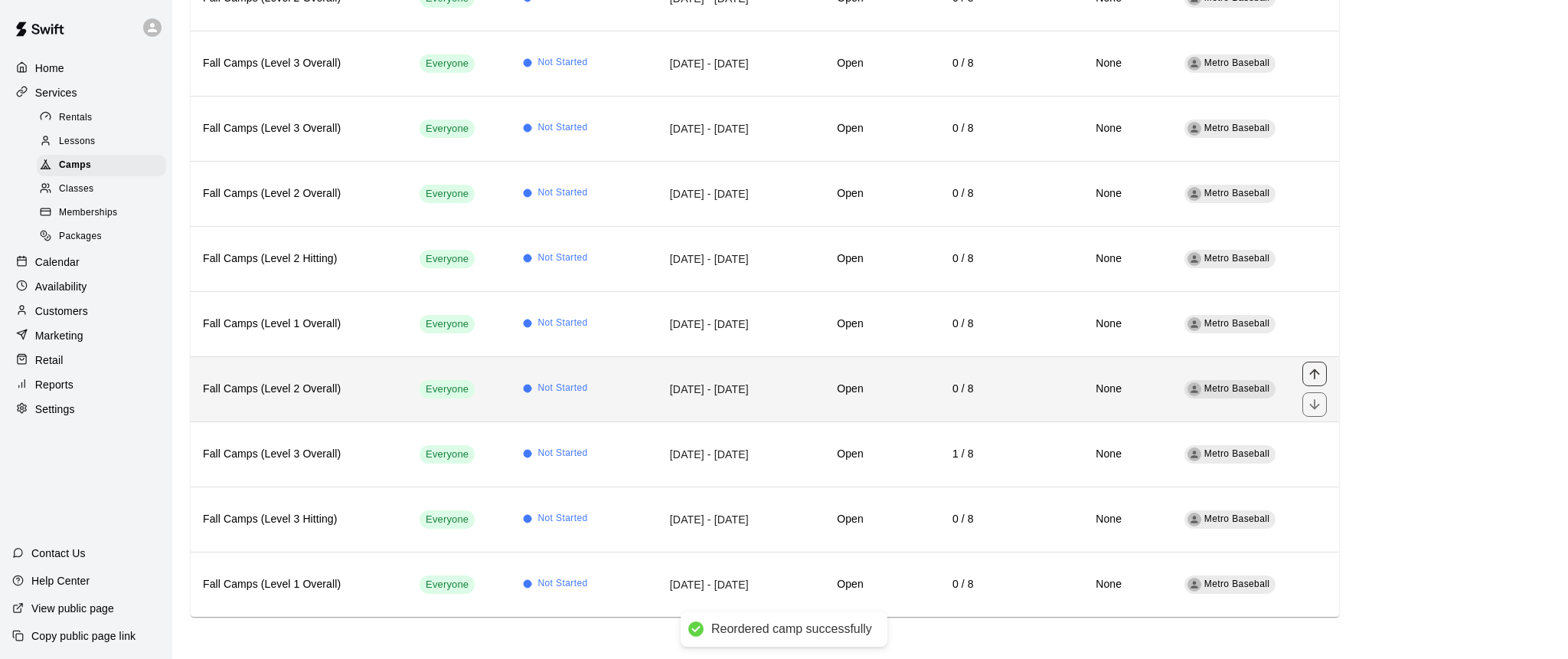
click at [1315, 371] on icon "move item up" at bounding box center [1314, 374] width 10 height 10
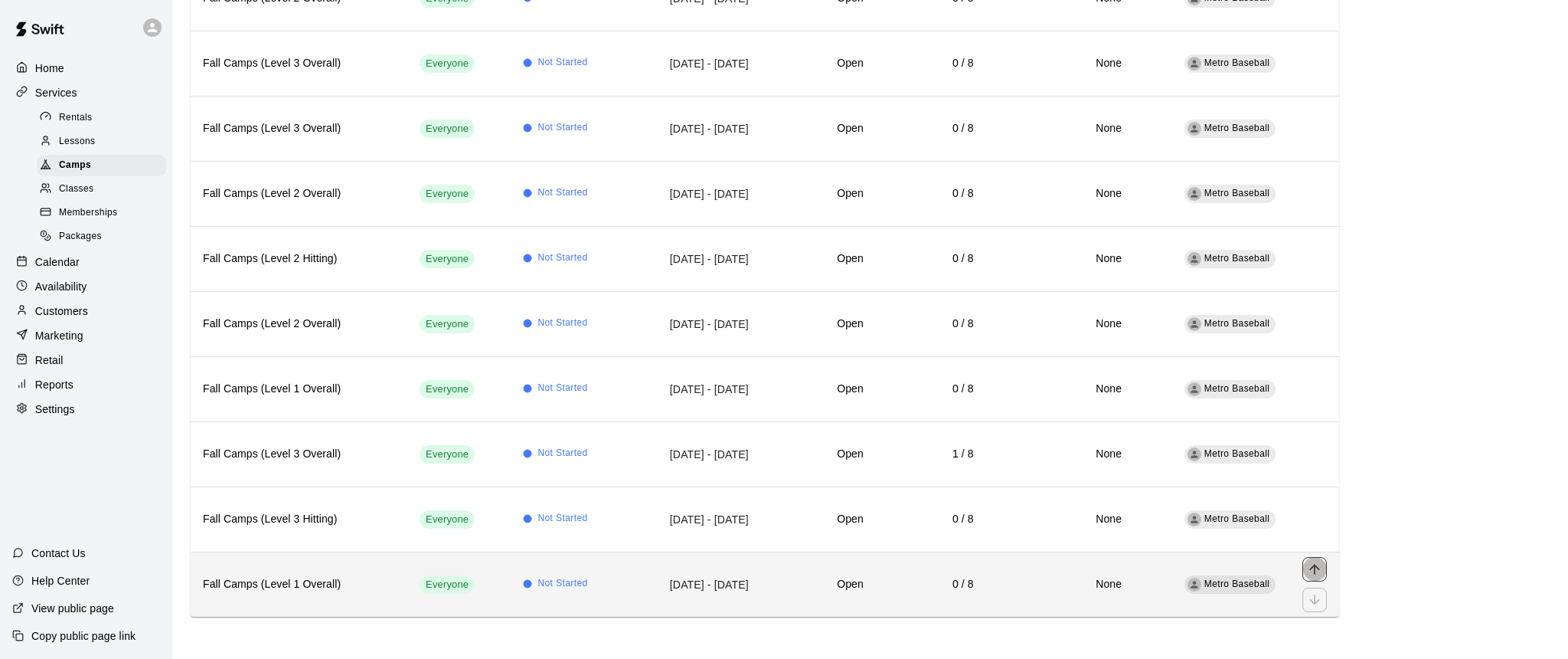
click at [1313, 574] on icon "move item up" at bounding box center [1315, 569] width 15 height 15
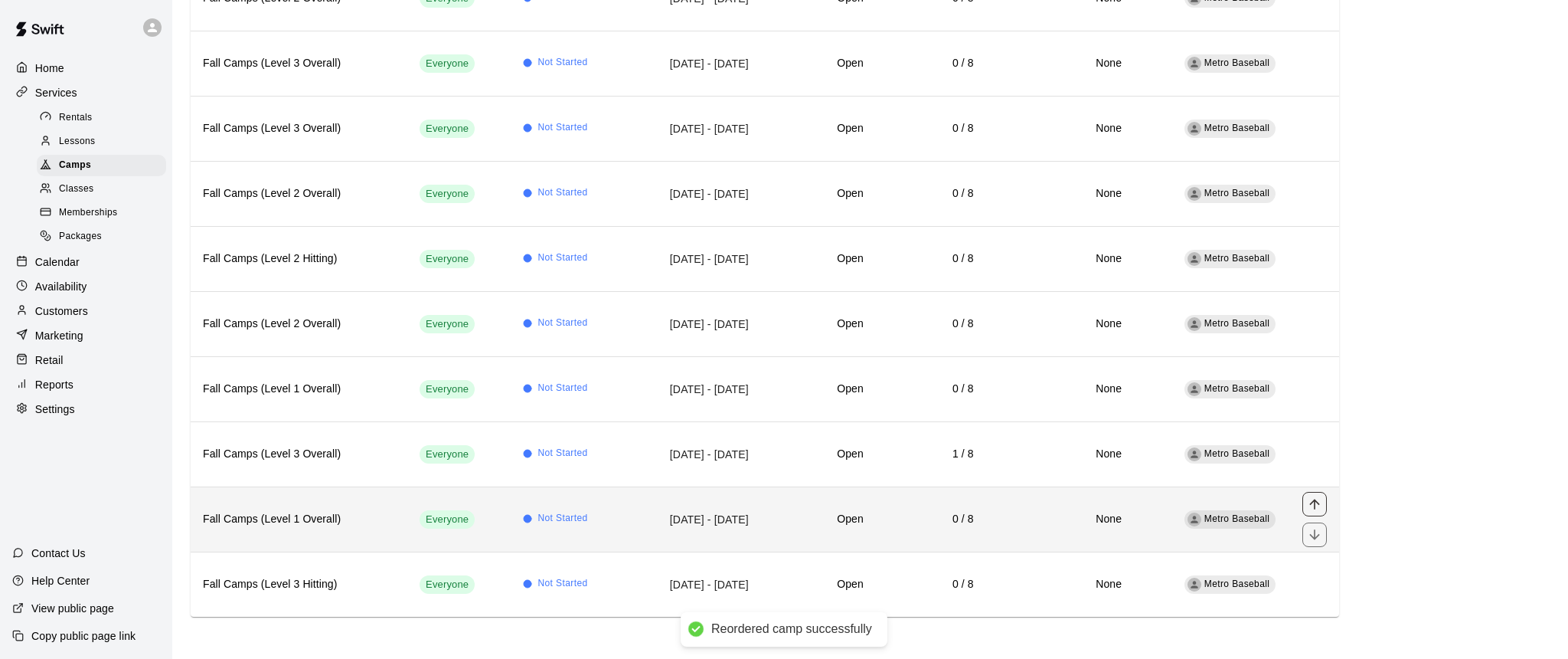
click at [1317, 506] on icon "move item up" at bounding box center [1315, 504] width 15 height 15
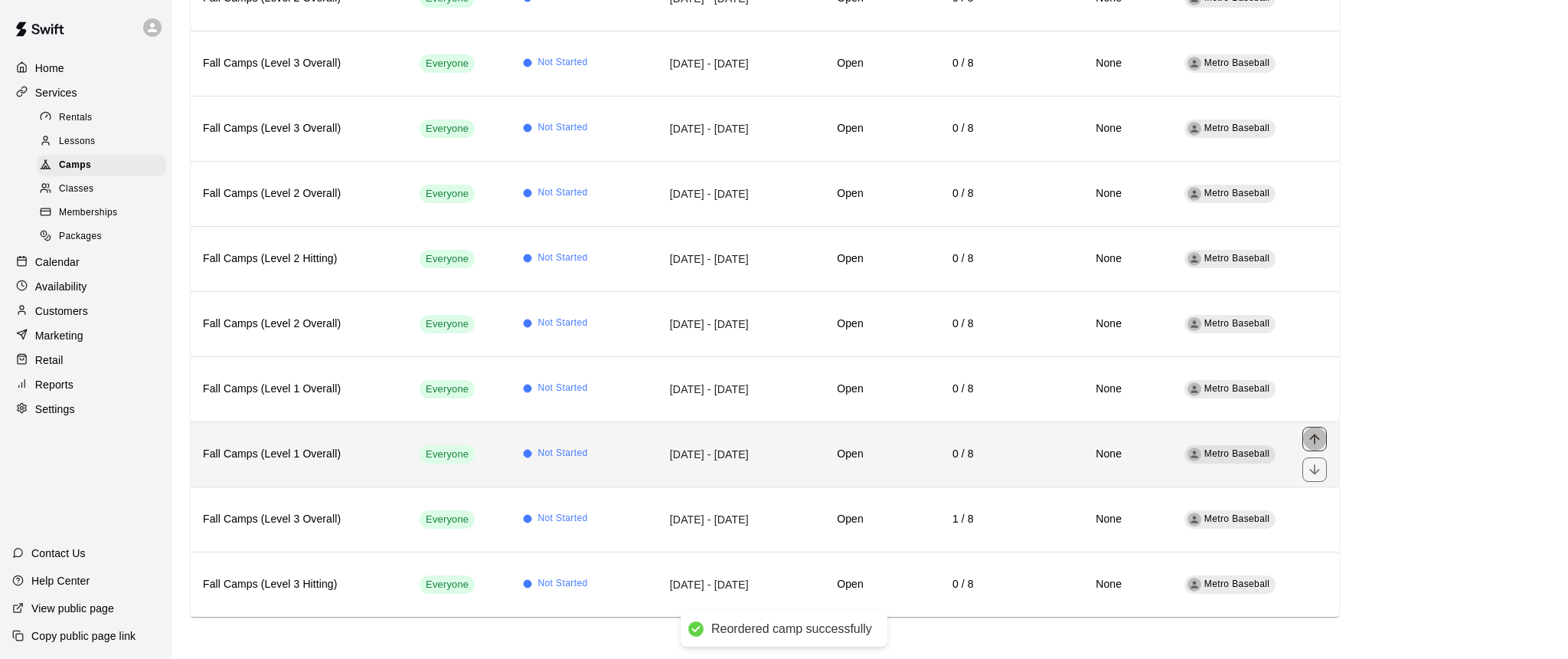
click at [1313, 438] on icon "move item up" at bounding box center [1315, 439] width 15 height 15
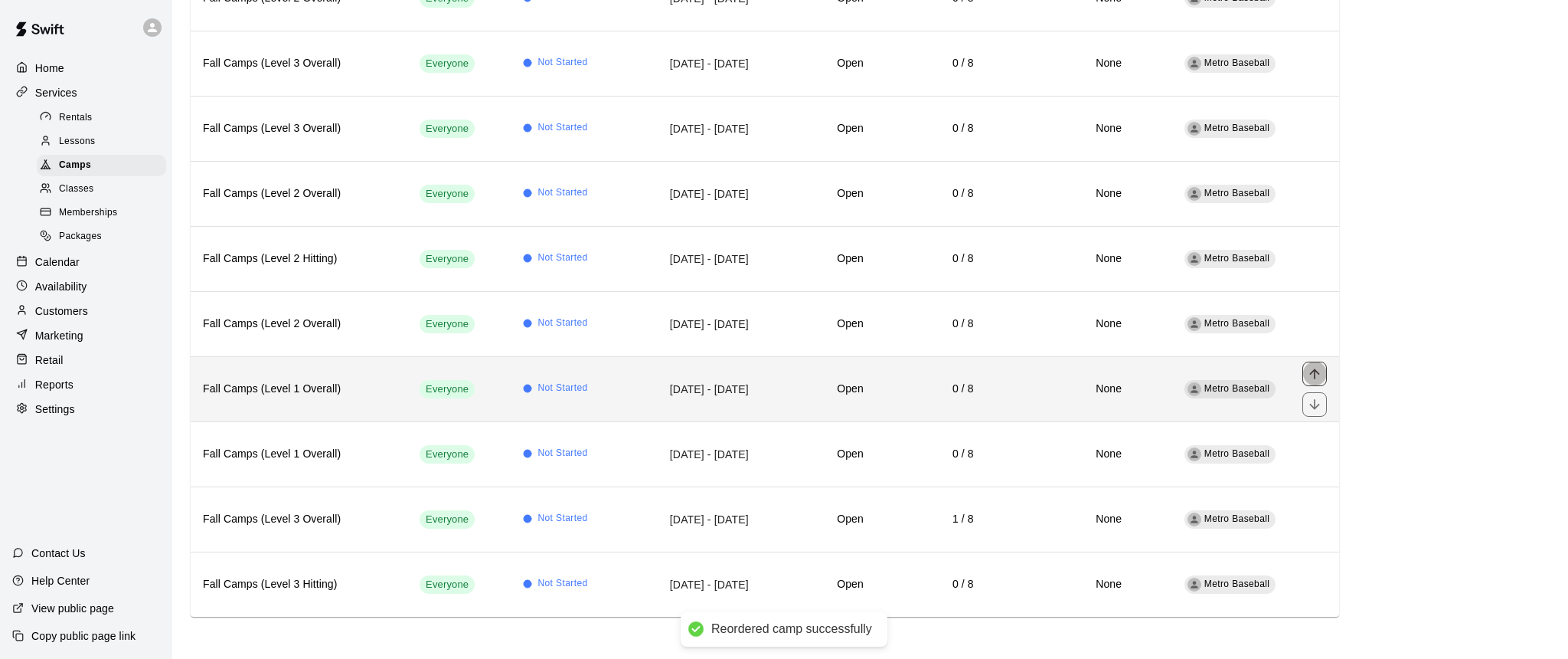
click at [1312, 373] on icon "move item up" at bounding box center [1315, 374] width 15 height 15
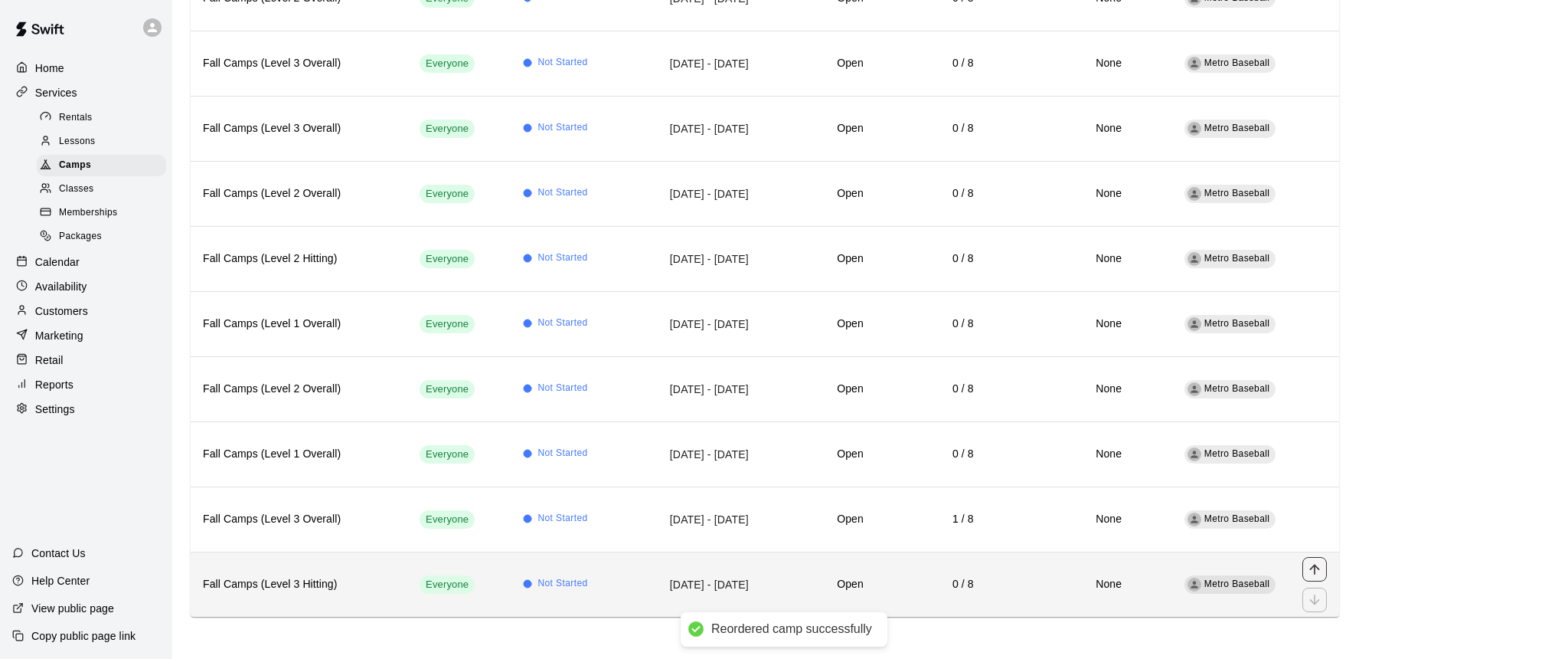
click at [1317, 570] on icon "move item up" at bounding box center [1315, 569] width 15 height 15
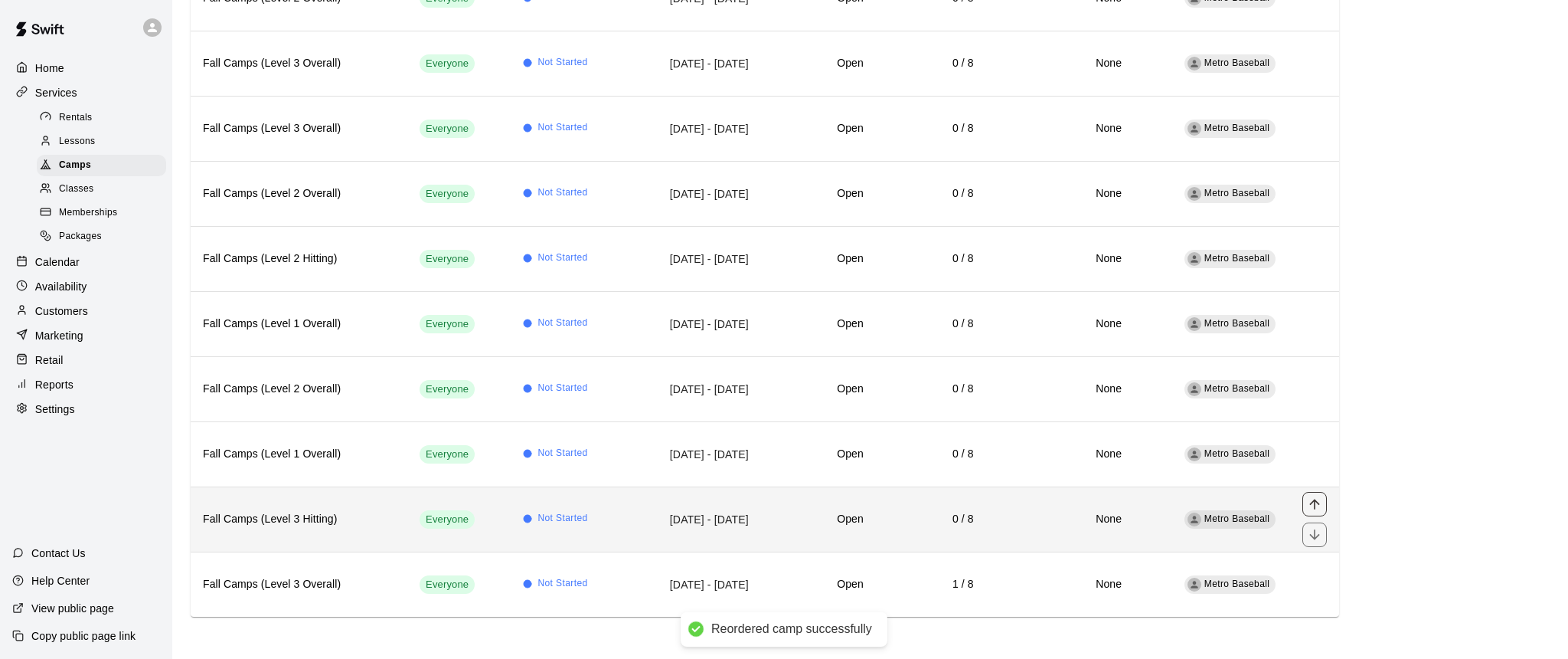
click at [1317, 507] on icon "move item up" at bounding box center [1315, 504] width 15 height 15
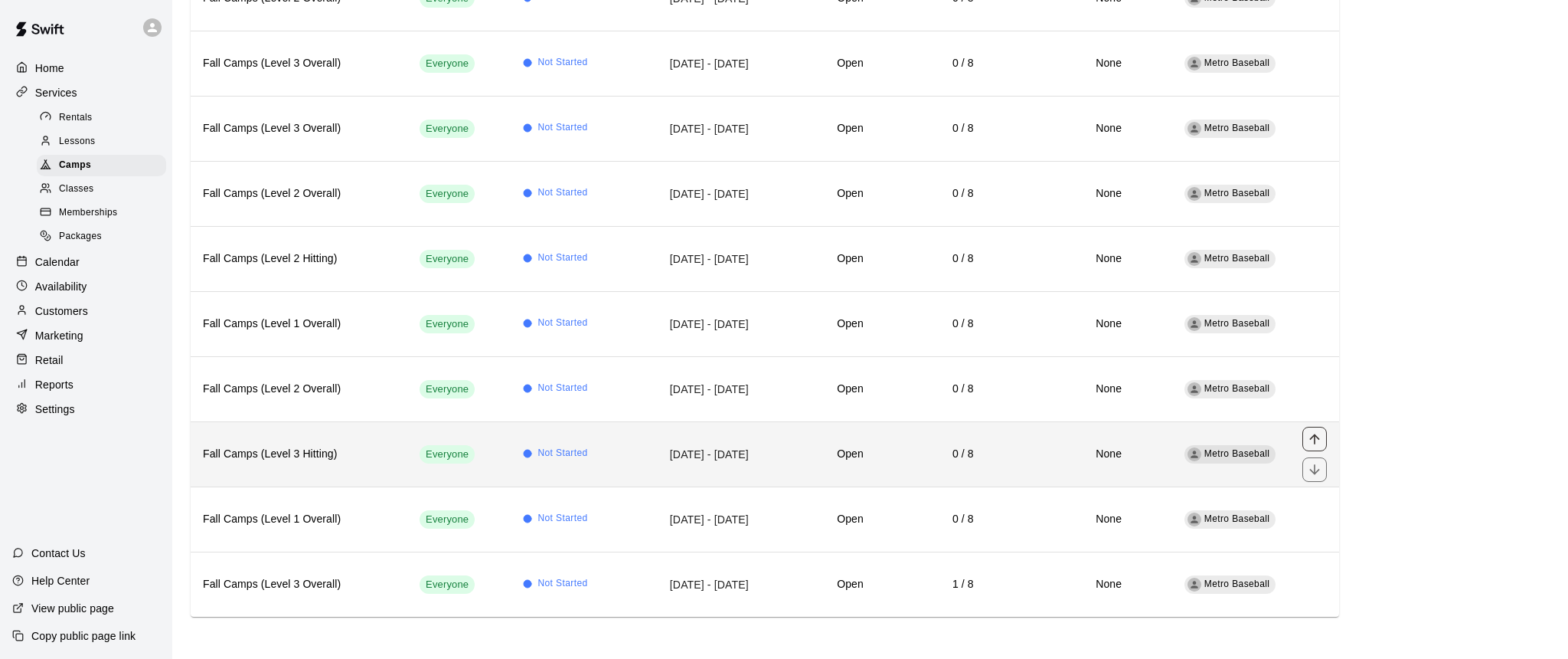
click at [1316, 436] on icon "move item up" at bounding box center [1315, 439] width 15 height 15
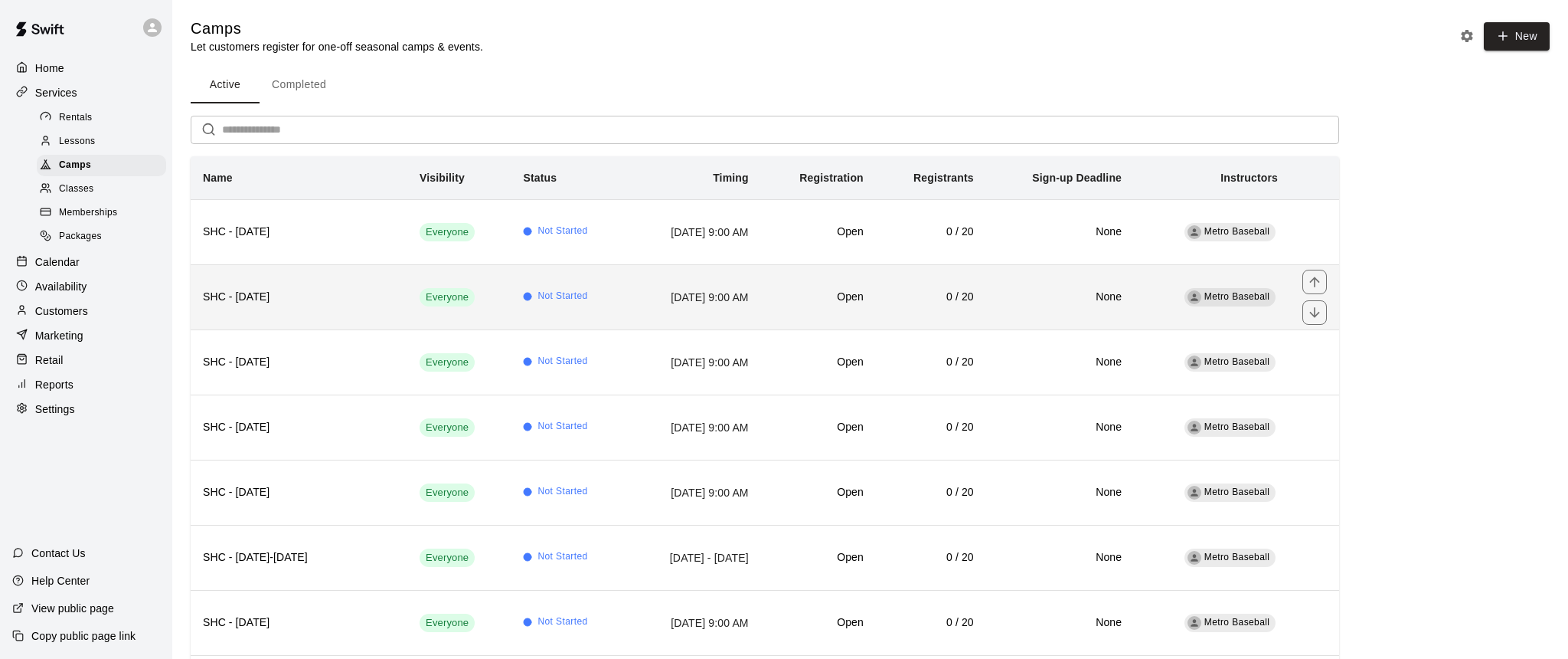
scroll to position [0, 0]
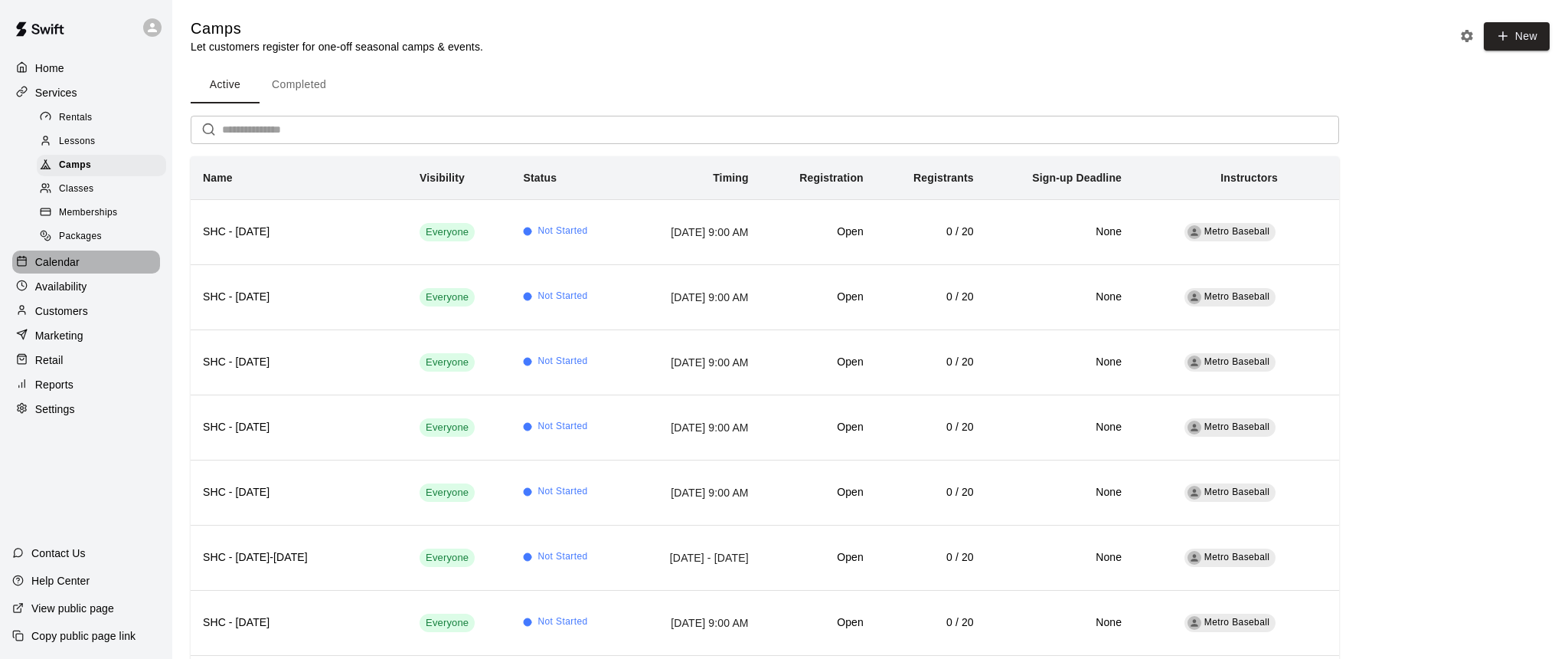
click at [59, 264] on p "Calendar" at bounding box center [58, 262] width 45 height 15
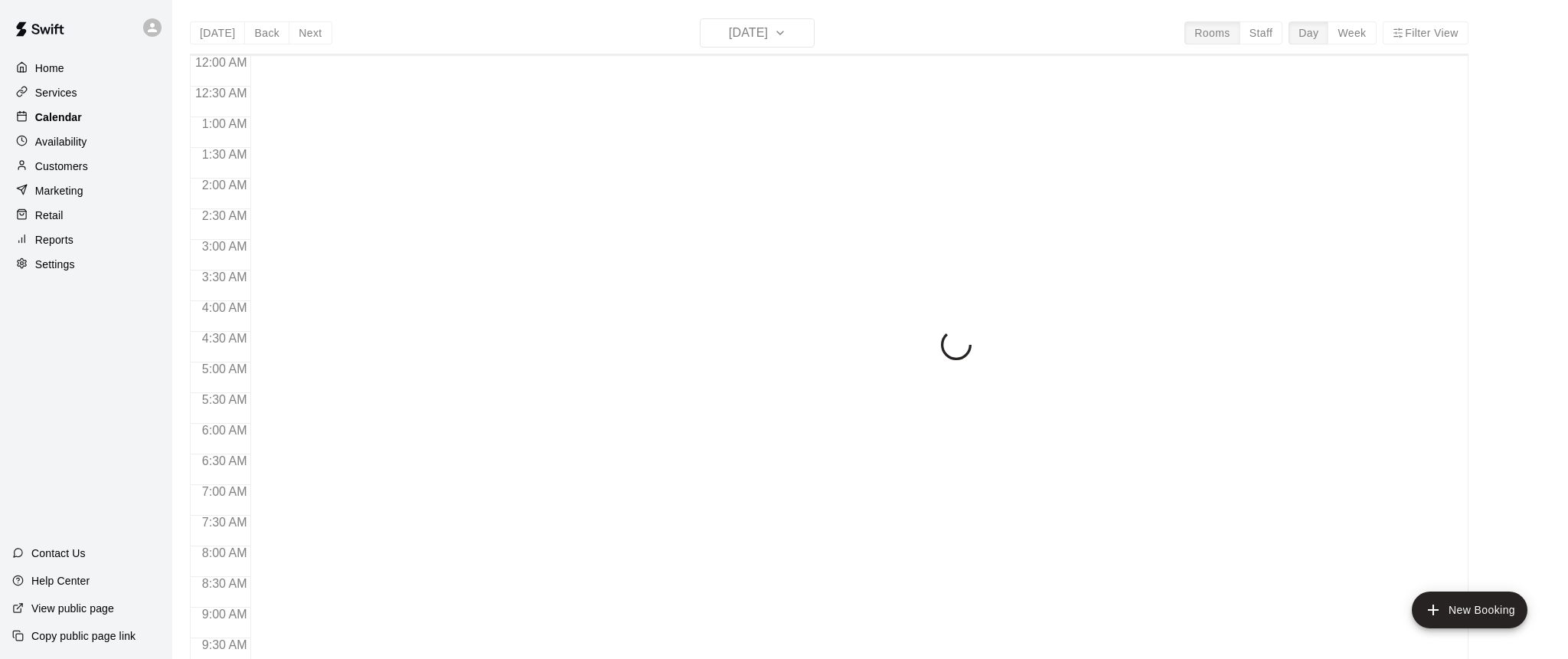
scroll to position [743, 0]
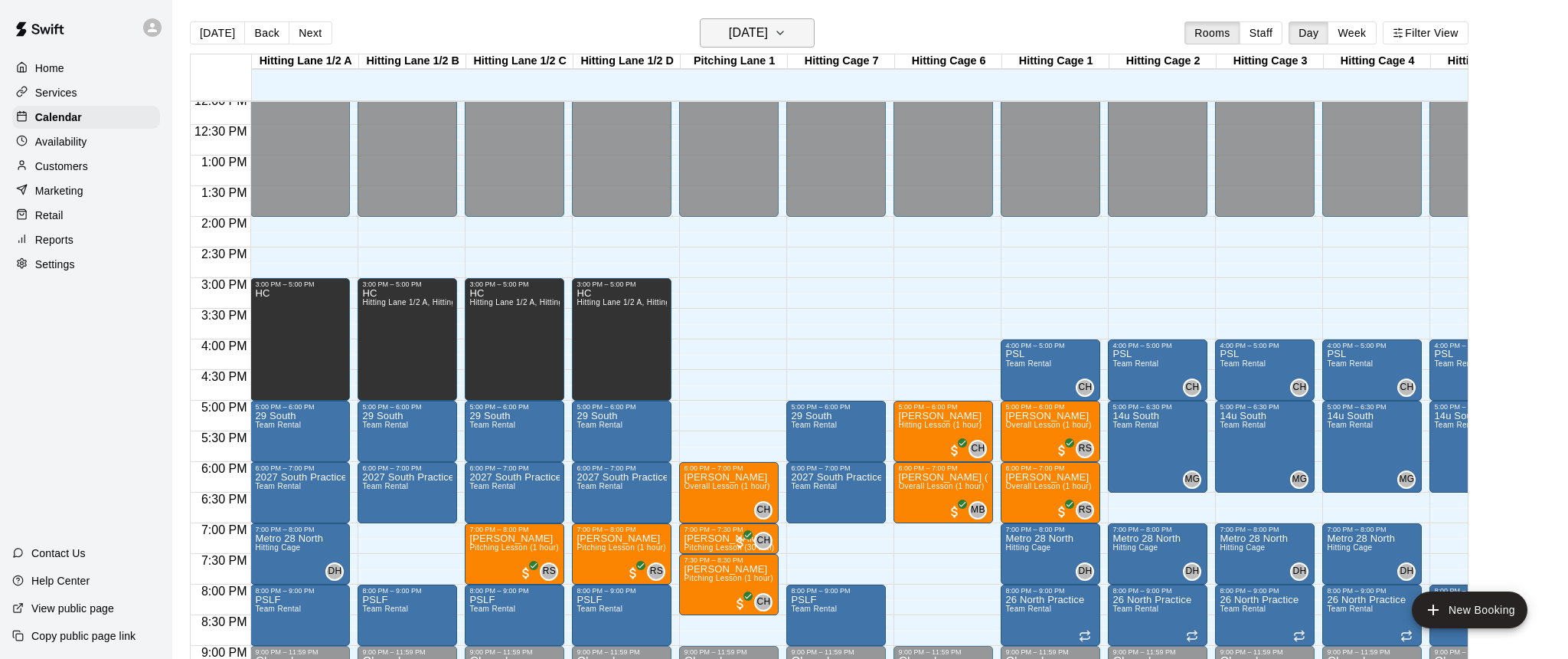
click at [787, 36] on icon "button" at bounding box center [780, 33] width 12 height 19
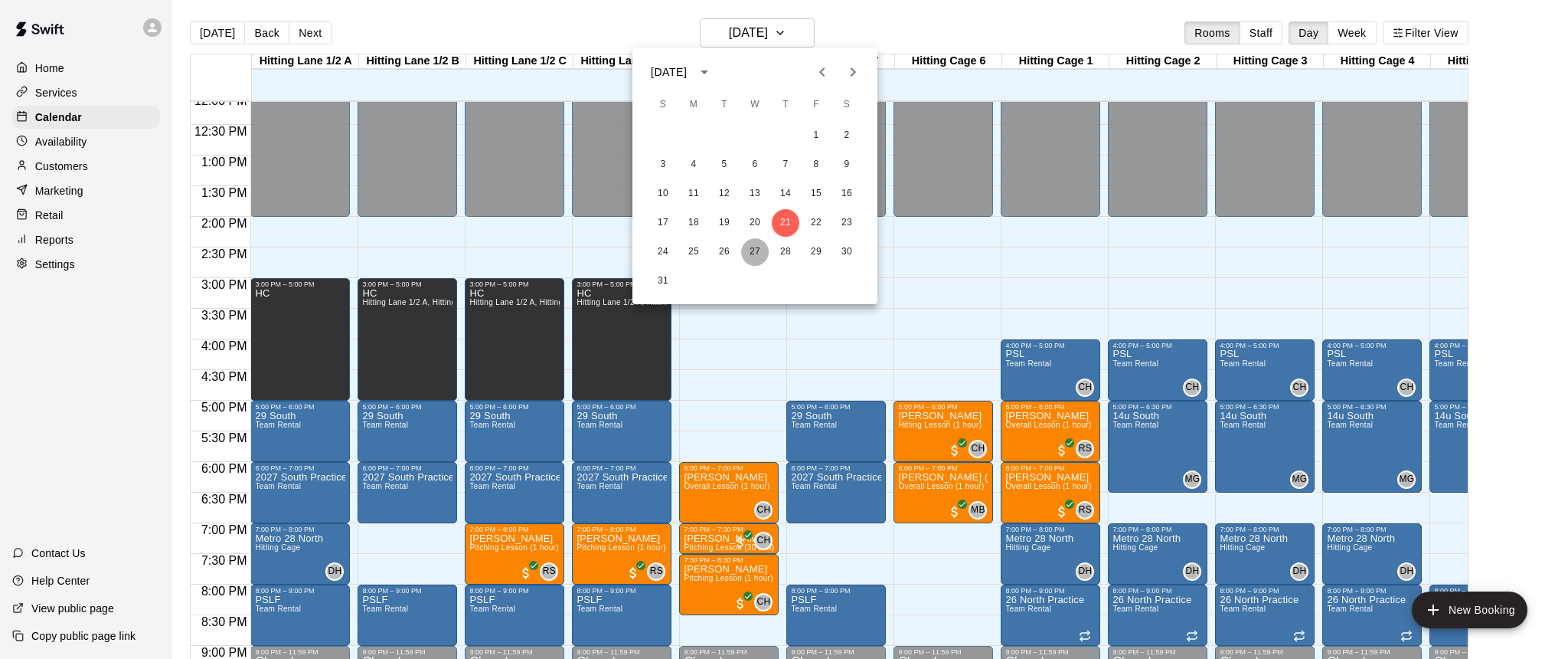
click at [750, 255] on button "27" at bounding box center [755, 252] width 28 height 28
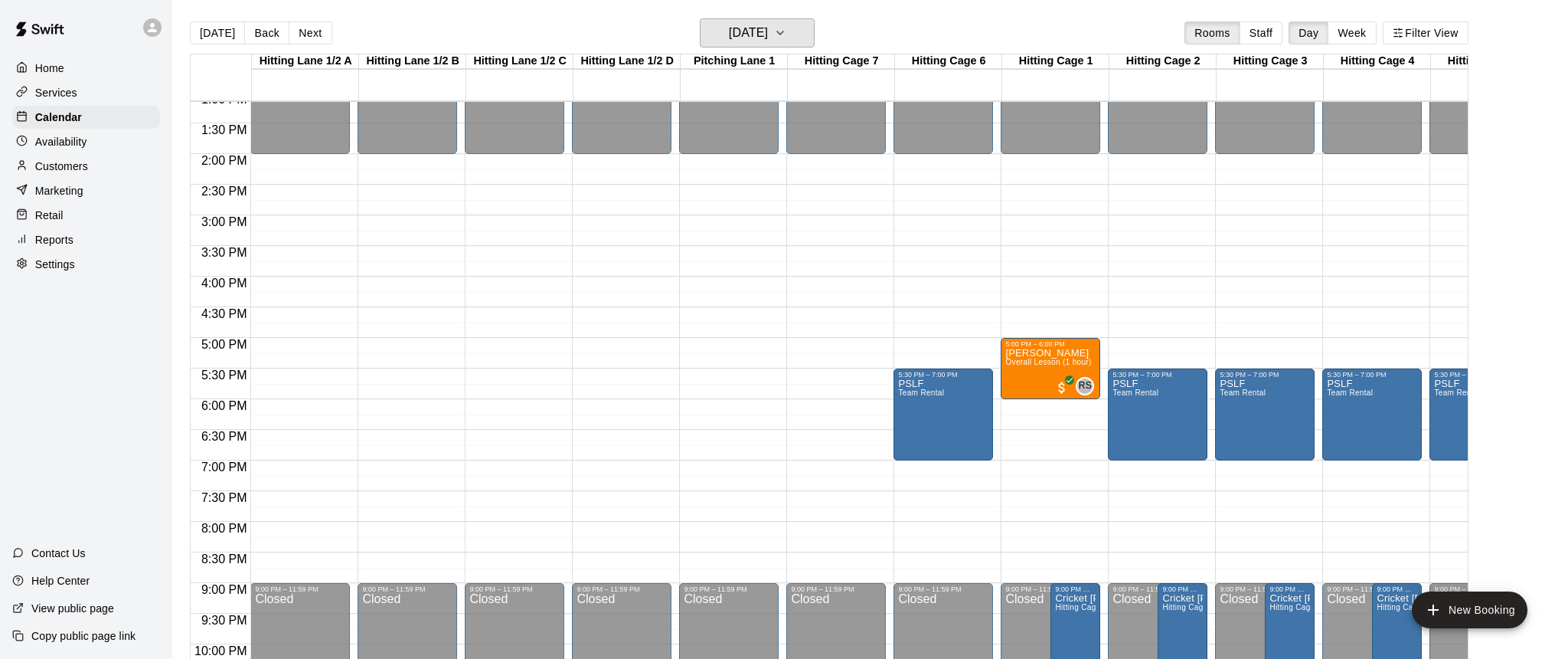
scroll to position [808, 0]
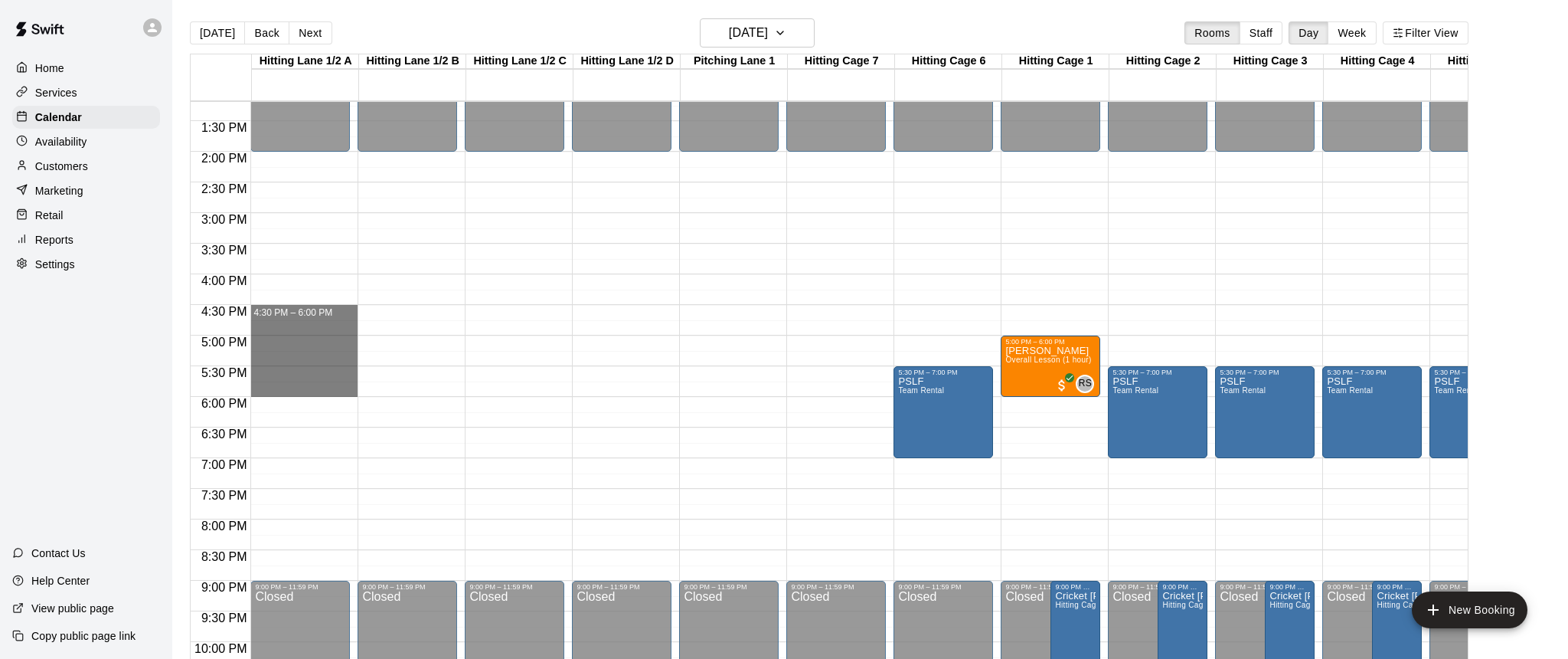
drag, startPoint x: 260, startPoint y: 313, endPoint x: 340, endPoint y: 385, distance: 107.6
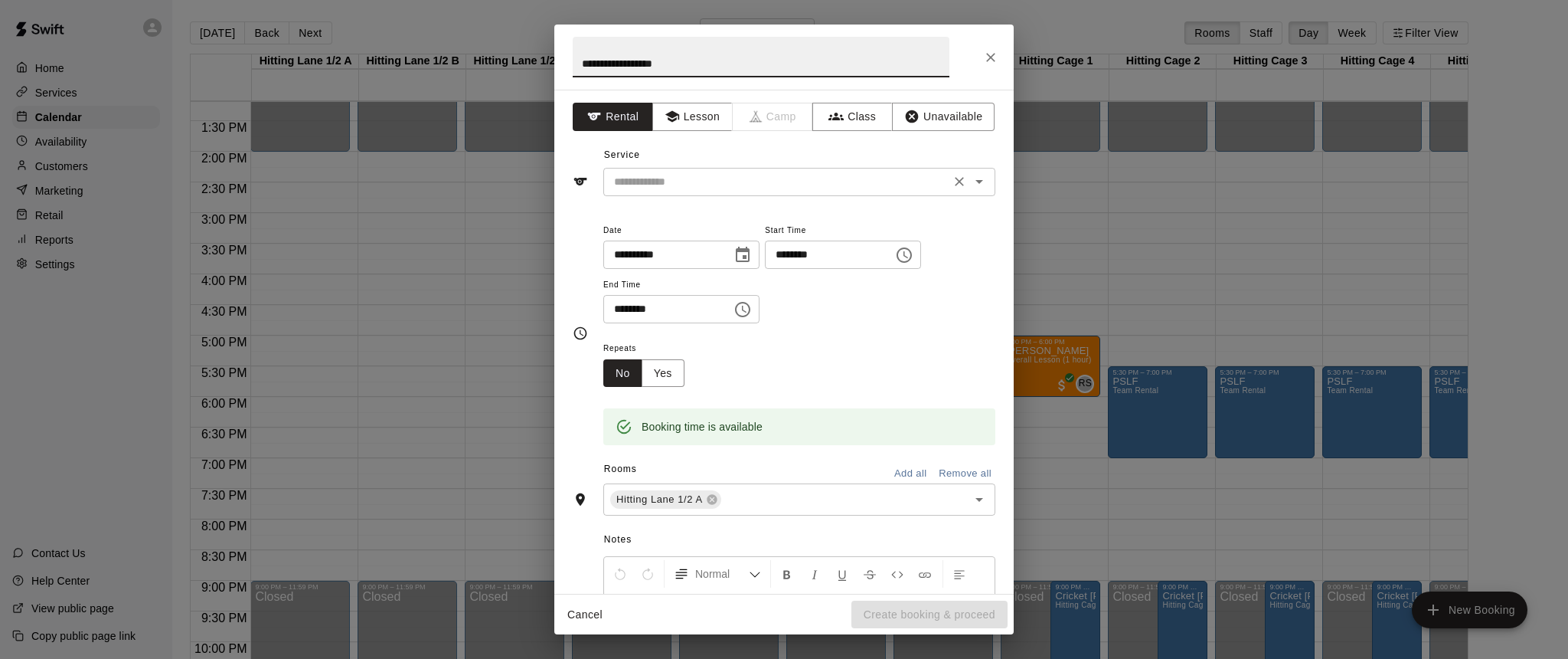
type input "**********"
click at [685, 183] on input "text" at bounding box center [776, 182] width 337 height 19
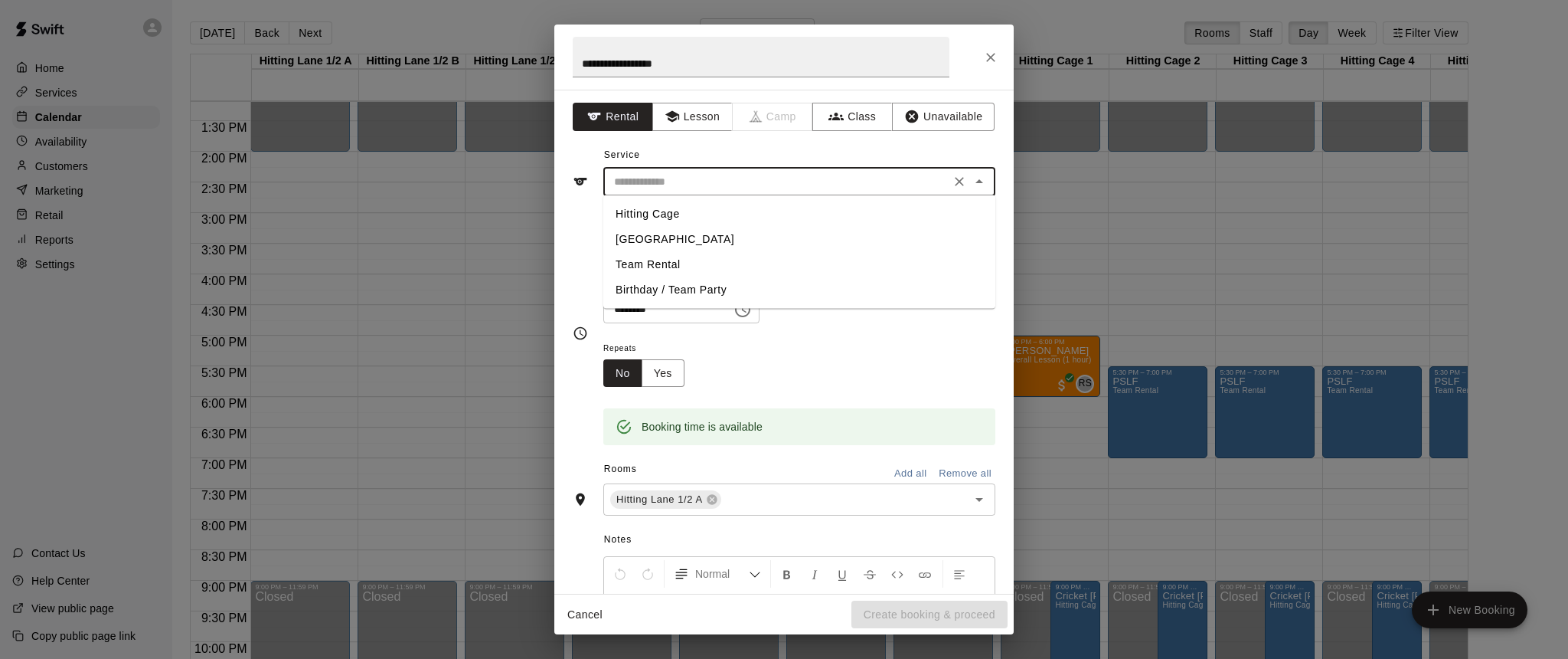
click at [649, 265] on li "Team Rental" at bounding box center [800, 265] width 392 height 25
type input "**********"
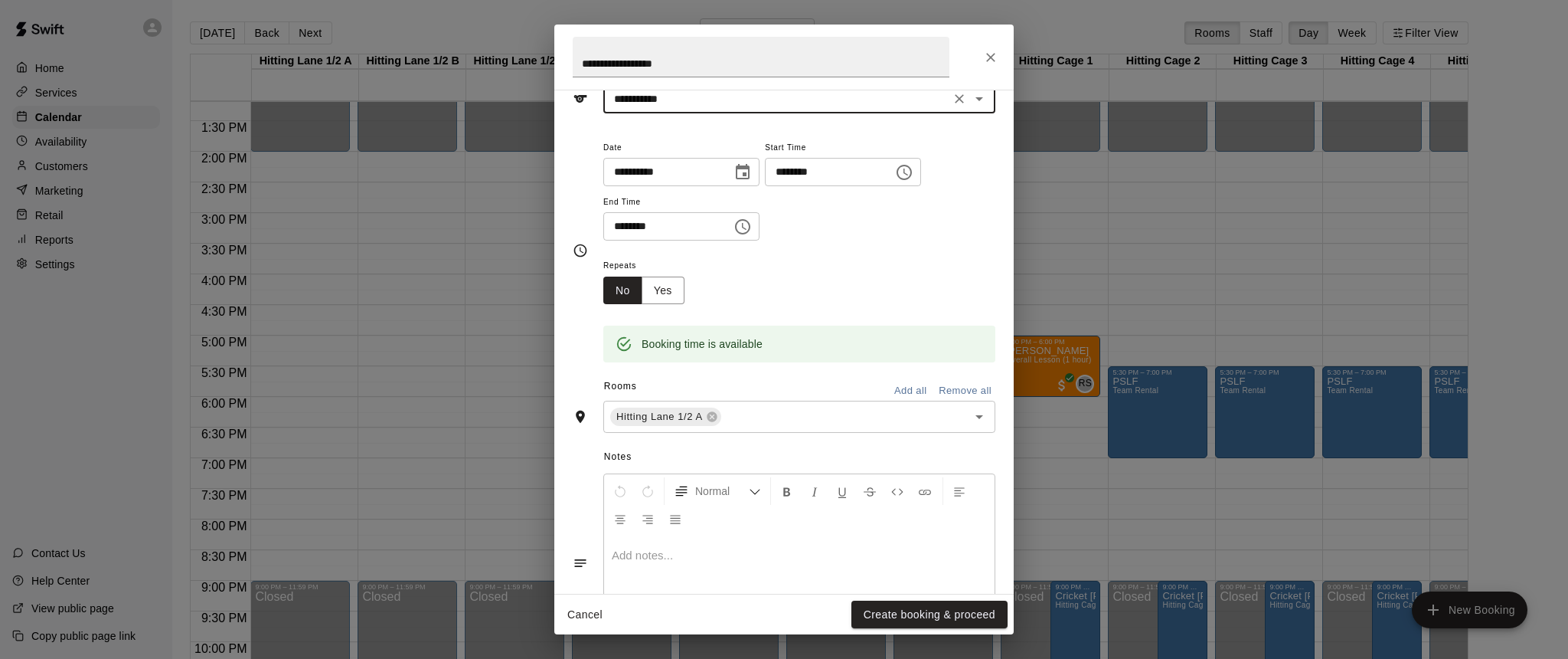
scroll to position [91, 0]
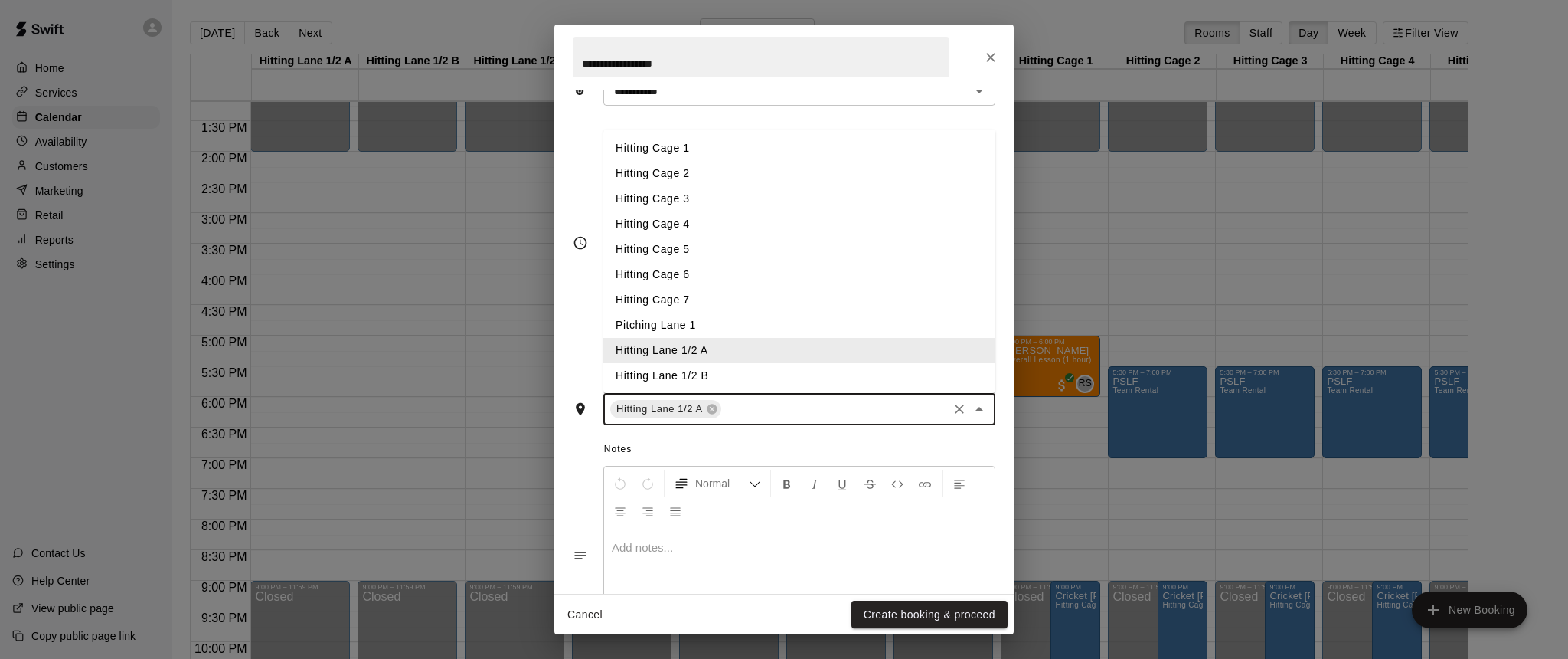
click at [771, 402] on input "text" at bounding box center [835, 409] width 222 height 19
click at [693, 369] on li "Hitting Lane 1/2 B" at bounding box center [800, 376] width 392 height 25
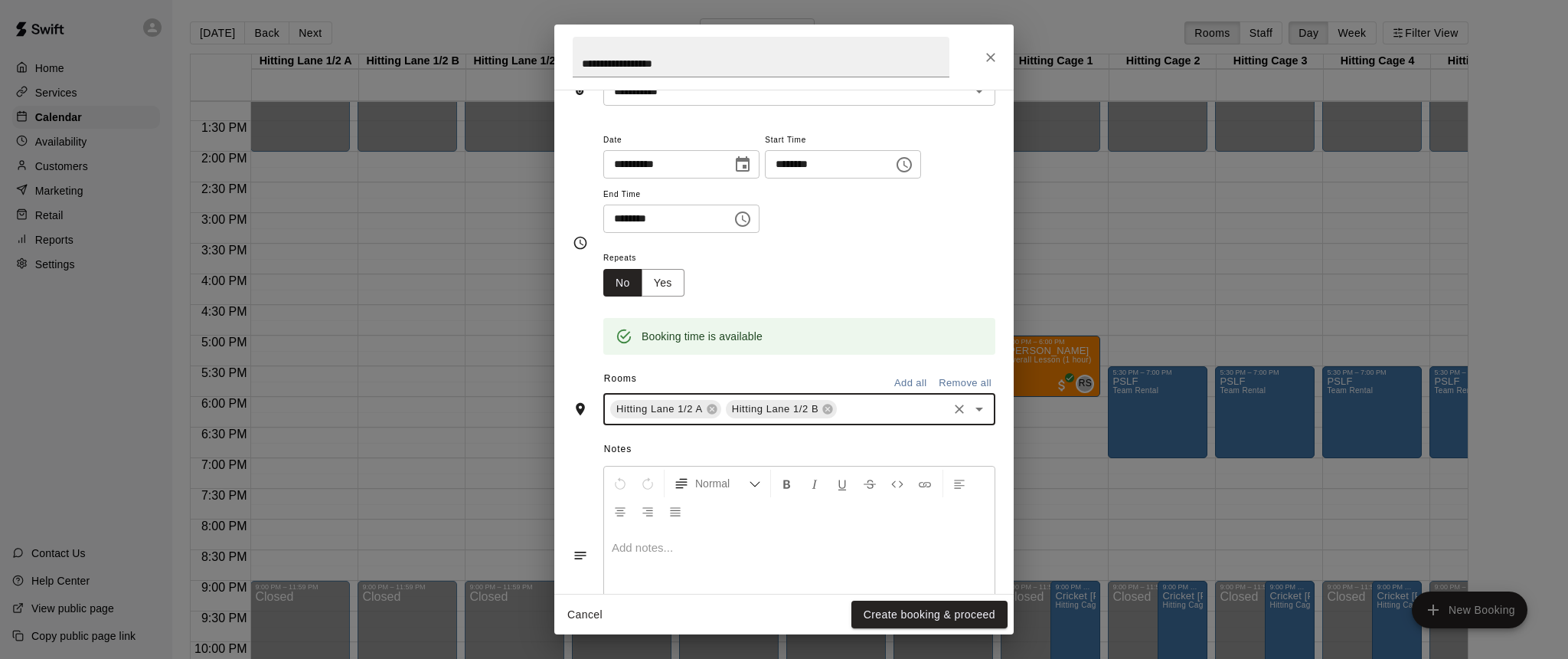
click at [869, 406] on input "text" at bounding box center [892, 409] width 107 height 19
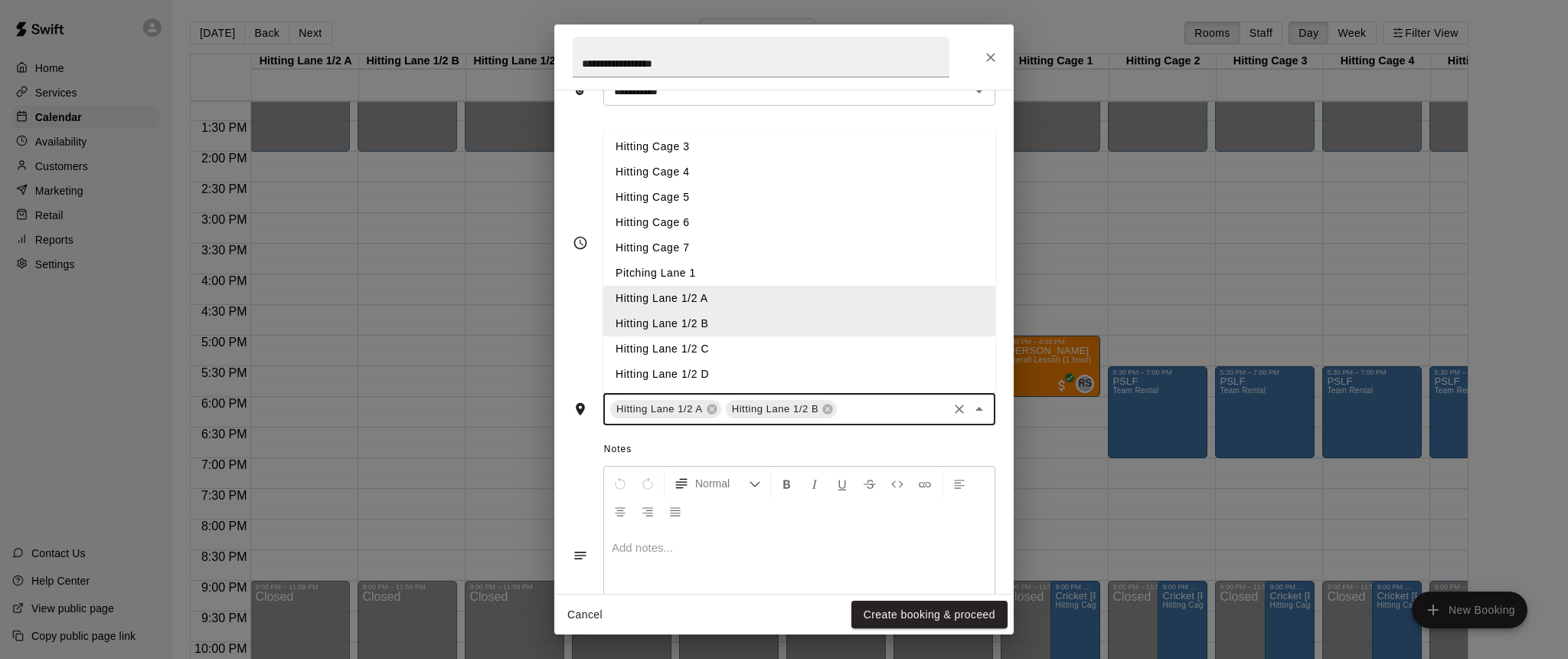
scroll to position [52, 0]
click at [677, 343] on li "Hitting Lane 1/2 C" at bounding box center [800, 349] width 392 height 25
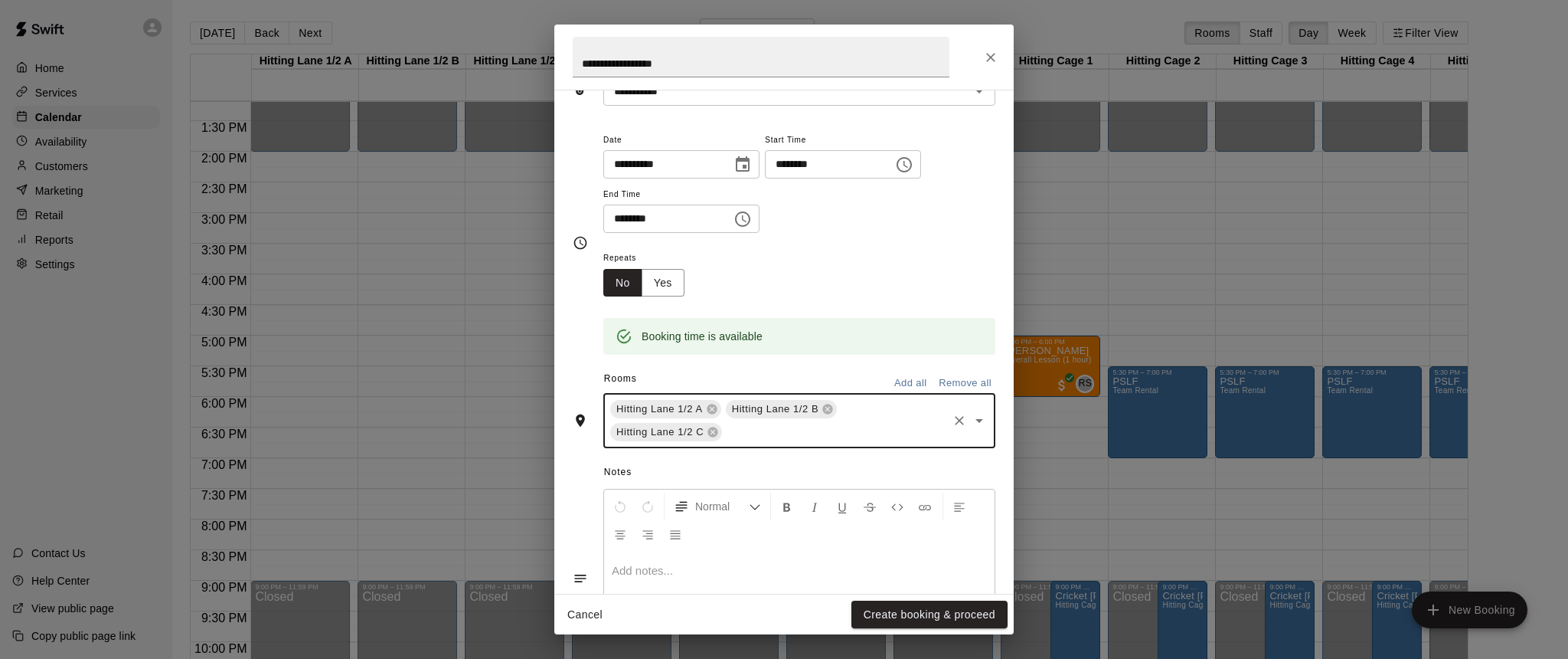
click at [788, 428] on input "text" at bounding box center [836, 432] width 222 height 19
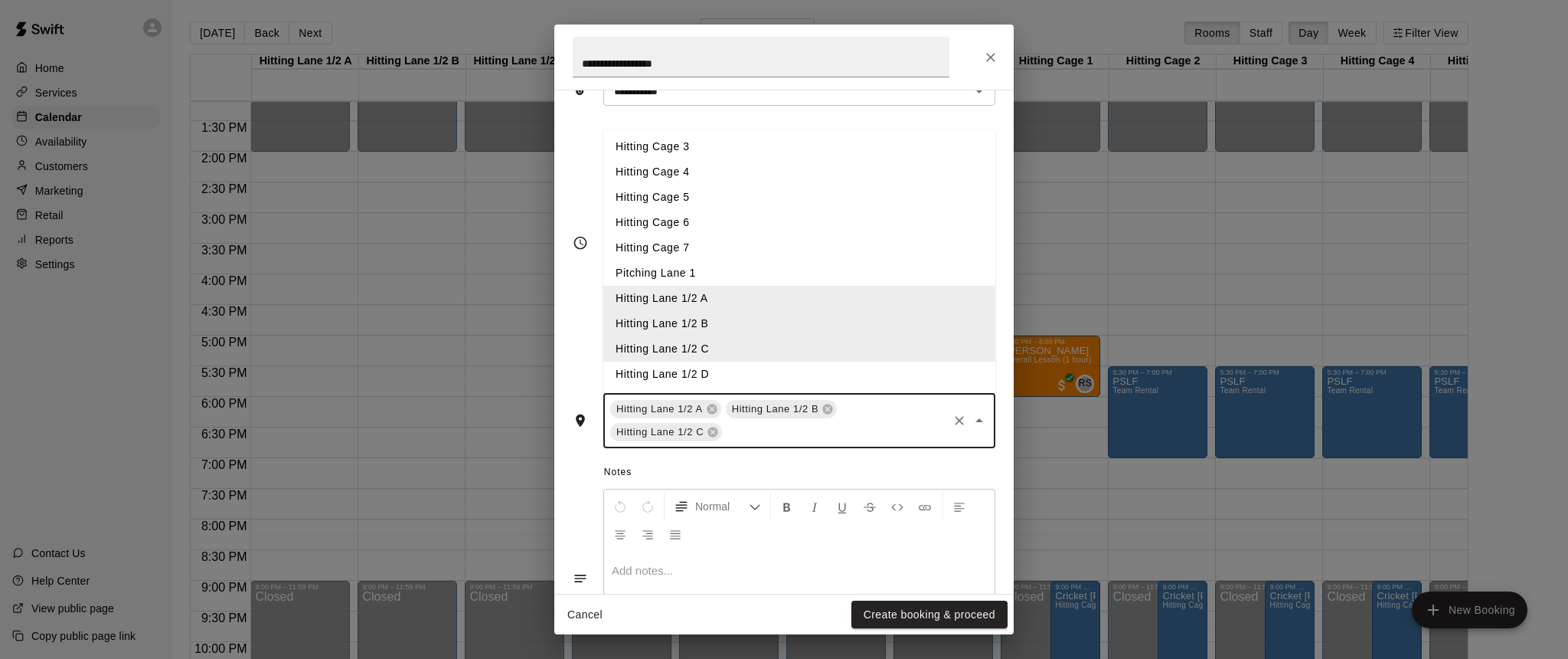
click at [664, 370] on li "Hitting Lane 1/2 D" at bounding box center [800, 374] width 392 height 25
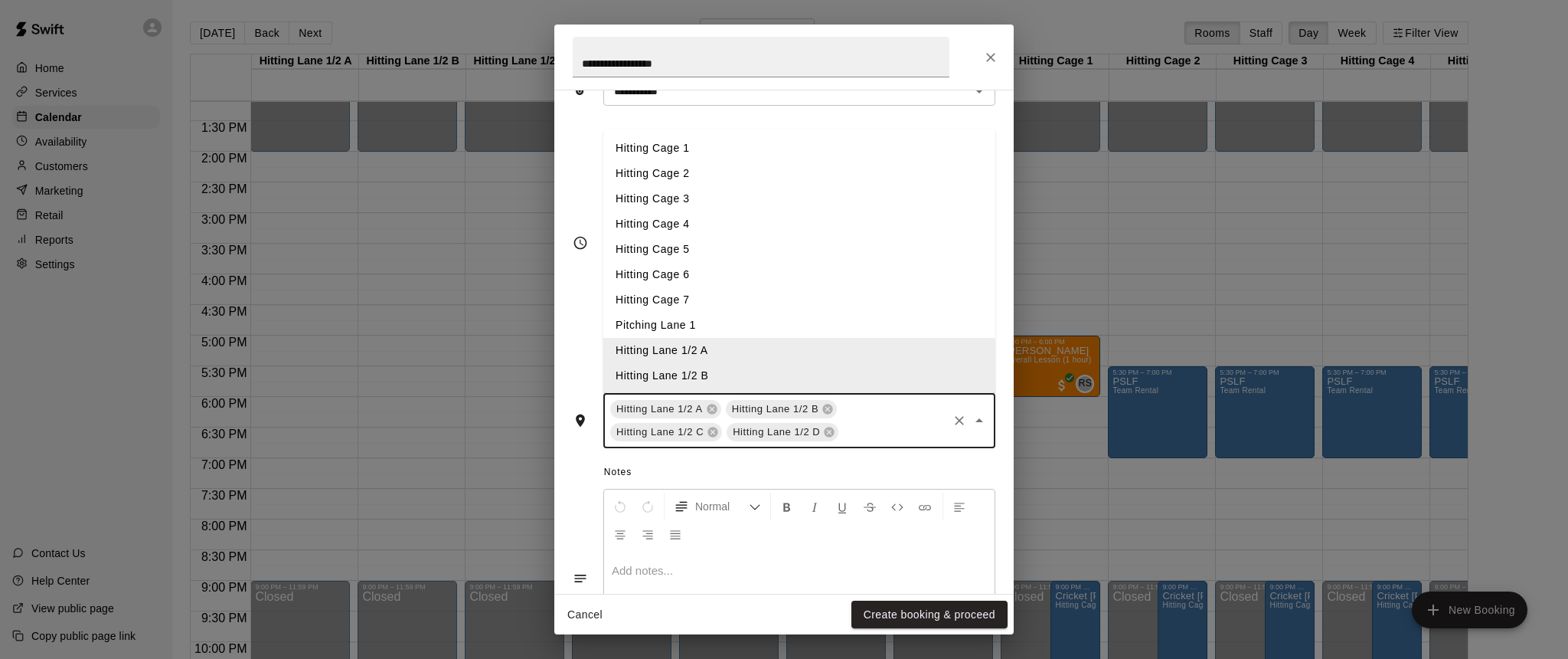
click at [868, 423] on input "text" at bounding box center [893, 432] width 105 height 19
click at [652, 272] on li "Hitting Cage 6" at bounding box center [800, 275] width 392 height 25
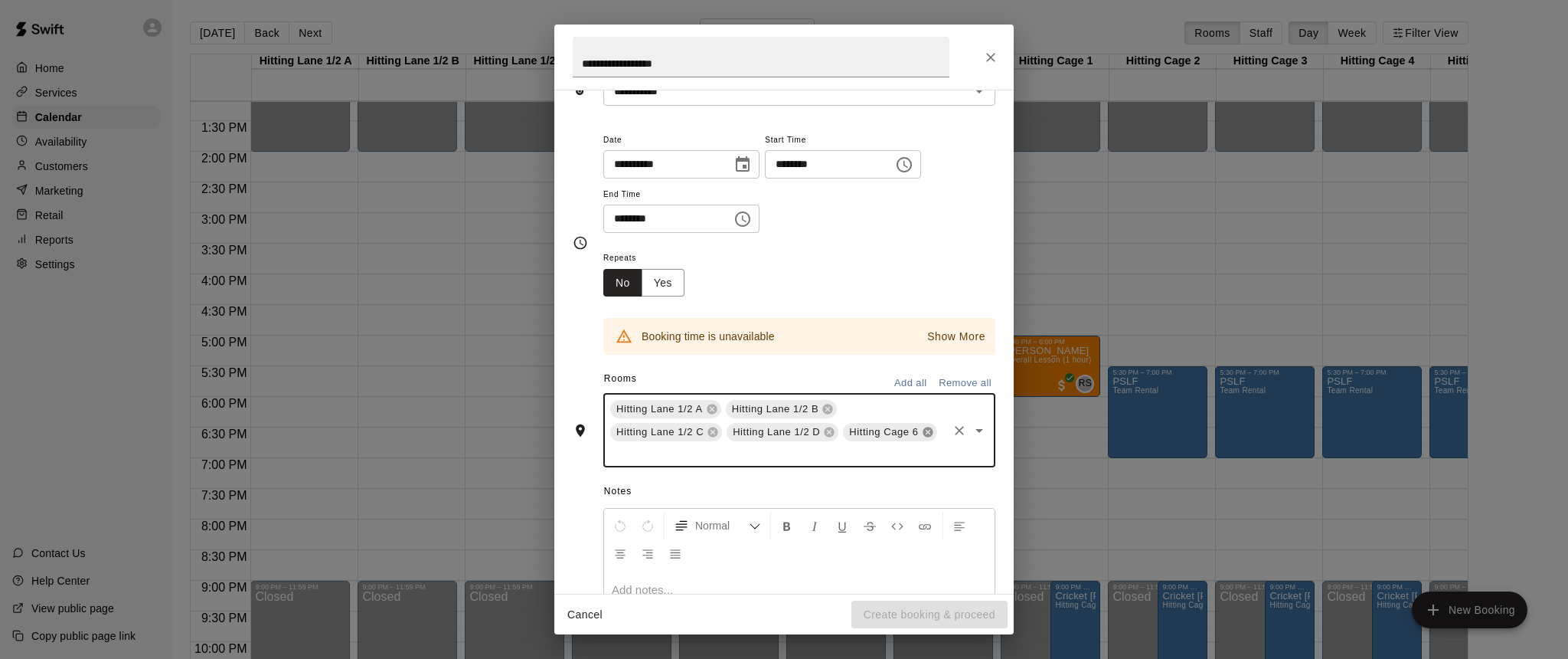
click at [928, 431] on icon at bounding box center [928, 432] width 10 height 10
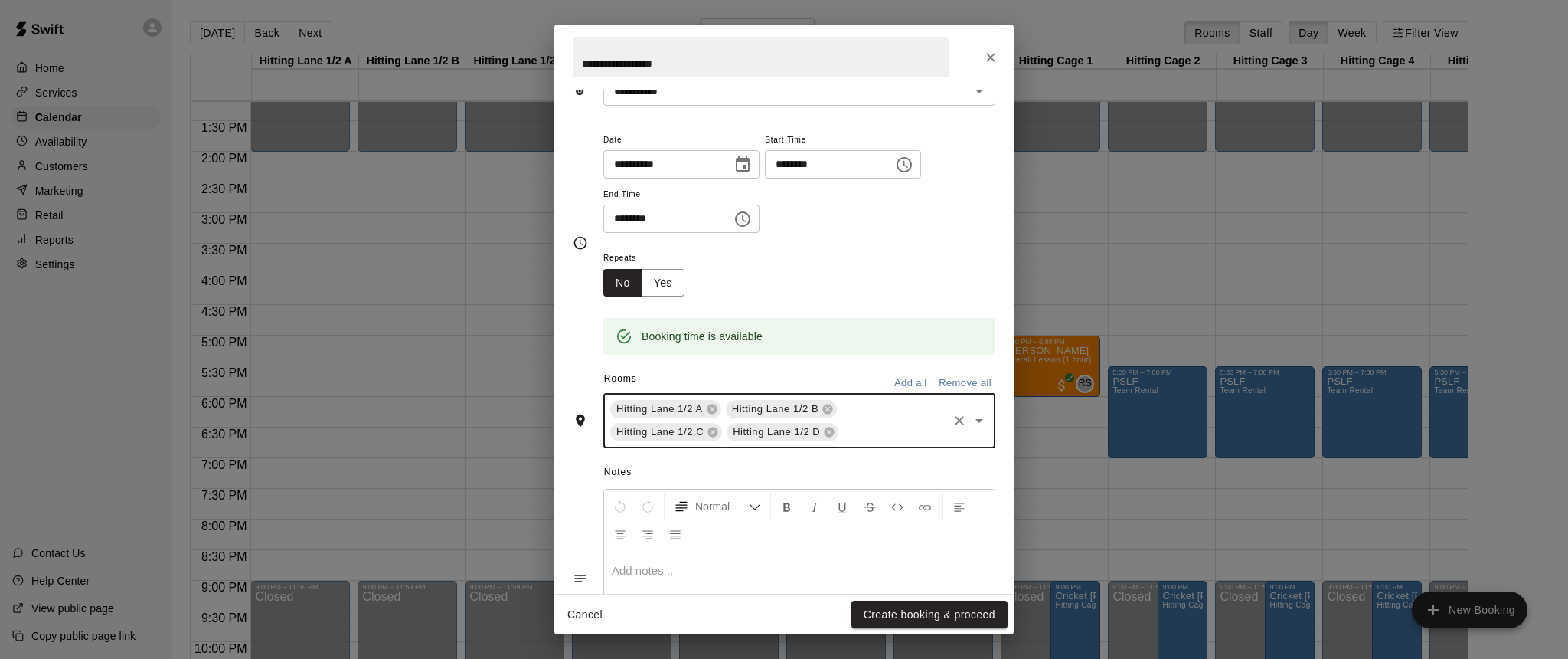
click at [857, 413] on div "Hitting Lane 1/2 A Hitting Lane 1/2 B Hitting Lane 1/2 C Hitting Lane 1/2 D ​" at bounding box center [800, 420] width 392 height 55
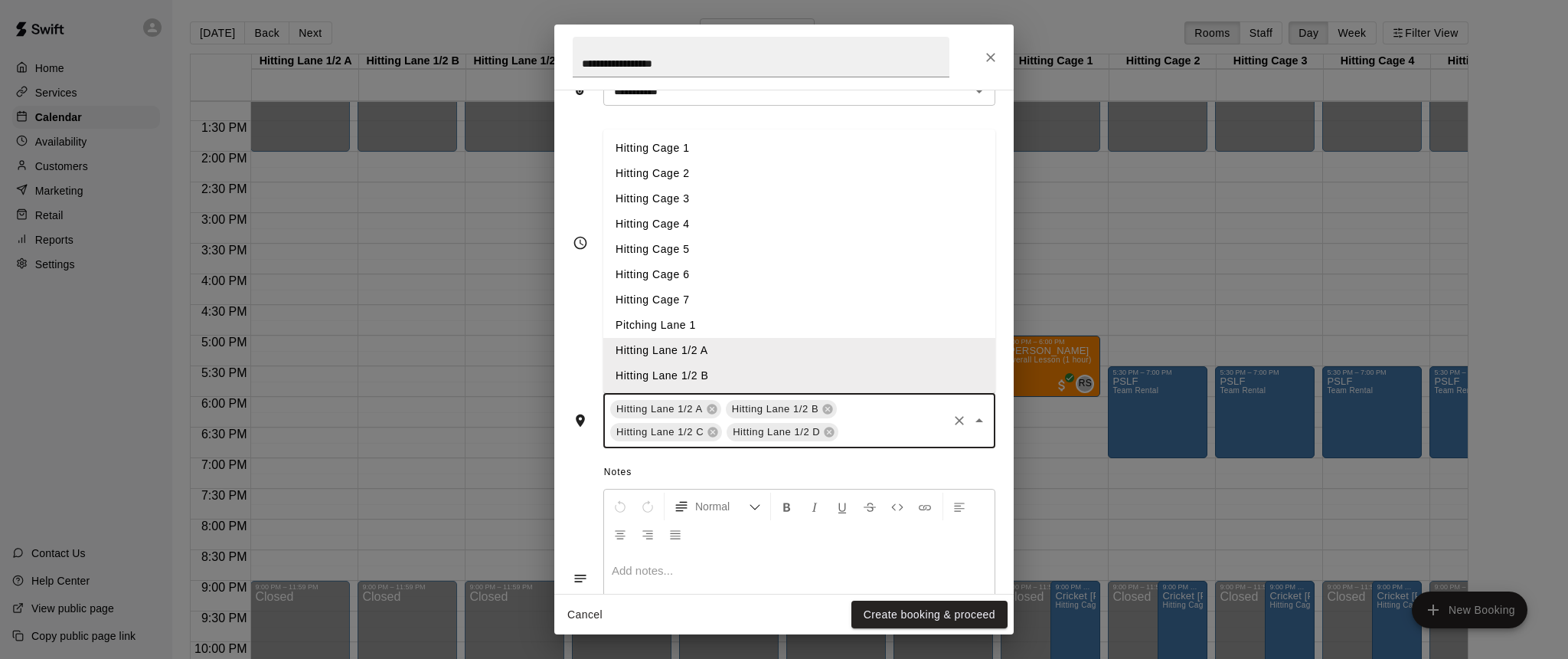
click at [657, 294] on li "Hitting Cage 7" at bounding box center [800, 300] width 392 height 25
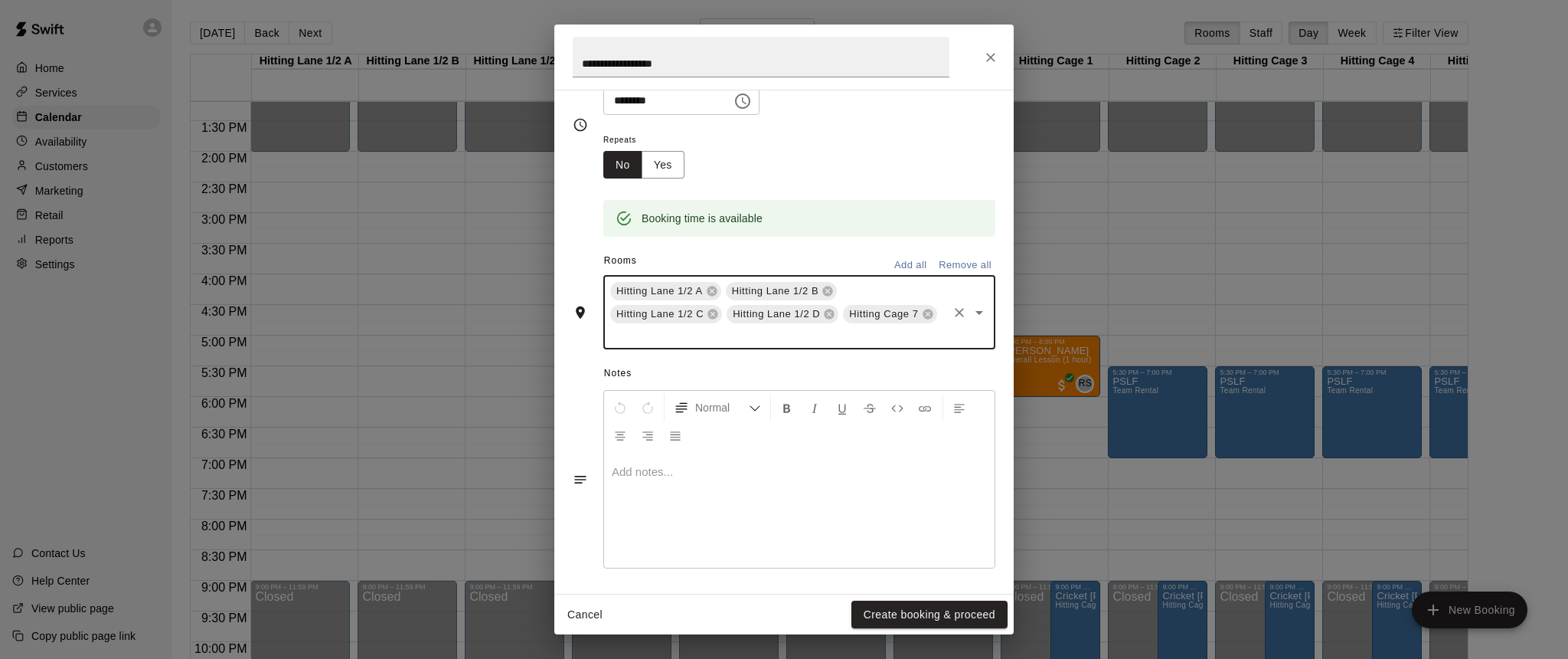
scroll to position [207, 0]
click at [913, 612] on button "Create booking & proceed" at bounding box center [929, 615] width 156 height 29
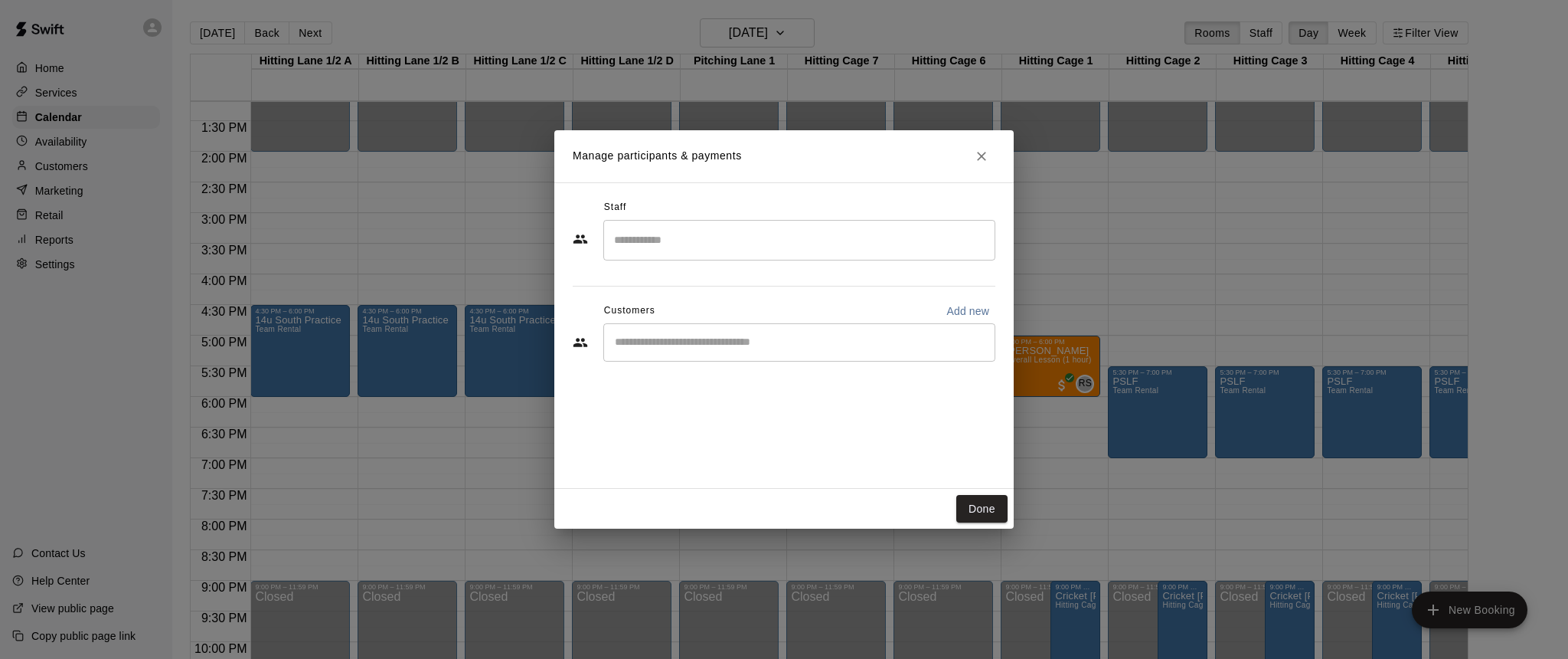
click at [748, 246] on input "Search staff" at bounding box center [799, 240] width 378 height 27
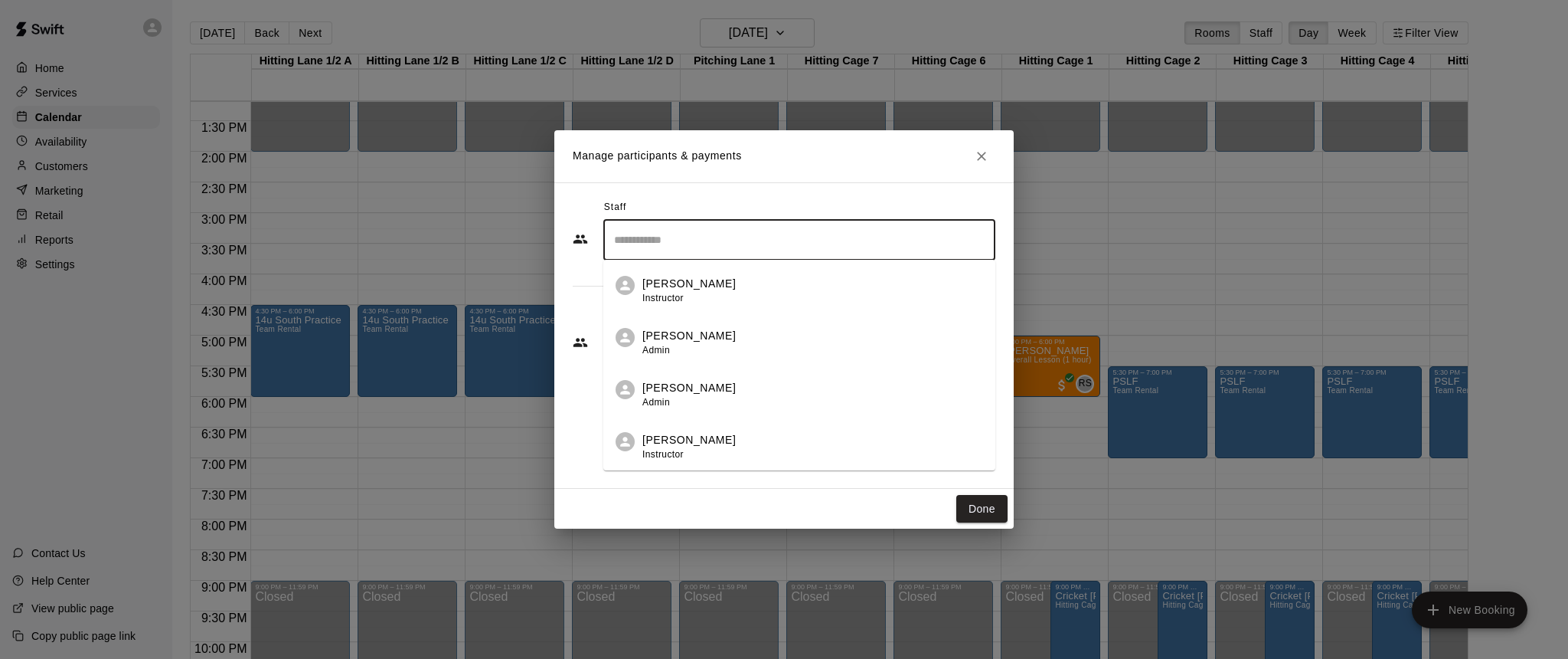
click at [712, 387] on p "[PERSON_NAME]" at bounding box center [689, 387] width 93 height 16
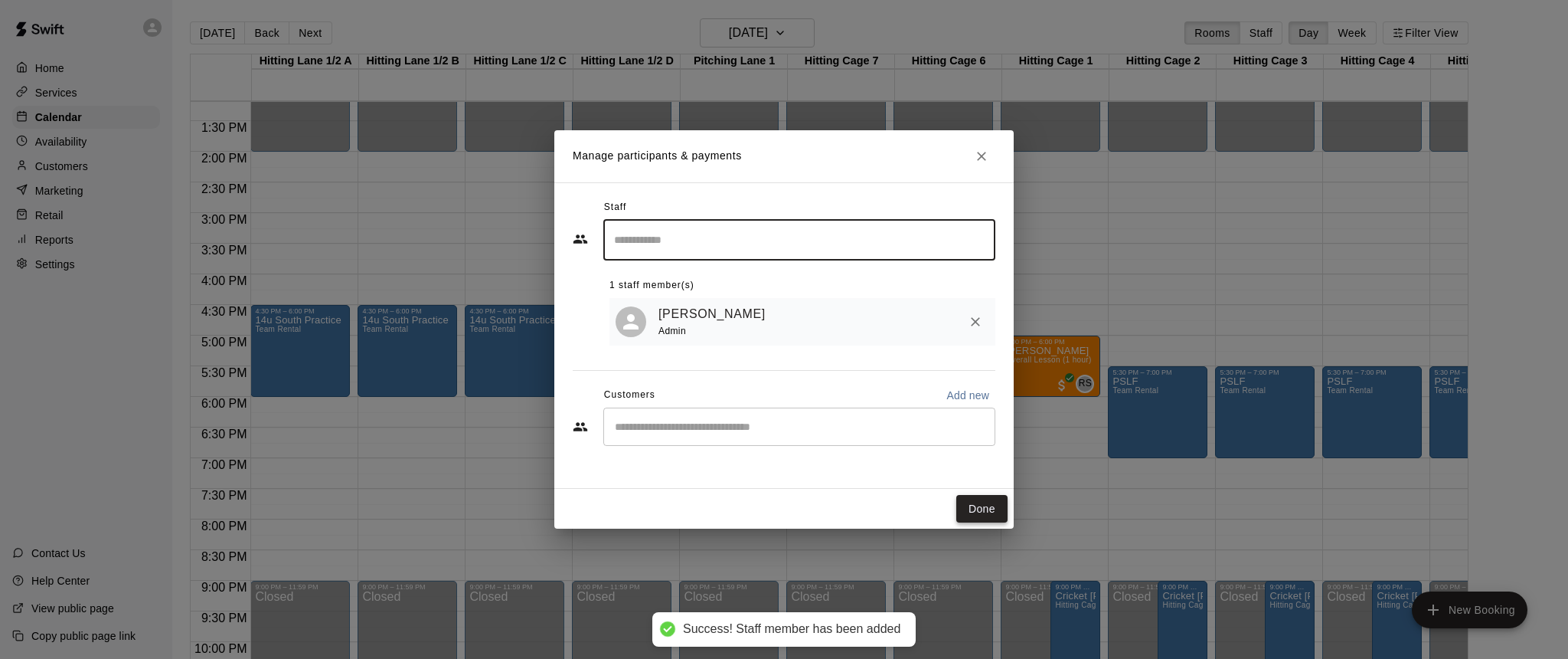
click at [983, 515] on button "Done" at bounding box center [982, 509] width 52 height 29
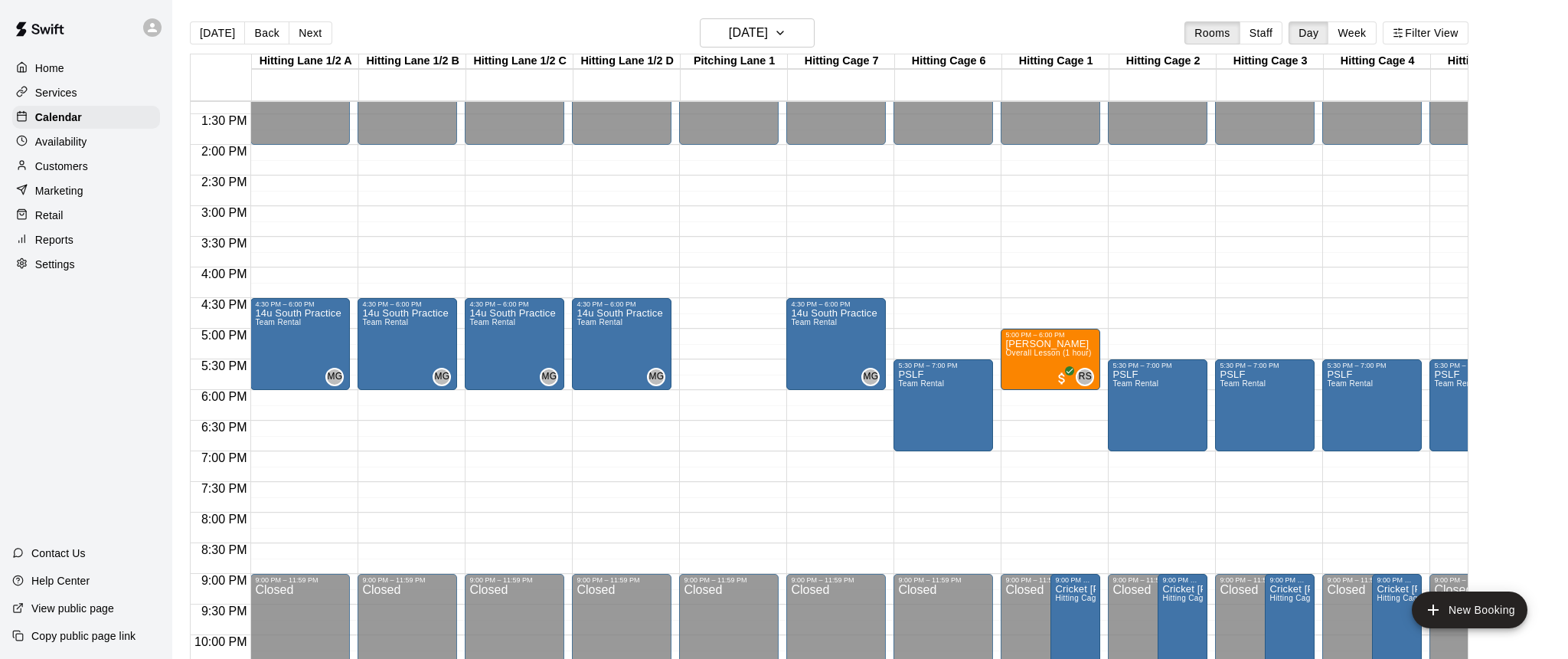
scroll to position [812, 0]
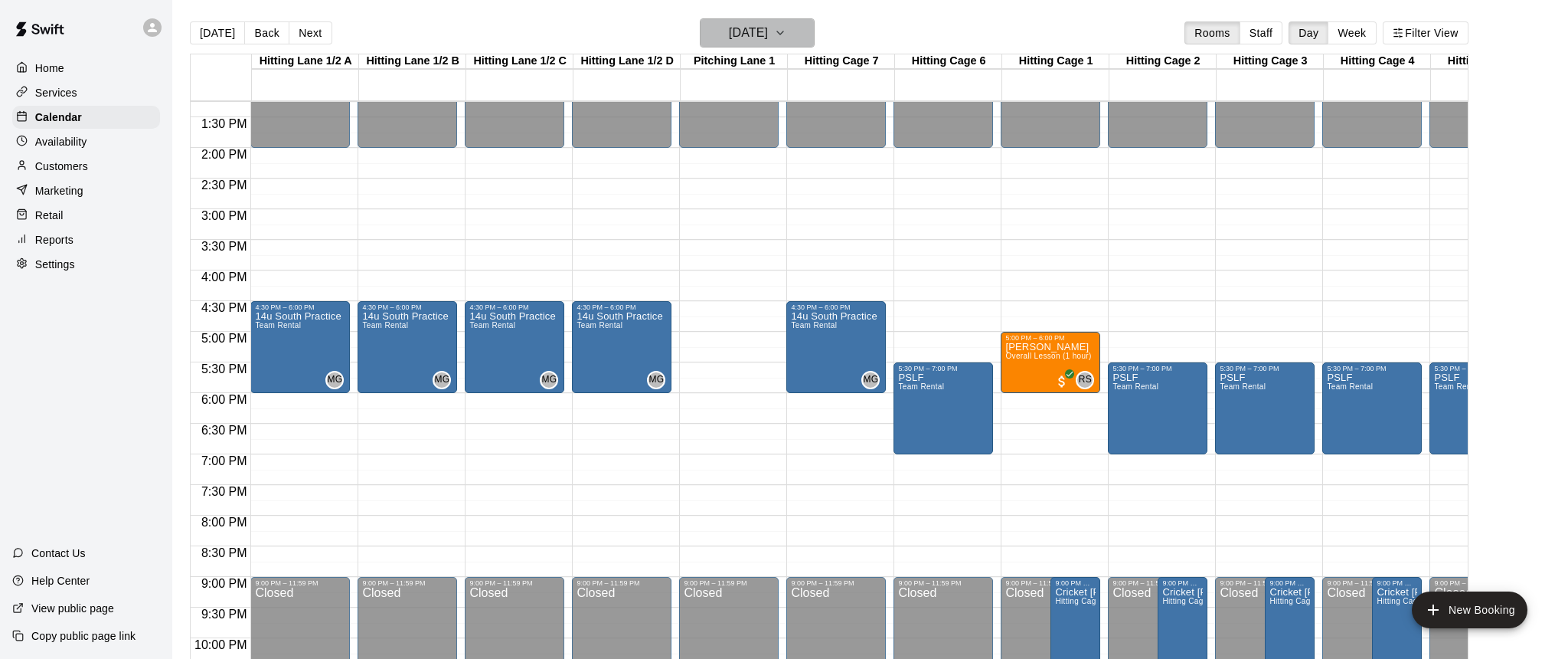
click at [787, 38] on icon "button" at bounding box center [780, 33] width 12 height 19
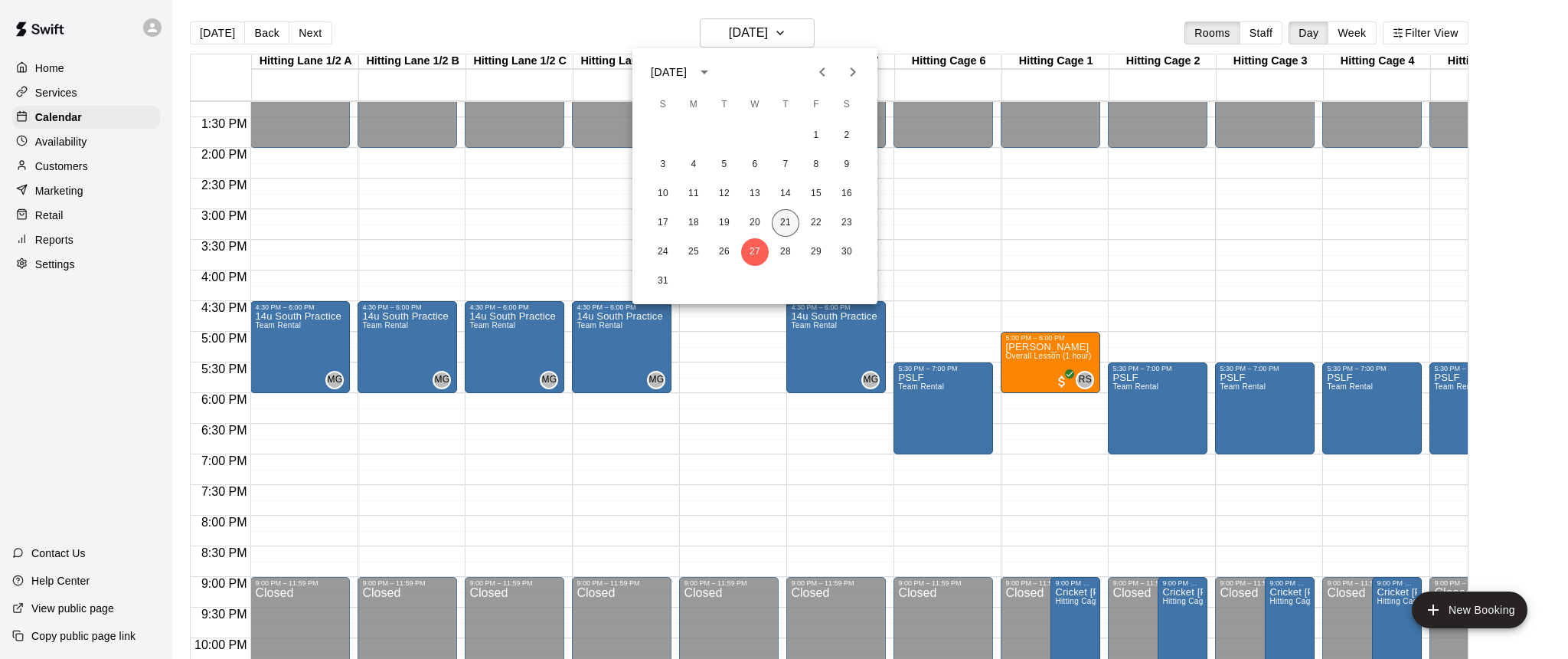
click at [787, 228] on button "21" at bounding box center [786, 222] width 28 height 28
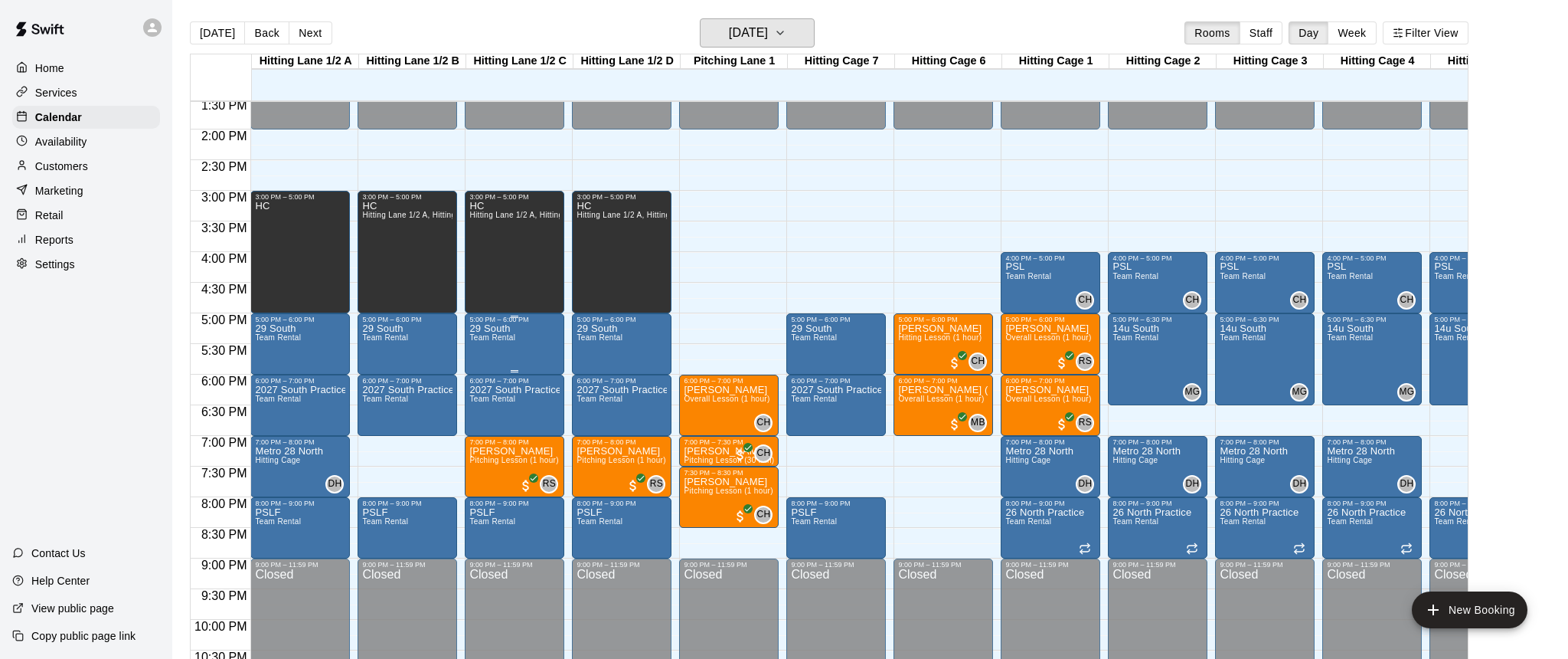
scroll to position [832, 0]
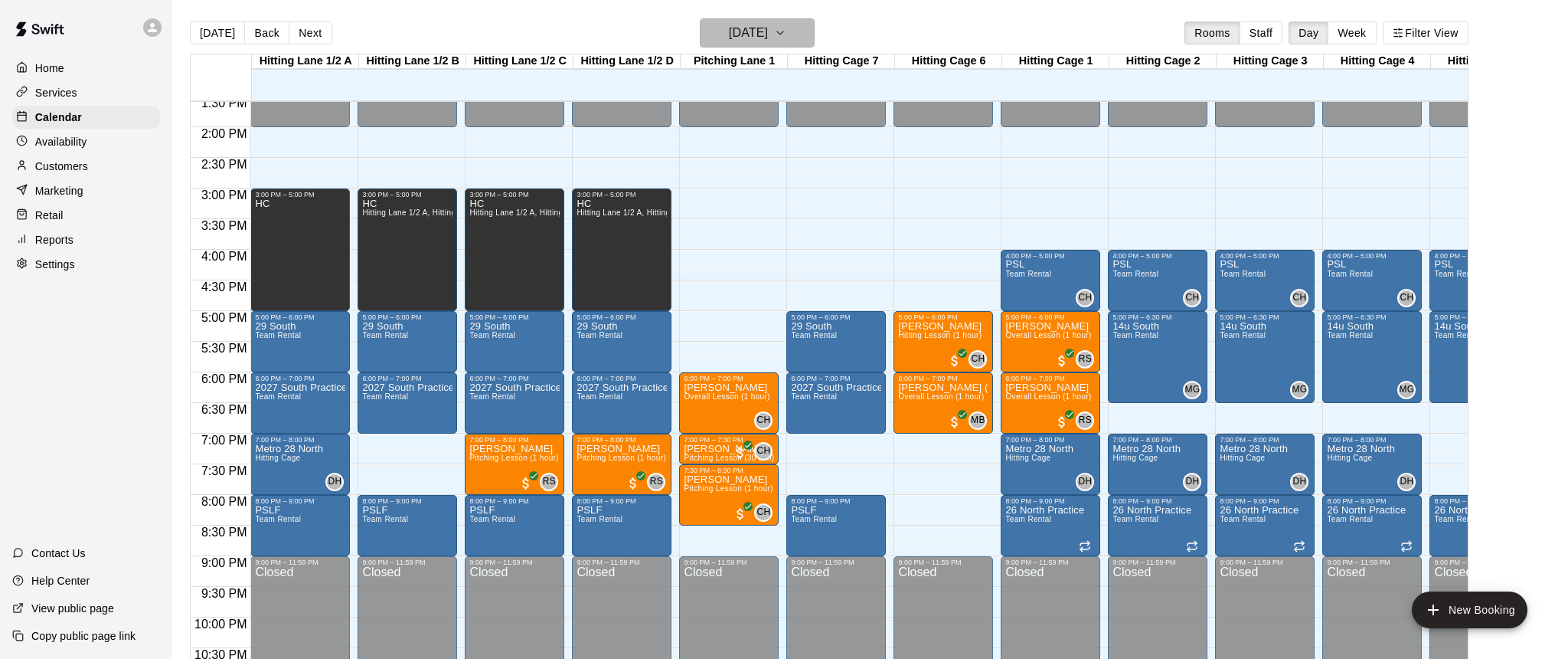
click at [787, 39] on icon "button" at bounding box center [780, 33] width 12 height 19
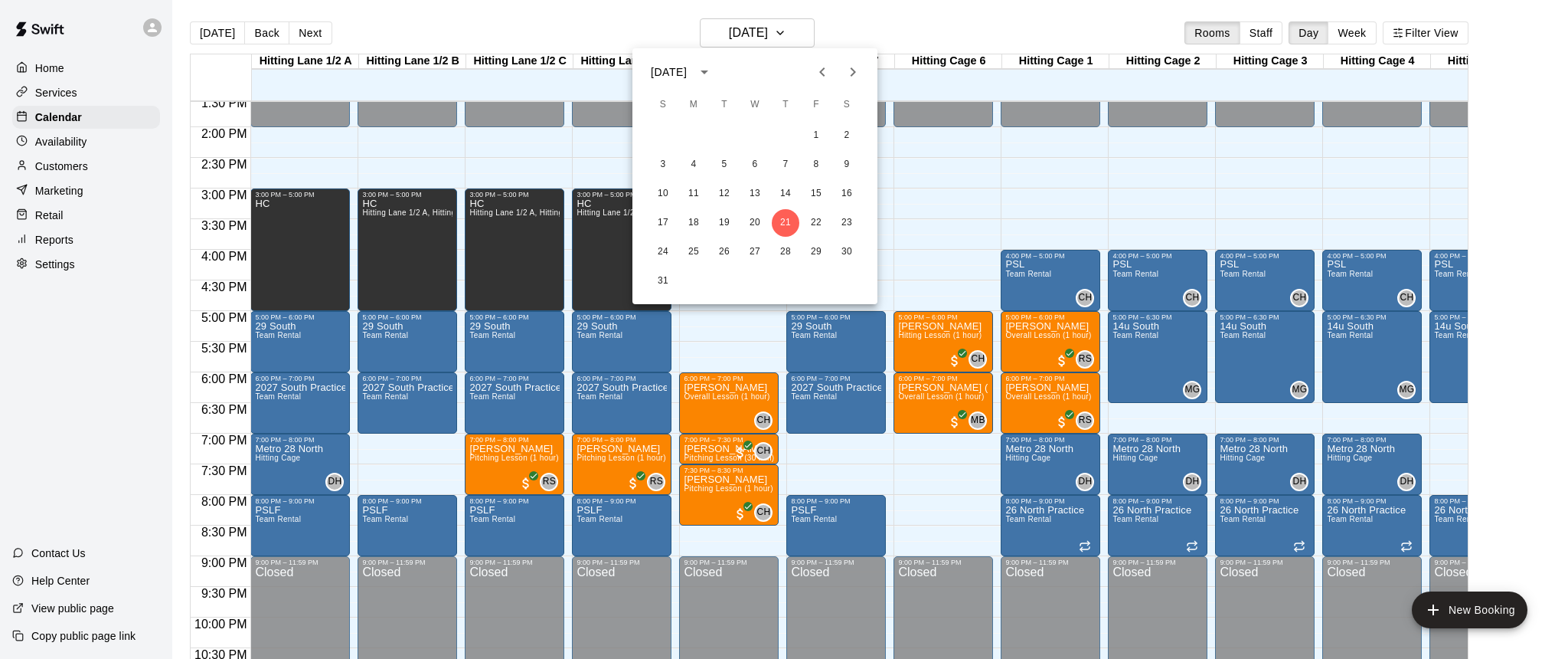
click at [854, 73] on icon "Next month" at bounding box center [853, 72] width 5 height 9
click at [758, 191] on button "17" at bounding box center [755, 194] width 28 height 28
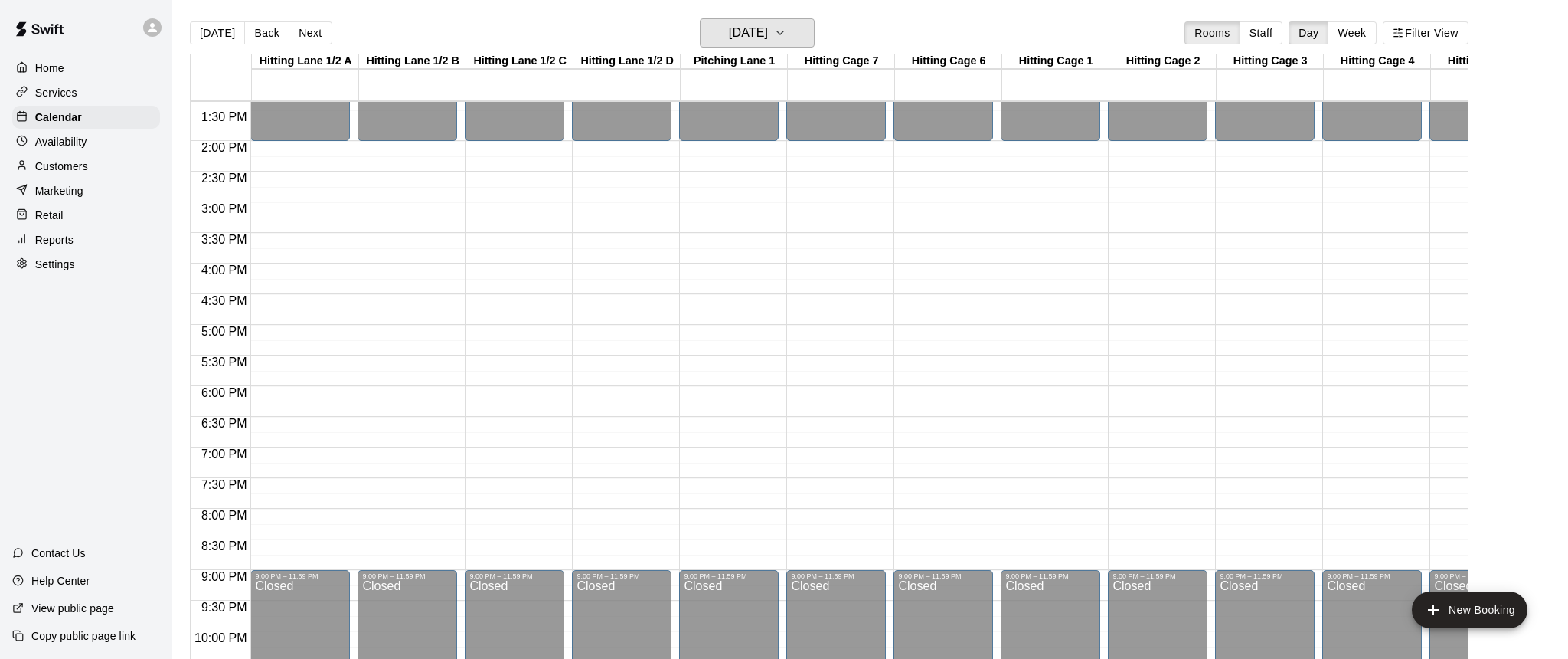
scroll to position [819, 0]
click at [787, 36] on icon "button" at bounding box center [780, 33] width 12 height 19
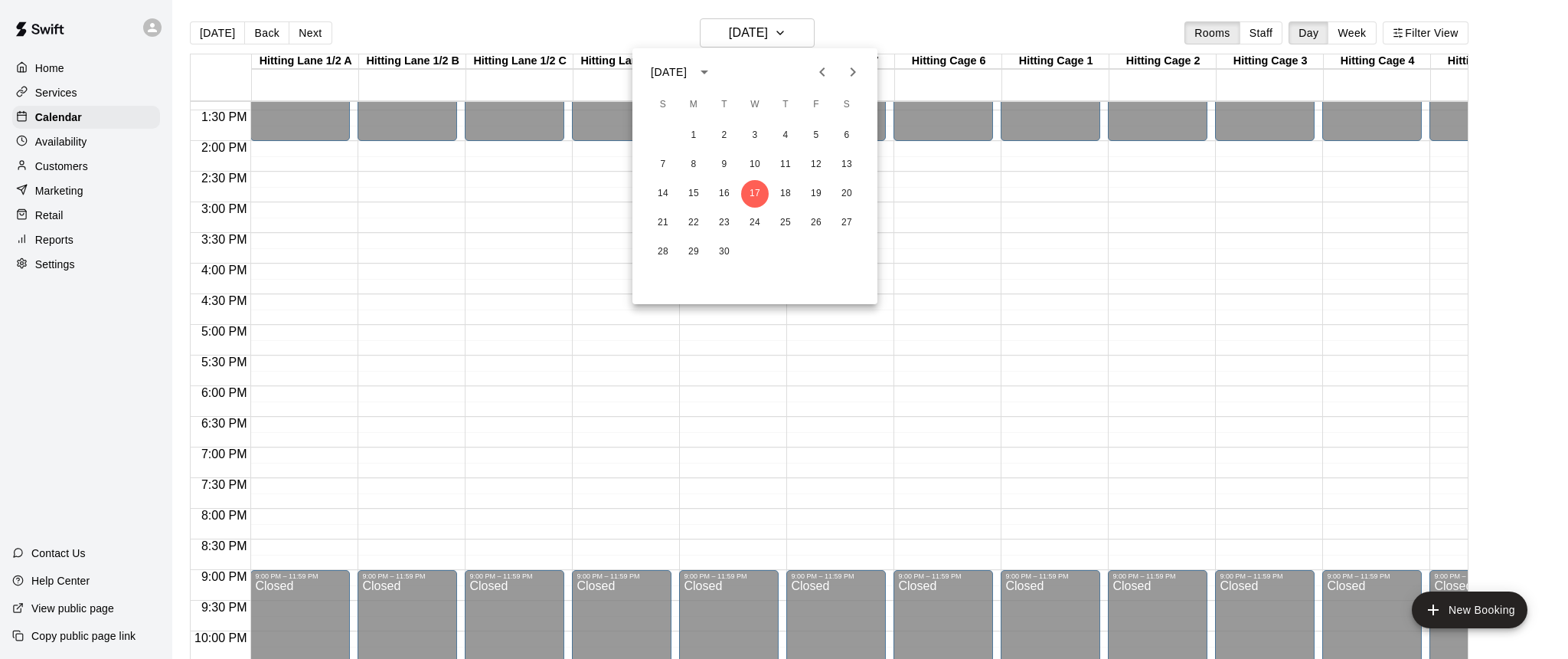
click at [822, 63] on icon "Previous month" at bounding box center [823, 72] width 19 height 19
click at [822, 223] on button "22" at bounding box center [816, 222] width 28 height 28
